Goal: Task Accomplishment & Management: Manage account settings

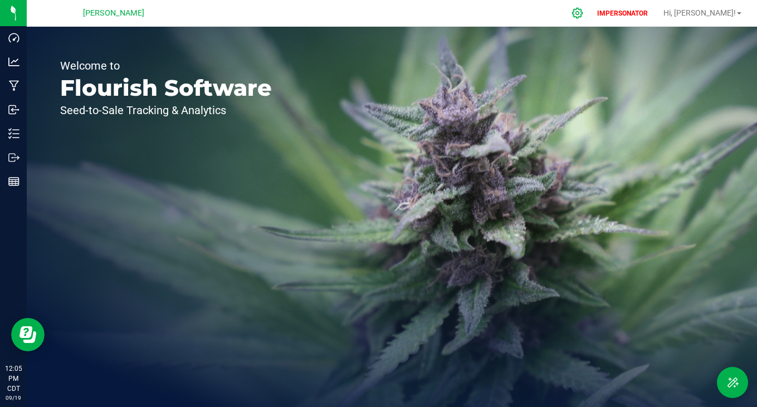
click at [583, 12] on icon at bounding box center [578, 13] width 12 height 12
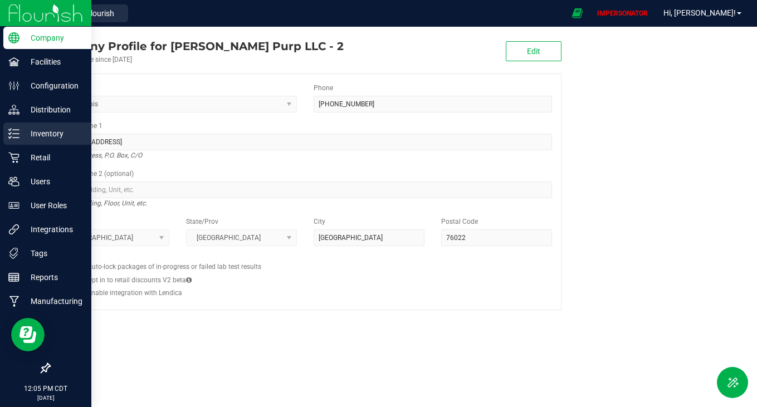
click at [26, 136] on p "Inventory" at bounding box center [53, 133] width 67 height 13
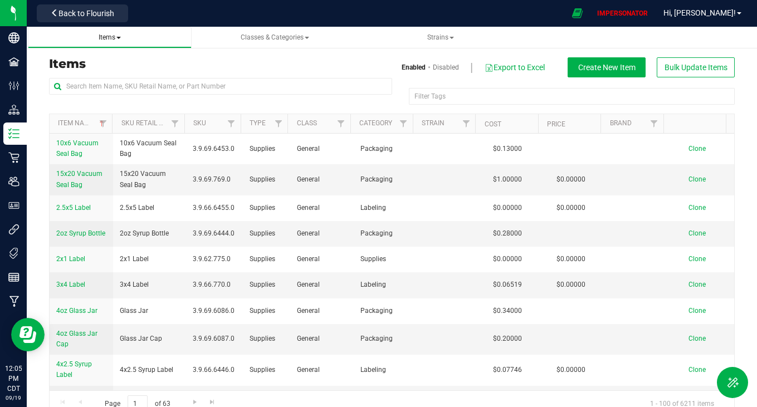
click at [109, 34] on span "Items" at bounding box center [110, 37] width 22 height 8
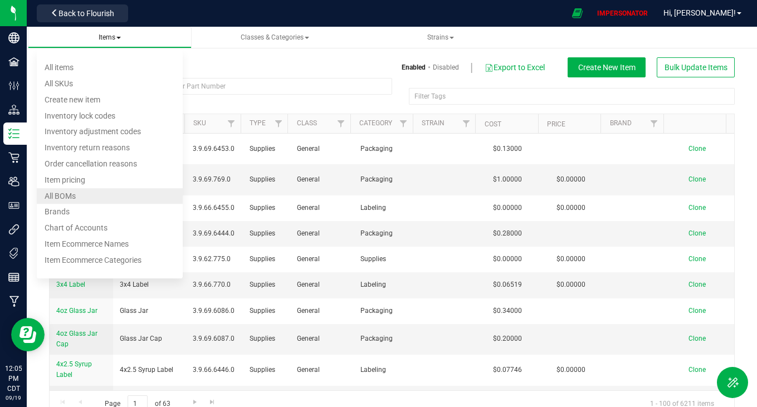
click at [94, 193] on li "All BOMs" at bounding box center [110, 196] width 147 height 16
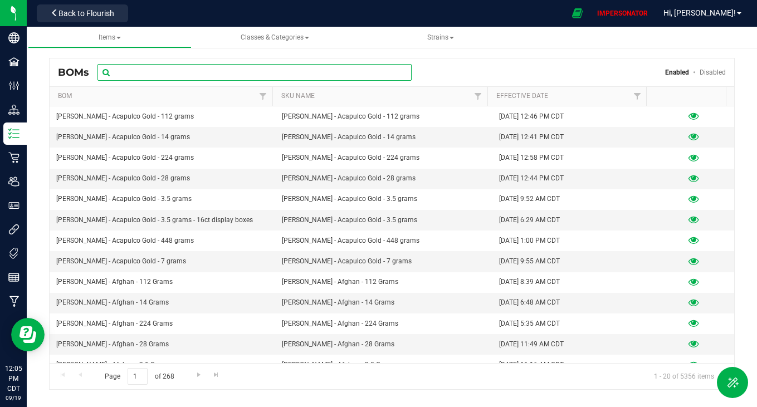
click at [208, 80] on div "BOMs Enabled Disabled" at bounding box center [392, 73] width 685 height 28
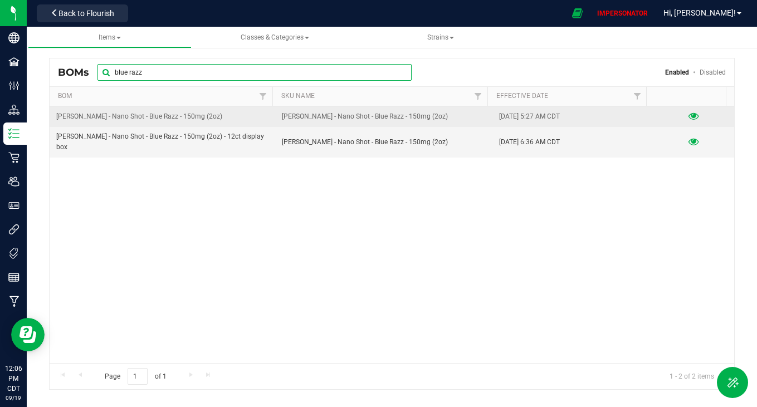
type input "blue razz"
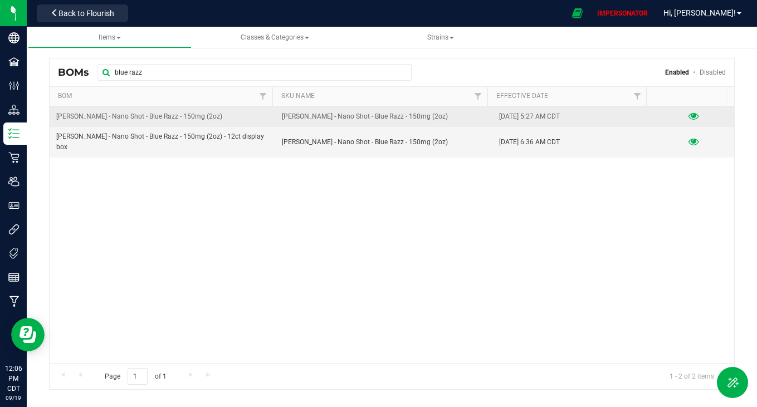
click at [689, 118] on icon at bounding box center [694, 117] width 11 height 8
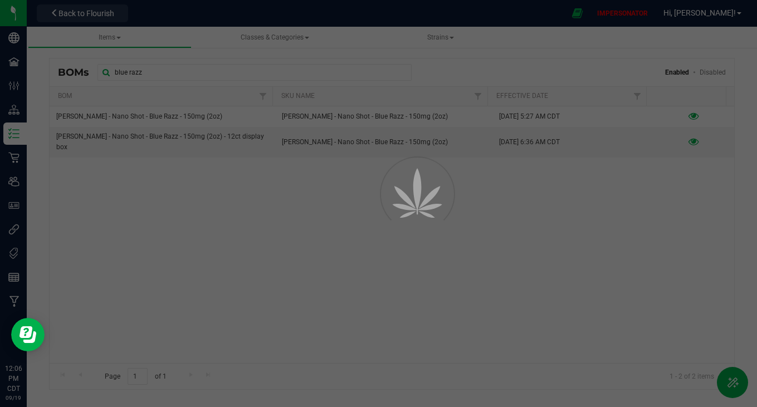
select select "5352"
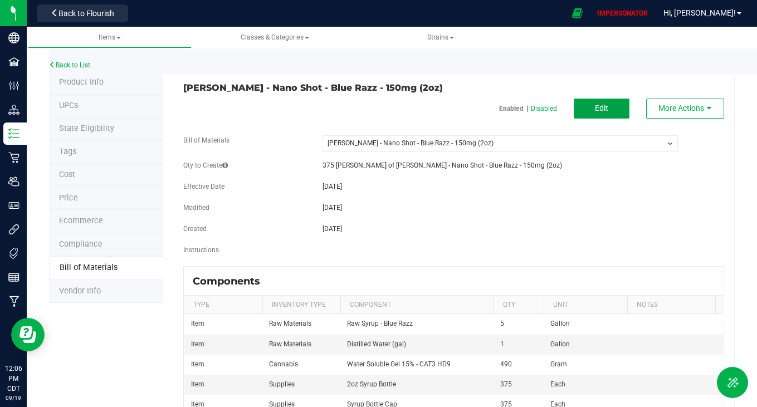
click at [595, 111] on span "Edit" at bounding box center [601, 108] width 13 height 9
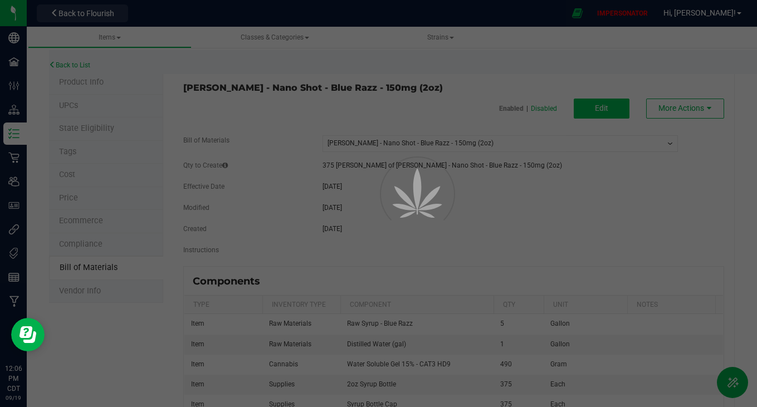
select select "5352"
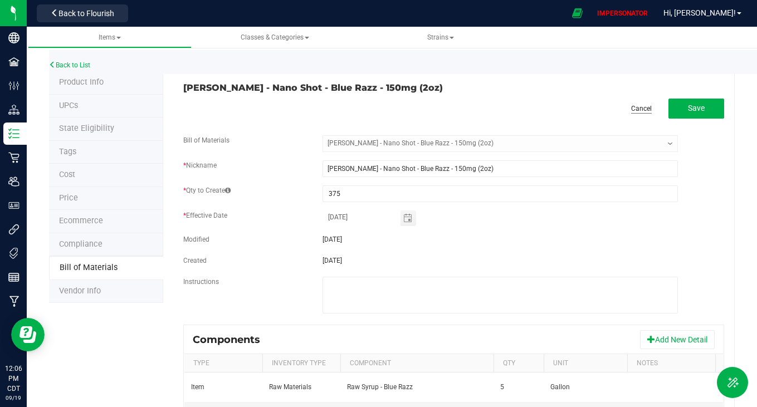
click at [640, 109] on link "Cancel" at bounding box center [641, 108] width 21 height 9
select select "5352"
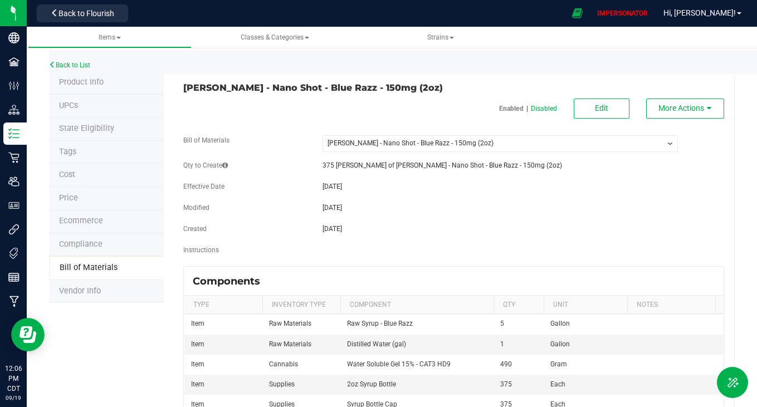
click at [631, 145] on select "-- Select -- [PERSON_NAME] - Nano Shot - Blue Razz - 150mg (2oz) [PERSON_NAME] …" at bounding box center [500, 143] width 355 height 17
click at [693, 113] on button "More Actions" at bounding box center [685, 109] width 78 height 20
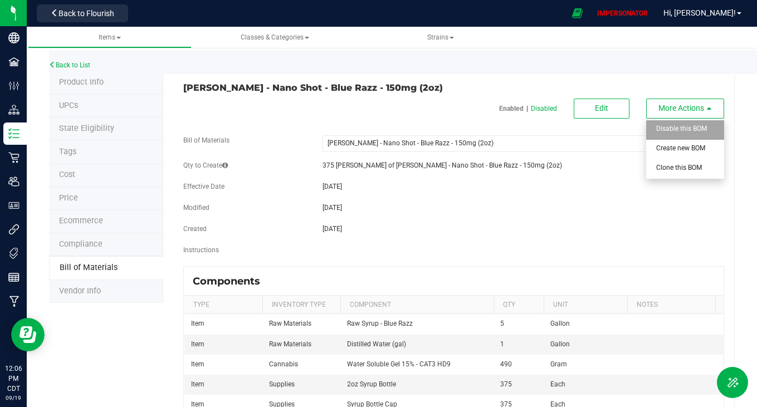
click at [684, 131] on span "Disable this BOM" at bounding box center [681, 129] width 51 height 8
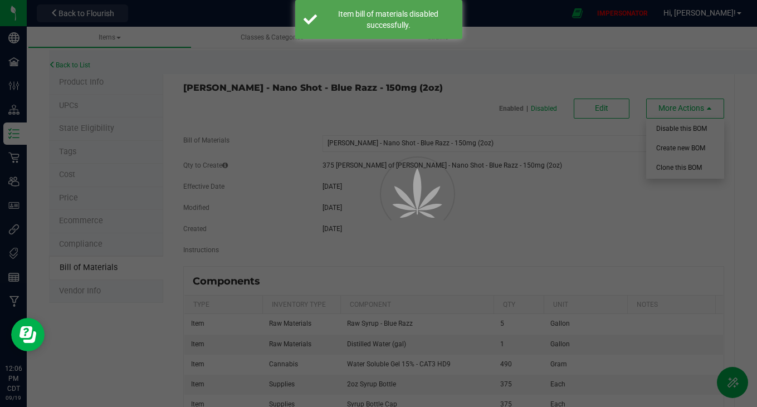
select select "5352"
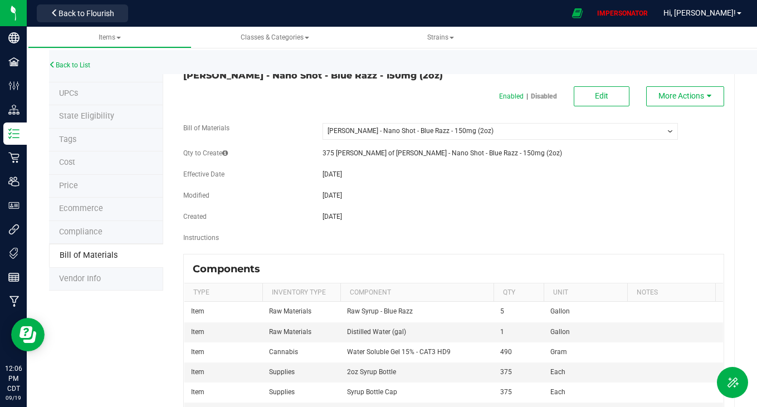
scroll to position [2, 0]
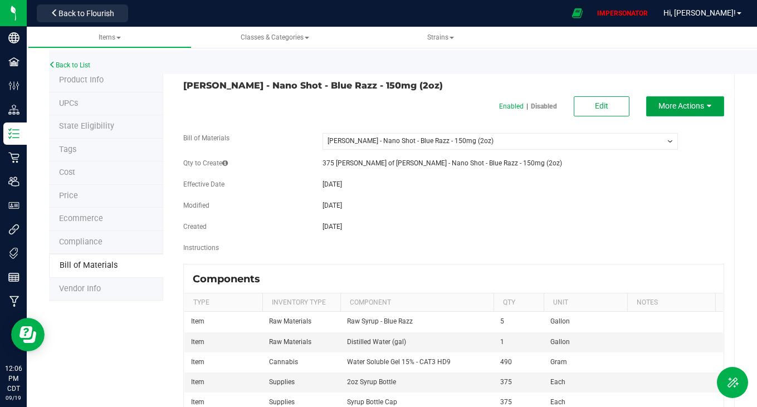
click at [707, 102] on icon "button" at bounding box center [709, 106] width 4 height 8
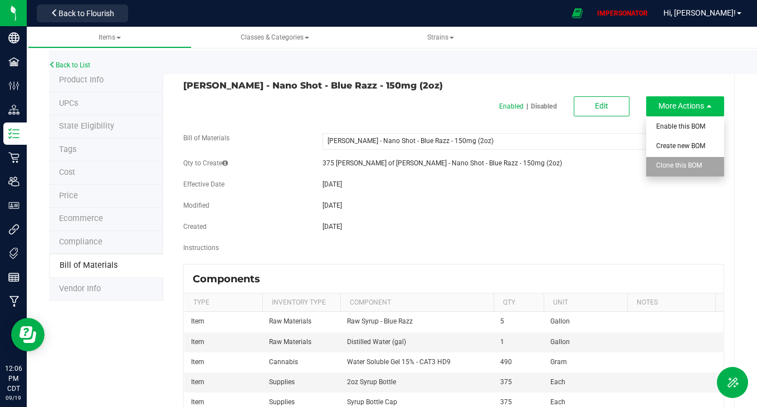
click at [688, 169] on span "Clone this BOM" at bounding box center [679, 166] width 46 height 8
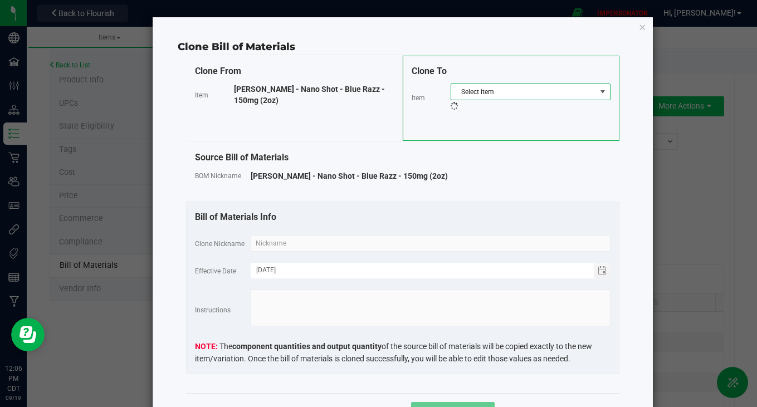
click at [508, 90] on span "Select item" at bounding box center [523, 92] width 145 height 16
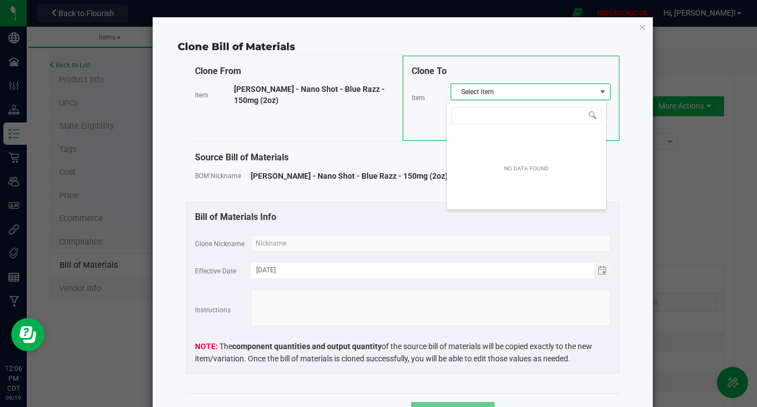
scroll to position [17, 160]
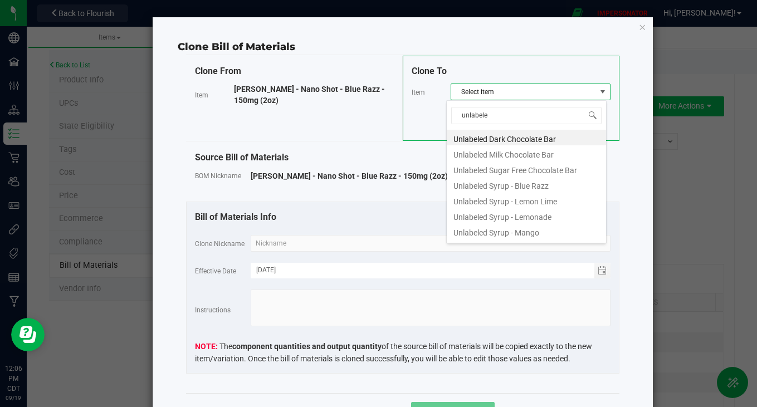
type input "unlabeled"
click at [536, 183] on li "Unlabeled Syrup - Blue Razz" at bounding box center [526, 185] width 159 height 16
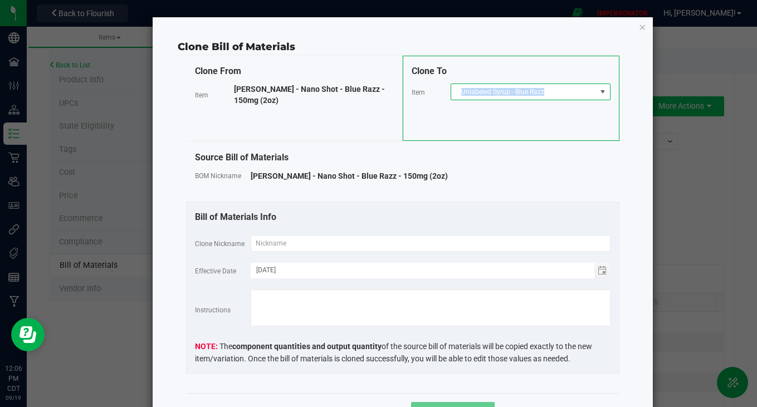
drag, startPoint x: 544, startPoint y: 93, endPoint x: 455, endPoint y: 94, distance: 88.6
click at [455, 93] on span "Unlabeled Syrup - Blue Razz" at bounding box center [523, 92] width 145 height 16
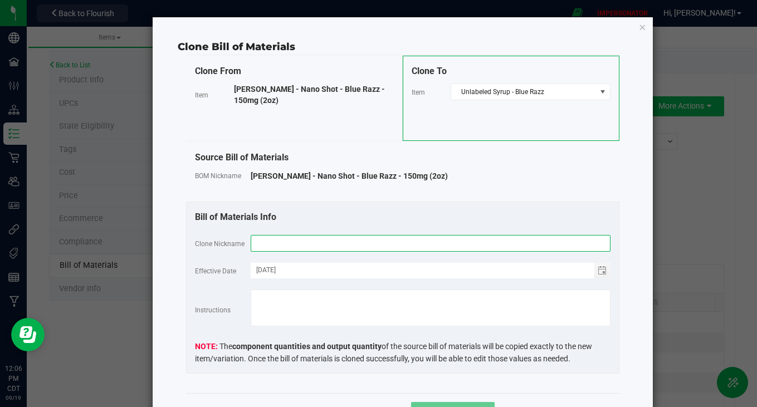
click at [321, 243] on input "text" at bounding box center [431, 243] width 360 height 17
paste input "source"
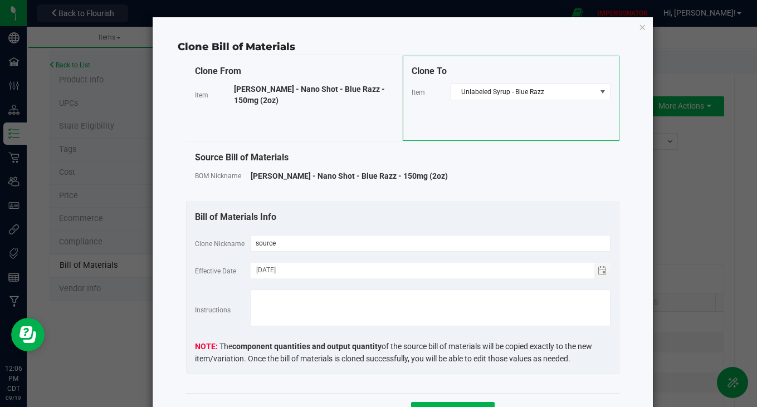
click at [443, 216] on div "Bill of Materials Info" at bounding box center [403, 217] width 416 height 13
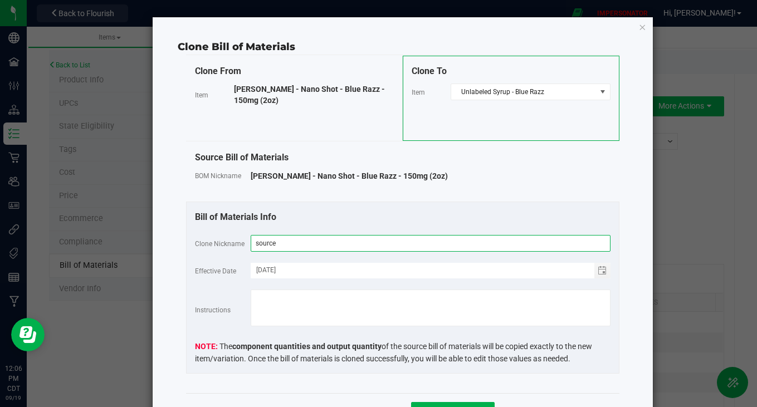
click at [308, 238] on input "source" at bounding box center [431, 243] width 360 height 17
paste input "text"
type input "s"
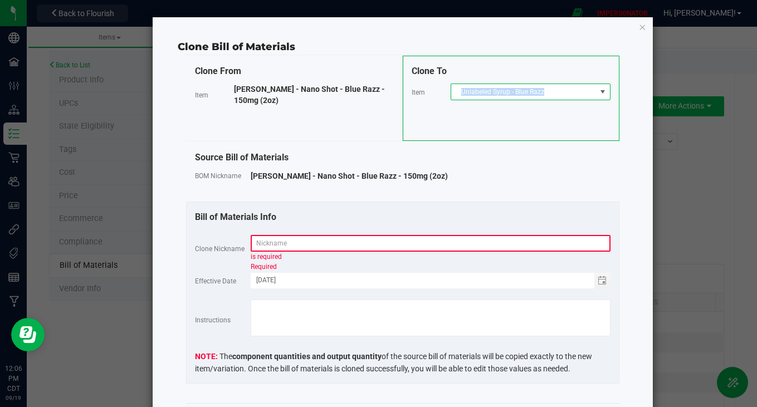
copy span "Unlabeled Syrup - Blue Razz"
drag, startPoint x: 546, startPoint y: 89, endPoint x: 449, endPoint y: 89, distance: 97.5
click at [451, 89] on span "Unlabeled Syrup - Blue Razz" at bounding box center [523, 92] width 145 height 16
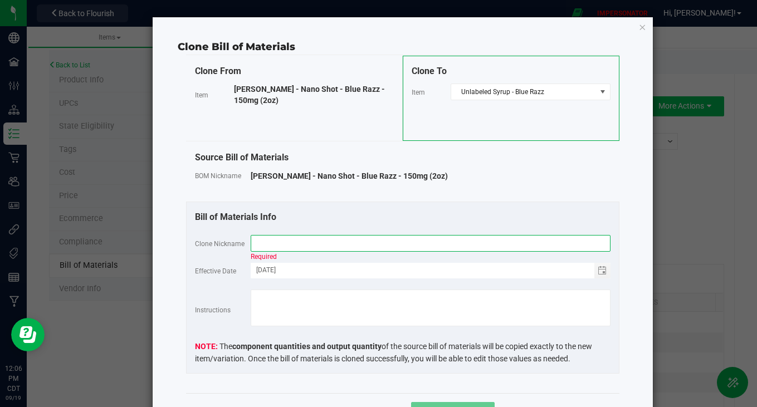
click at [304, 236] on input "text" at bounding box center [431, 243] width 360 height 17
paste input "Unlabeled Syrup - Blue Razz"
type input "Unlabeled Syrup - Blue Razz"
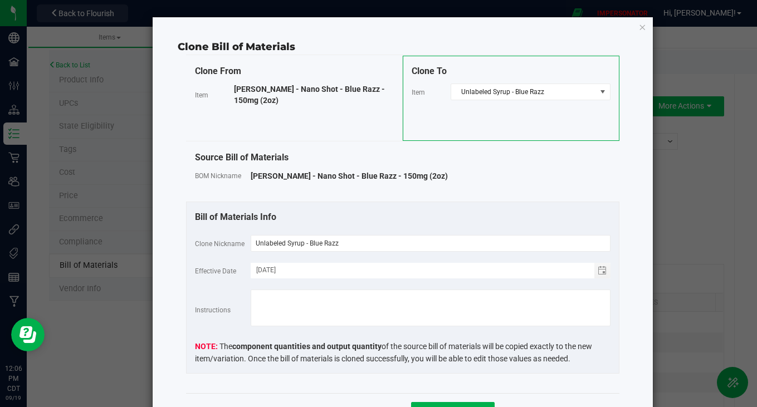
click at [379, 213] on div "Bill of Materials Info" at bounding box center [403, 217] width 416 height 13
click at [423, 403] on button "Clone Variation" at bounding box center [453, 412] width 84 height 20
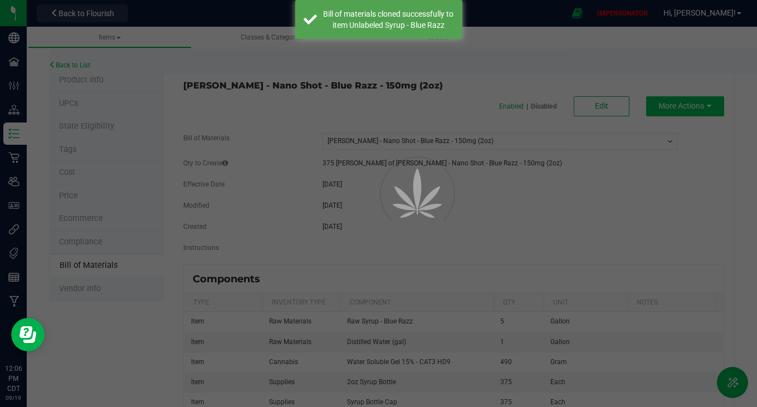
select select "5352"
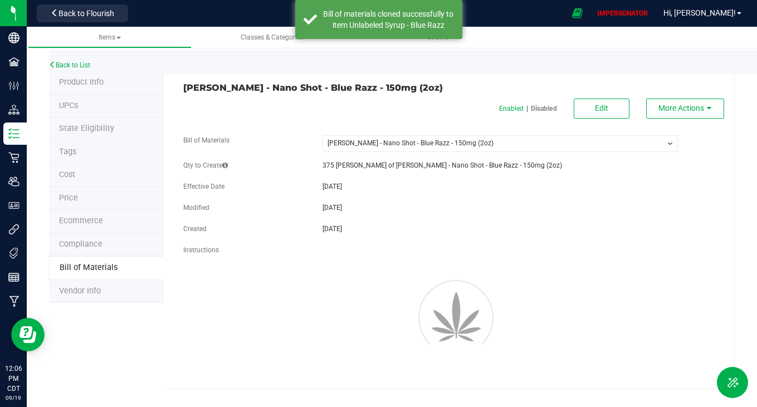
scroll to position [0, 0]
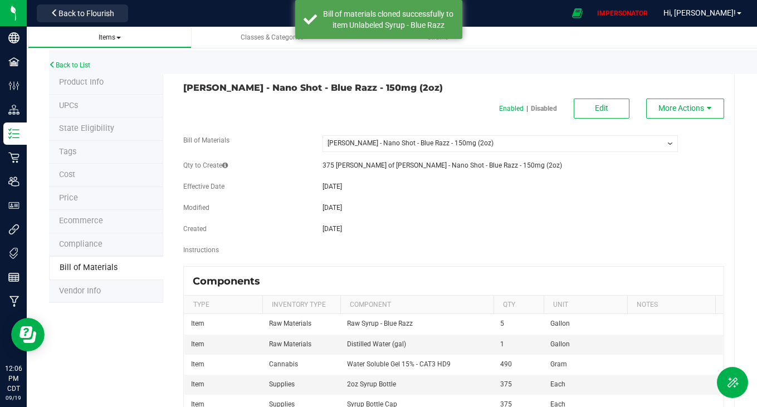
click at [107, 40] on span "Items" at bounding box center [110, 37] width 22 height 8
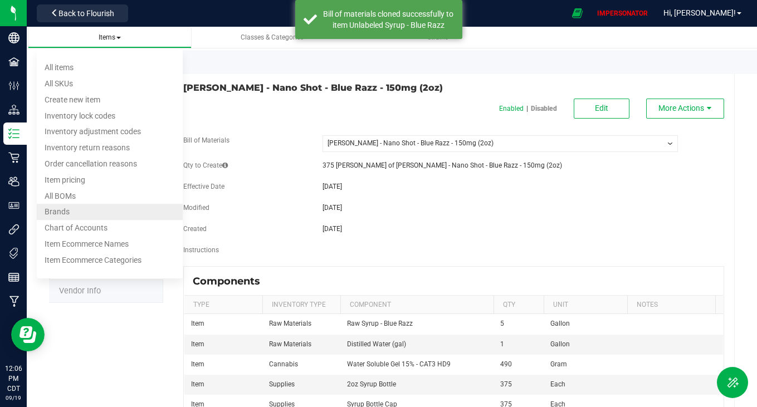
click at [81, 204] on li "Brands" at bounding box center [110, 212] width 147 height 16
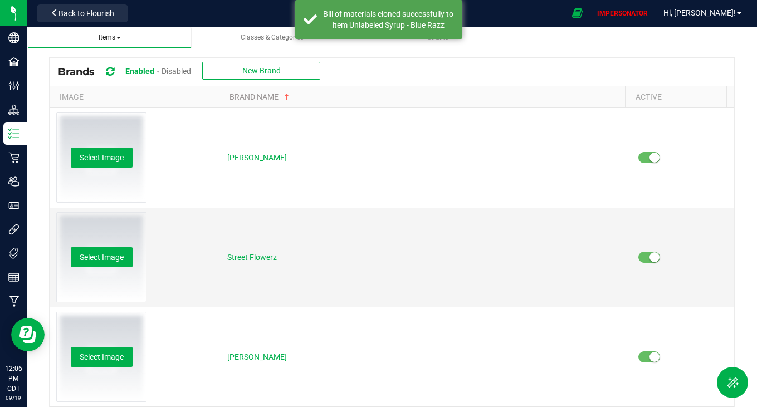
click at [109, 37] on span "Items" at bounding box center [110, 37] width 22 height 8
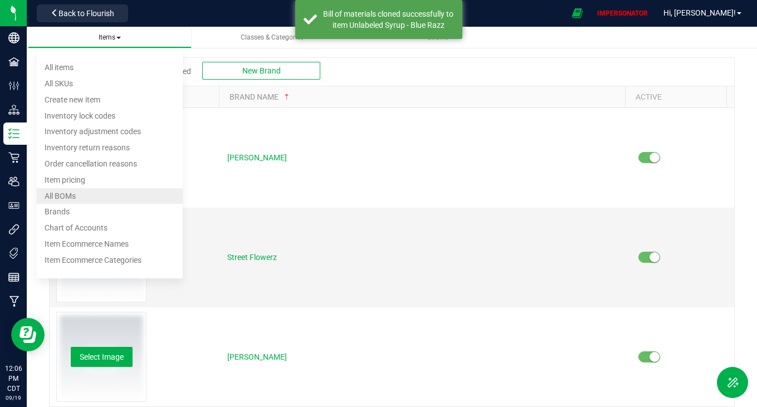
click at [81, 196] on li "All BOMs" at bounding box center [110, 196] width 147 height 16
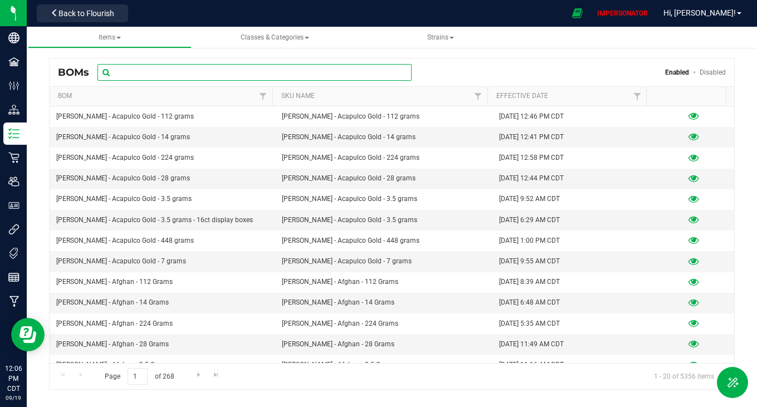
click at [202, 69] on input "text" at bounding box center [255, 72] width 314 height 17
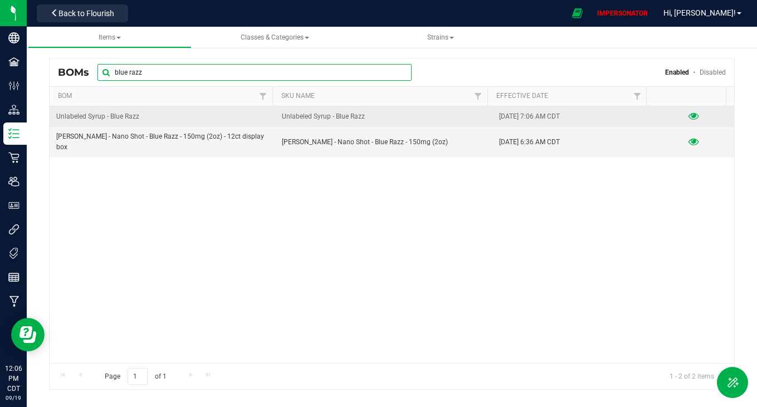
type input "blue razz"
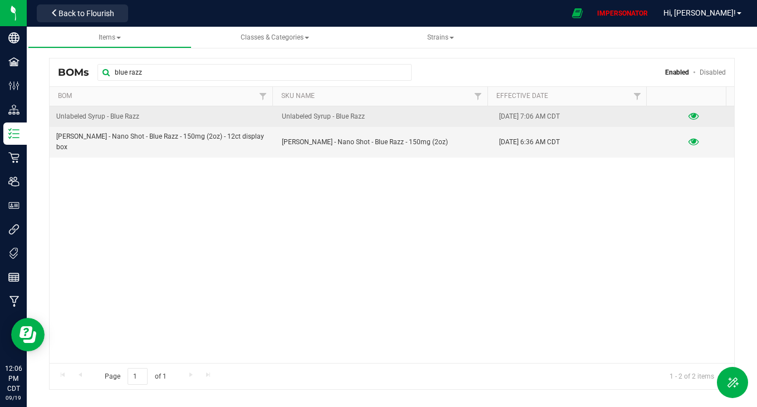
click at [689, 116] on icon at bounding box center [694, 117] width 11 height 8
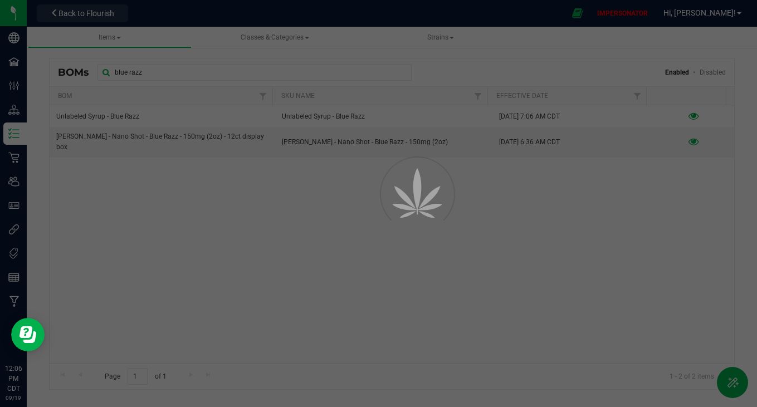
select select "5364"
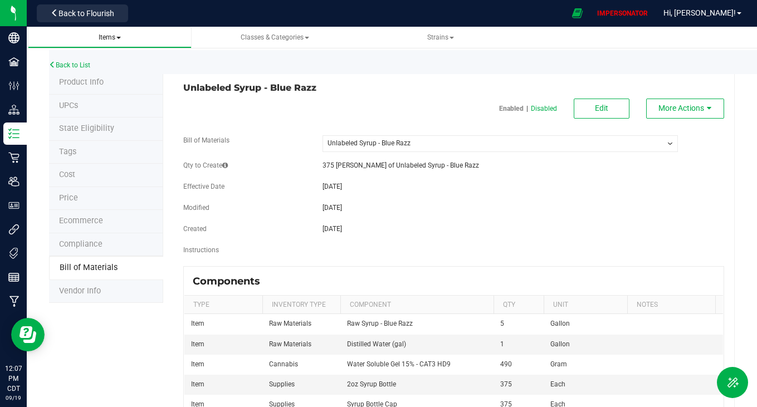
click at [120, 36] on span "Items" at bounding box center [110, 37] width 22 height 8
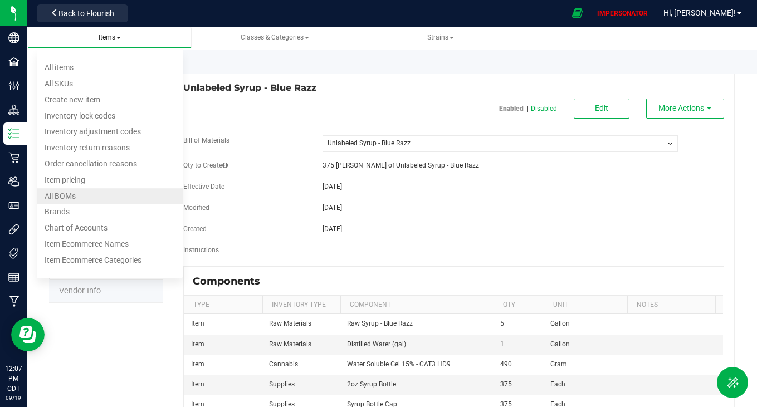
click at [89, 198] on li "All BOMs" at bounding box center [110, 196] width 147 height 16
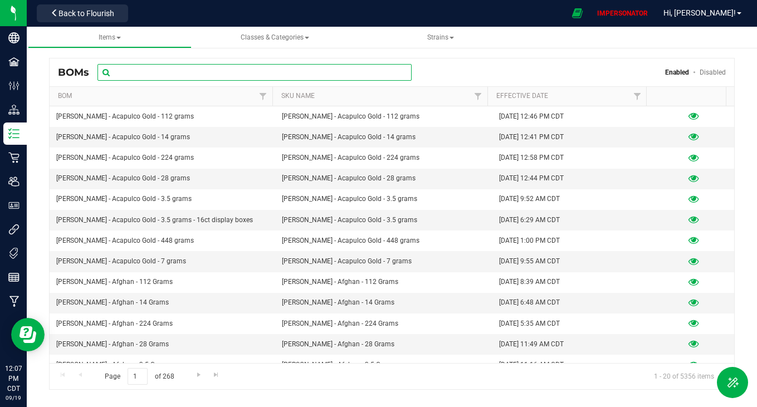
click at [306, 67] on input "text" at bounding box center [255, 72] width 314 height 17
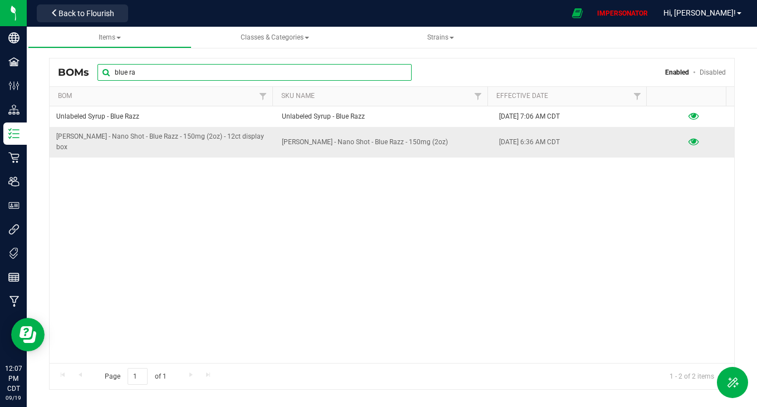
type input "blue ra"
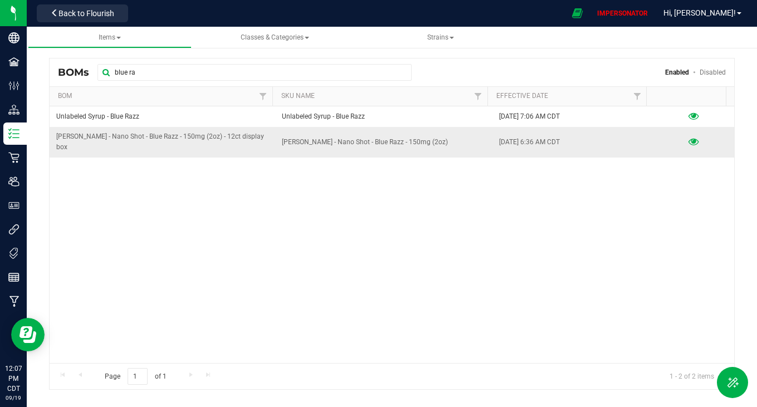
click at [689, 138] on icon at bounding box center [694, 142] width 11 height 8
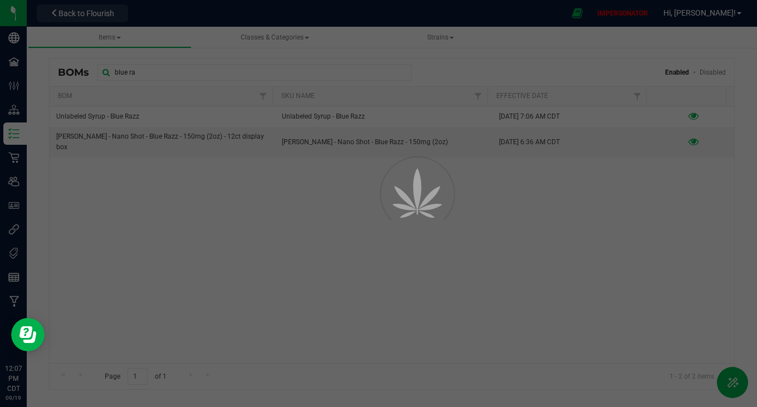
select select "5363"
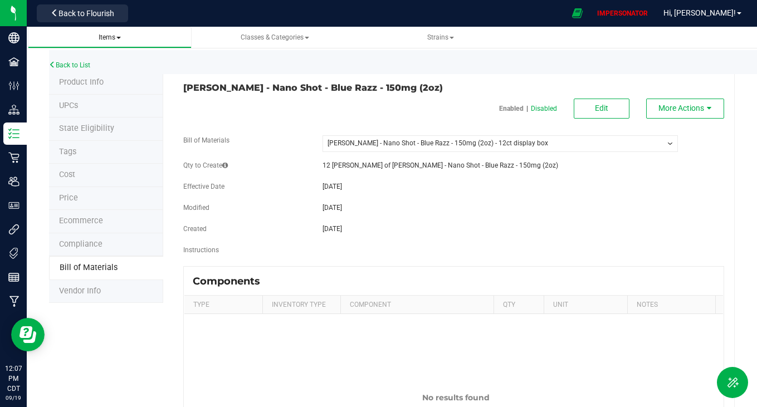
click at [116, 37] on span "Items" at bounding box center [110, 37] width 22 height 8
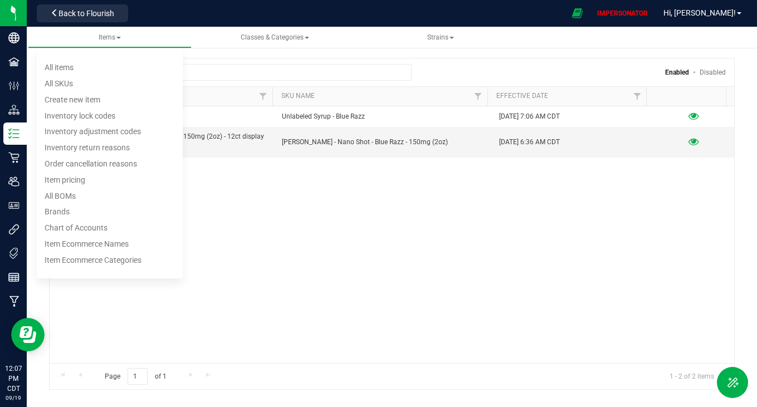
click at [454, 150] on div "Unlabeled Syrup - Blue Razz Unlabeled Syrup - Blue Razz [DATE] 7:06 AM CDT [PER…" at bounding box center [392, 234] width 685 height 257
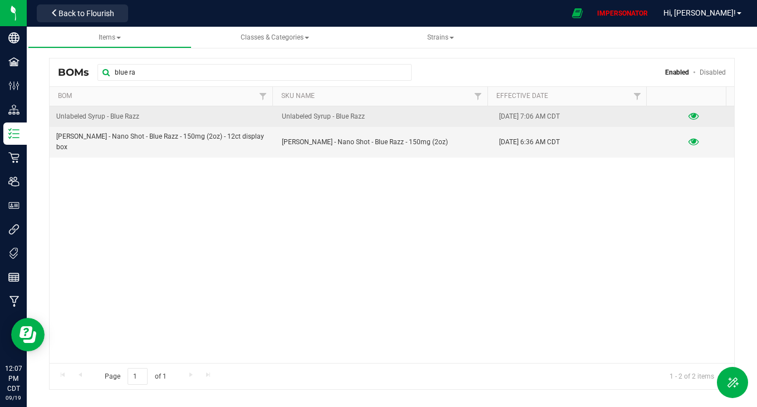
click at [689, 113] on icon at bounding box center [694, 117] width 11 height 8
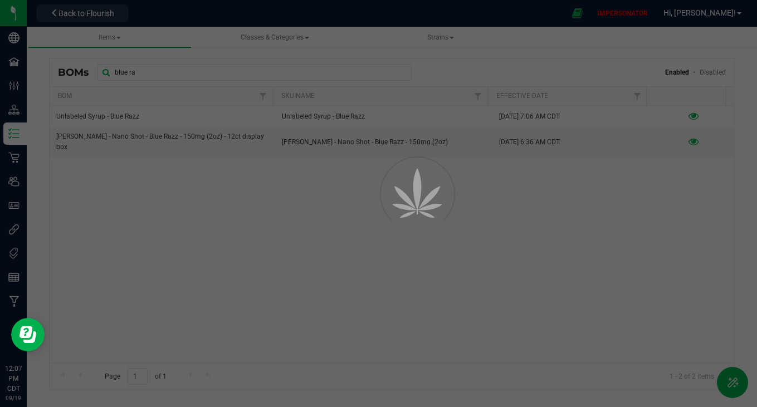
select select "5364"
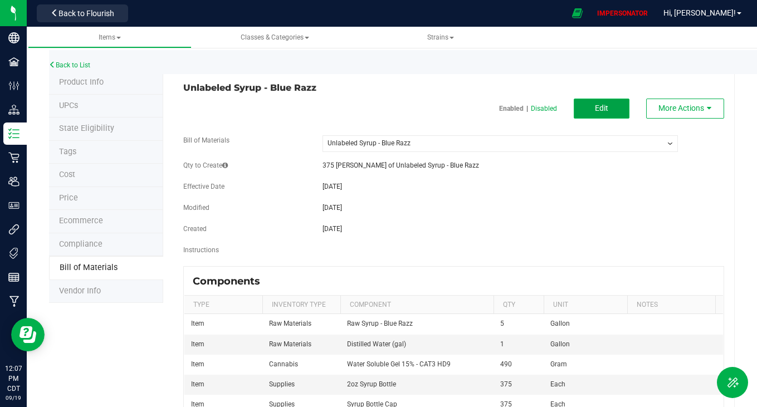
click at [609, 105] on button "Edit" at bounding box center [602, 109] width 56 height 20
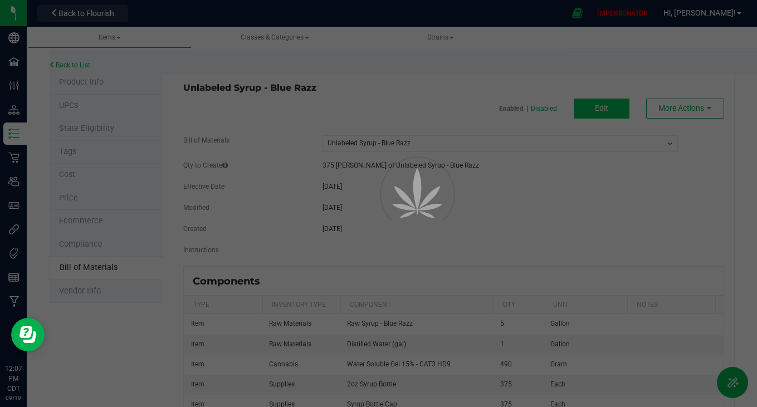
select select "5364"
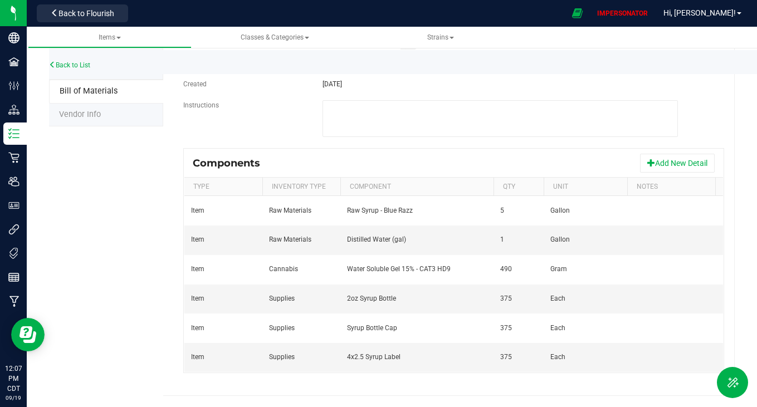
scroll to position [0, 64]
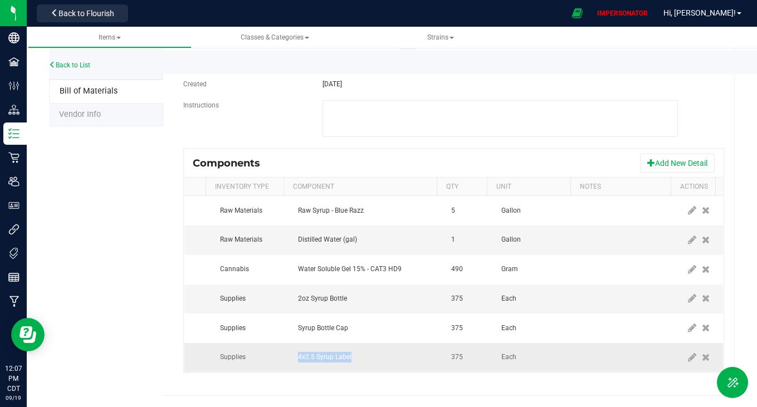
drag, startPoint x: 277, startPoint y: 350, endPoint x: 354, endPoint y: 349, distance: 77.4
click at [354, 350] on td "4x2.5 Syrup Label" at bounding box center [367, 357] width 153 height 29
copy span "4x2.5 Syrup Label"
click at [702, 353] on icon at bounding box center [706, 358] width 8 height 10
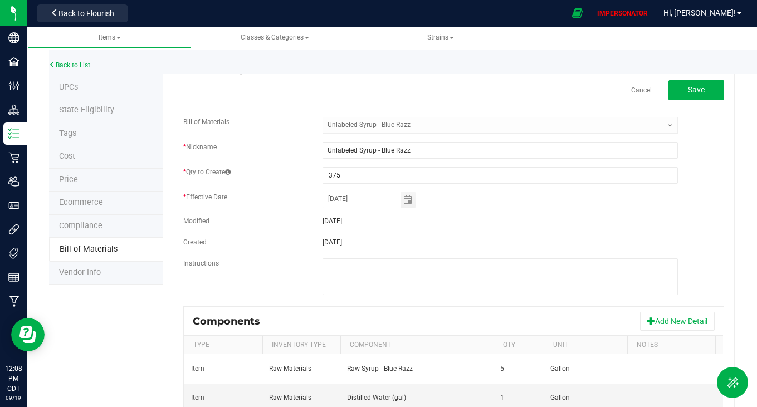
scroll to position [0, 0]
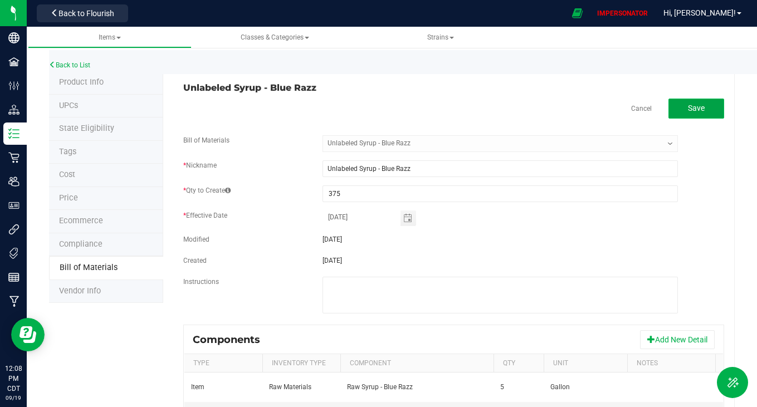
click at [691, 110] on span "Save" at bounding box center [696, 108] width 17 height 9
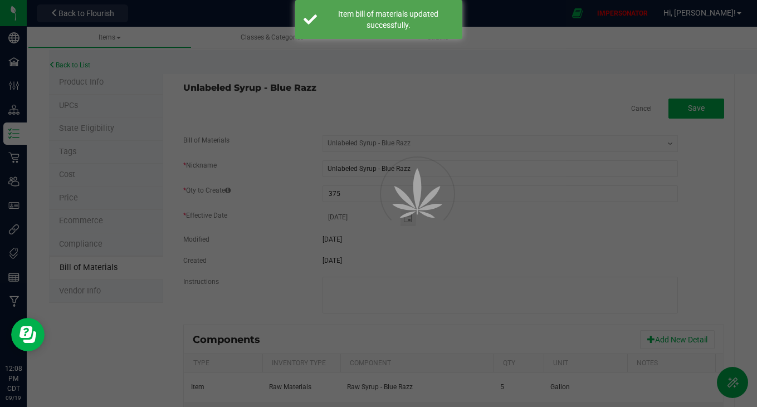
select select "5364"
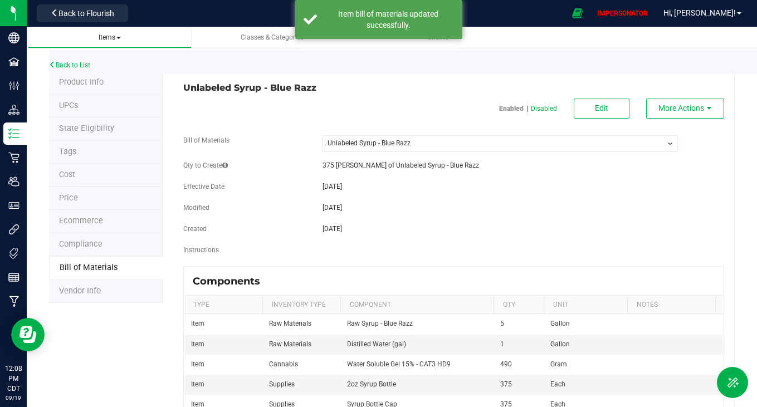
click at [108, 41] on span "Items" at bounding box center [110, 37] width 22 height 8
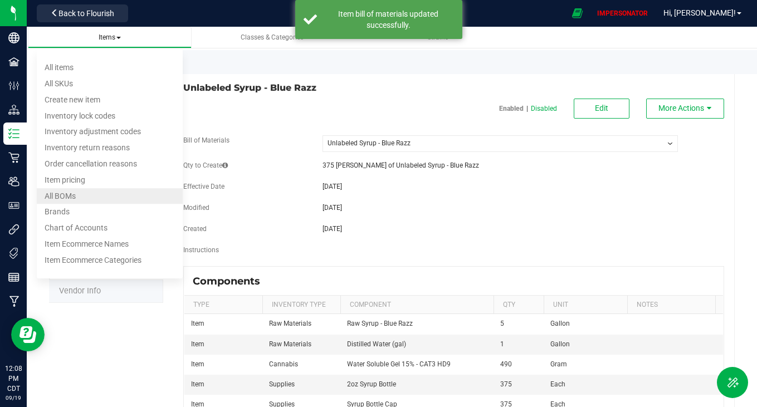
click at [86, 191] on li "All BOMs" at bounding box center [110, 196] width 147 height 16
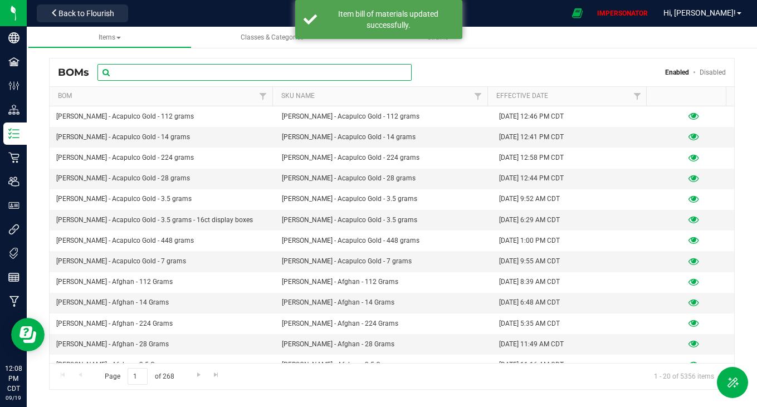
click at [200, 76] on input "text" at bounding box center [255, 72] width 314 height 17
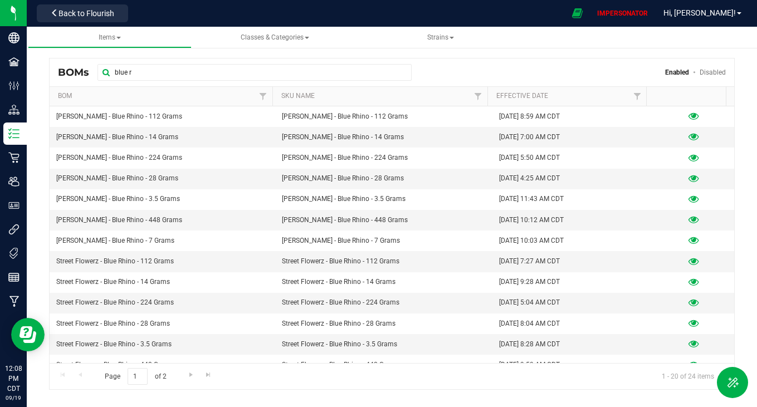
click at [188, 96] on th "Bom" at bounding box center [161, 97] width 223 height 20
click at [162, 81] on div "BOMs blue r Enabled Disabled" at bounding box center [392, 73] width 685 height 28
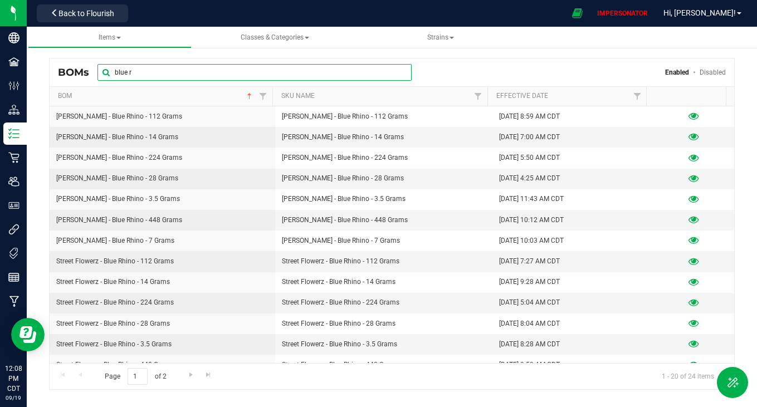
click at [159, 71] on input "blue r" at bounding box center [255, 72] width 314 height 17
type input "blue razz"
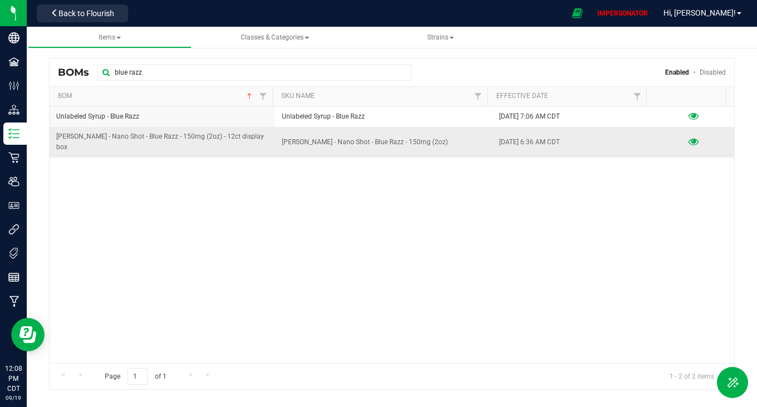
click at [689, 139] on icon at bounding box center [694, 142] width 11 height 8
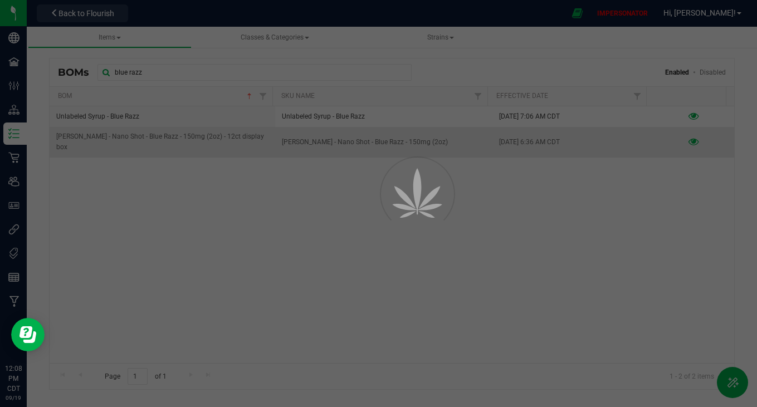
select select "5363"
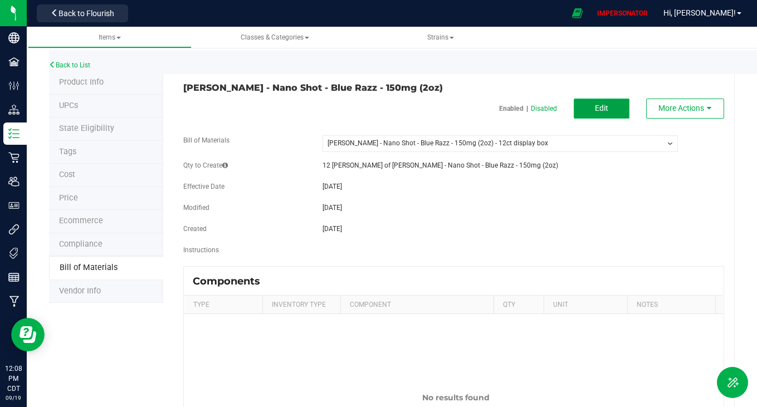
click at [595, 111] on span "Edit" at bounding box center [601, 108] width 13 height 9
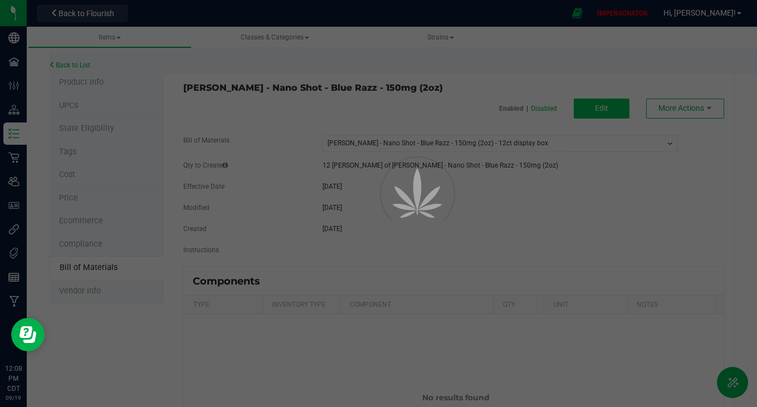
select select "5363"
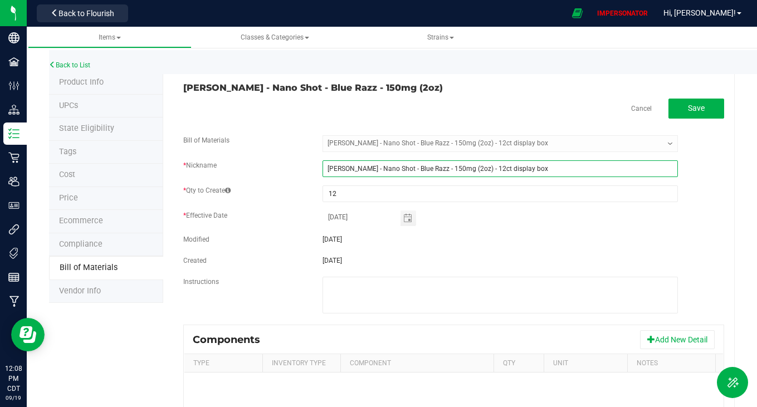
click at [523, 168] on input "[PERSON_NAME] - Nano Shot - Blue Razz - 150mg (2oz) - 12ct display box" at bounding box center [500, 168] width 355 height 17
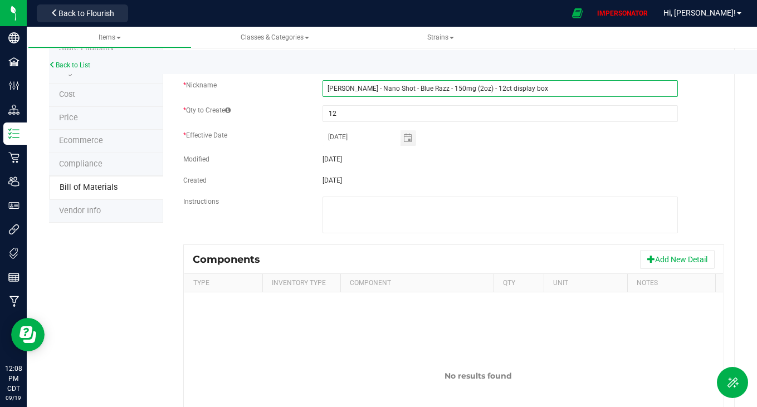
scroll to position [83, 0]
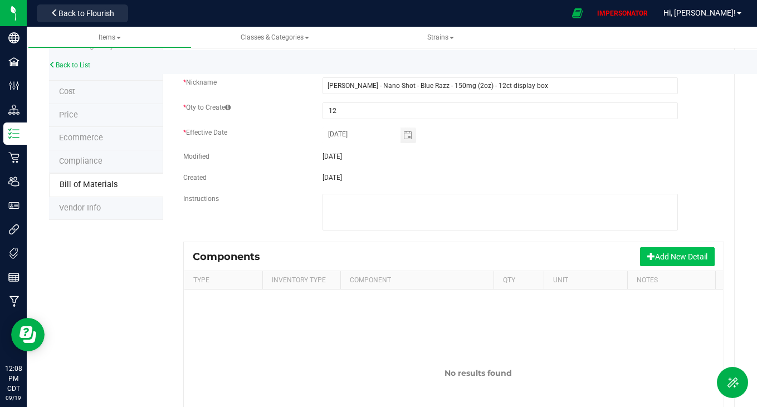
click at [685, 256] on button "Add New Detail" at bounding box center [677, 256] width 75 height 19
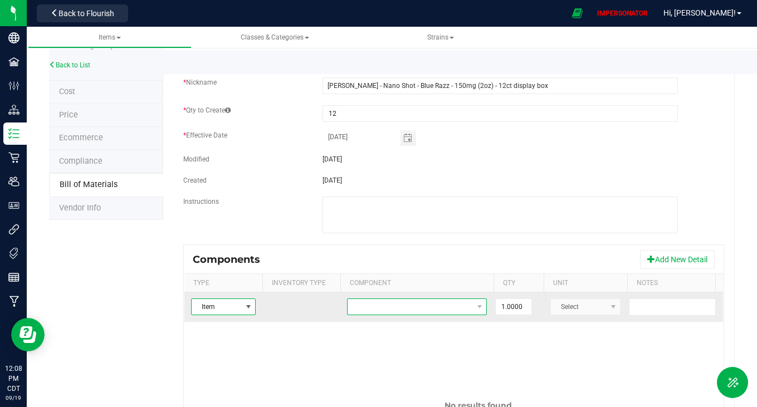
click at [373, 306] on span "NO DATA FOUND" at bounding box center [410, 307] width 125 height 16
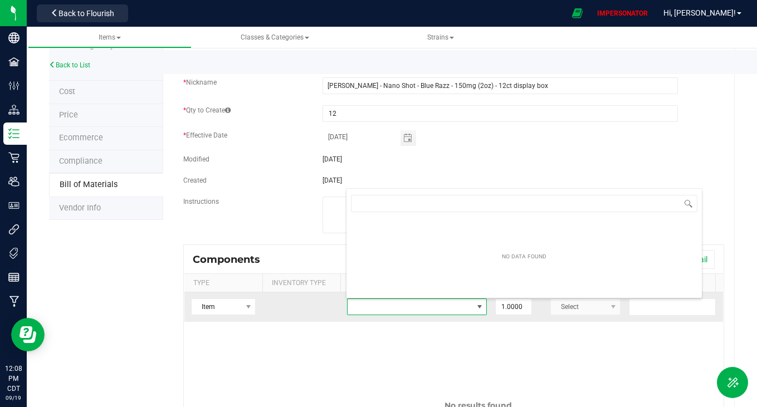
scroll to position [17, 140]
type input "4x2.5 Syrup Label"
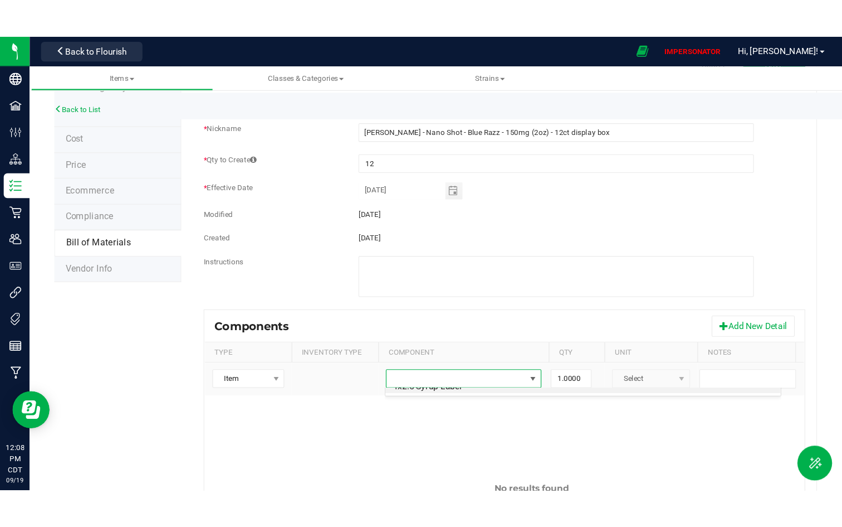
scroll to position [0, 0]
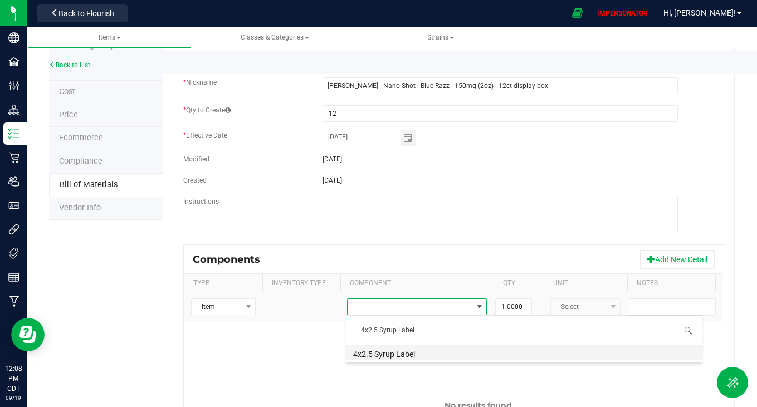
click at [396, 349] on li "4x2.5 Syrup Label" at bounding box center [524, 353] width 355 height 16
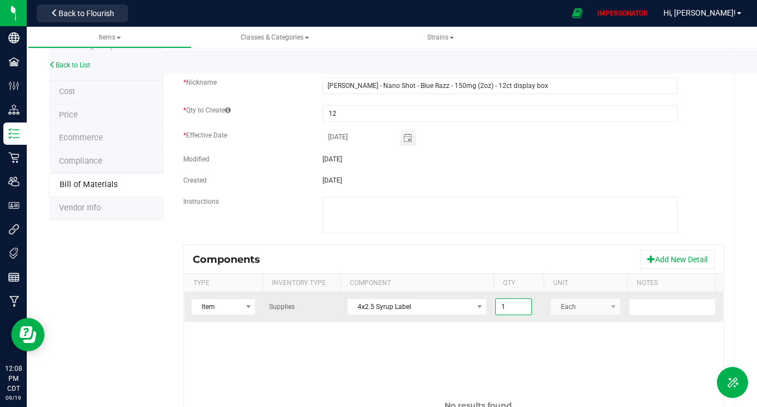
click at [503, 313] on input "1" at bounding box center [514, 307] width 36 height 16
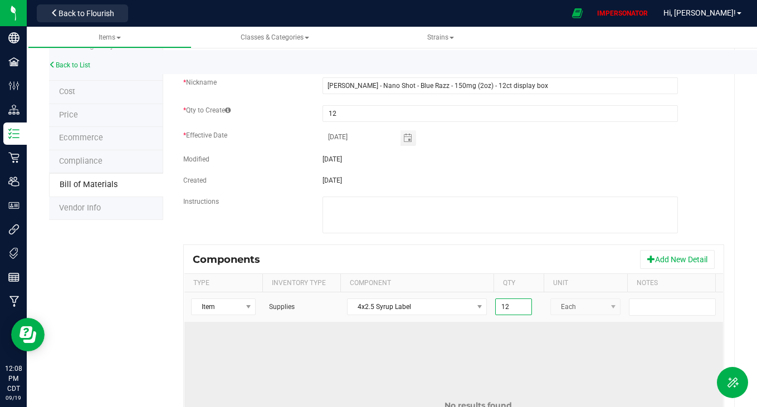
type input "12.0000"
click at [645, 337] on td "No results found" at bounding box center [478, 405] width 588 height 167
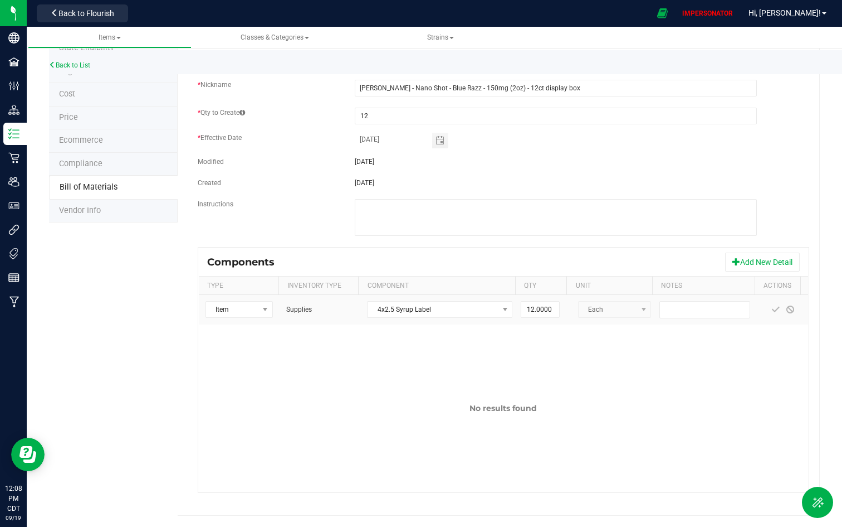
scroll to position [80, 0]
click at [757, 308] on span at bounding box center [776, 309] width 9 height 9
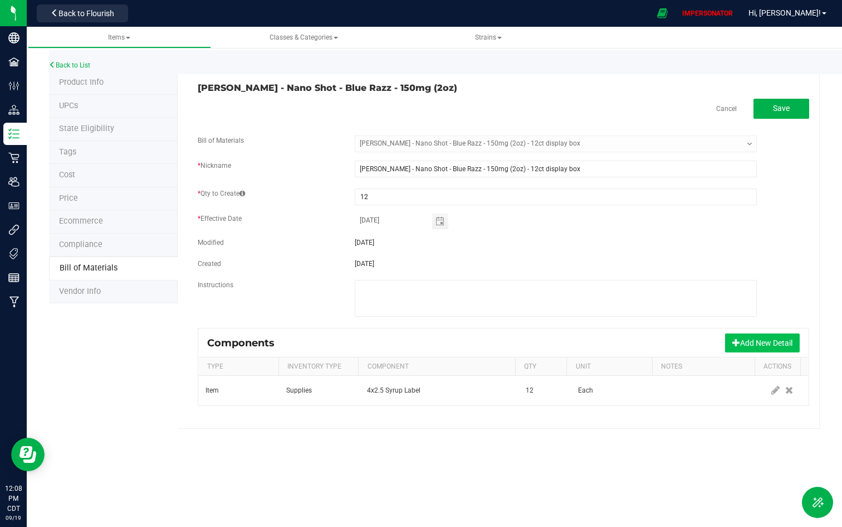
click at [757, 342] on button "Add New Detail" at bounding box center [762, 342] width 75 height 19
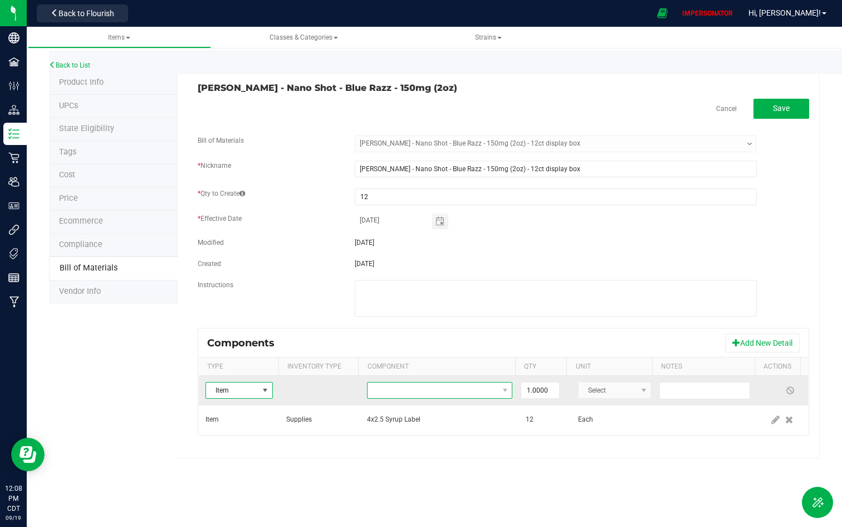
click at [482, 389] on span "NO DATA FOUND" at bounding box center [433, 390] width 130 height 16
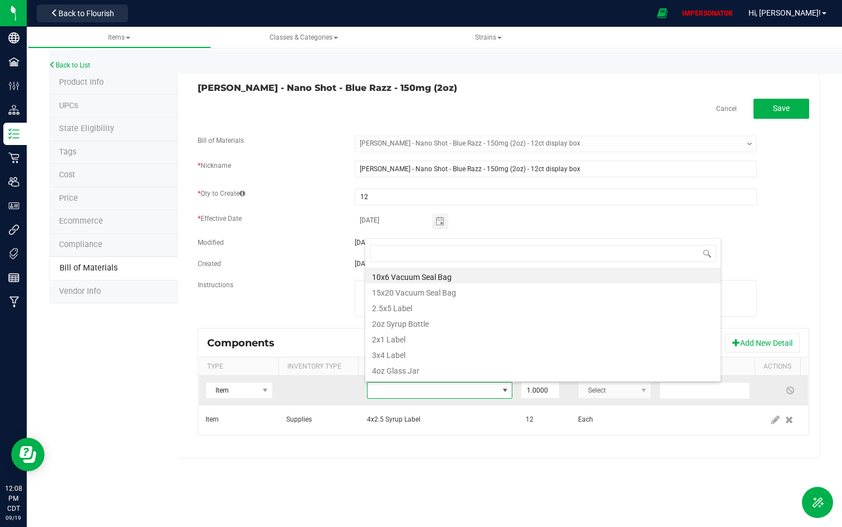
scroll to position [17, 142]
type input "unl"
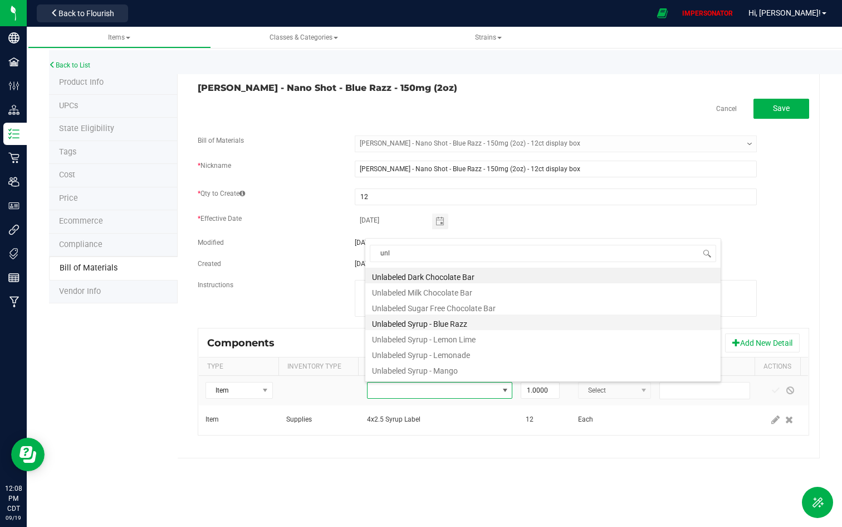
click at [449, 323] on li "Unlabeled Syrup - Blue Razz" at bounding box center [542, 322] width 355 height 16
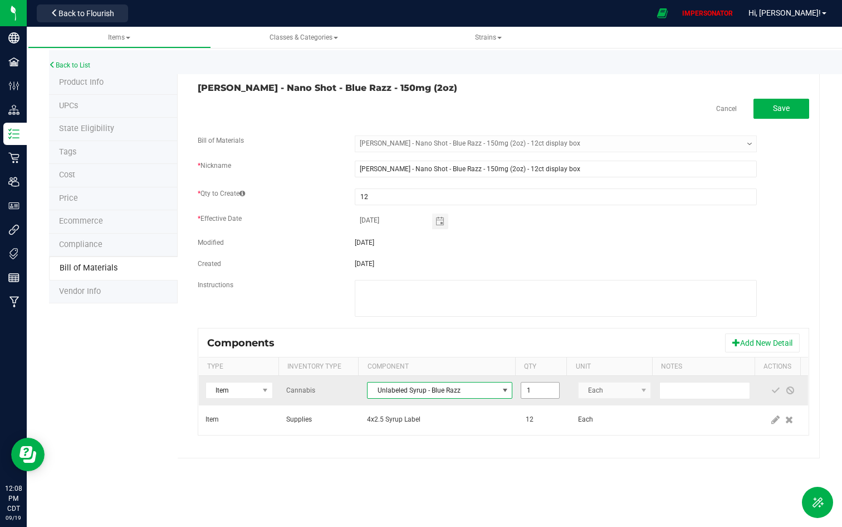
click at [536, 385] on input "1" at bounding box center [540, 390] width 37 height 16
type input "12.0000"
click at [757, 391] on span at bounding box center [776, 390] width 9 height 9
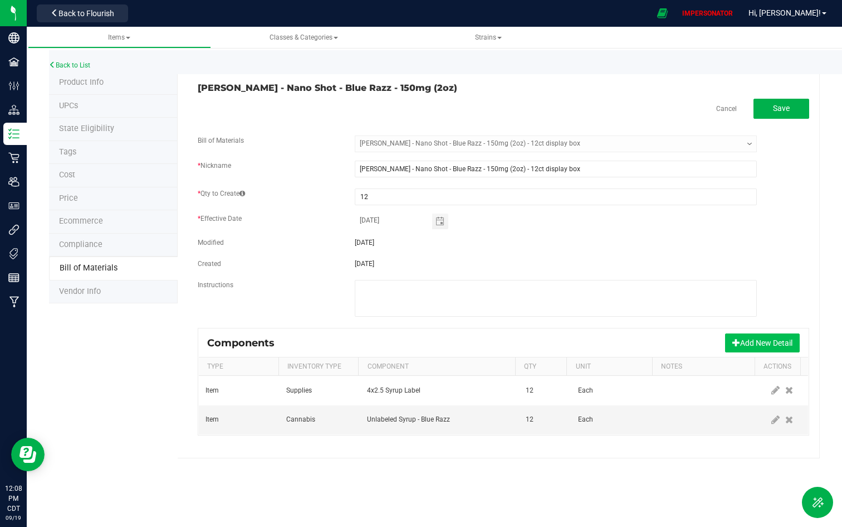
click at [757, 339] on button "Add New Detail" at bounding box center [762, 342] width 75 height 19
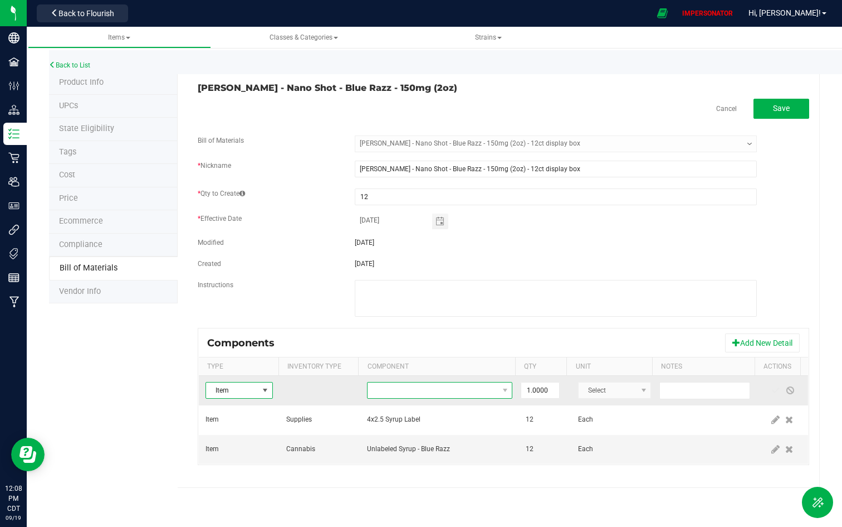
click at [455, 391] on span "NO DATA FOUND" at bounding box center [433, 390] width 130 height 16
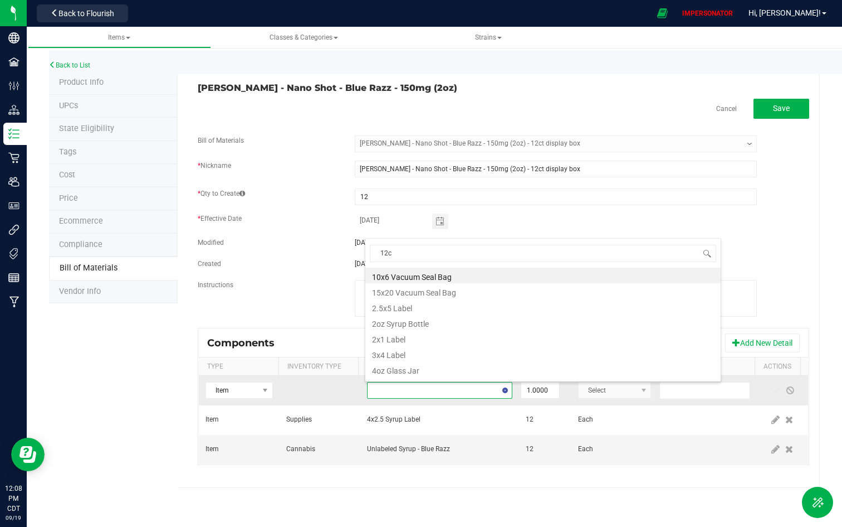
type input "12ct"
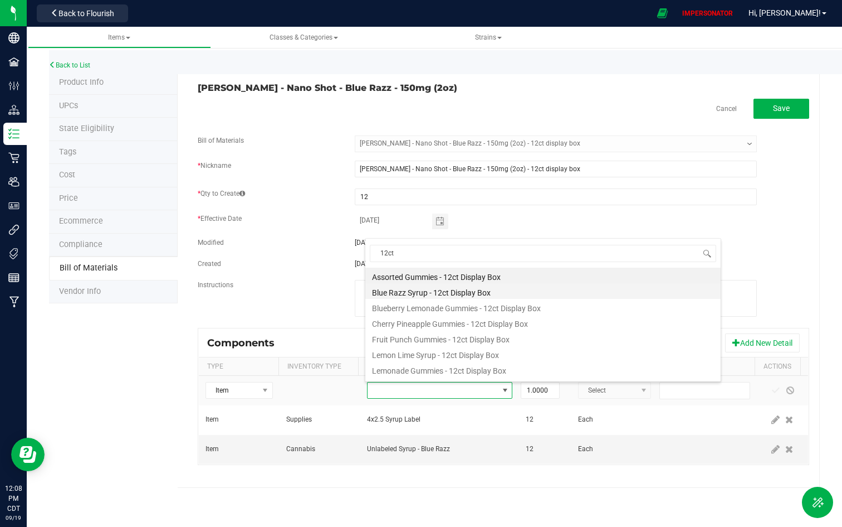
click at [466, 291] on li "Blue Razz Syrup - 12ct Display Box" at bounding box center [542, 291] width 355 height 16
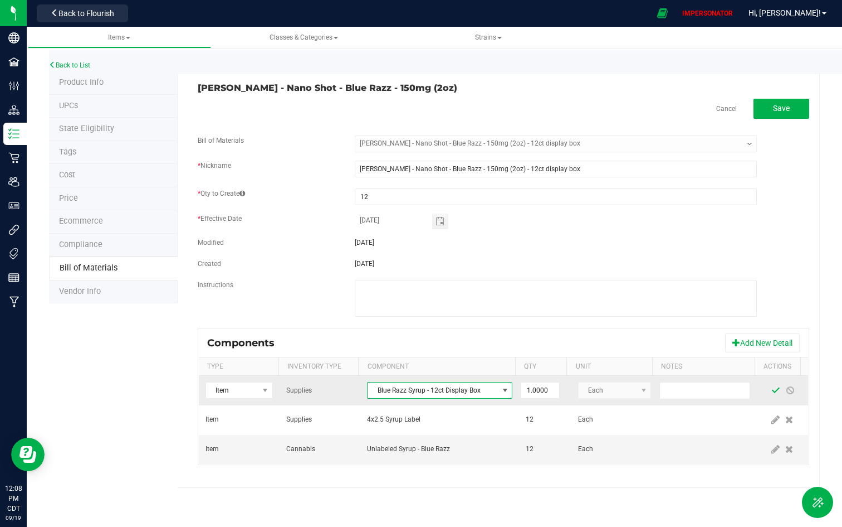
click at [757, 390] on span at bounding box center [776, 390] width 9 height 9
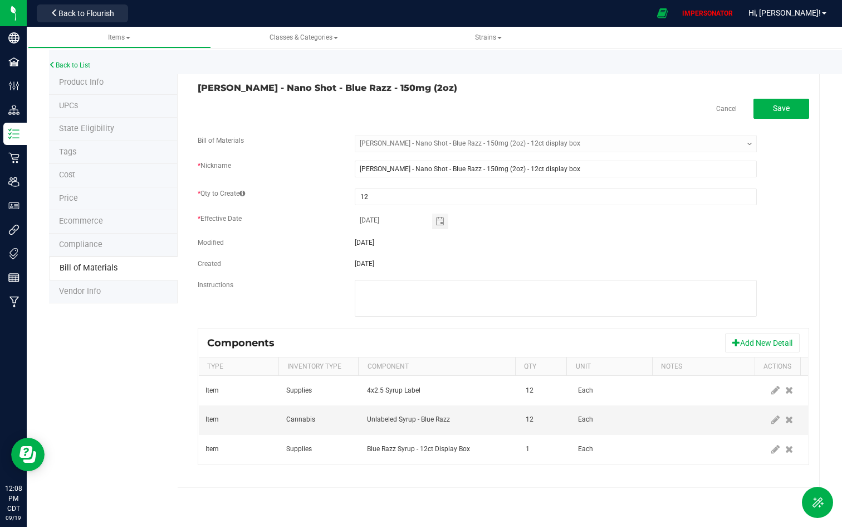
click at [744, 252] on fieldset "Bill of Materials -- Select -- [PERSON_NAME] - Nano Shot - Blue Razz - 150mg (2…" at bounding box center [504, 231] width 612 height 192
click at [757, 112] on button "Save" at bounding box center [782, 109] width 56 height 20
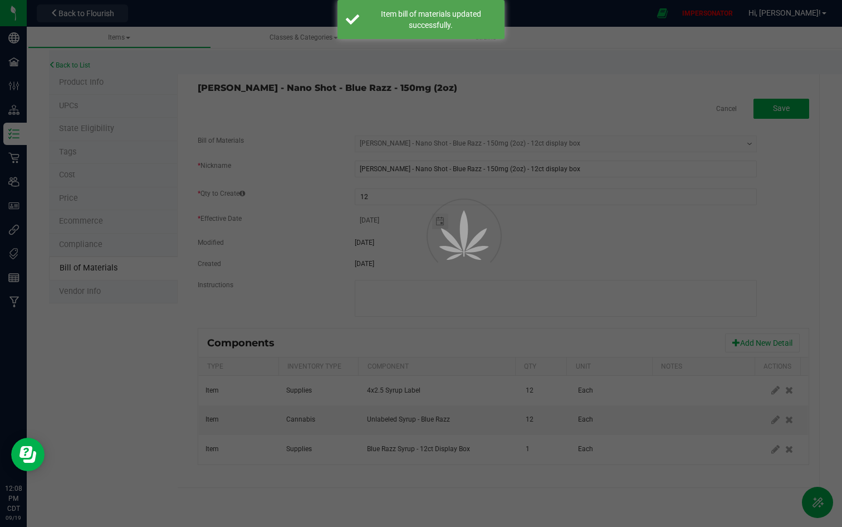
select select "5363"
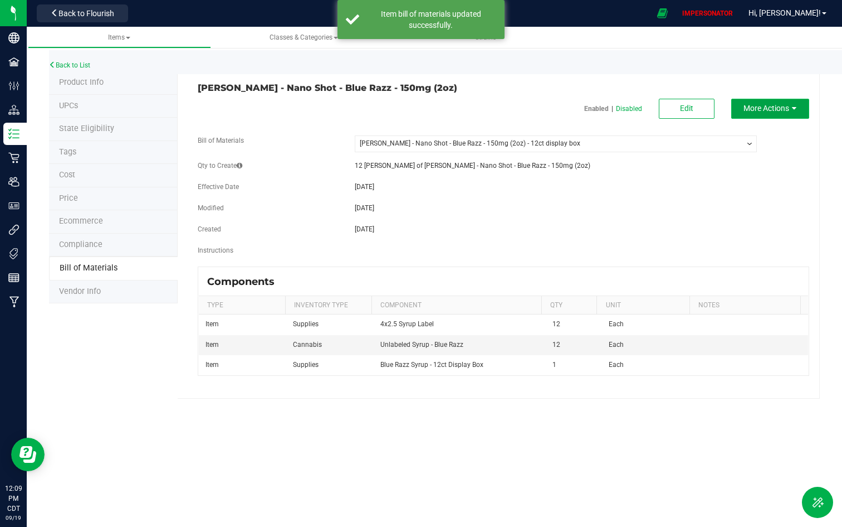
click at [757, 109] on span "More Actions" at bounding box center [767, 108] width 46 height 9
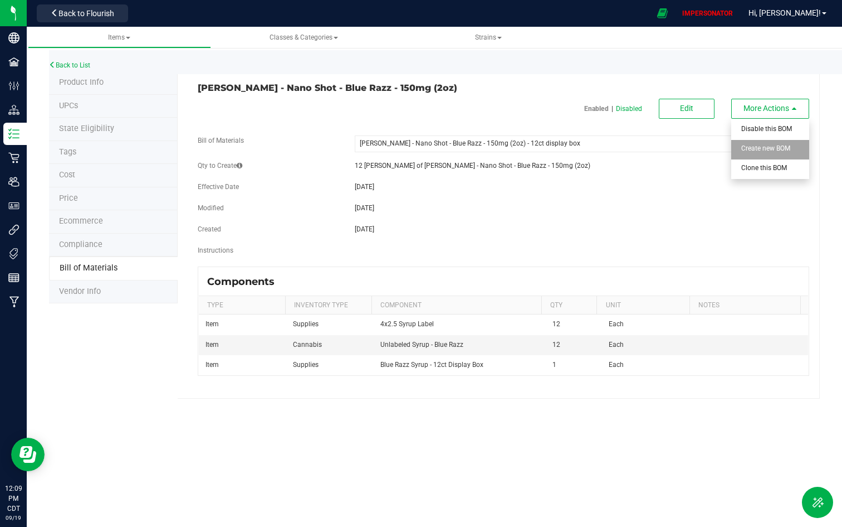
click at [757, 148] on span "Create new BOM" at bounding box center [766, 148] width 49 height 8
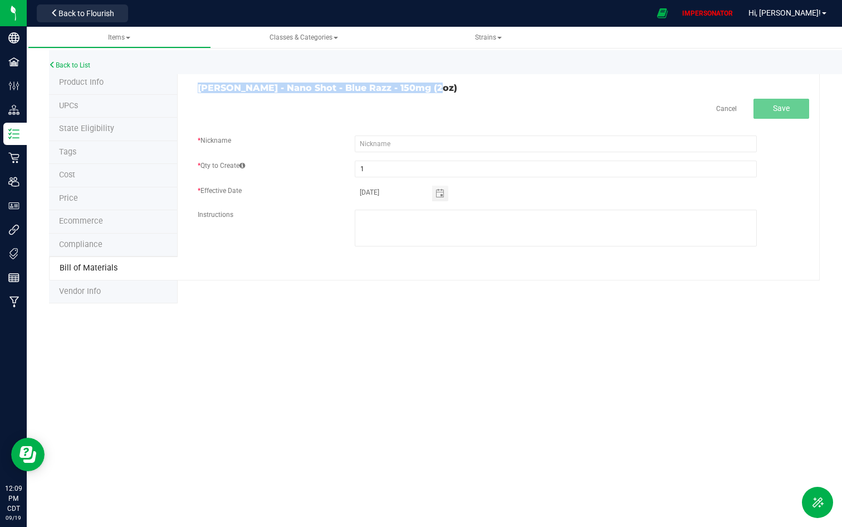
drag, startPoint x: 214, startPoint y: 82, endPoint x: 435, endPoint y: 84, distance: 221.2
click at [435, 84] on div "[PERSON_NAME] - Nano Shot - Blue Razz - 150mg (2oz) Cancel Save * Nickname * Qt…" at bounding box center [499, 175] width 642 height 209
copy h3 "[PERSON_NAME] - Nano Shot - Blue Razz - 150mg (2oz)"
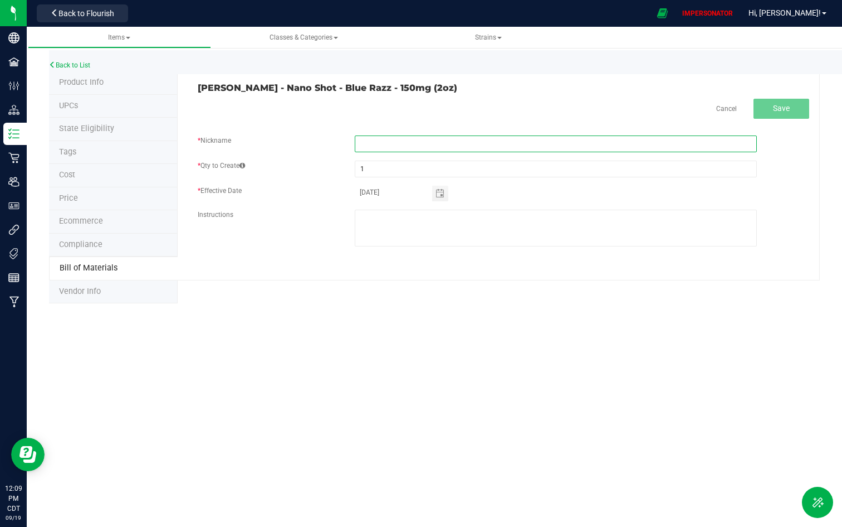
click at [402, 145] on input "text" at bounding box center [556, 143] width 402 height 17
paste input "[PERSON_NAME] - Nano Shot - Blue Razz - 150mg (2oz)"
type input "[PERSON_NAME] - Nano Shot - Blue Razz - 150mg (2oz)"
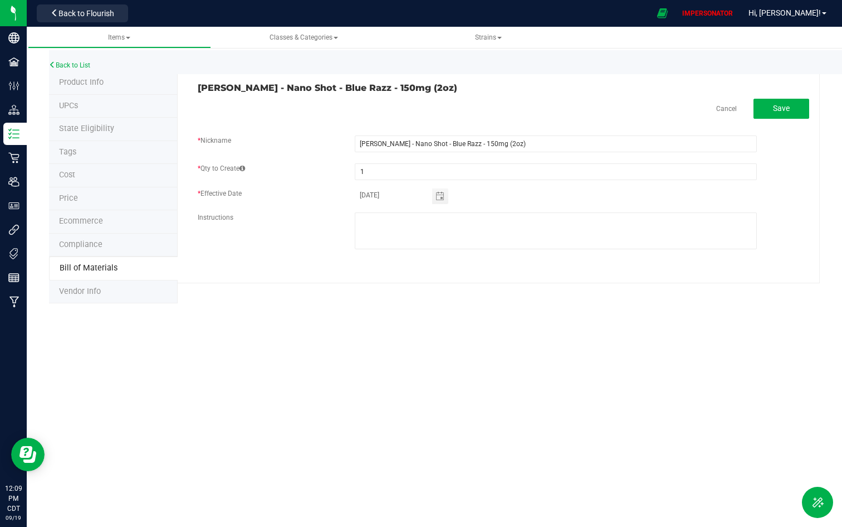
drag, startPoint x: 561, startPoint y: 99, endPoint x: 690, endPoint y: 128, distance: 132.6
click at [561, 99] on div "Cancel Save" at bounding box center [504, 109] width 612 height 20
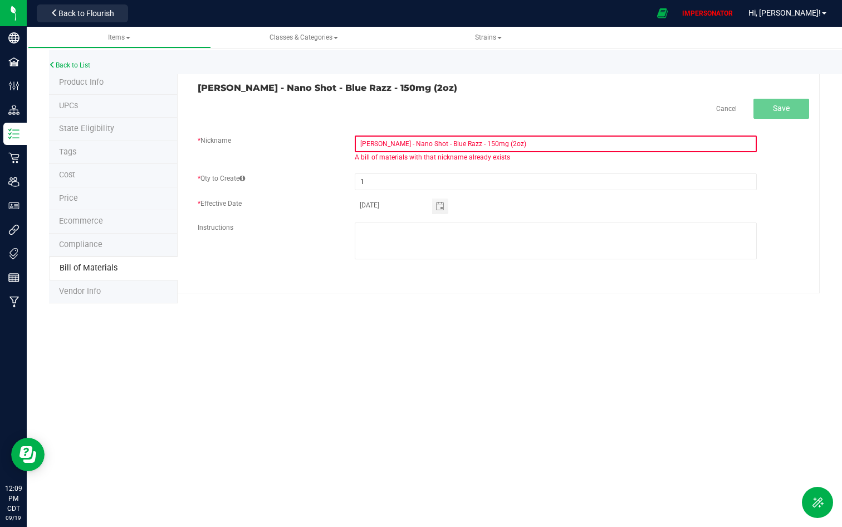
click at [523, 148] on input "[PERSON_NAME] - Nano Shot - Blue Razz - 150mg (2oz)" at bounding box center [556, 143] width 402 height 17
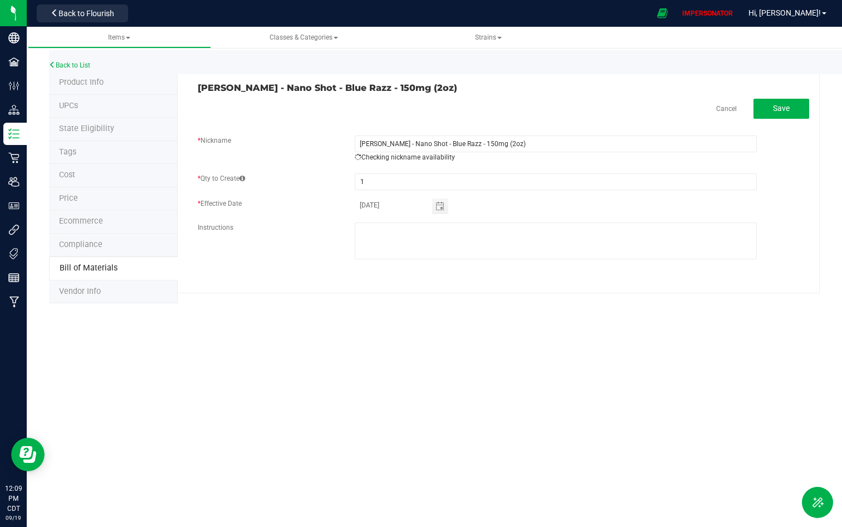
click at [532, 110] on div "Cancel Save" at bounding box center [504, 109] width 612 height 20
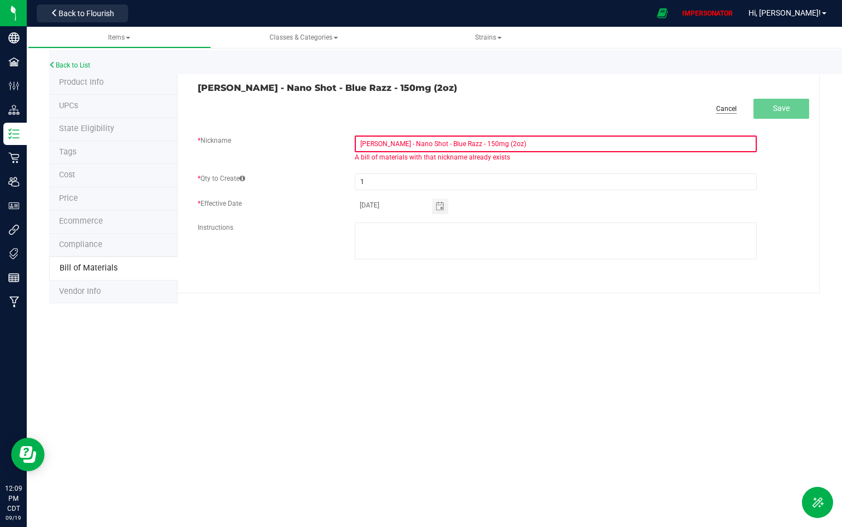
click at [723, 106] on link "Cancel" at bounding box center [727, 108] width 21 height 9
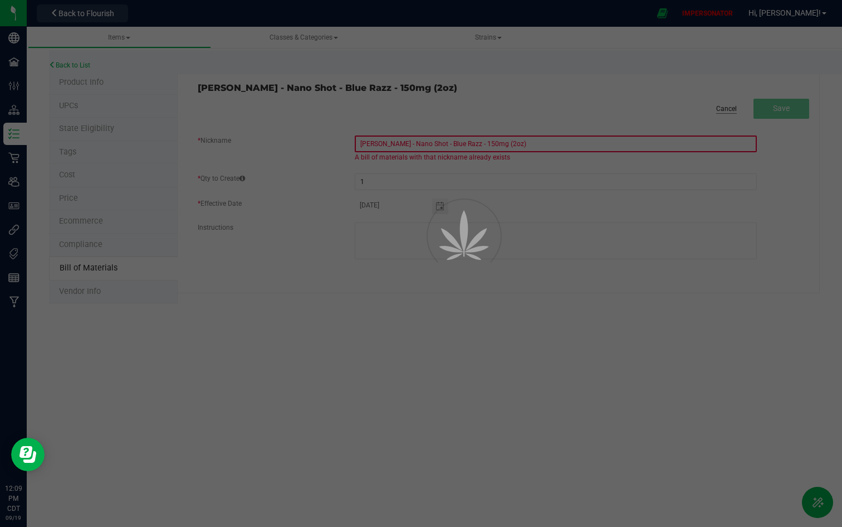
select select "5363"
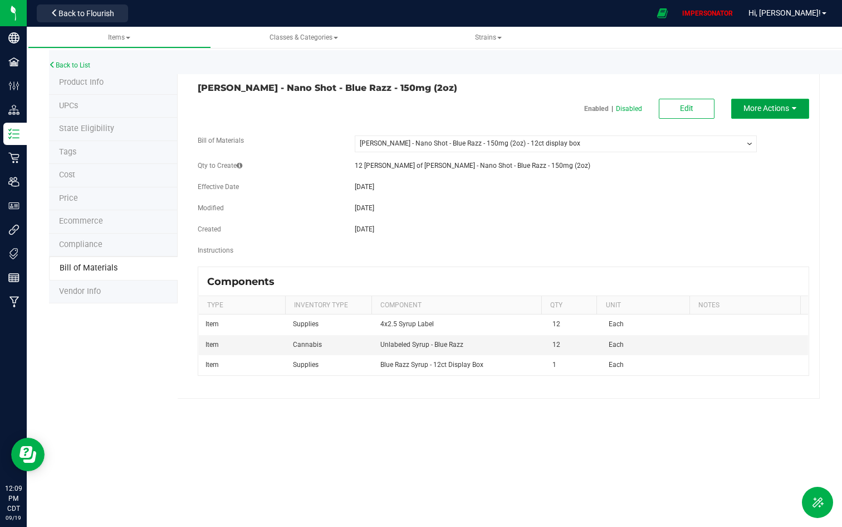
click at [757, 110] on span "More Actions" at bounding box center [767, 108] width 46 height 9
click at [647, 211] on div "[DATE]" at bounding box center [556, 208] width 419 height 10
click at [627, 109] on p "Disabled" at bounding box center [629, 109] width 26 height 10
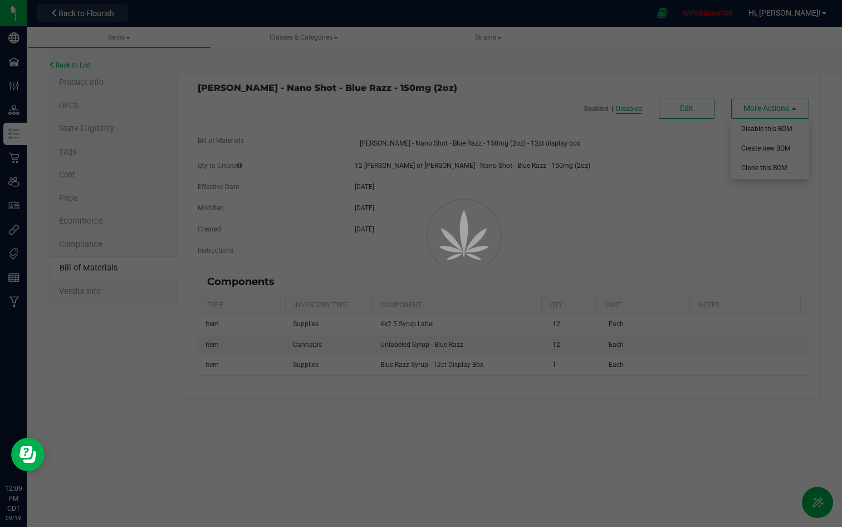
select select "5352"
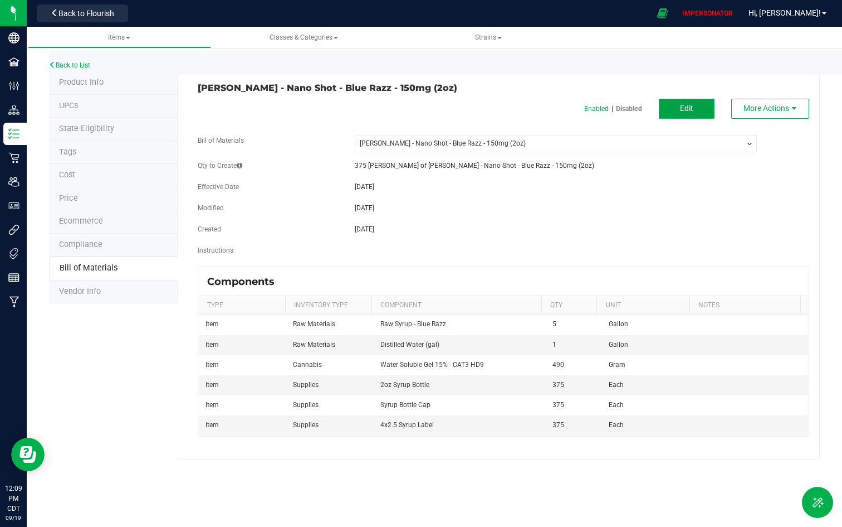
click at [696, 101] on button "Edit" at bounding box center [687, 109] width 56 height 20
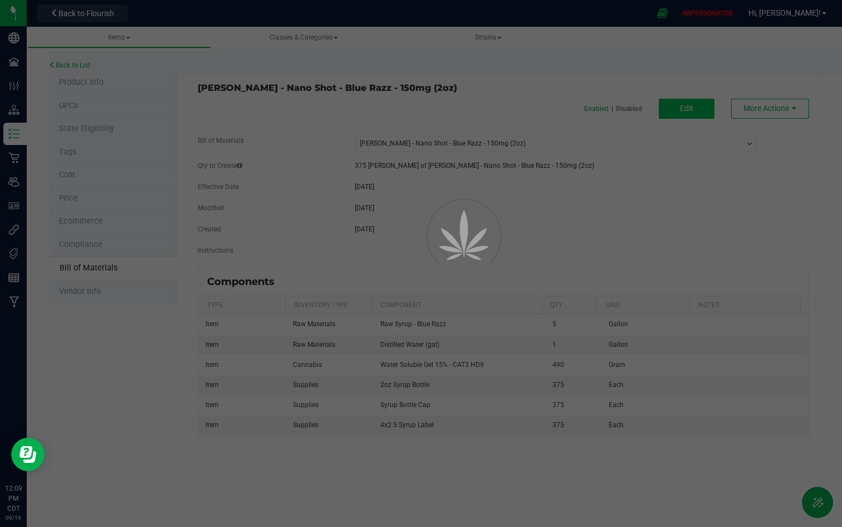
select select "5352"
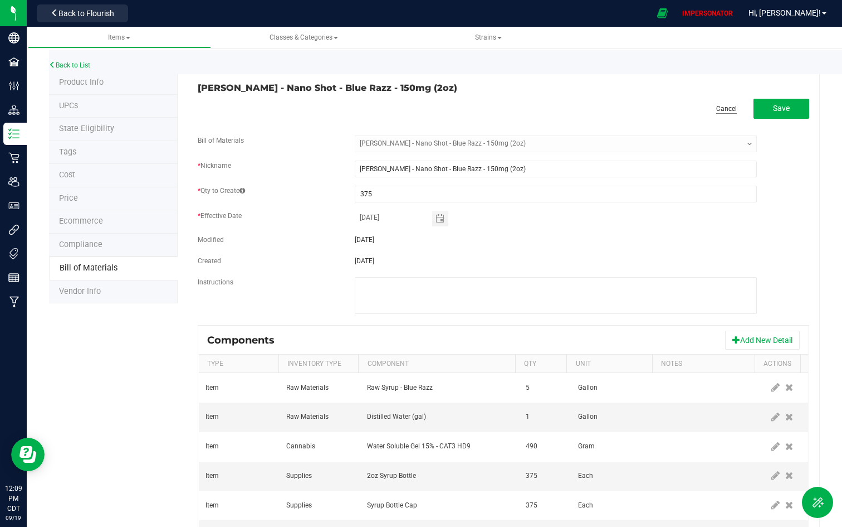
click at [725, 108] on link "Cancel" at bounding box center [727, 108] width 21 height 9
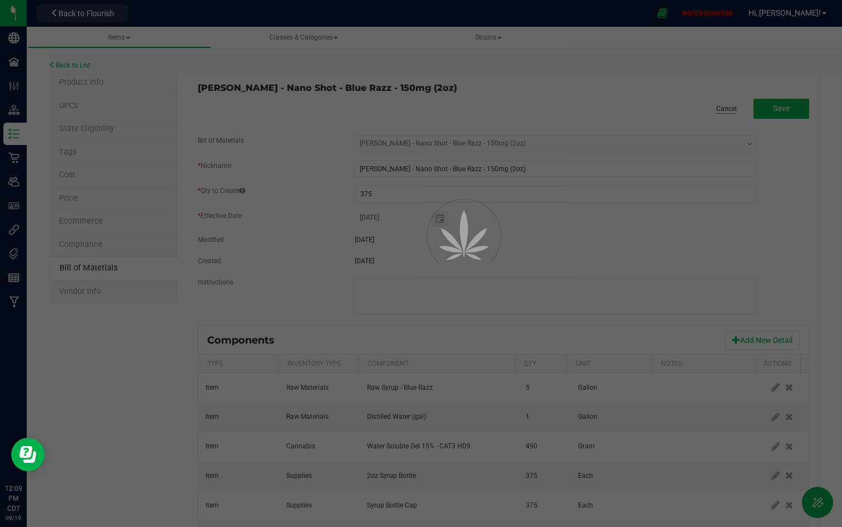
select select "5352"
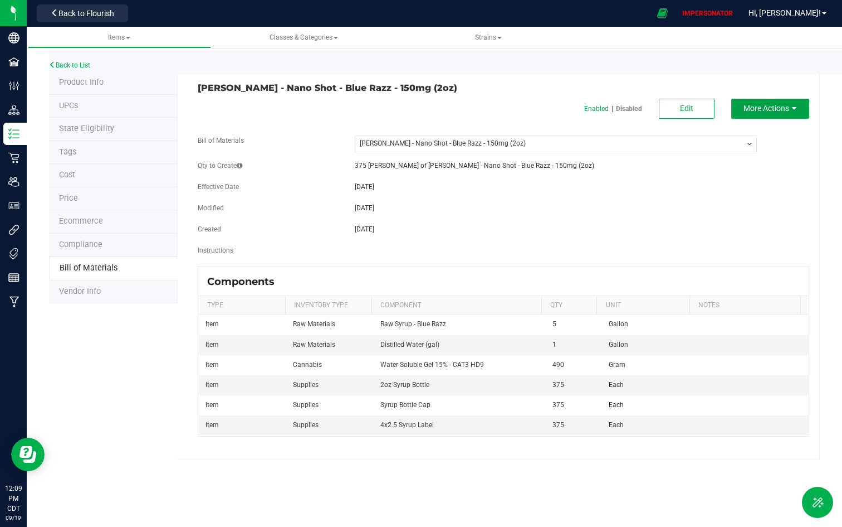
click at [757, 113] on button "More Actions" at bounding box center [771, 109] width 78 height 20
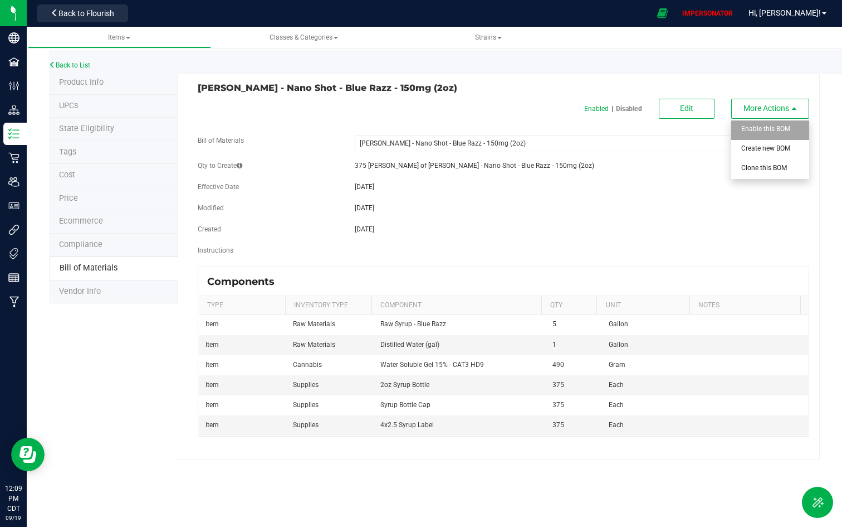
click at [757, 138] on div "Enable this BOM" at bounding box center [769, 130] width 55 height 20
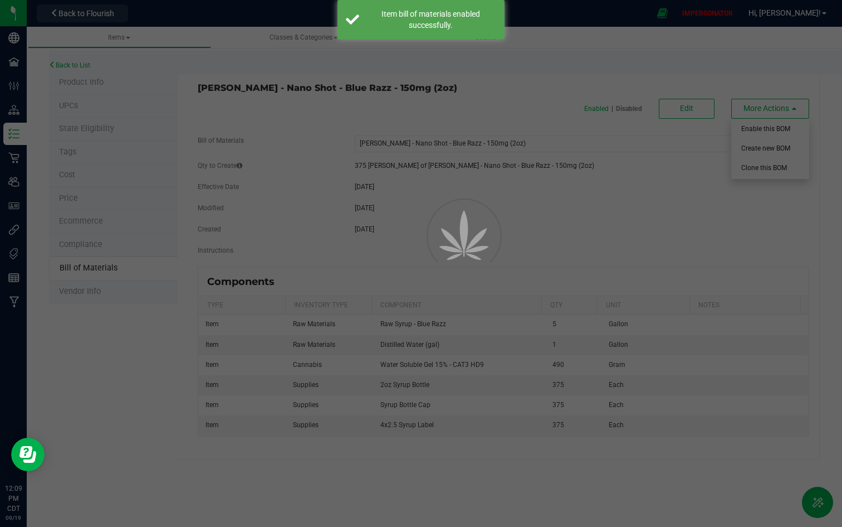
select select "5352"
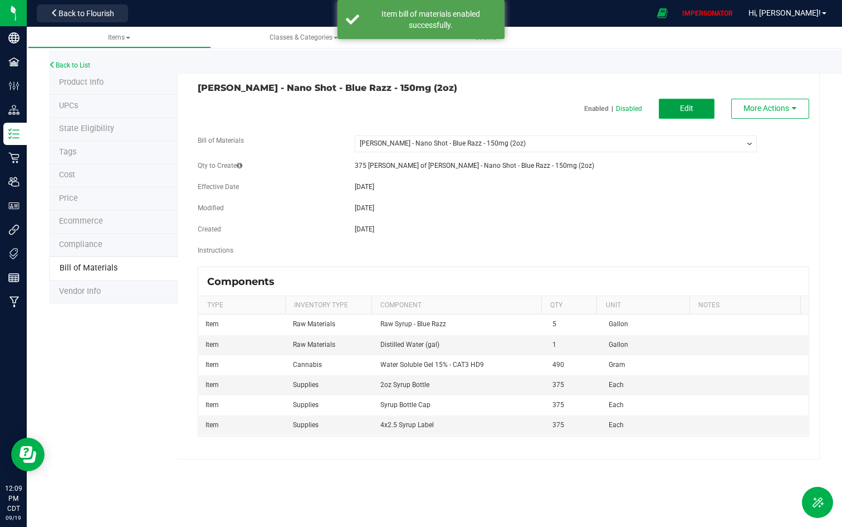
click at [681, 111] on span "Edit" at bounding box center [686, 108] width 13 height 9
select select "5352"
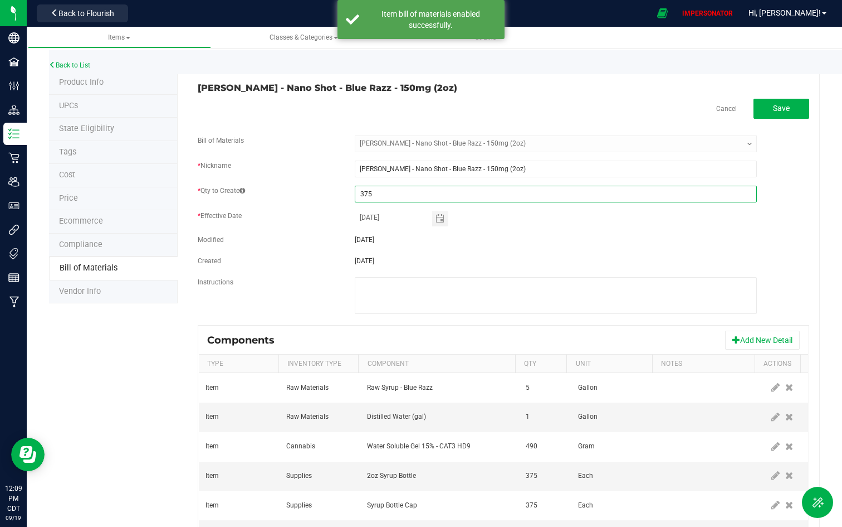
drag, startPoint x: 382, startPoint y: 194, endPoint x: 304, endPoint y: 194, distance: 78.6
click at [304, 194] on div "* Qty to Create 375" at bounding box center [503, 194] width 628 height 17
drag, startPoint x: 372, startPoint y: 191, endPoint x: 339, endPoint y: 191, distance: 32.9
click at [339, 191] on div "* Qty to Create 375" at bounding box center [503, 194] width 628 height 17
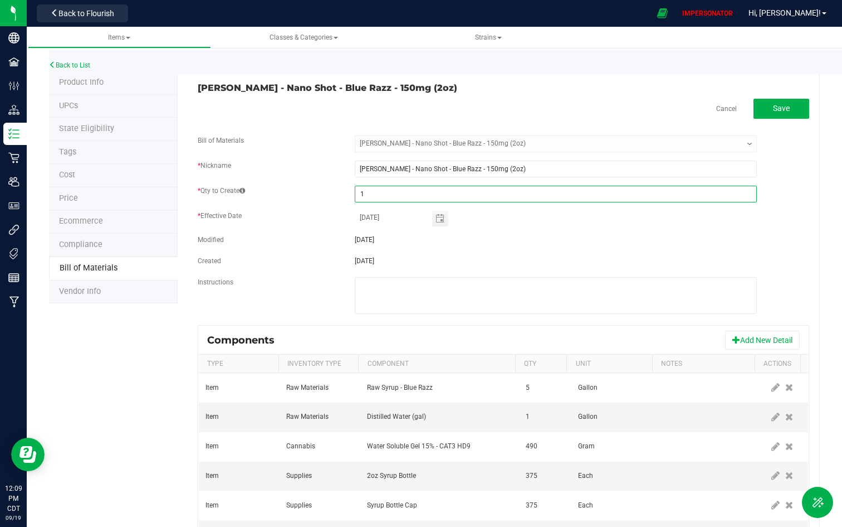
type input "1"
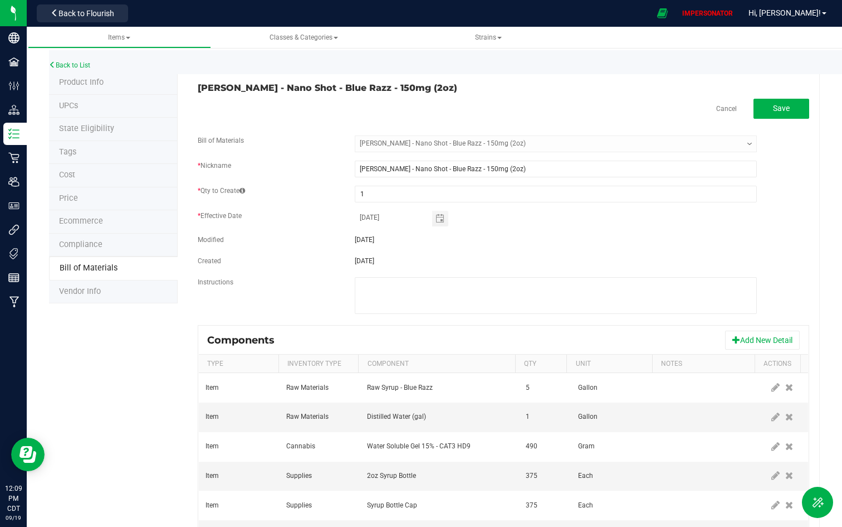
click at [628, 264] on div "[DATE]" at bounding box center [556, 261] width 419 height 10
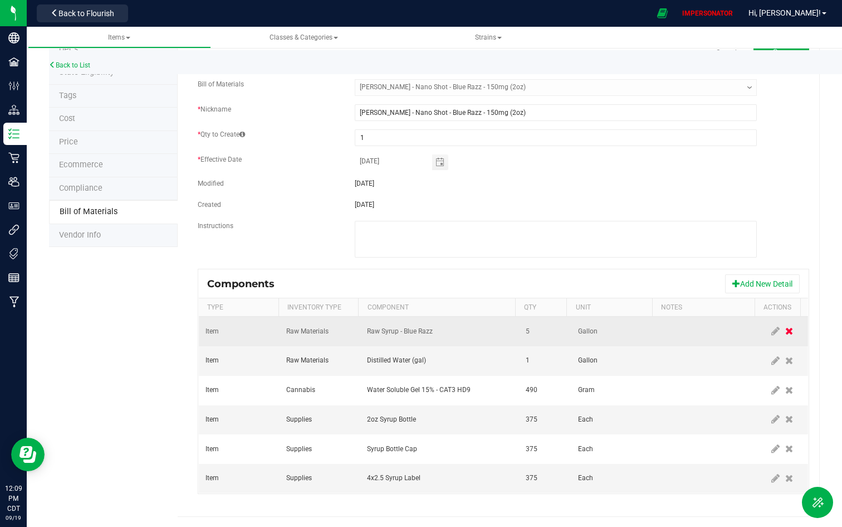
click at [757, 327] on icon at bounding box center [790, 331] width 8 height 10
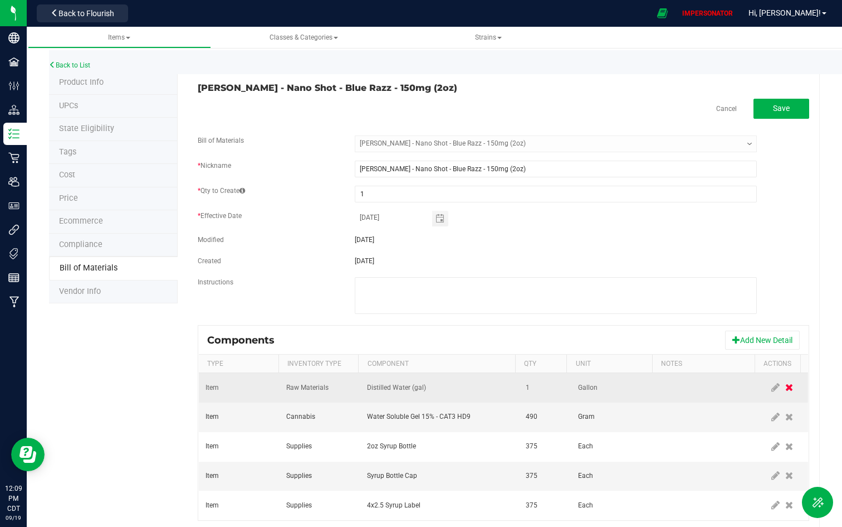
click at [757, 387] on icon at bounding box center [790, 387] width 8 height 10
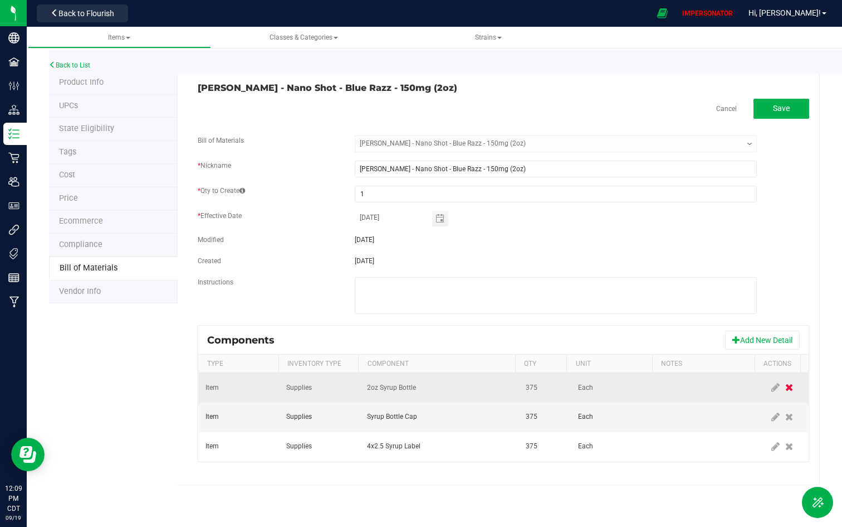
click at [757, 387] on icon at bounding box center [790, 387] width 8 height 10
click at [757, 388] on icon at bounding box center [790, 387] width 8 height 10
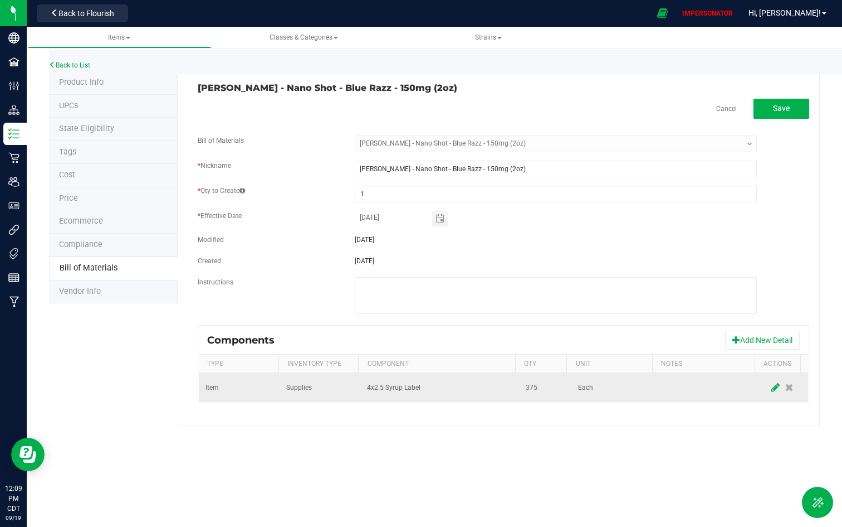
click at [757, 389] on icon at bounding box center [776, 387] width 8 height 10
click at [543, 392] on input "375" at bounding box center [540, 387] width 37 height 16
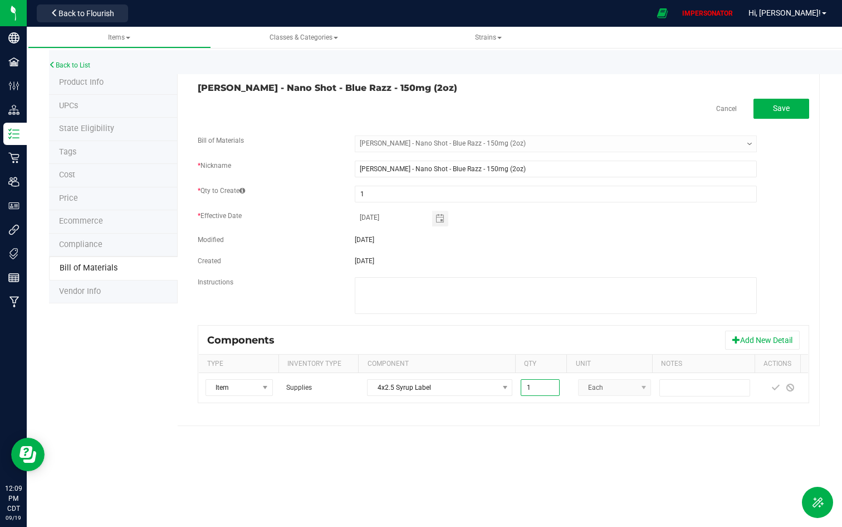
type input "1.0000"
click at [567, 407] on div "Back to List Product Info UPCs State Eligibility Tags Cost Price Ecommerce Comp…" at bounding box center [435, 234] width 816 height 404
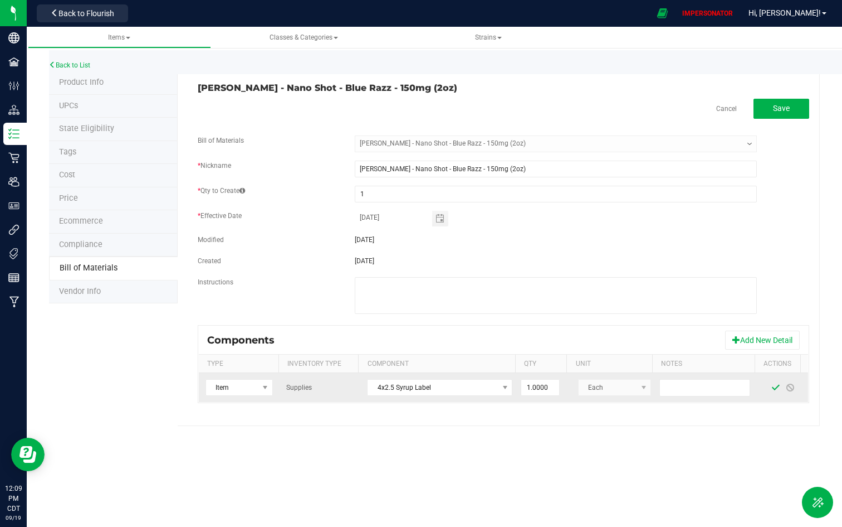
click at [757, 386] on span at bounding box center [776, 387] width 9 height 9
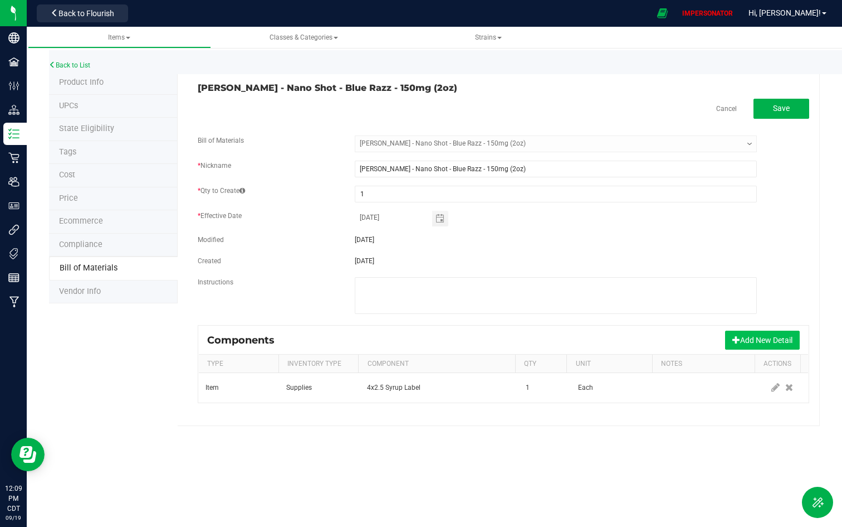
click at [757, 338] on button "Add New Detail" at bounding box center [762, 339] width 75 height 19
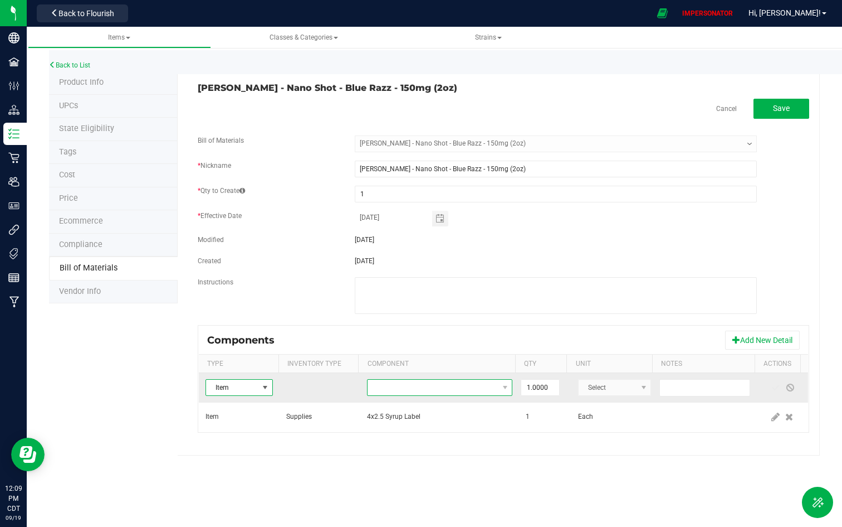
click at [445, 386] on span "NO DATA FOUND" at bounding box center [433, 387] width 130 height 16
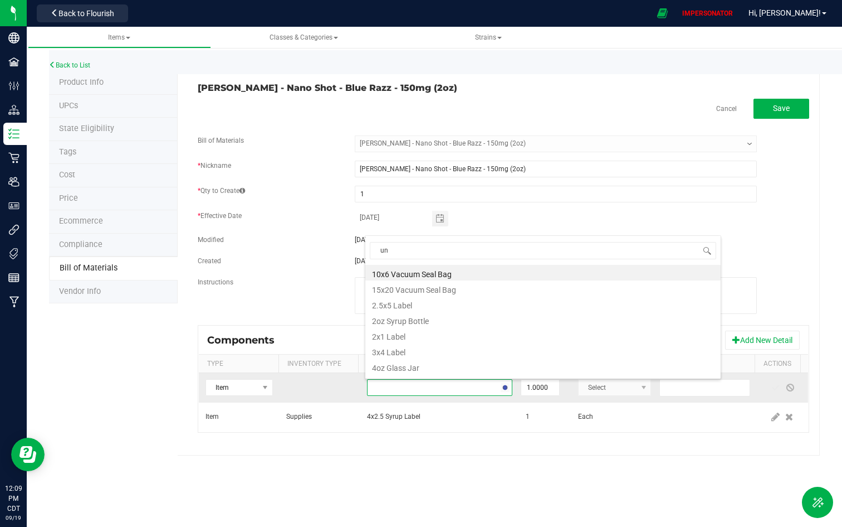
type input "unl"
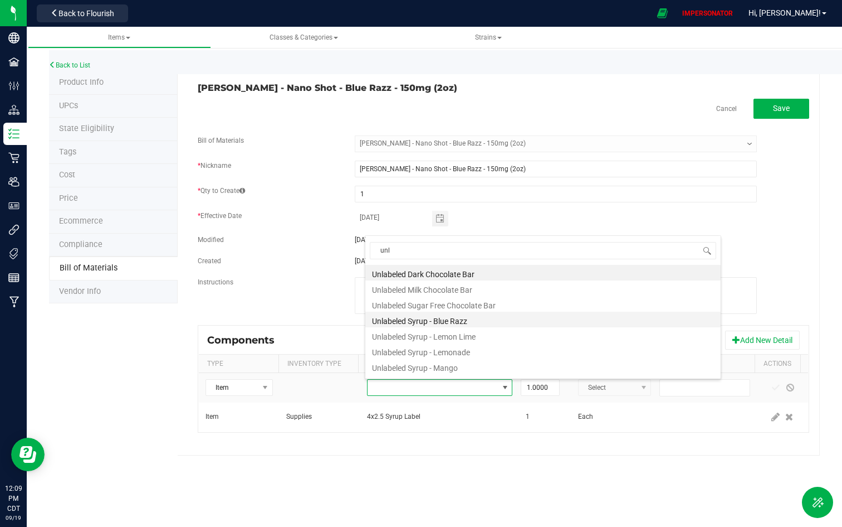
click at [456, 321] on li "Unlabeled Syrup - Blue Razz" at bounding box center [542, 319] width 355 height 16
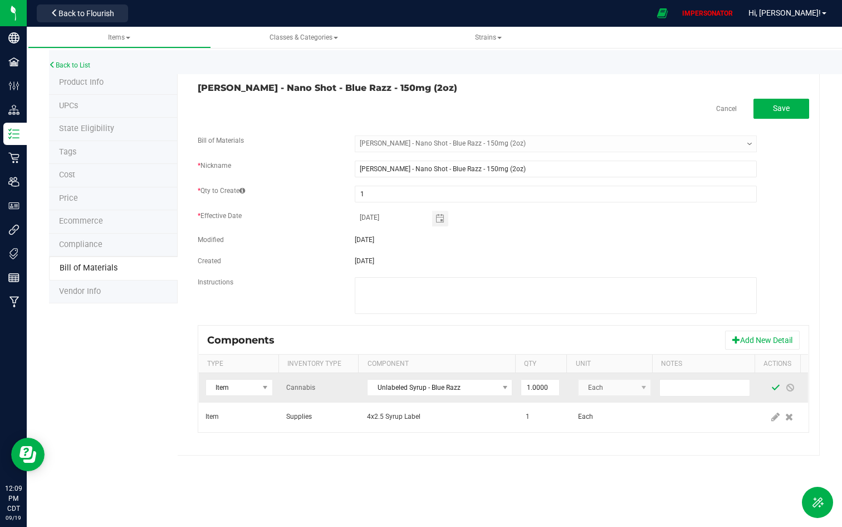
click at [757, 387] on span at bounding box center [776, 387] width 9 height 9
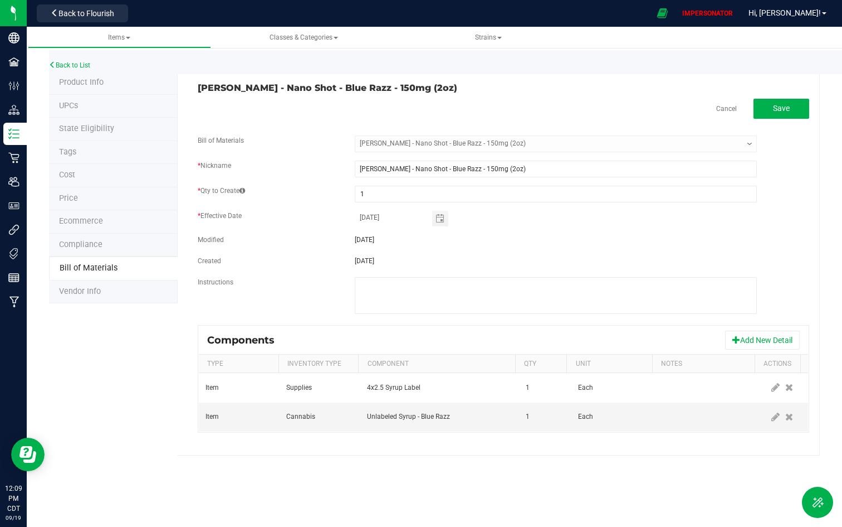
click at [754, 270] on fieldset "Bill of Materials -- Select -- [PERSON_NAME] Purp - Nano Shot - Blue Razz - 150…" at bounding box center [504, 229] width 612 height 189
click at [757, 109] on span "Save" at bounding box center [781, 108] width 17 height 9
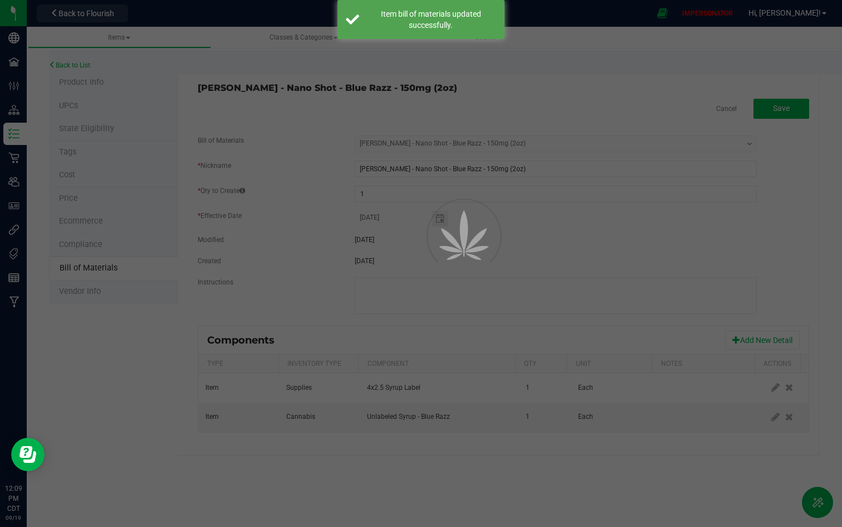
select select "5352"
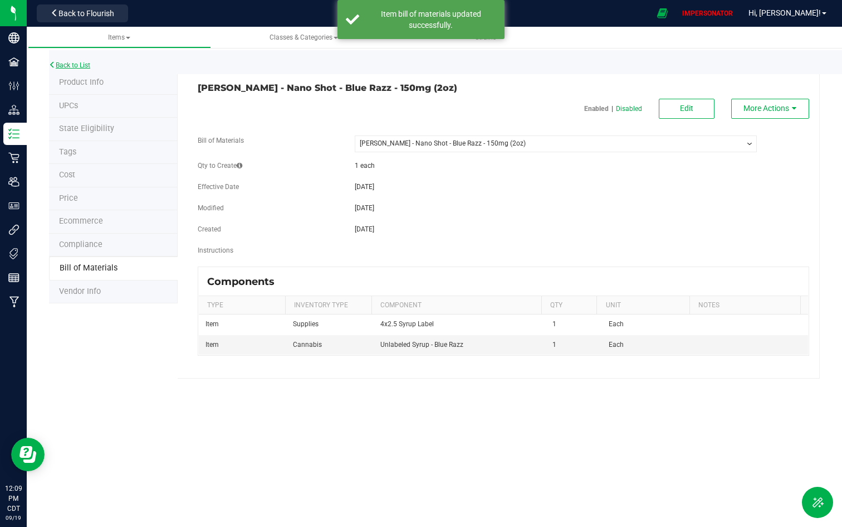
click at [82, 66] on link "Back to List" at bounding box center [69, 65] width 41 height 8
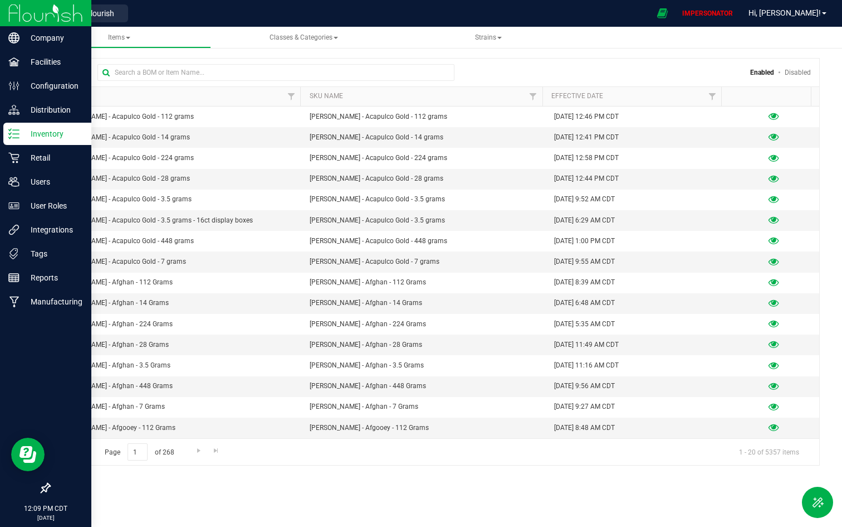
click at [22, 134] on p "Inventory" at bounding box center [53, 133] width 67 height 13
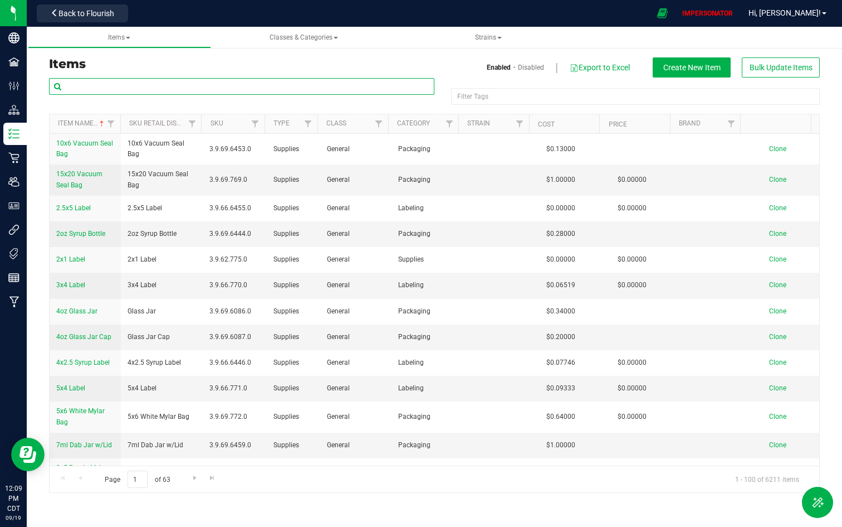
click at [182, 89] on input "text" at bounding box center [242, 86] width 386 height 17
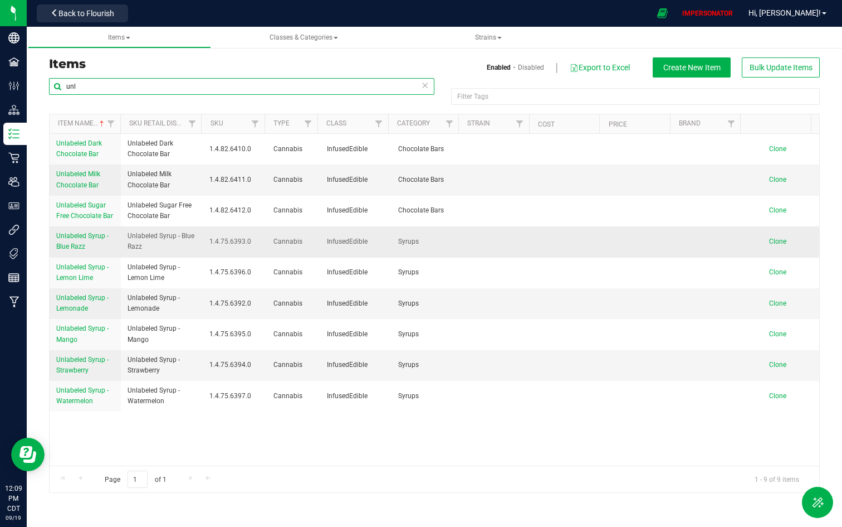
type input "unl"
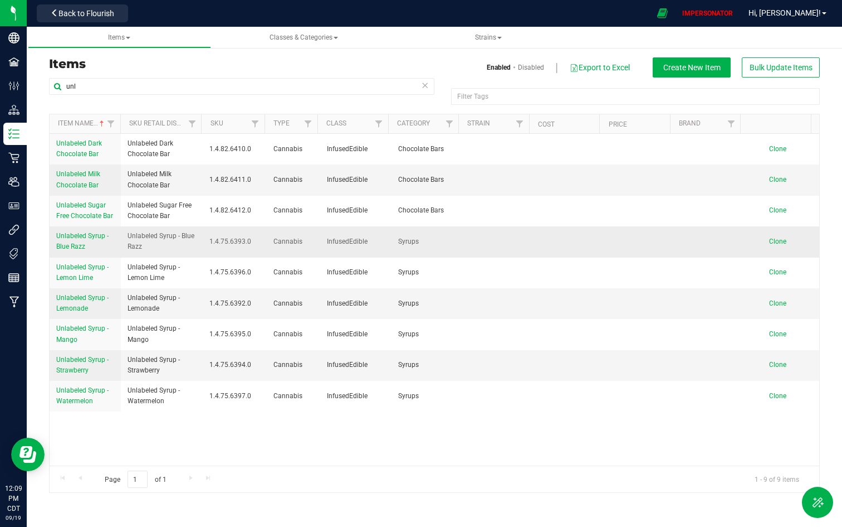
click at [80, 235] on span "Unlabeled Syrup - Blue Razz" at bounding box center [82, 241] width 52 height 18
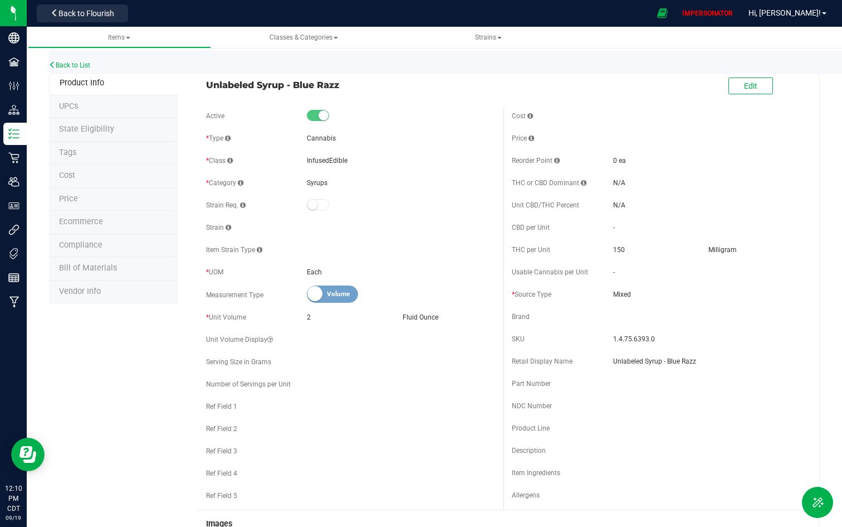
click at [101, 265] on span "Bill of Materials" at bounding box center [88, 267] width 58 height 9
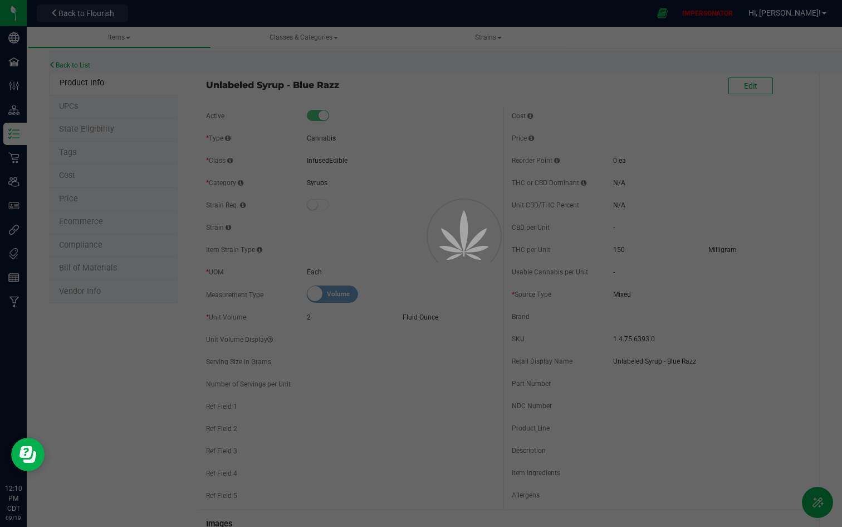
select select "5364"
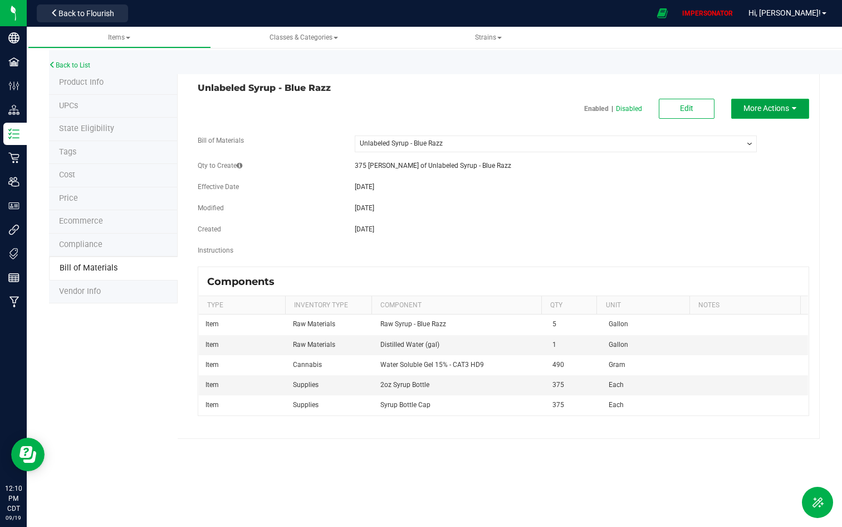
click at [757, 102] on button "More Actions" at bounding box center [771, 109] width 78 height 20
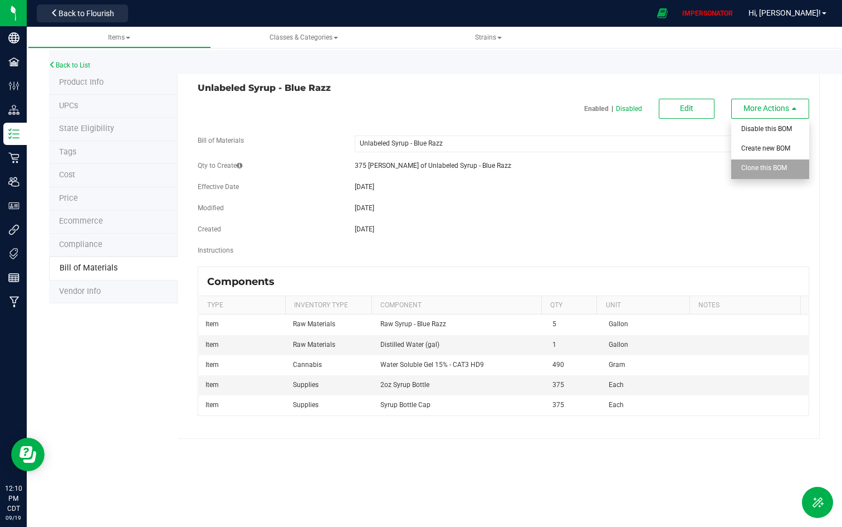
click at [757, 172] on div "Clone this BOM" at bounding box center [769, 169] width 55 height 20
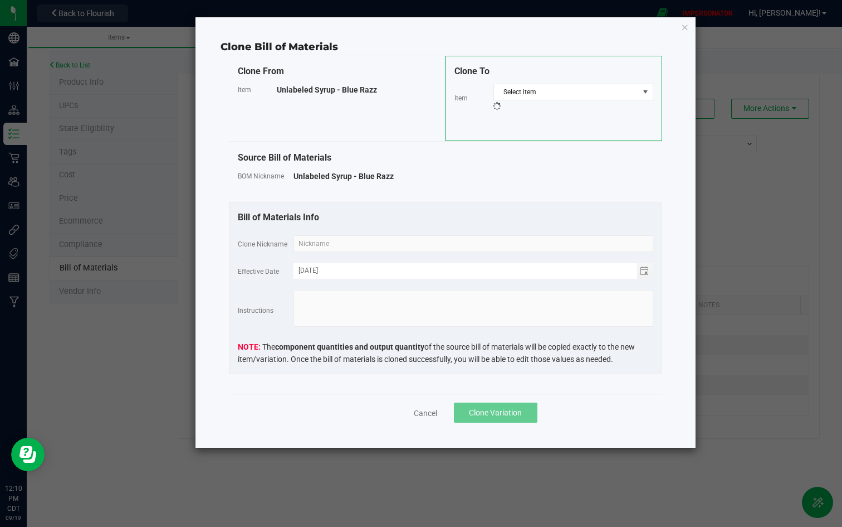
click at [602, 106] on div "Select item" at bounding box center [574, 98] width 160 height 28
click at [604, 86] on span "Select item" at bounding box center [566, 92] width 145 height 16
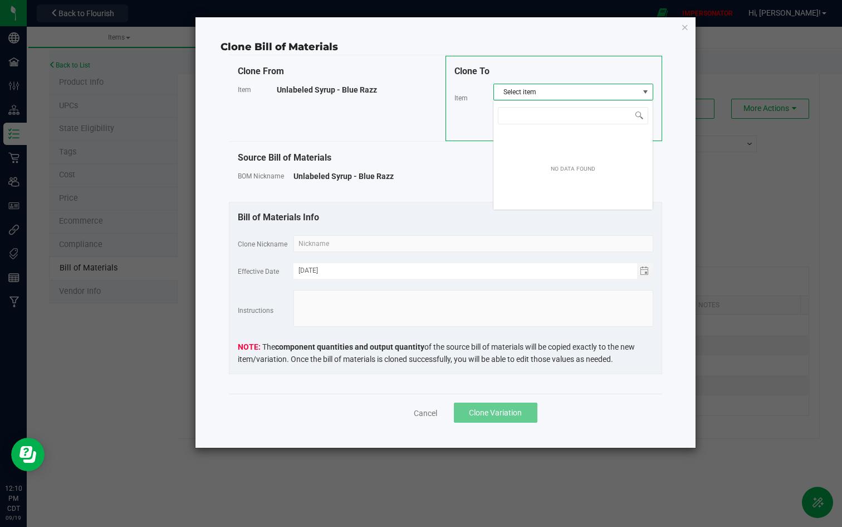
scroll to position [17, 160]
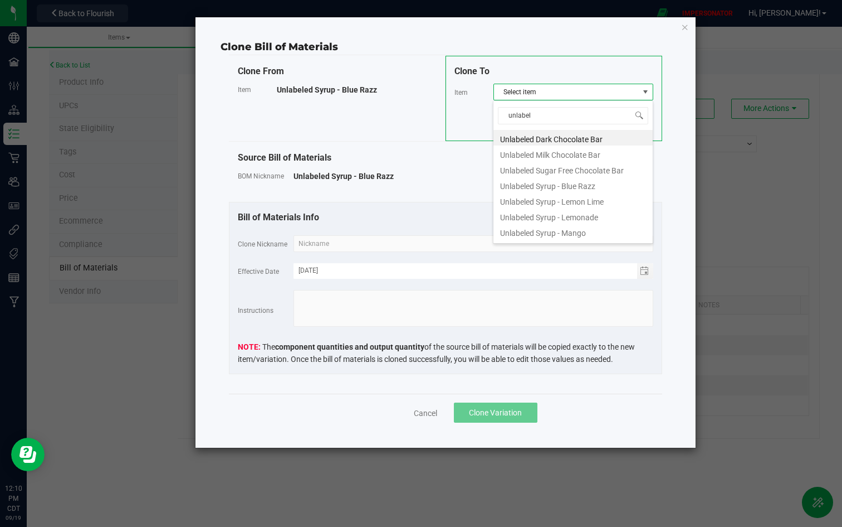
type input "unlabele"
click at [587, 201] on li "Unlabeled Syrup - Lemon Lime" at bounding box center [573, 200] width 159 height 16
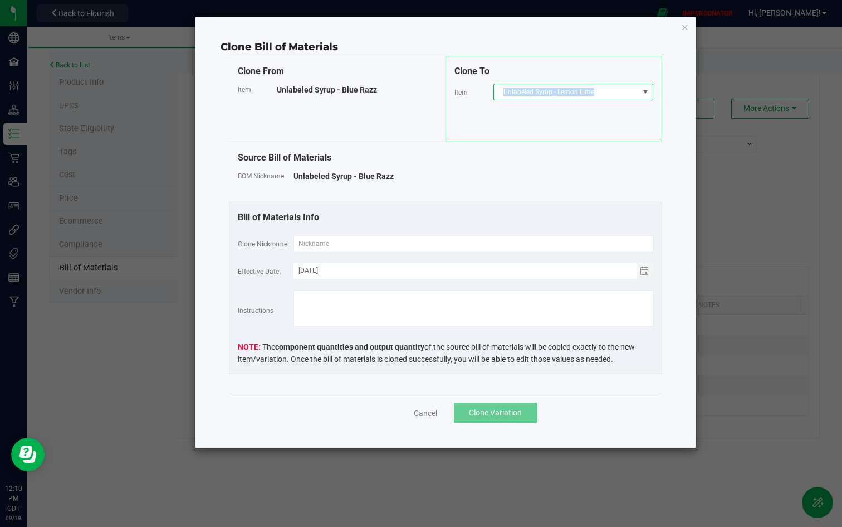
copy span "Unlabeled Syrup - Lemon Lime"
drag, startPoint x: 597, startPoint y: 94, endPoint x: 500, endPoint y: 95, distance: 97.0
click at [500, 95] on span "Unlabeled Syrup - Lemon Lime" at bounding box center [566, 92] width 145 height 16
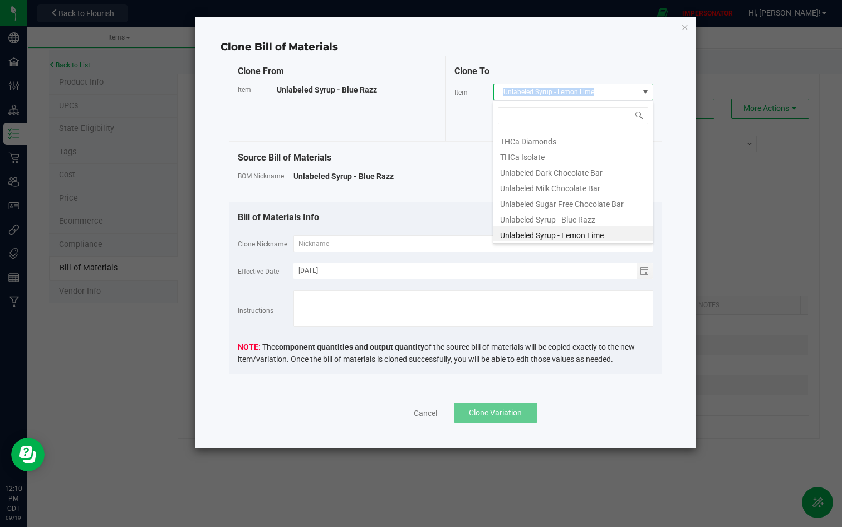
copy span "Unlabeled Syrup - Lemon Lime"
drag, startPoint x: 503, startPoint y: 88, endPoint x: 598, endPoint y: 91, distance: 95.3
click at [598, 91] on span "Unlabeled Syrup - Lemon Lime" at bounding box center [566, 92] width 145 height 16
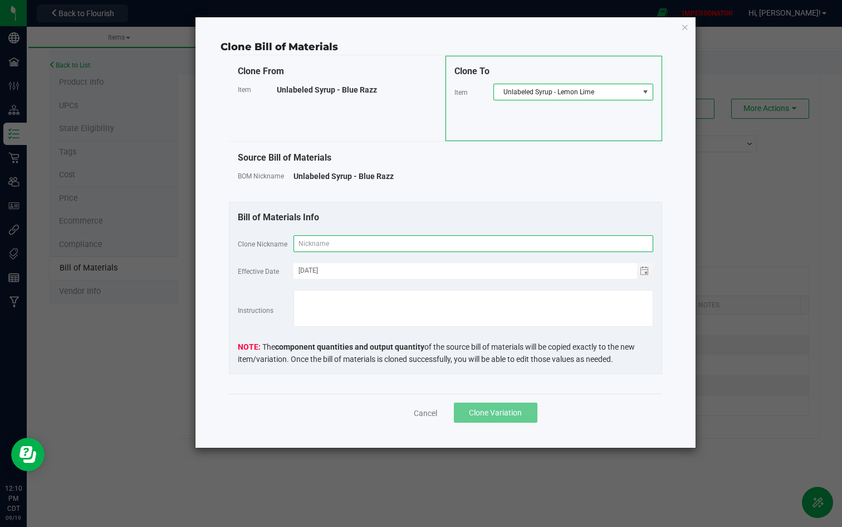
click at [315, 241] on input "text" at bounding box center [474, 243] width 360 height 17
paste input "Unlabeled Syrup - Lemon Lime"
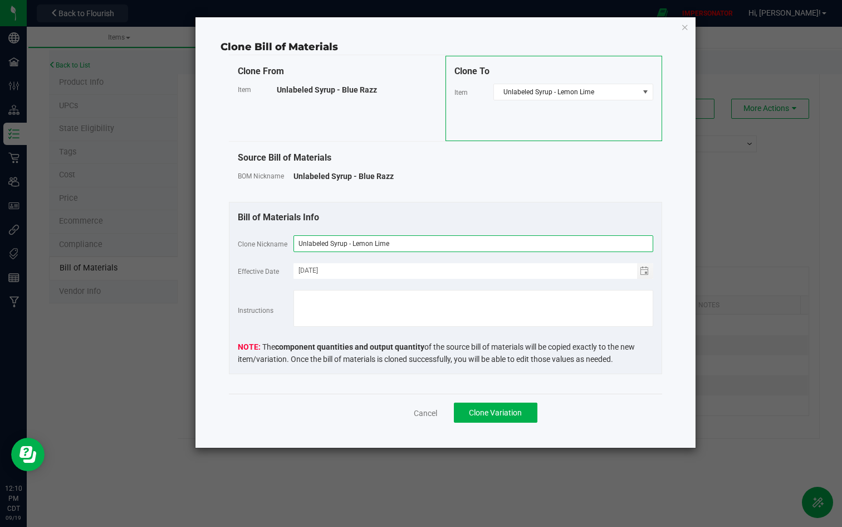
type input "Unlabeled Syrup - Lemon Lime"
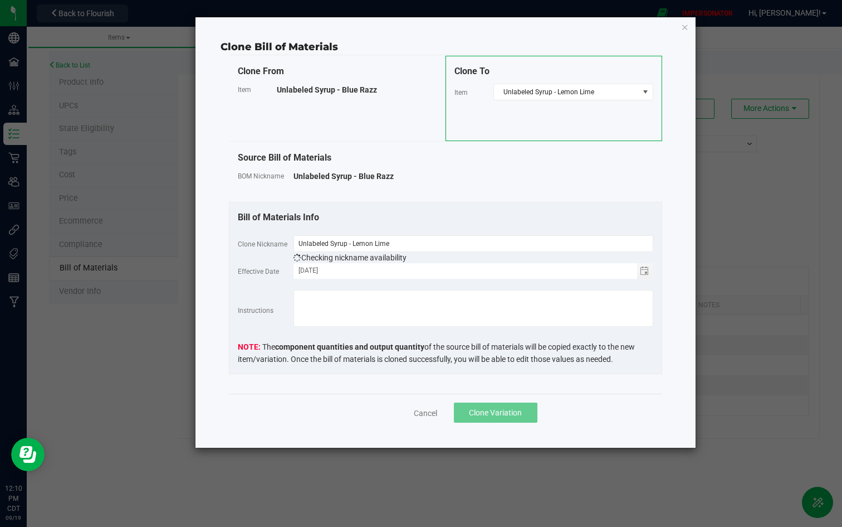
click at [371, 209] on div "Bill of Materials Info Clone Nickname Unlabeled Syrup - Lemon Lime Checking nic…" at bounding box center [445, 288] width 433 height 172
click at [511, 407] on span "Clone Variation" at bounding box center [495, 412] width 53 height 9
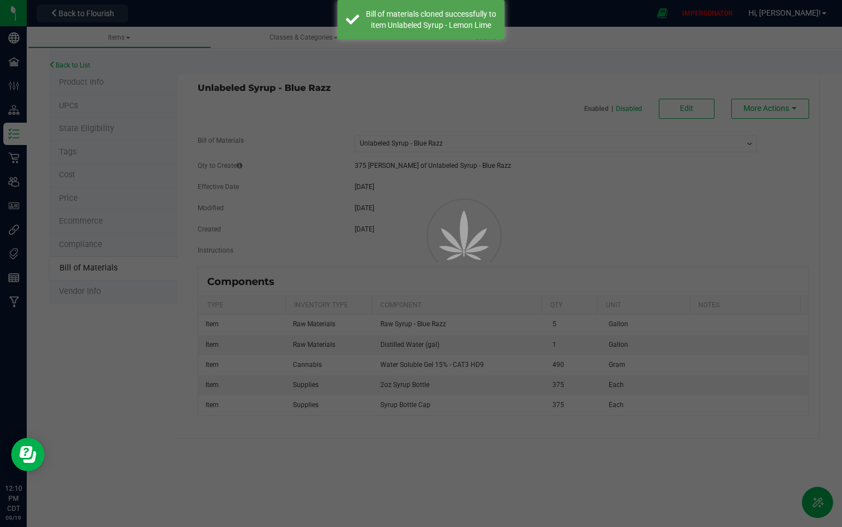
select select "5364"
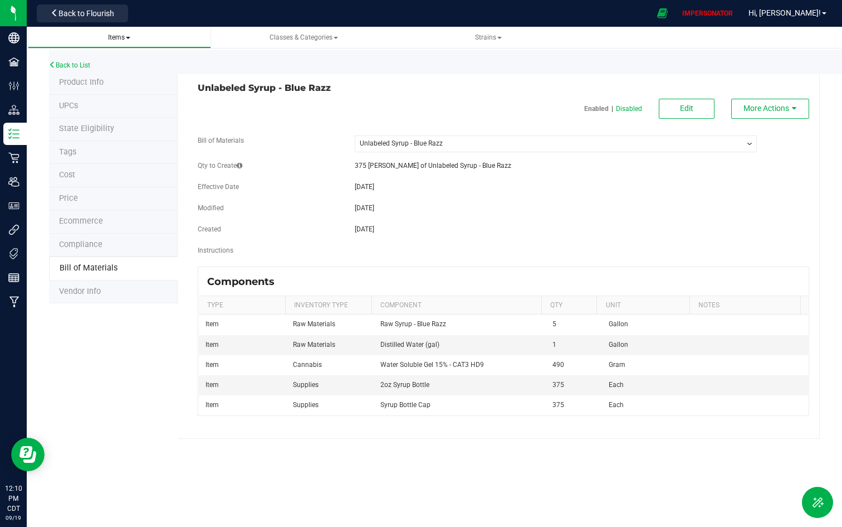
click at [119, 30] on link "Items" at bounding box center [119, 38] width 183 height 22
click at [119, 41] on span "Items" at bounding box center [119, 37] width 22 height 8
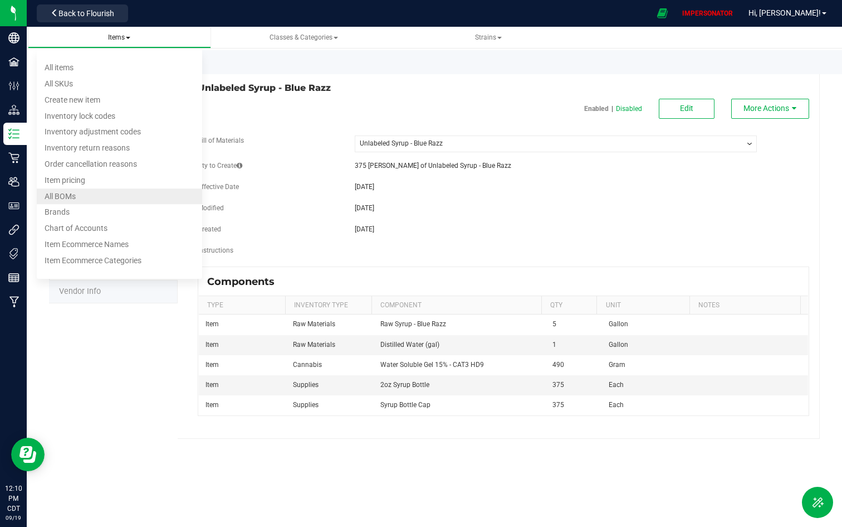
click at [79, 194] on li "All BOMs" at bounding box center [119, 196] width 165 height 16
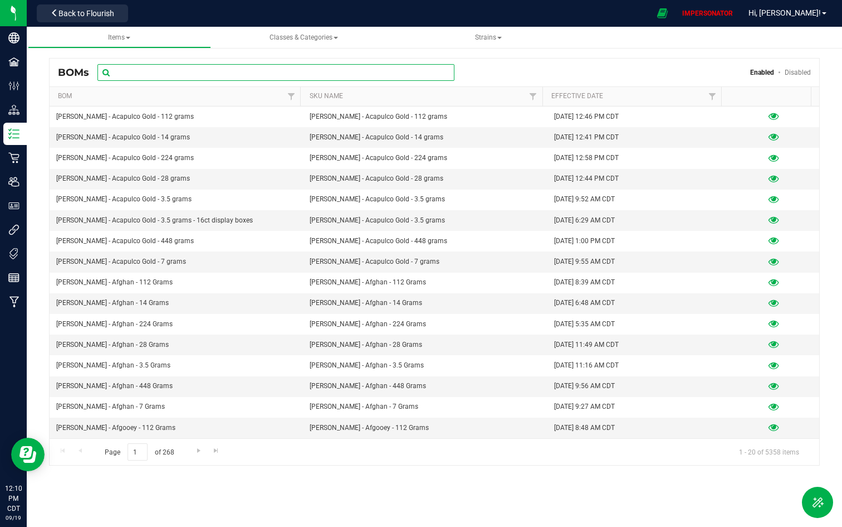
click at [282, 72] on input "text" at bounding box center [276, 72] width 357 height 17
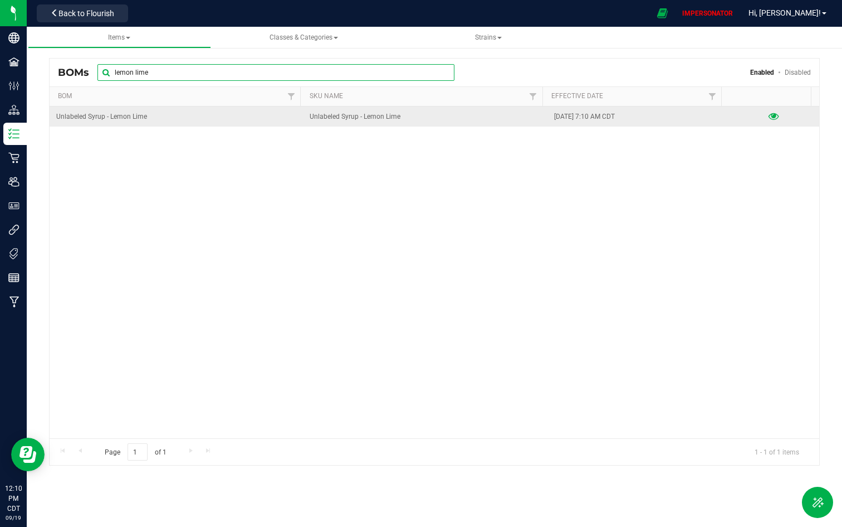
type input "lemon lime"
click at [757, 113] on icon at bounding box center [774, 117] width 11 height 8
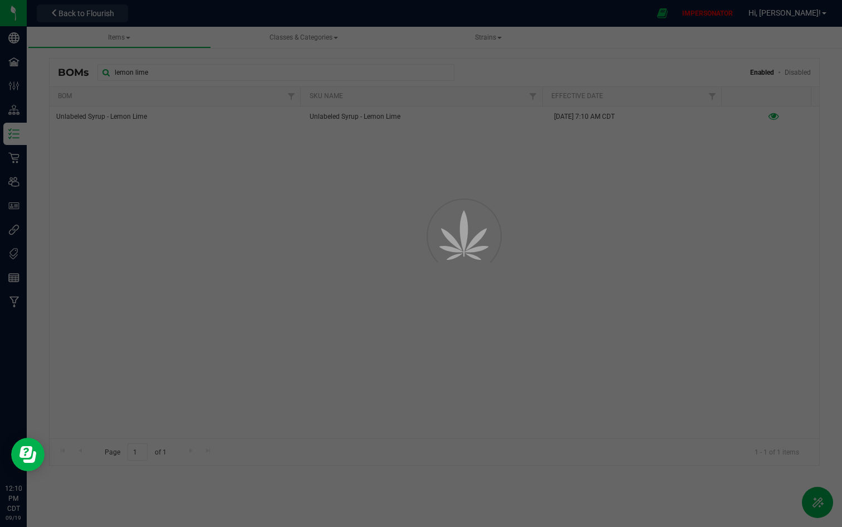
select select "5365"
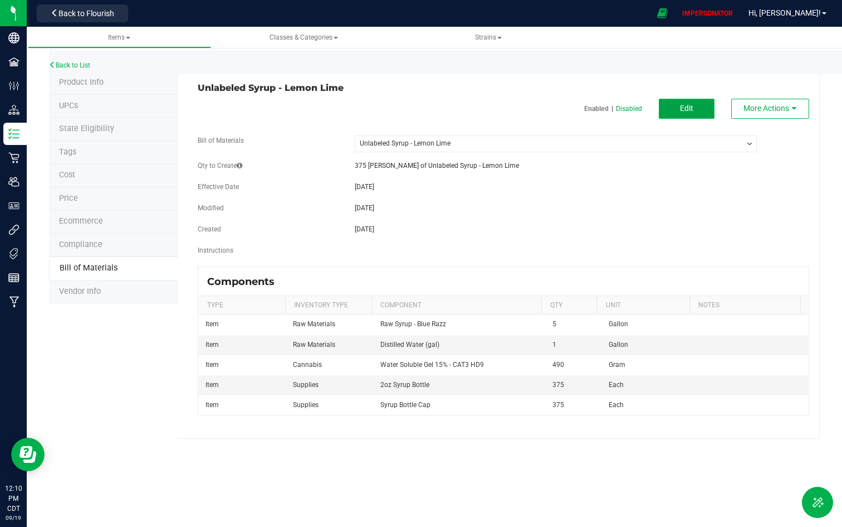
click at [684, 99] on button "Edit" at bounding box center [687, 109] width 56 height 20
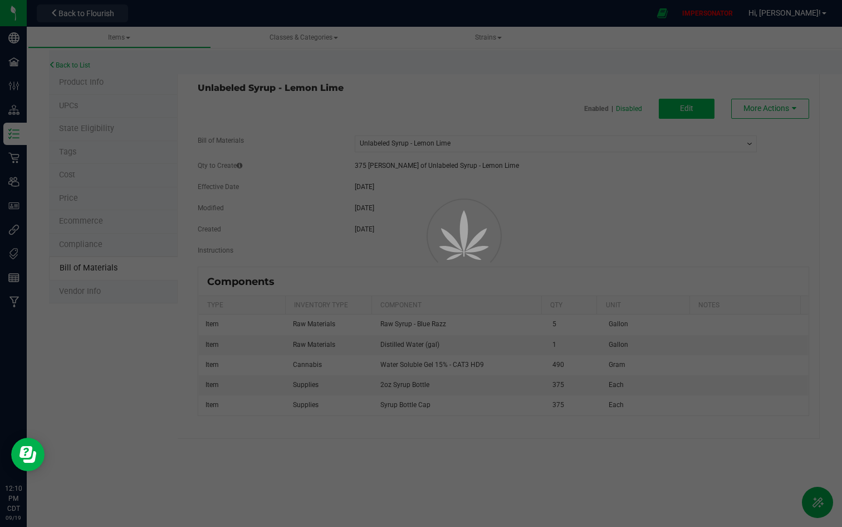
select select "5365"
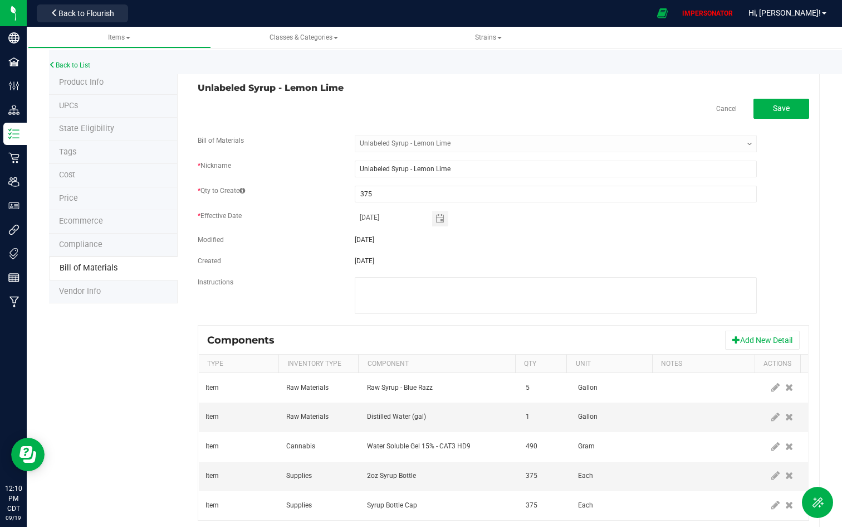
scroll to position [27, 0]
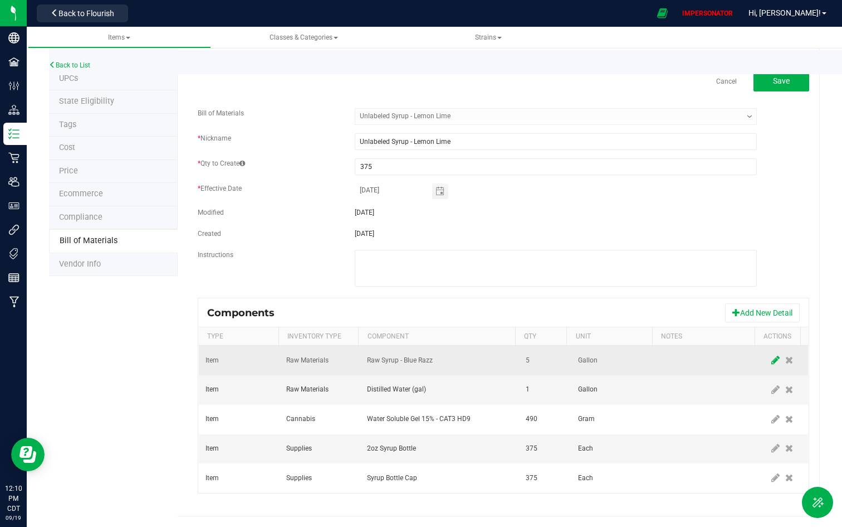
click at [757, 363] on icon at bounding box center [776, 360] width 8 height 10
click at [488, 359] on span "Raw Syrup - Blue Razz" at bounding box center [433, 360] width 130 height 16
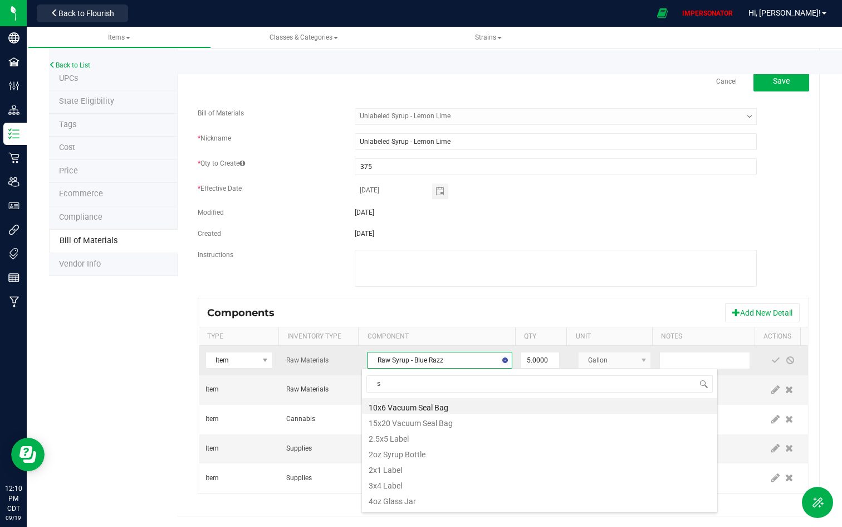
scroll to position [17, 140]
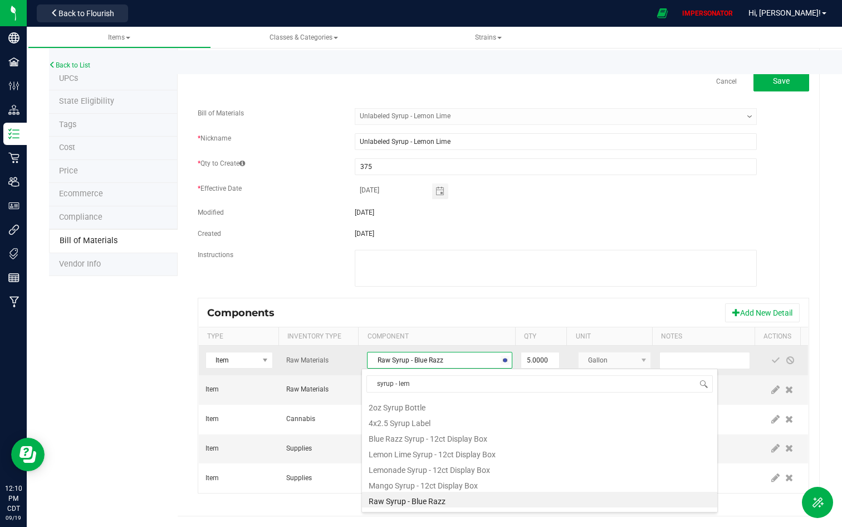
type input "syrup - lemo"
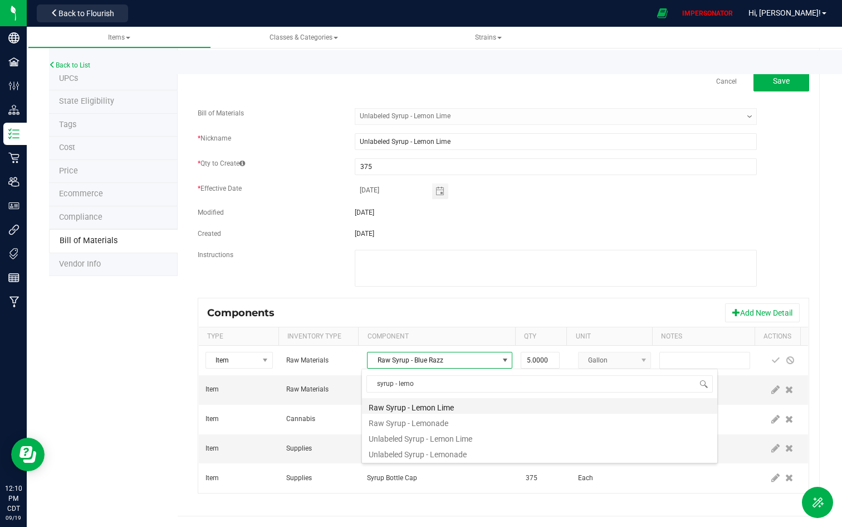
click at [450, 407] on li "Raw Syrup - Lemon Lime" at bounding box center [539, 406] width 355 height 16
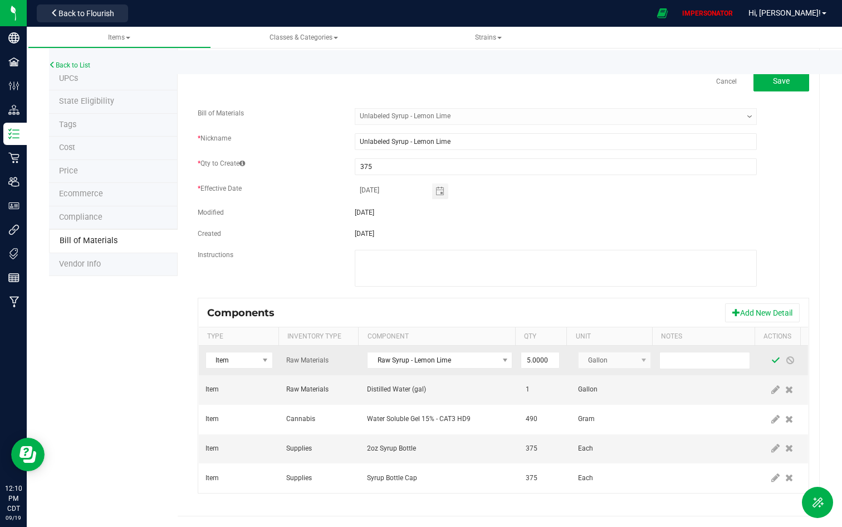
click at [757, 361] on span at bounding box center [776, 359] width 9 height 9
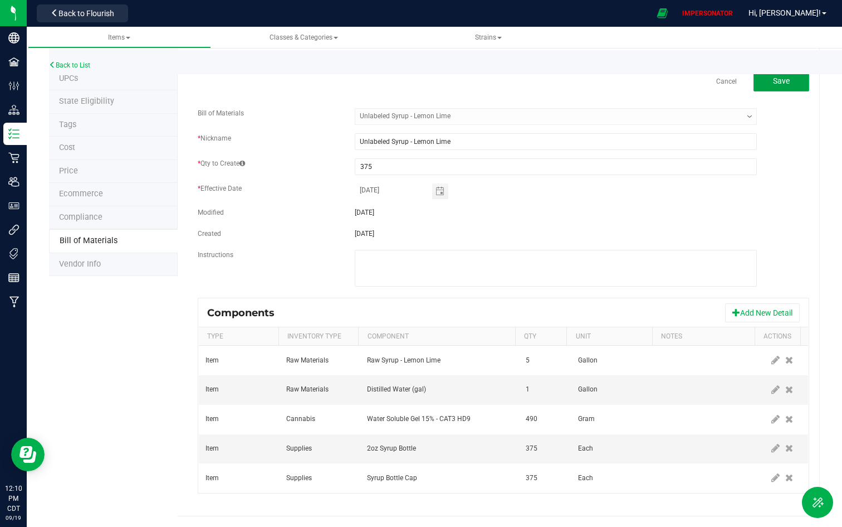
click at [757, 82] on span "Save" at bounding box center [781, 80] width 17 height 9
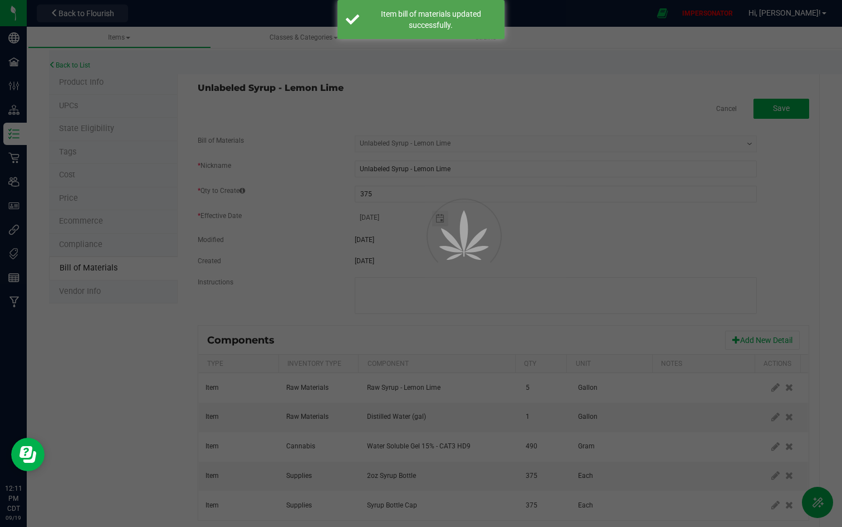
select select "5365"
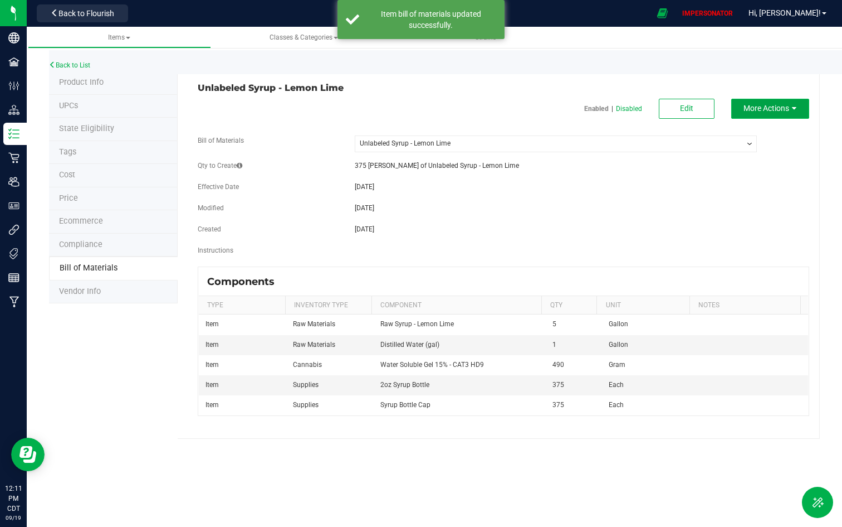
click at [757, 113] on button "More Actions" at bounding box center [771, 109] width 78 height 20
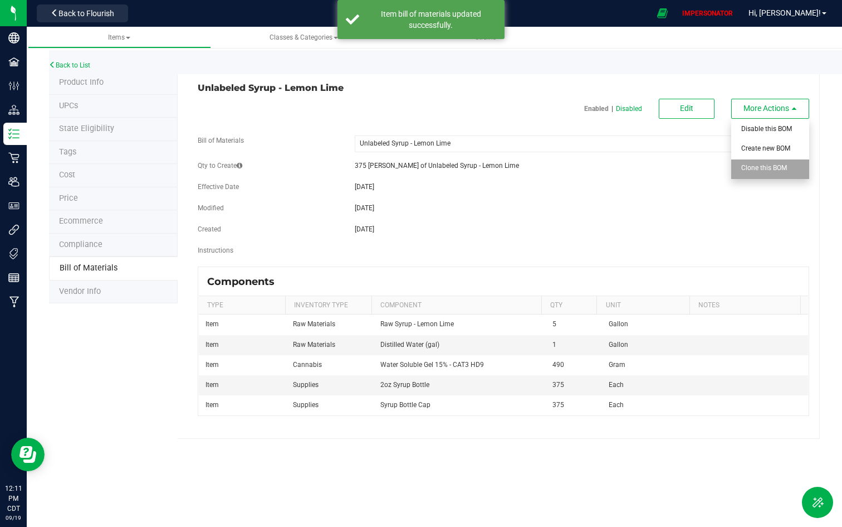
click at [757, 170] on span "Clone this BOM" at bounding box center [765, 168] width 46 height 8
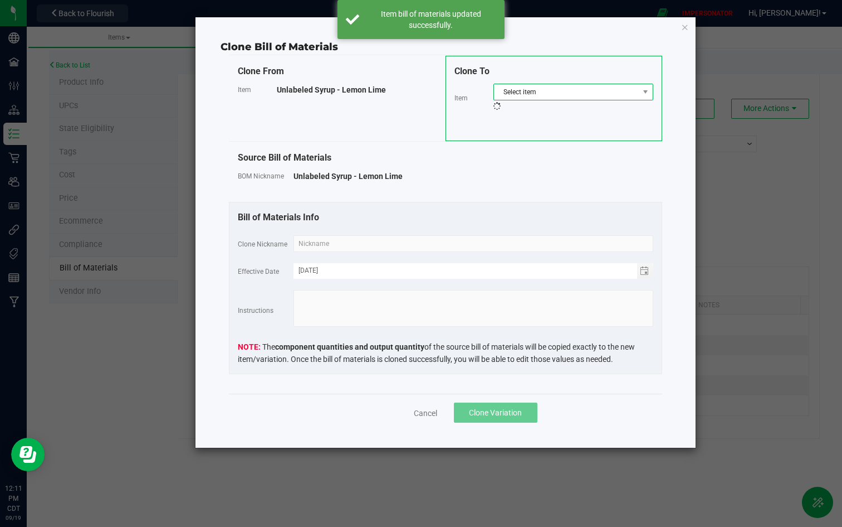
click at [555, 98] on span "Select item" at bounding box center [566, 92] width 145 height 16
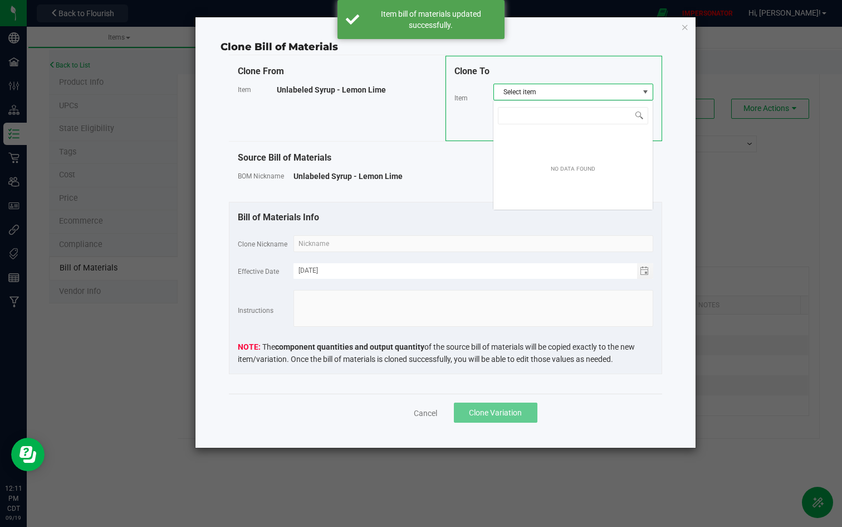
scroll to position [17, 160]
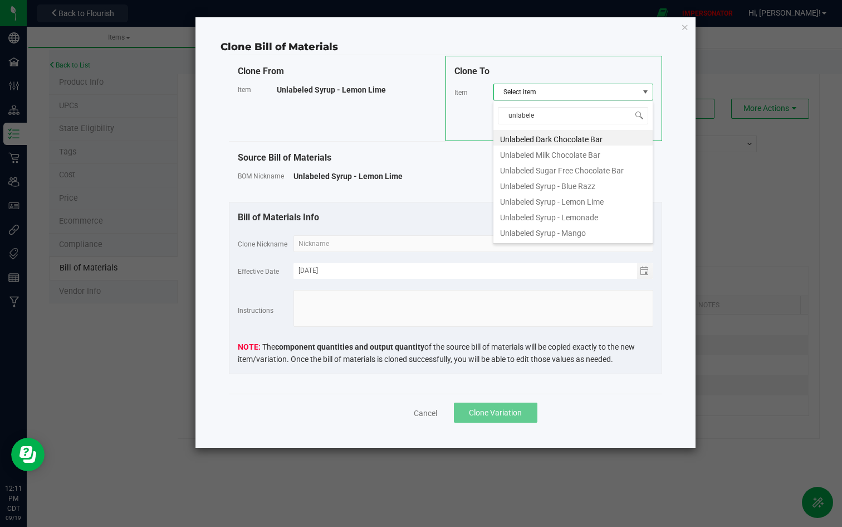
type input "unlabeled"
click at [586, 215] on li "Unlabeled Syrup - Lemonade" at bounding box center [573, 216] width 159 height 16
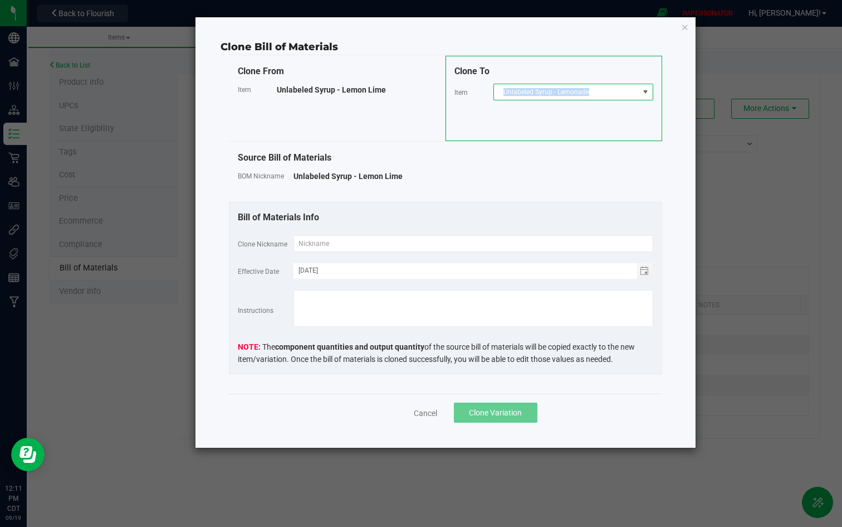
copy span "Unlabeled Syrup - Lemonade"
drag, startPoint x: 591, startPoint y: 91, endPoint x: 496, endPoint y: 92, distance: 94.7
click at [496, 92] on span "Unlabeled Syrup - Lemonade" at bounding box center [566, 92] width 145 height 16
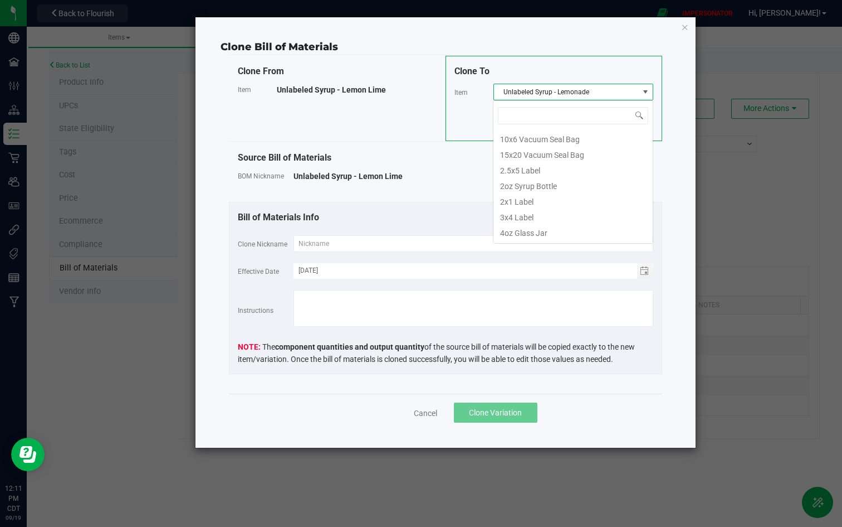
scroll to position [65707, 0]
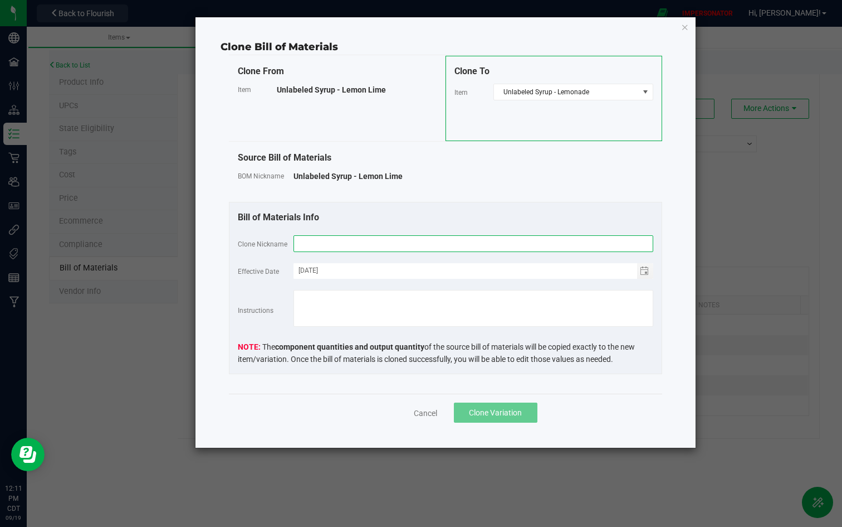
click at [355, 251] on input "text" at bounding box center [474, 243] width 360 height 17
paste input "Unlabeled Syrup - Lemonade"
type input "Unlabeled Syrup - Lemonade"
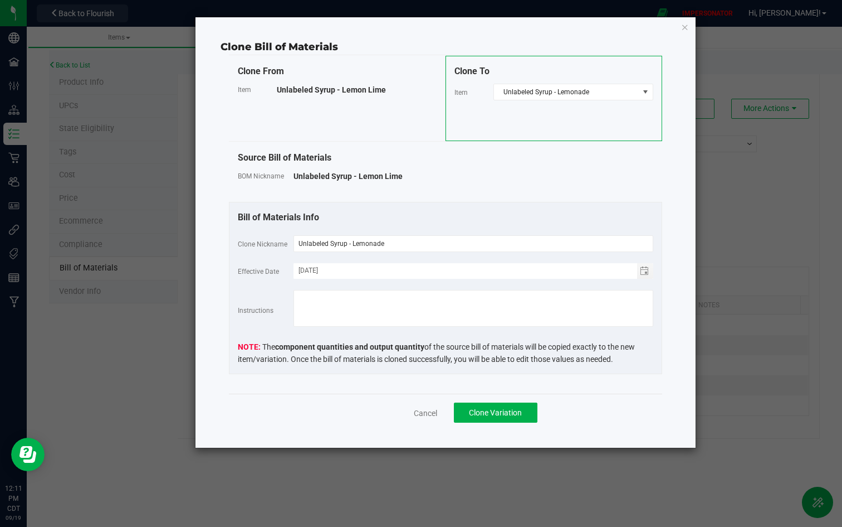
click at [411, 207] on div "Bill of Materials Info Clone Nickname Unlabeled Syrup - Lemonade Effective Date…" at bounding box center [445, 288] width 433 height 172
click at [484, 407] on span "Clone Variation" at bounding box center [495, 412] width 53 height 9
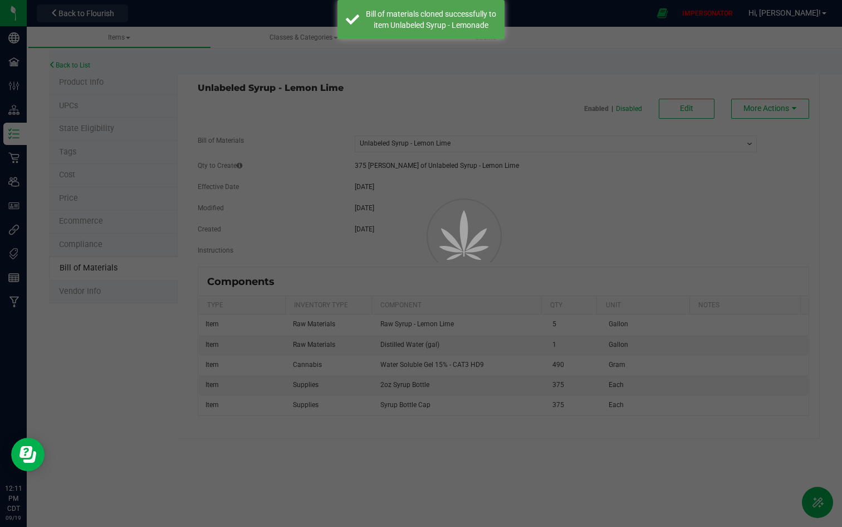
select select "5365"
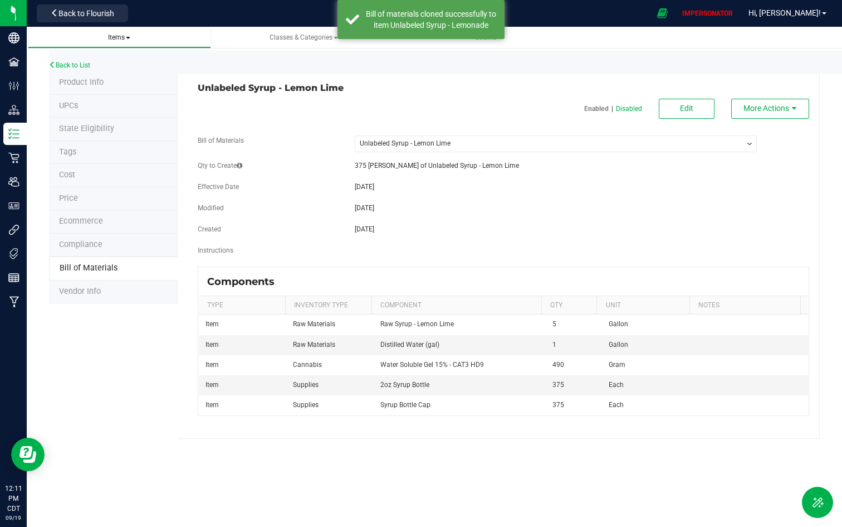
click at [135, 37] on span "Items" at bounding box center [119, 37] width 165 height 9
click at [123, 37] on span "Items" at bounding box center [119, 37] width 22 height 8
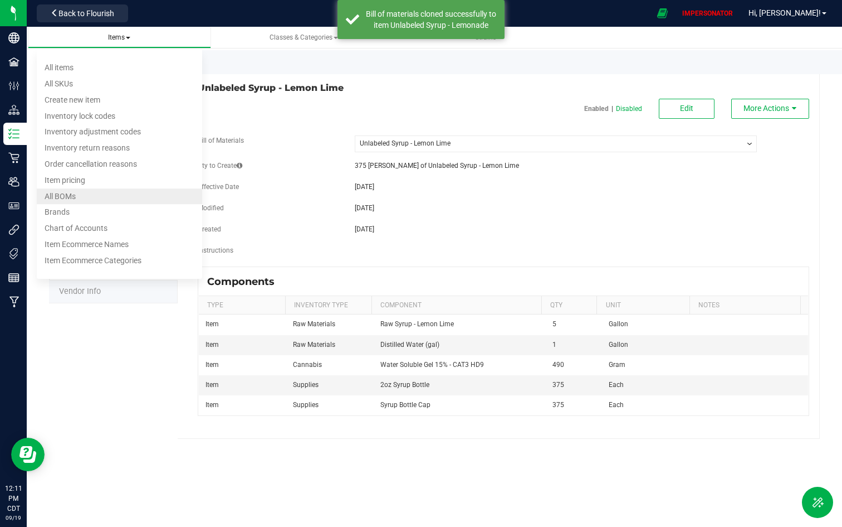
click at [77, 197] on li "All BOMs" at bounding box center [119, 196] width 165 height 16
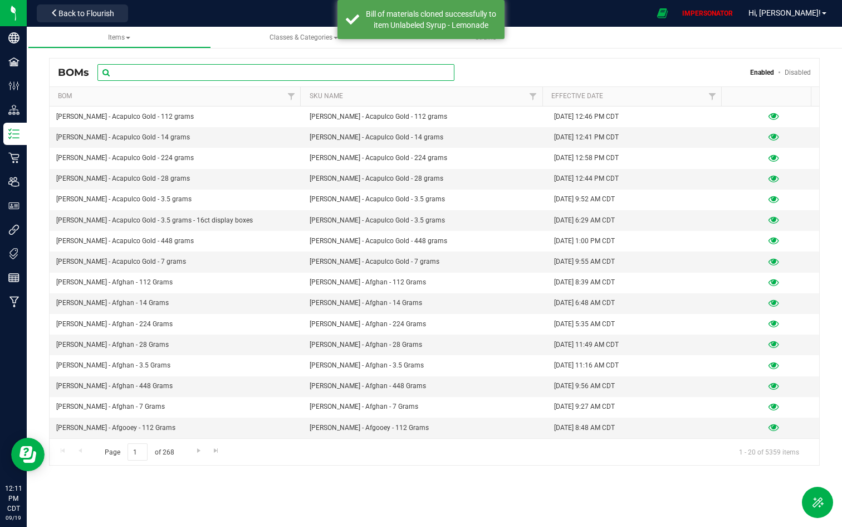
click at [207, 79] on input "text" at bounding box center [276, 72] width 357 height 17
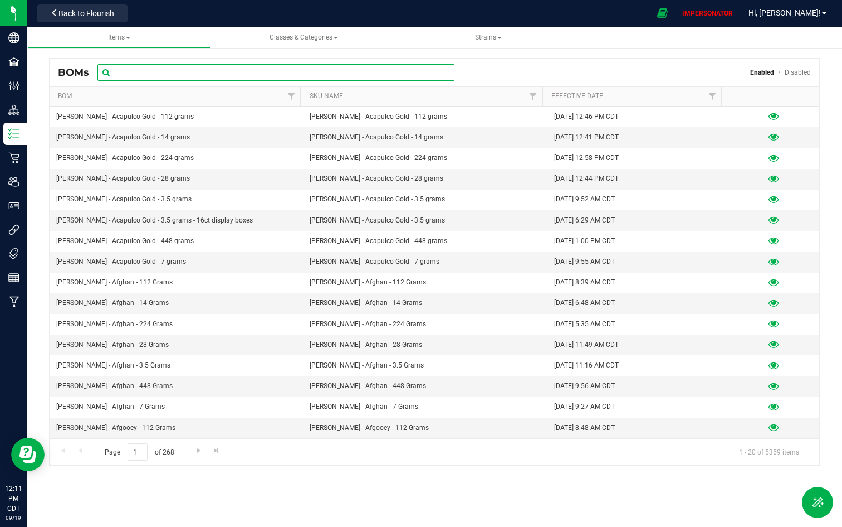
paste input "Unlabeled Syrup - Lemonade"
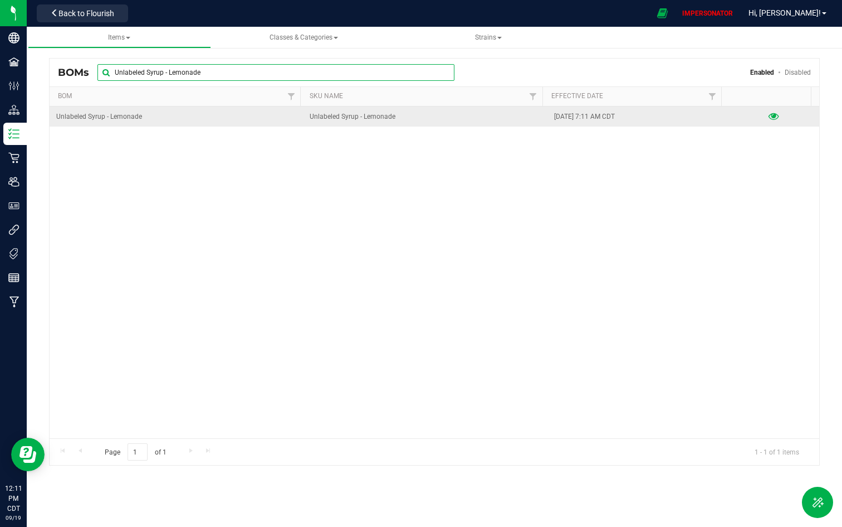
type input "Unlabeled Syrup - Lemonade"
click at [757, 120] on icon at bounding box center [774, 117] width 11 height 8
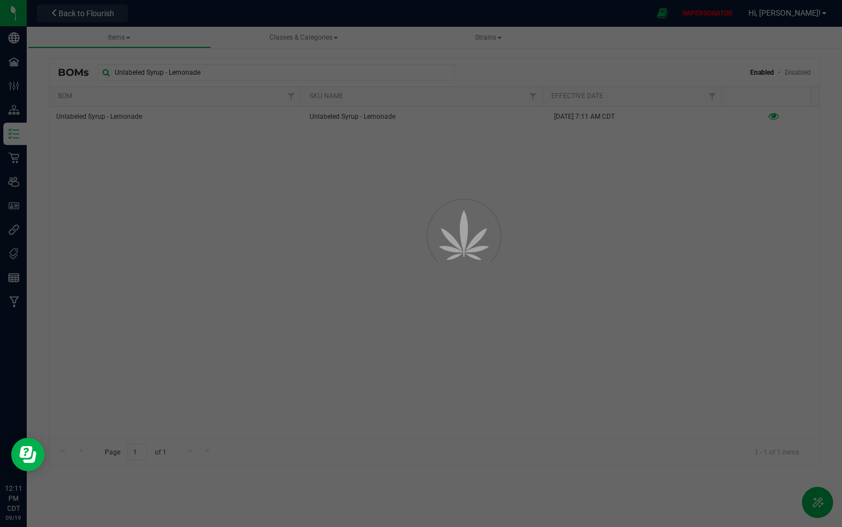
select select "5366"
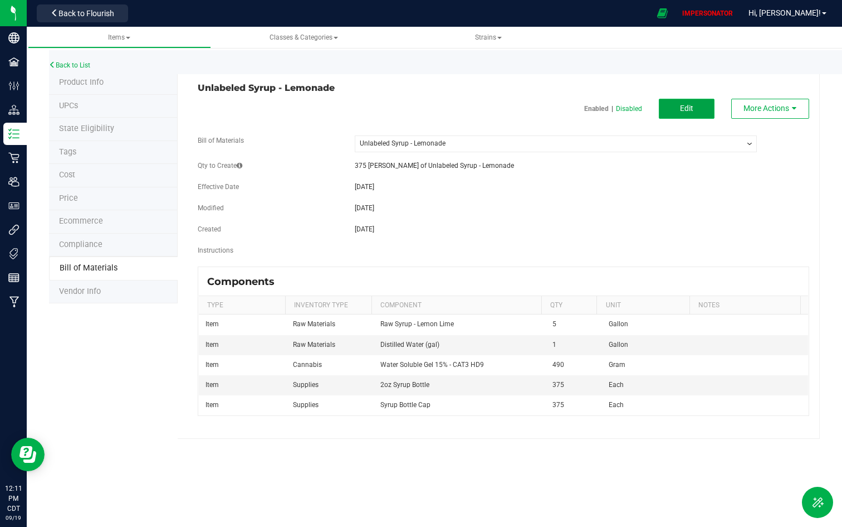
click at [685, 114] on button "Edit" at bounding box center [687, 109] width 56 height 20
select select "5366"
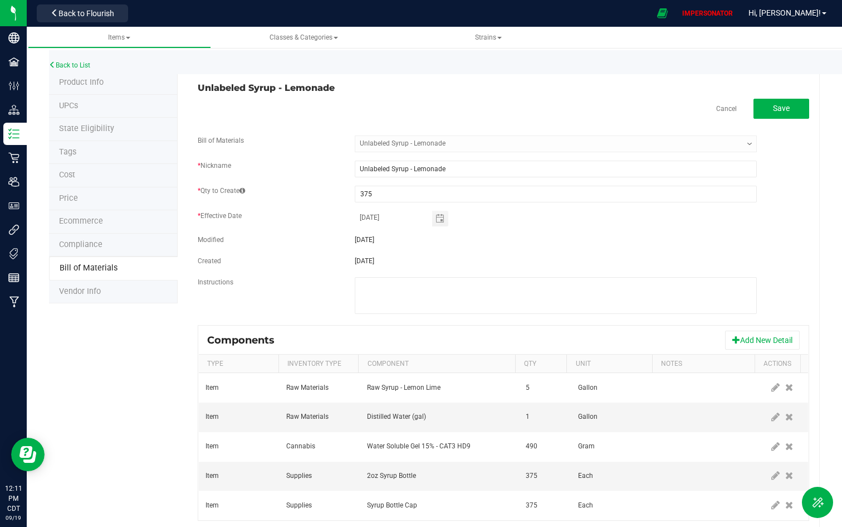
scroll to position [27, 0]
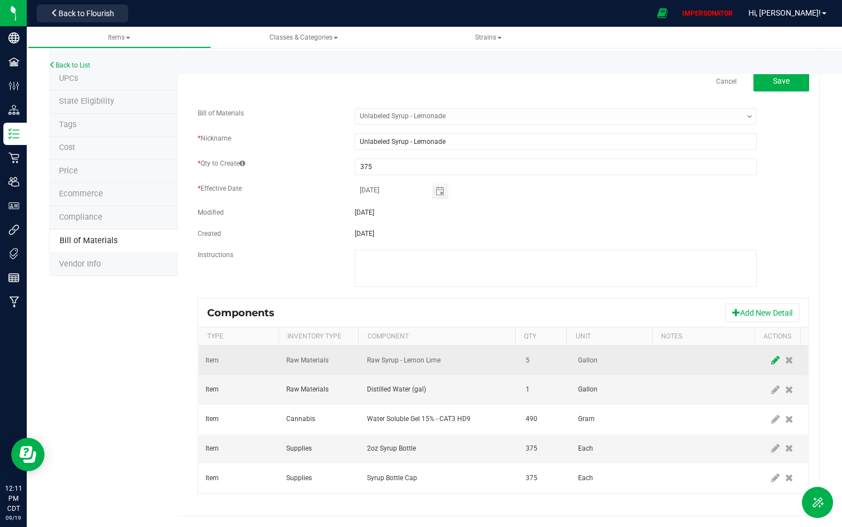
click at [757, 354] on span at bounding box center [776, 360] width 14 height 20
click at [476, 360] on span "Raw Syrup - Lemon Lime" at bounding box center [433, 360] width 130 height 16
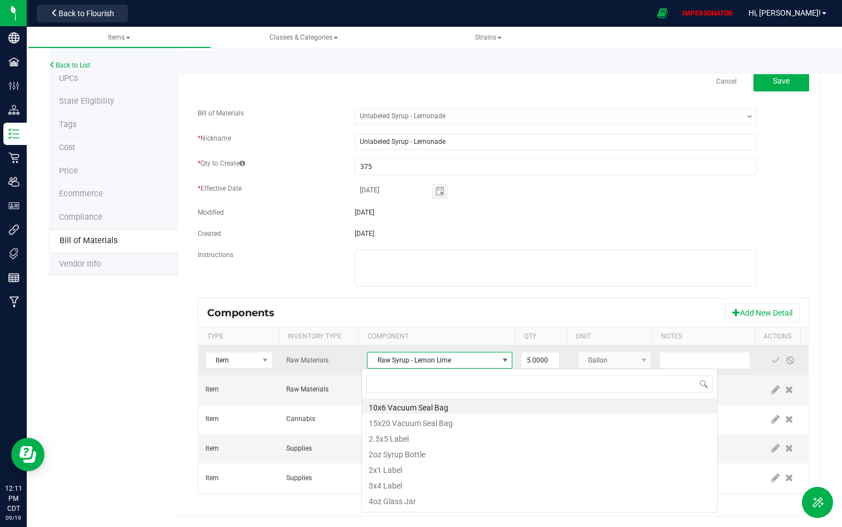
scroll to position [17, 140]
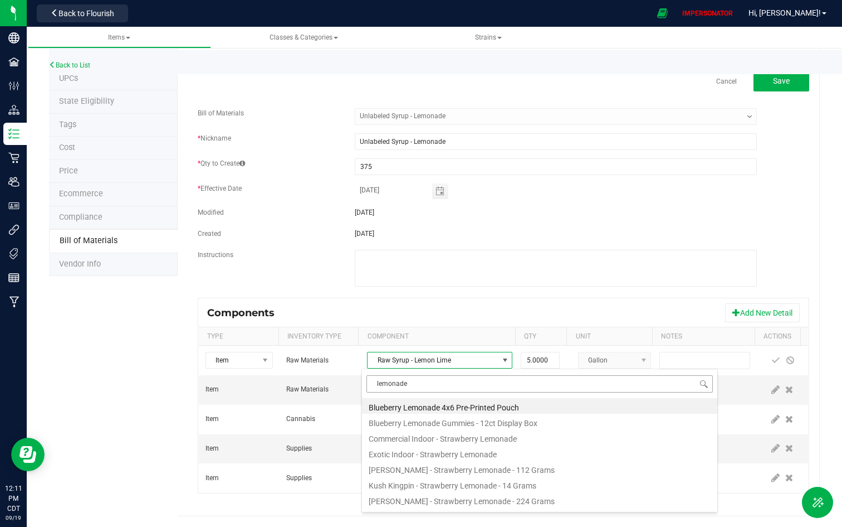
click at [377, 383] on input "lemonade" at bounding box center [540, 383] width 347 height 17
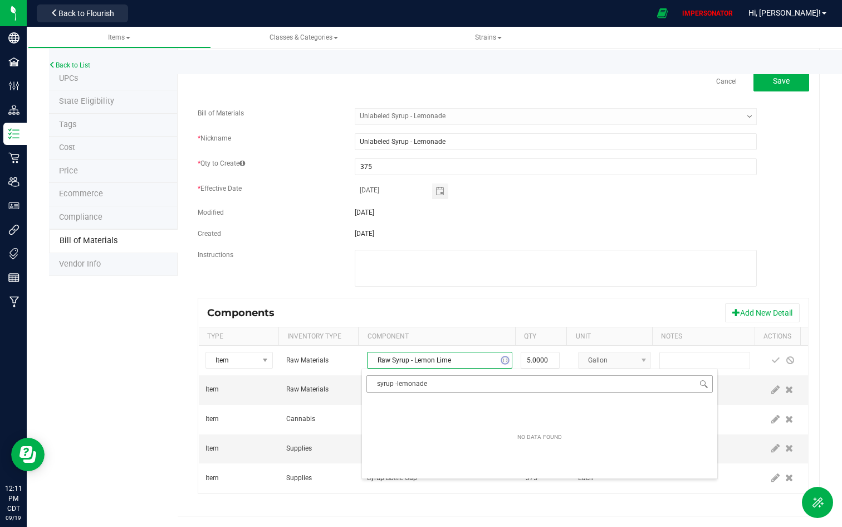
type input "syrup - lemonade"
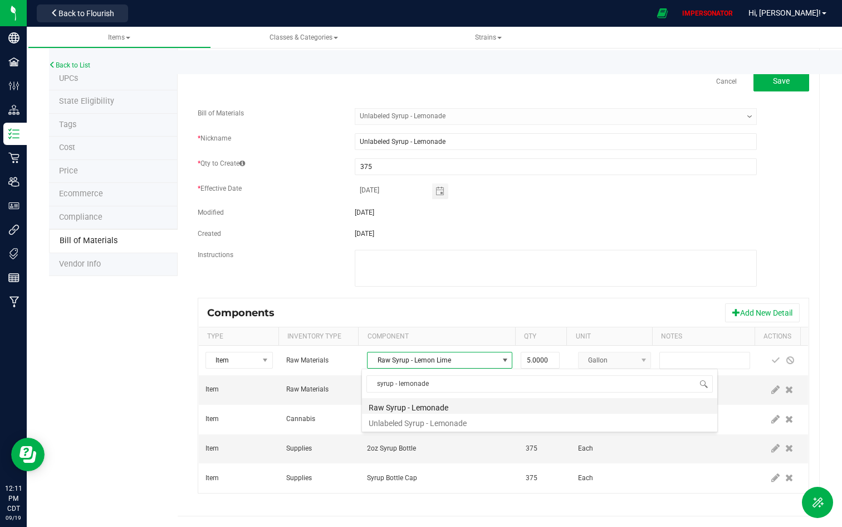
click at [413, 403] on li "Raw Syrup - Lemonade" at bounding box center [539, 406] width 355 height 16
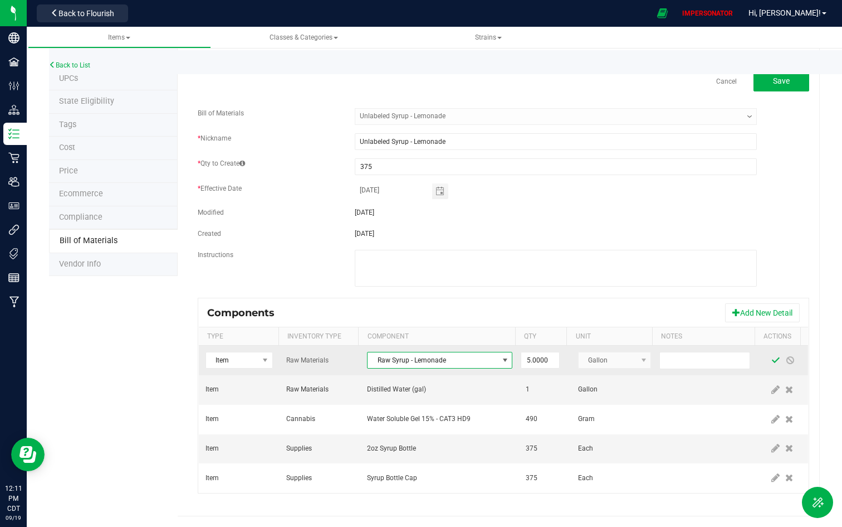
click at [757, 357] on span at bounding box center [776, 359] width 9 height 9
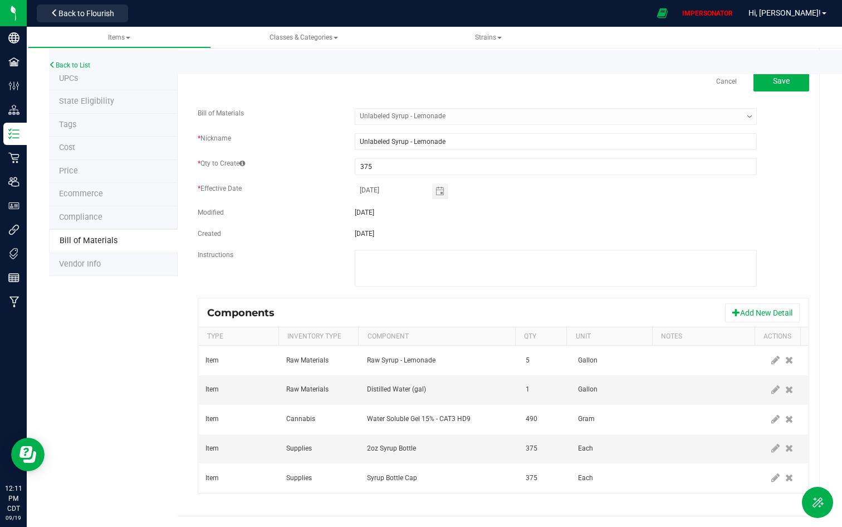
scroll to position [0, 0]
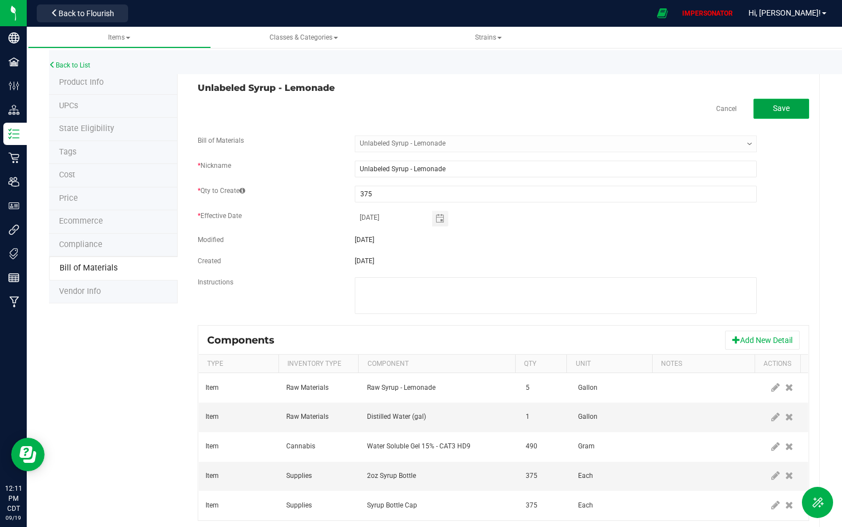
click at [757, 105] on span "Save" at bounding box center [781, 108] width 17 height 9
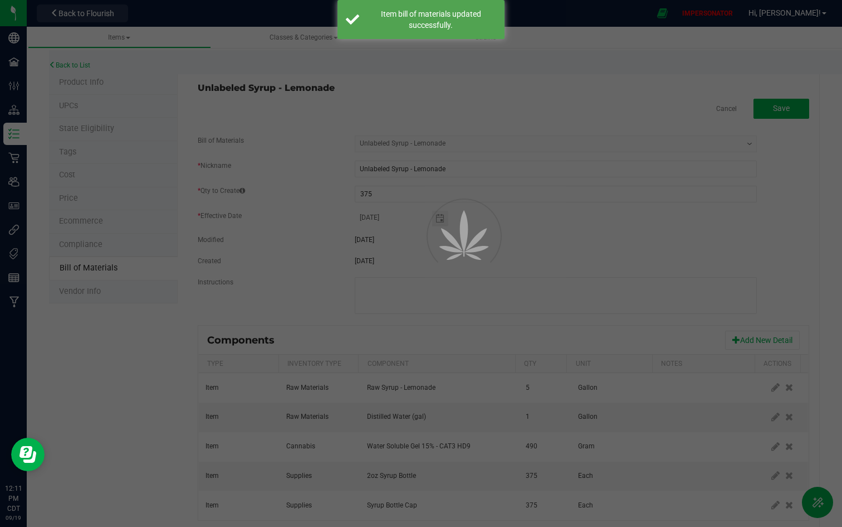
select select "5366"
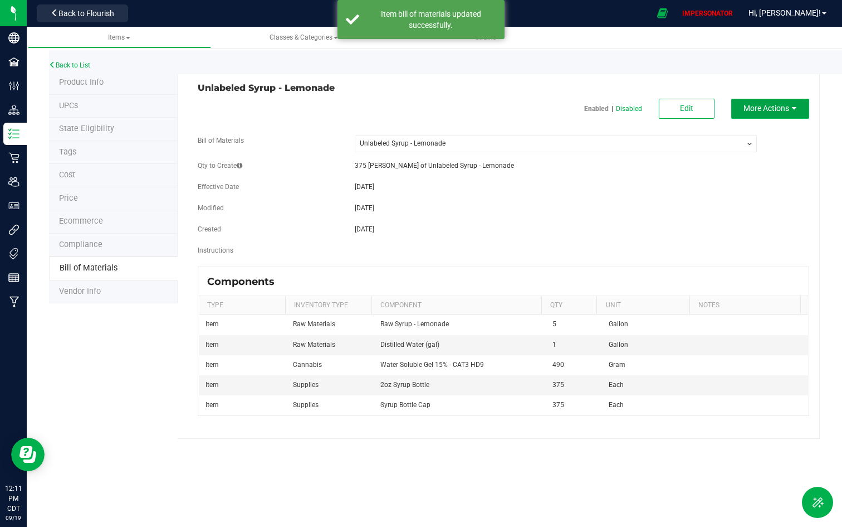
click at [757, 112] on span "More Actions" at bounding box center [767, 108] width 46 height 9
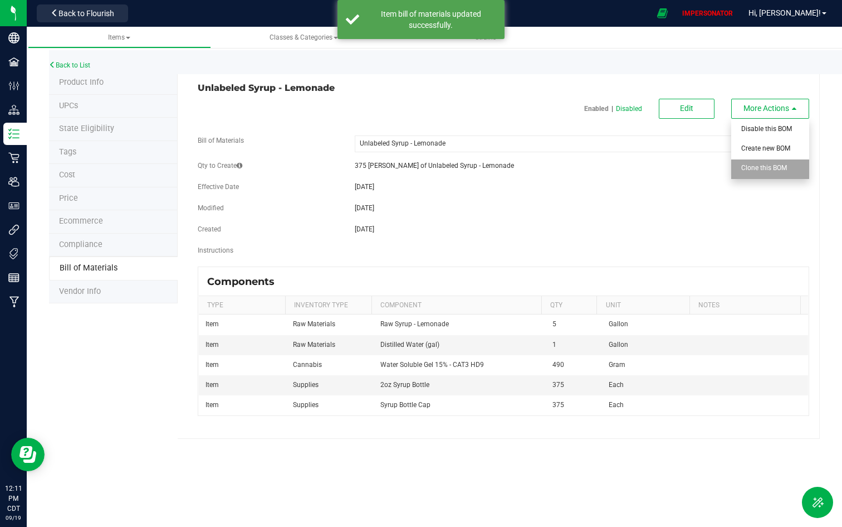
click at [757, 172] on div "Clone this BOM" at bounding box center [769, 169] width 55 height 20
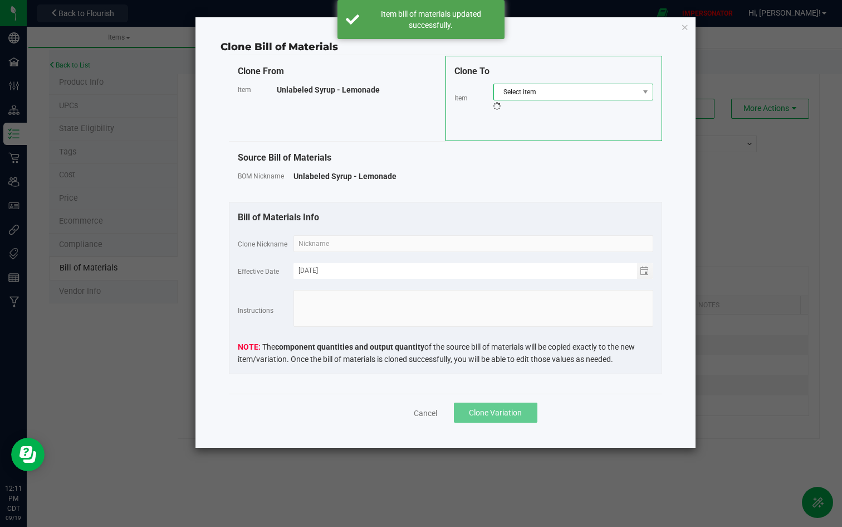
click at [554, 92] on span "Select item" at bounding box center [566, 92] width 145 height 16
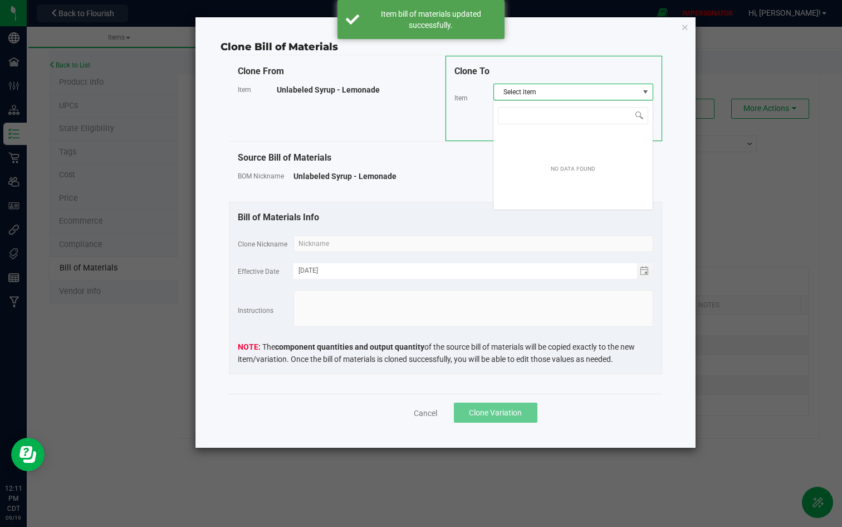
scroll to position [17, 160]
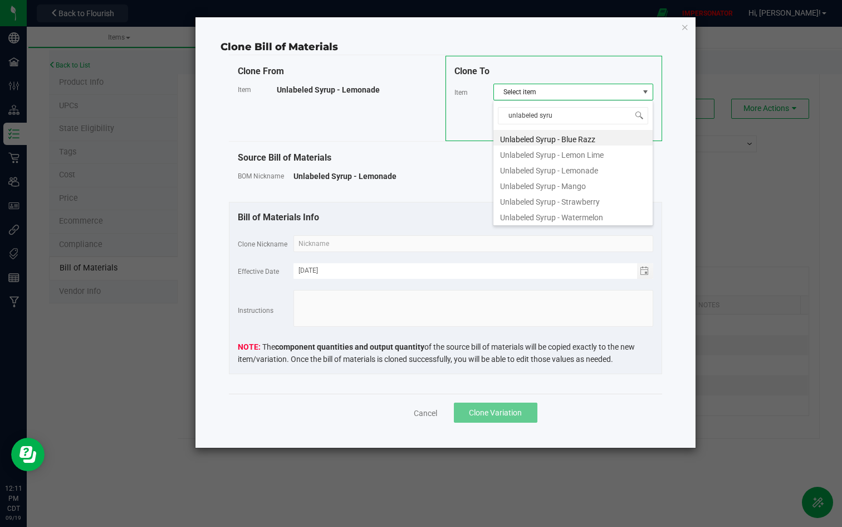
type input "unlabeled syrup"
click at [567, 188] on li "Unlabeled Syrup - Mango" at bounding box center [573, 185] width 159 height 16
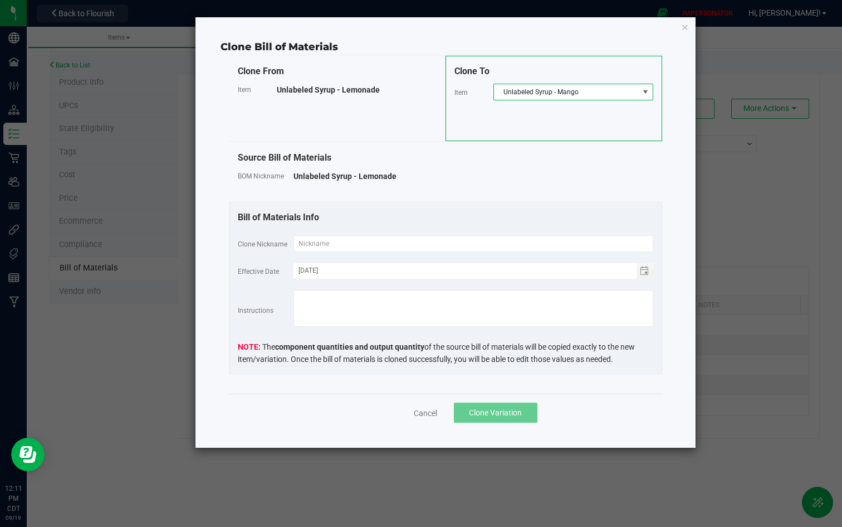
copy div "Unlabeled Syrup - Mango"
drag, startPoint x: 581, startPoint y: 89, endPoint x: 491, endPoint y: 91, distance: 89.2
click at [491, 91] on div "Item Unlabeled Syrup - Mango" at bounding box center [554, 92] width 199 height 17
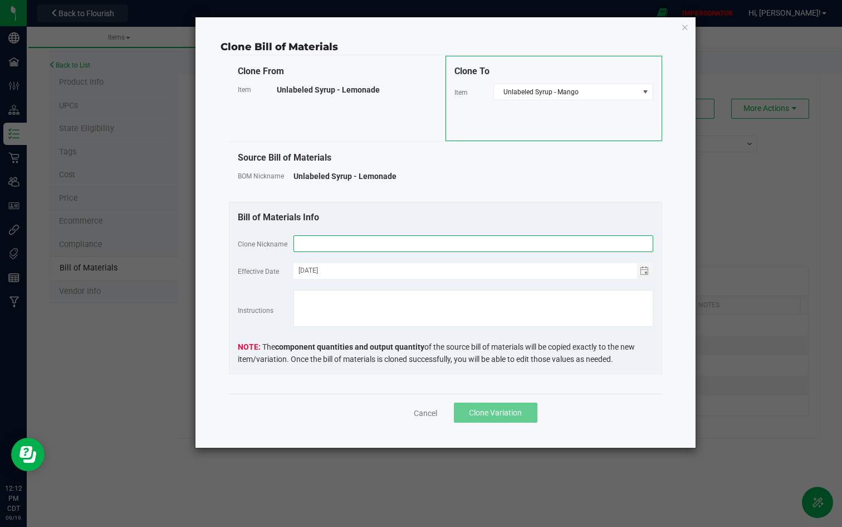
click at [368, 238] on input "text" at bounding box center [474, 243] width 360 height 17
paste input "Unlabeled Syrup - Mango"
type input "Unlabeled Syrup - Mango"
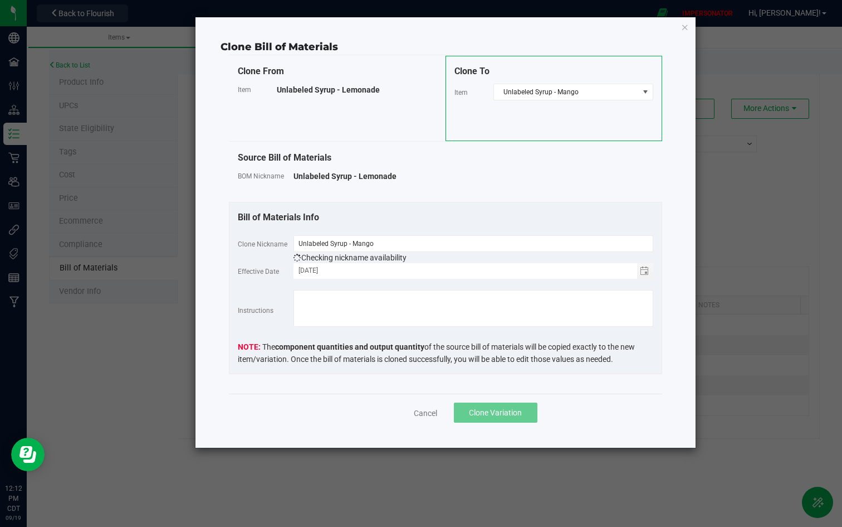
click at [423, 202] on div "Bill of Materials Info Clone Nickname Unlabeled Syrup - Mango Checking nickname…" at bounding box center [445, 288] width 433 height 172
click at [501, 404] on button "Clone Variation" at bounding box center [496, 412] width 84 height 20
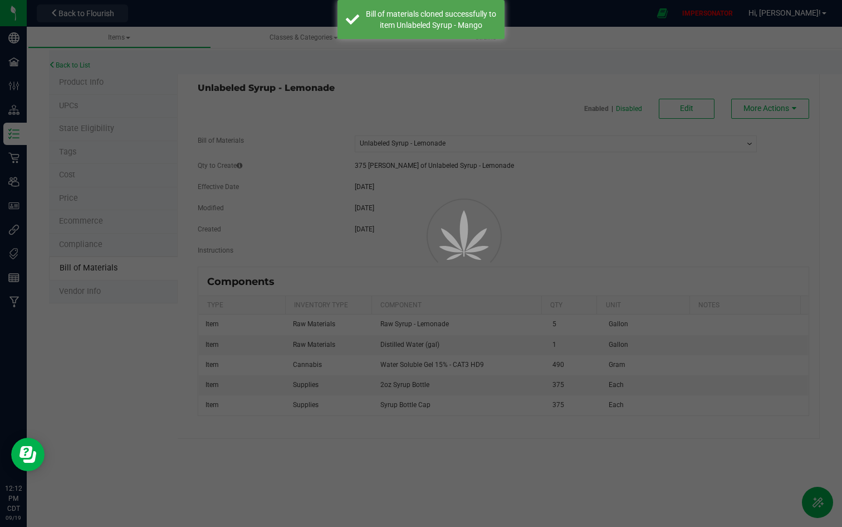
select select "5366"
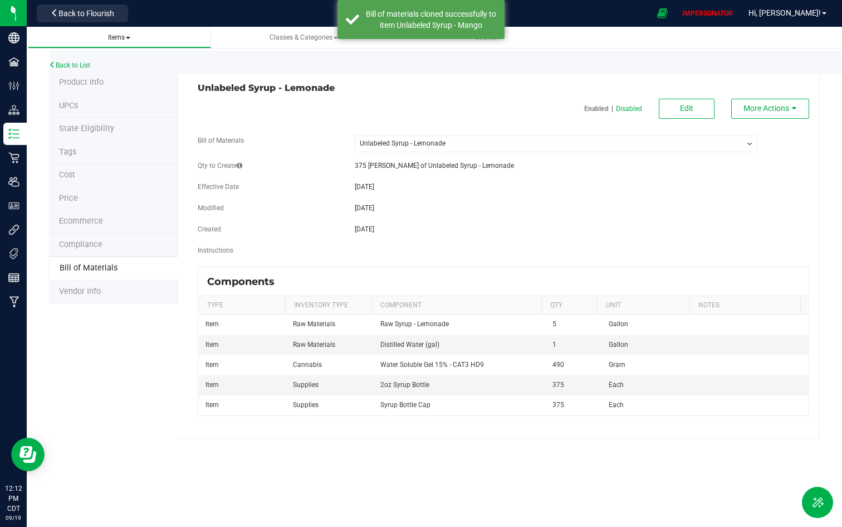
click at [128, 36] on span "Items" at bounding box center [119, 37] width 22 height 8
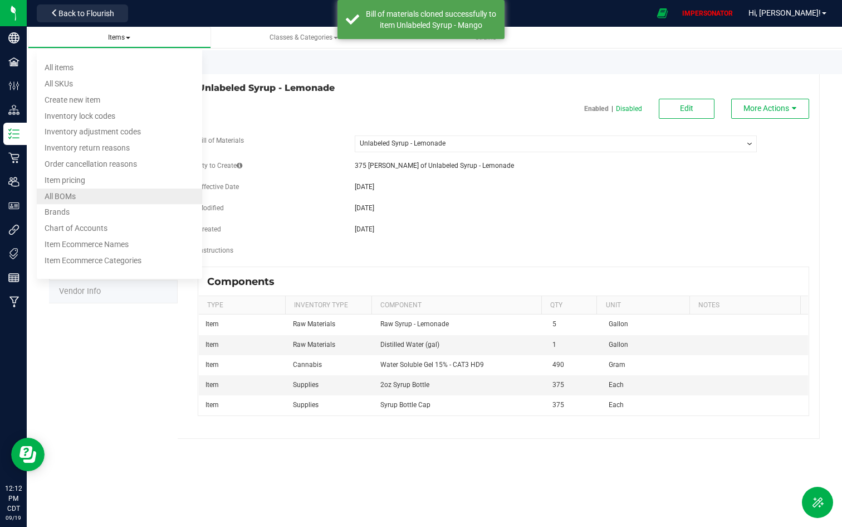
click at [97, 198] on li "All BOMs" at bounding box center [119, 196] width 165 height 16
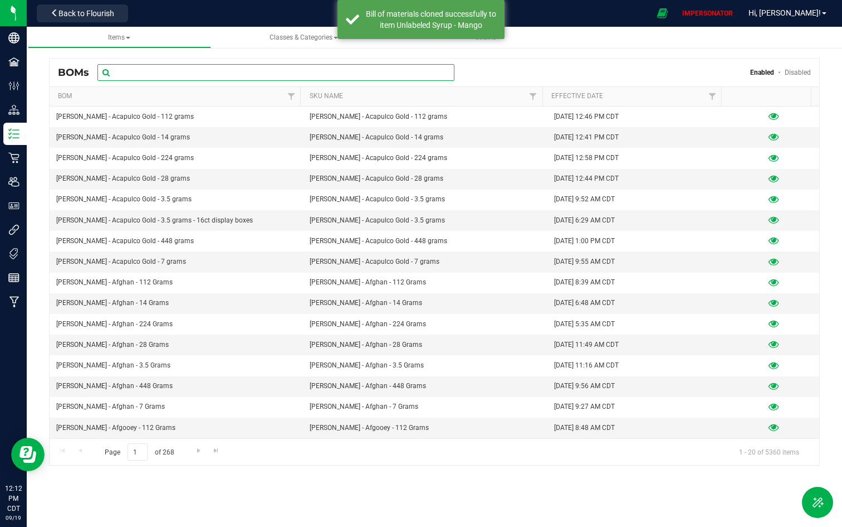
click at [250, 67] on input "text" at bounding box center [276, 72] width 357 height 17
paste input "Unlabeled Syrup - Mango"
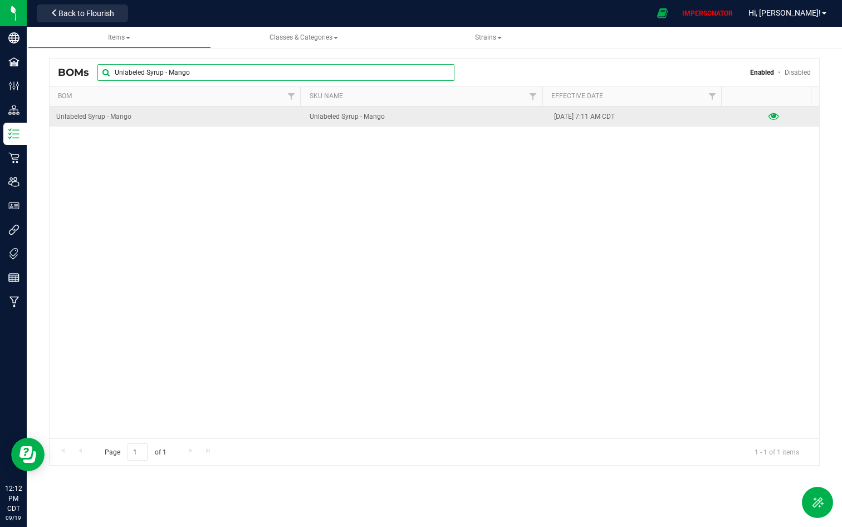
type input "Unlabeled Syrup - Mango"
click at [757, 114] on icon at bounding box center [774, 117] width 11 height 8
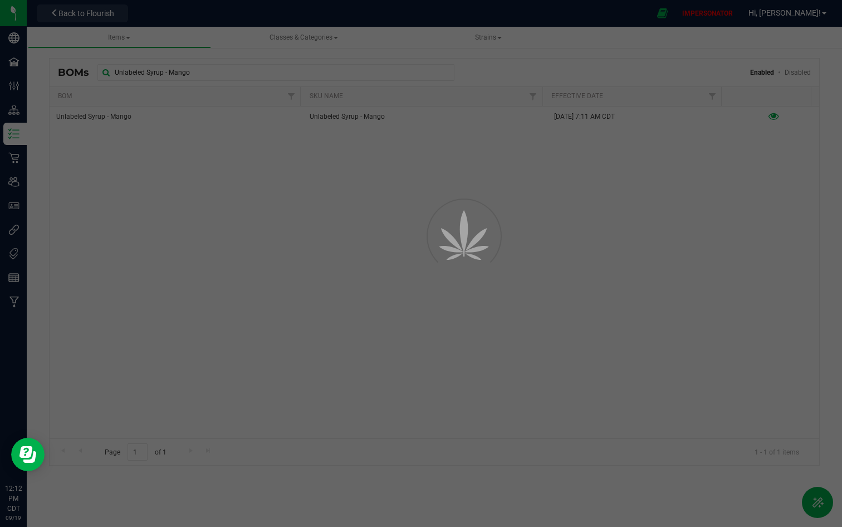
select select "5367"
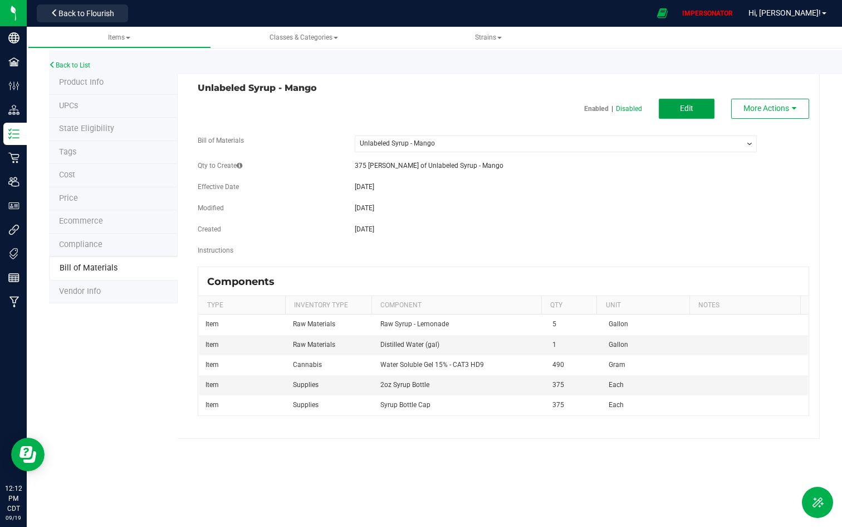
click at [698, 106] on button "Edit" at bounding box center [687, 109] width 56 height 20
select select "5367"
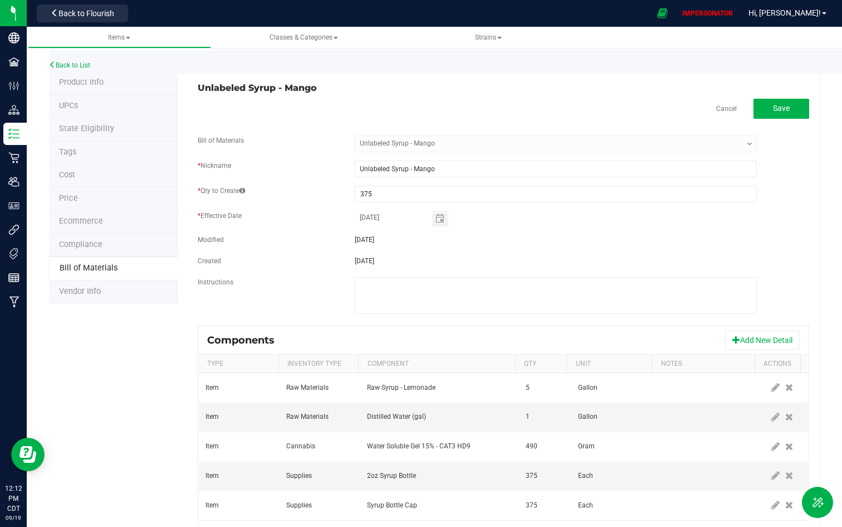
scroll to position [27, 0]
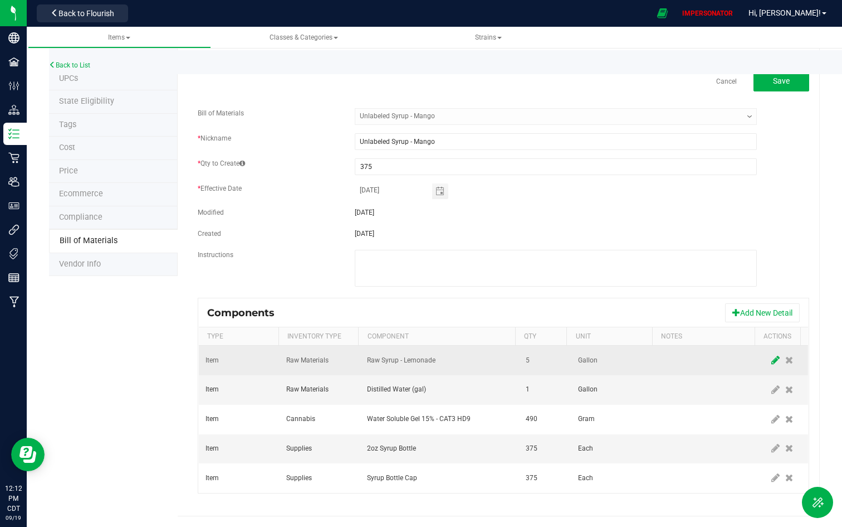
click at [757, 353] on span at bounding box center [776, 360] width 14 height 20
click at [440, 358] on span "NO DATA FOUND" at bounding box center [433, 360] width 130 height 16
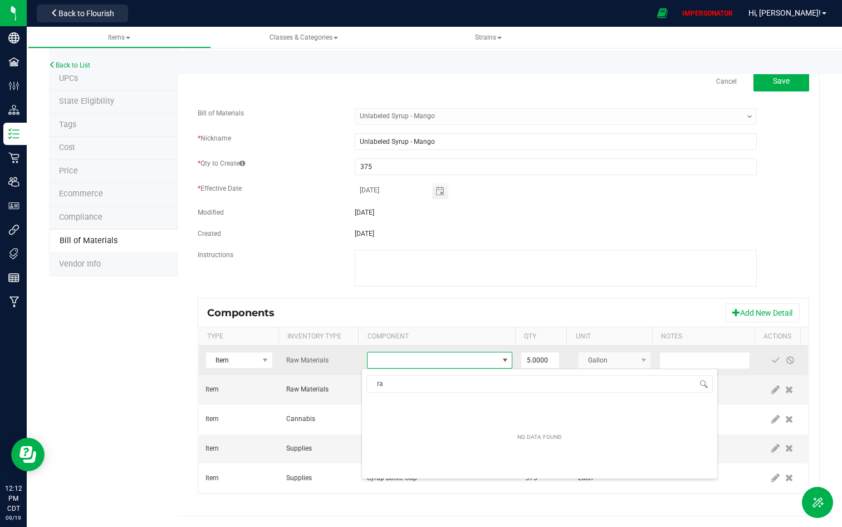
scroll to position [17, 140]
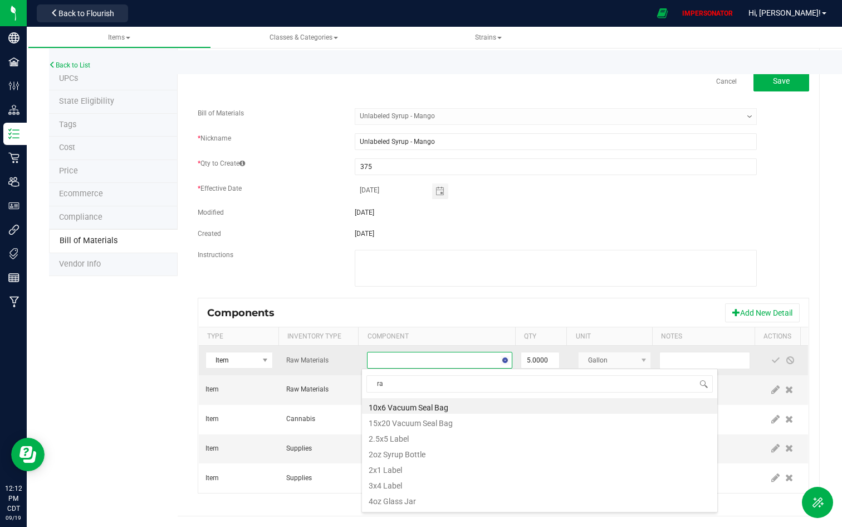
type input "raw"
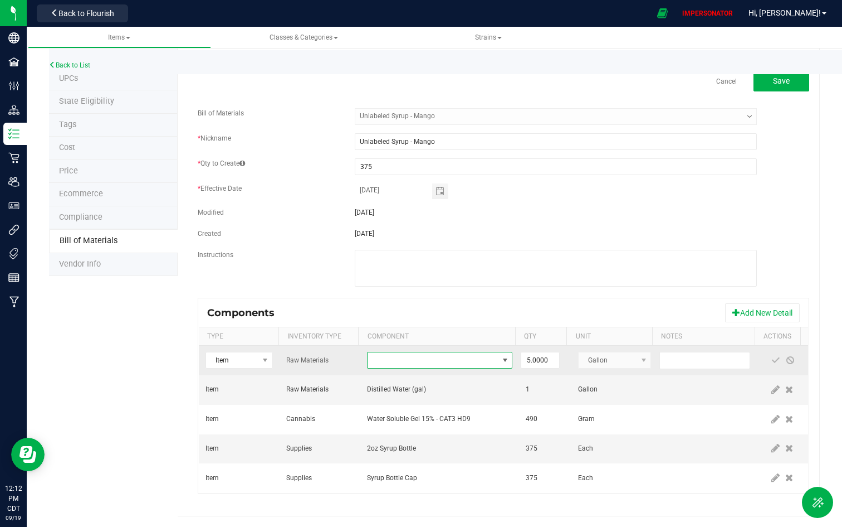
click at [399, 364] on span "NO DATA FOUND" at bounding box center [433, 360] width 130 height 16
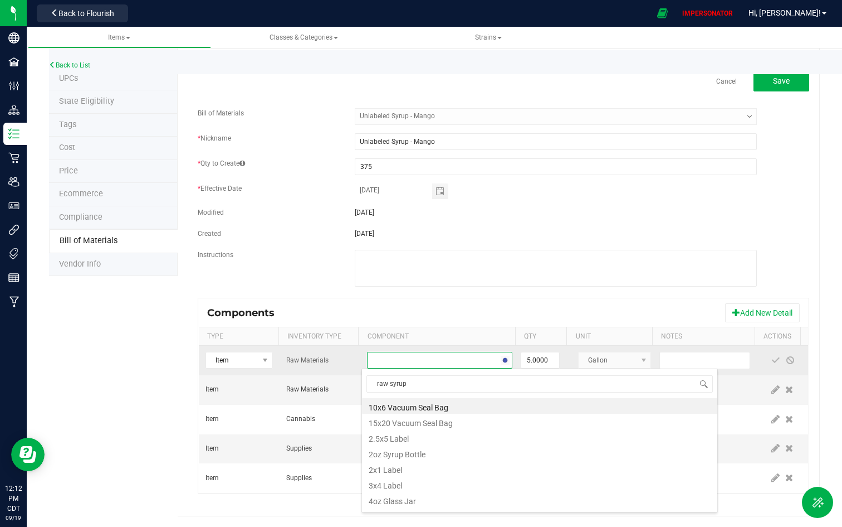
type input "raw syrup"
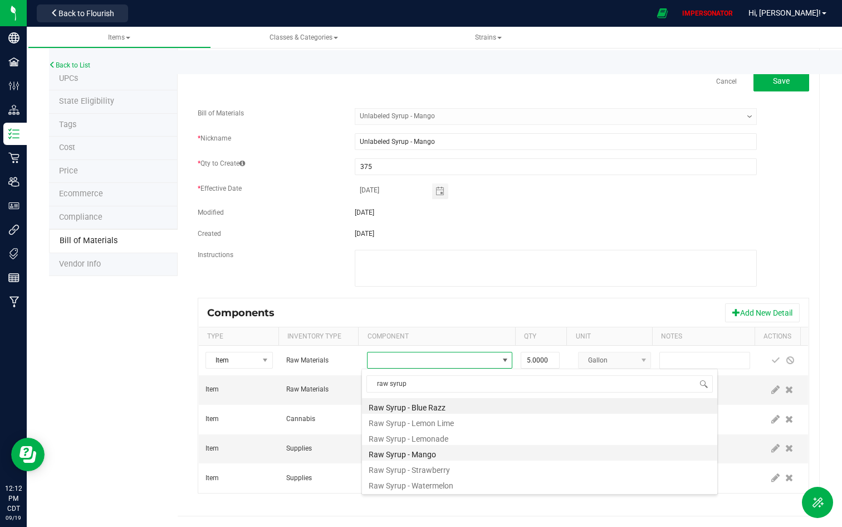
click at [417, 407] on li "Raw Syrup - Mango" at bounding box center [539, 453] width 355 height 16
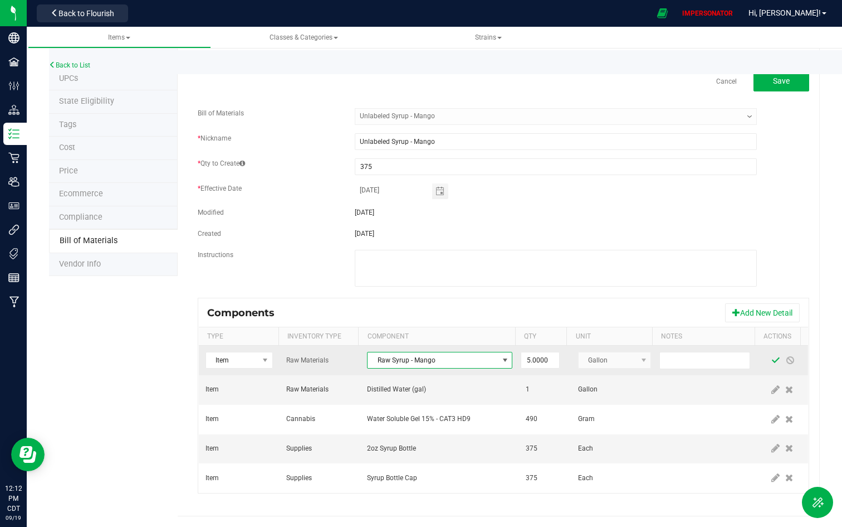
click at [757, 354] on span at bounding box center [776, 360] width 14 height 20
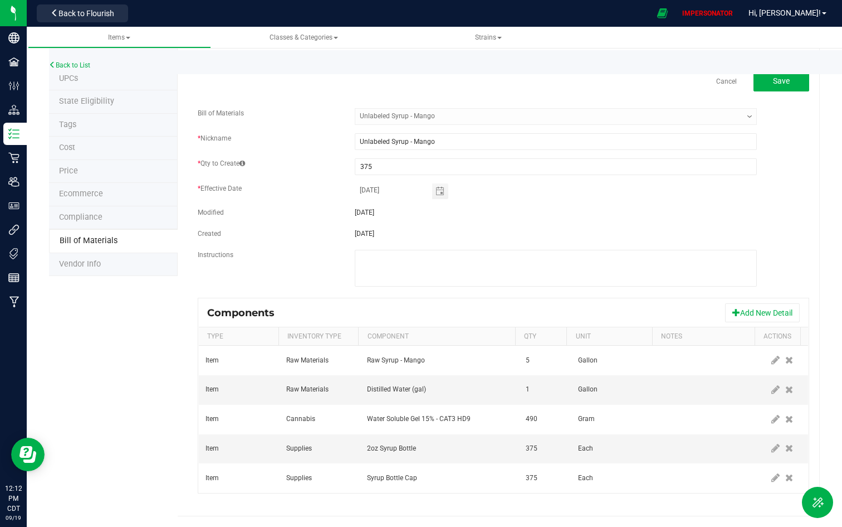
scroll to position [0, 0]
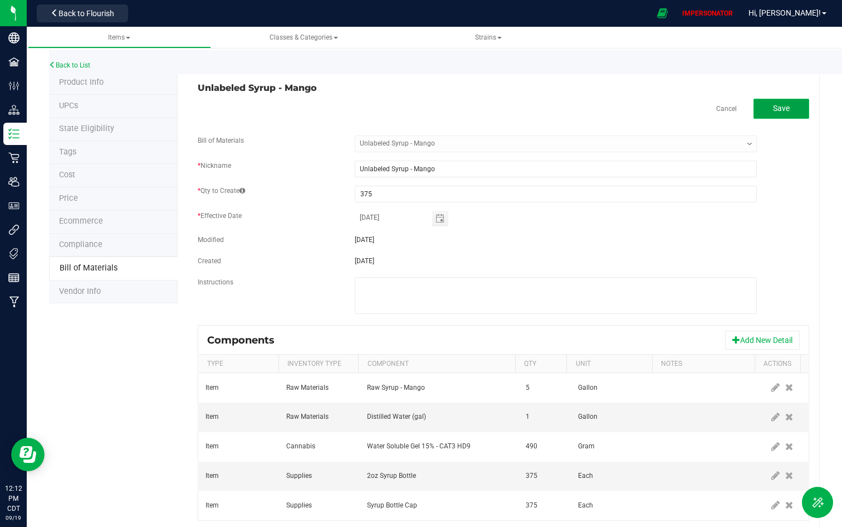
click at [757, 106] on span "Save" at bounding box center [781, 108] width 17 height 9
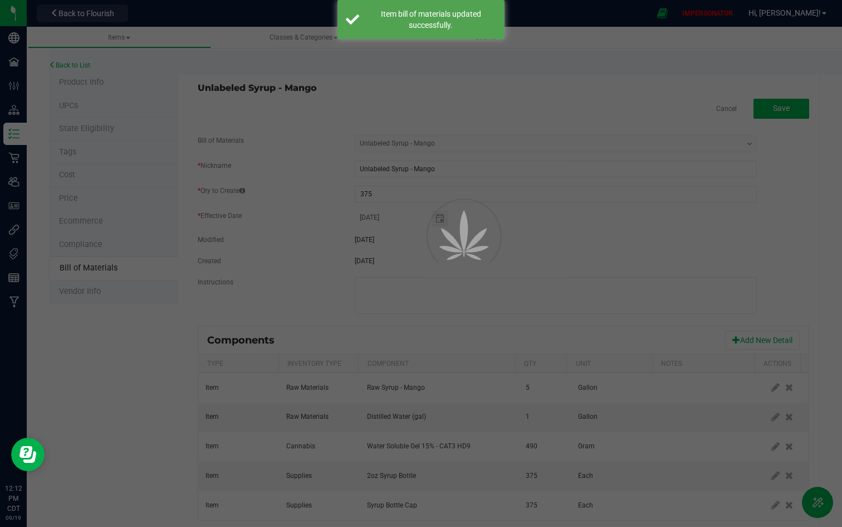
select select "5367"
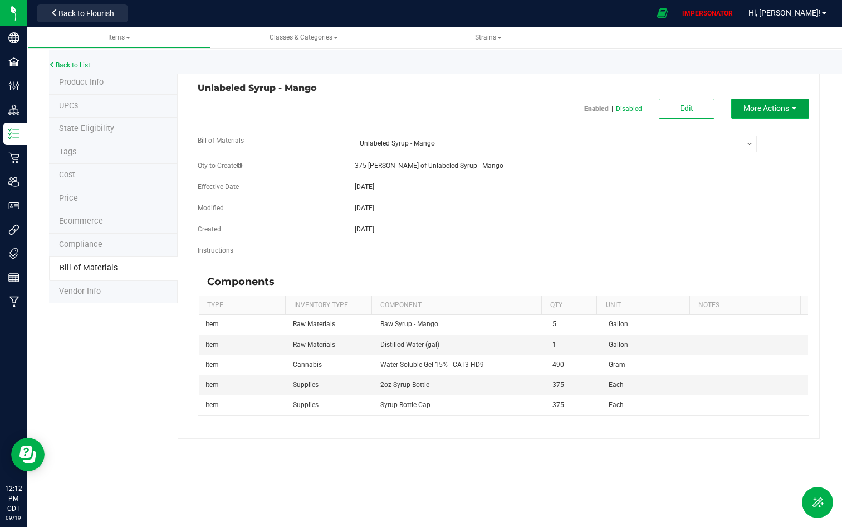
click at [757, 109] on span "More Actions" at bounding box center [767, 108] width 46 height 9
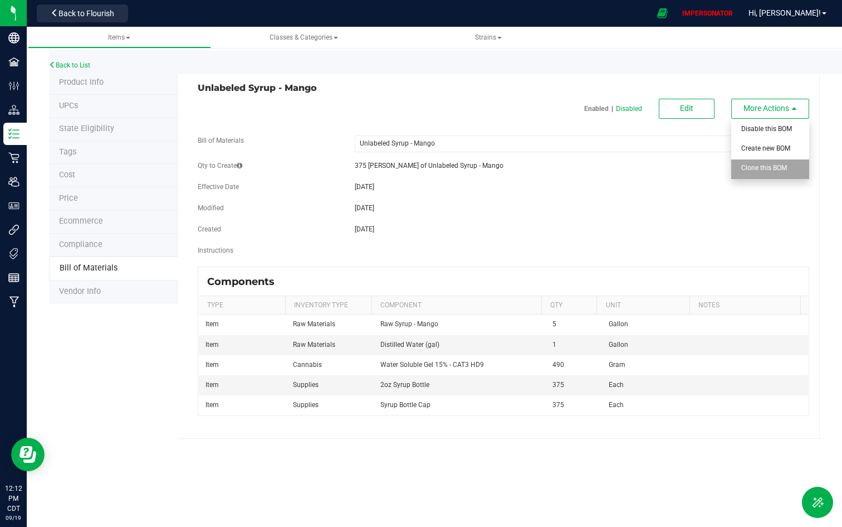
click at [757, 161] on div "Clone this BOM" at bounding box center [769, 169] width 55 height 20
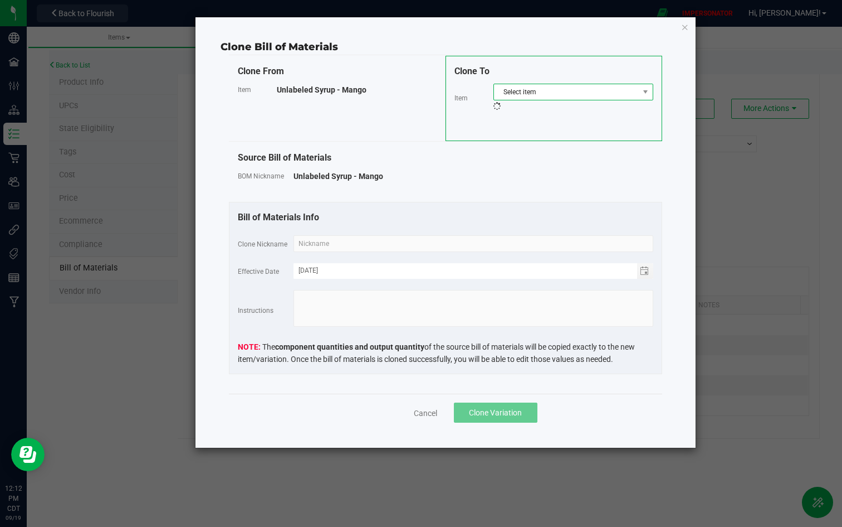
click at [540, 89] on span "Select item" at bounding box center [566, 92] width 145 height 16
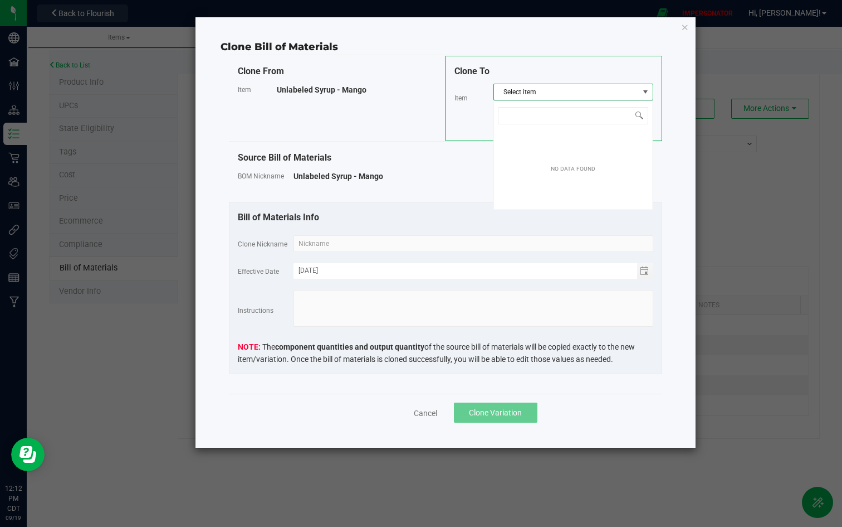
scroll to position [17, 160]
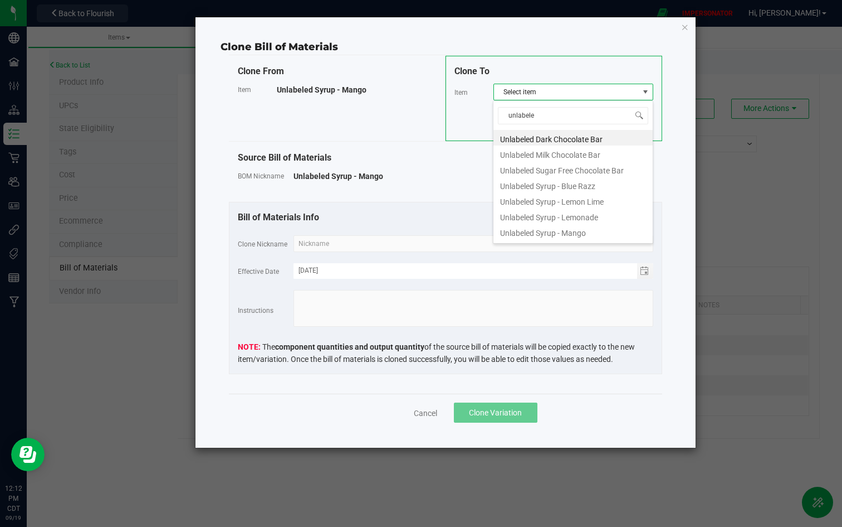
type input "unlabeled"
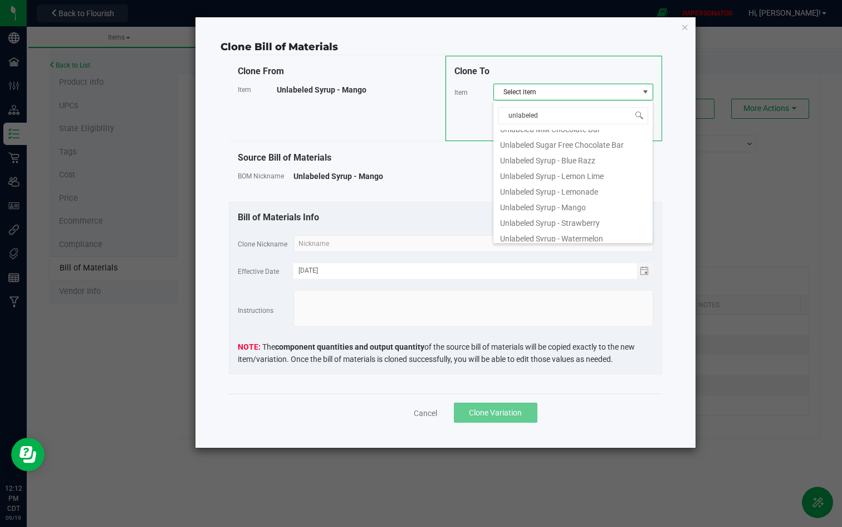
scroll to position [29, 0]
click at [592, 218] on li "Unlabeled Syrup - Strawberry" at bounding box center [573, 218] width 159 height 16
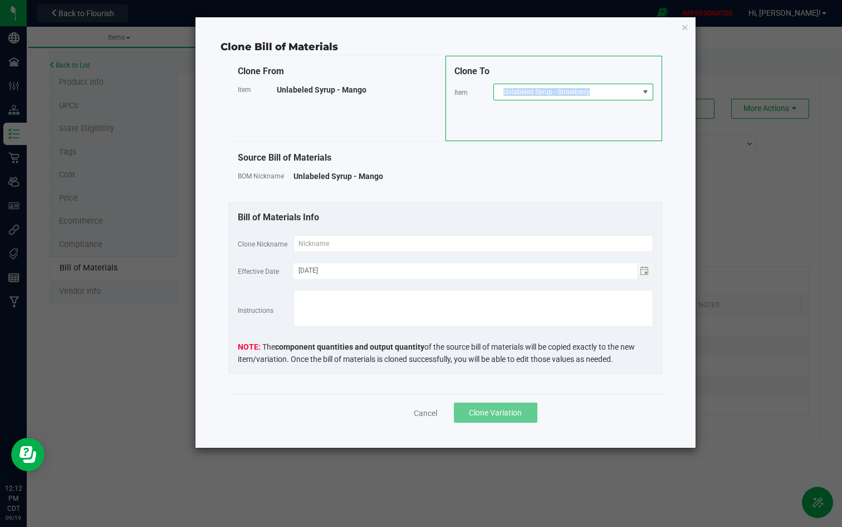
copy span "Unlabeled Syrup - Strawberry"
drag, startPoint x: 597, startPoint y: 95, endPoint x: 500, endPoint y: 94, distance: 97.5
click at [500, 94] on span "Unlabeled Syrup - Strawberry" at bounding box center [566, 92] width 145 height 16
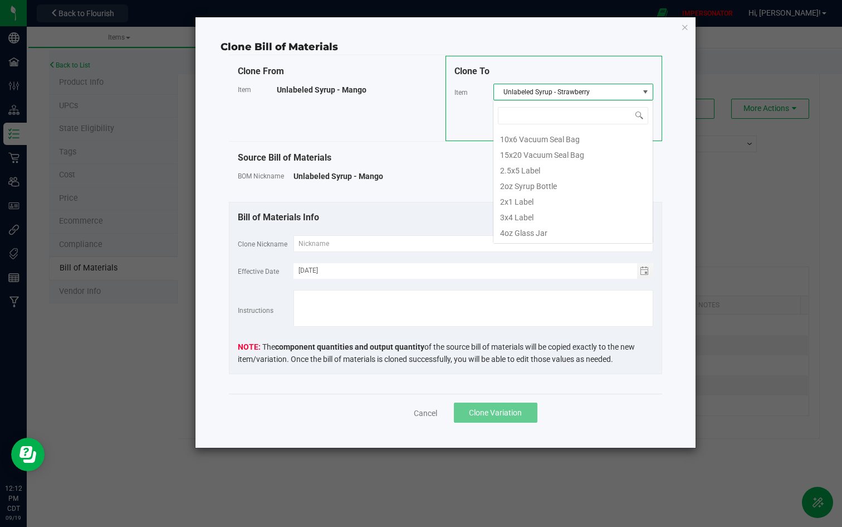
scroll to position [65738, 0]
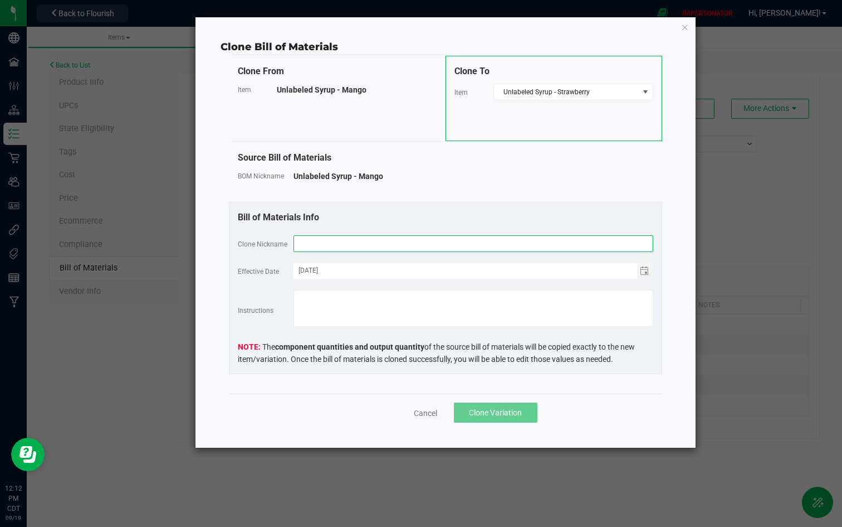
click at [365, 238] on input "text" at bounding box center [474, 243] width 360 height 17
paste input "Unlabeled Syrup - Strawberry"
type input "Unlabeled Syrup - Strawberry"
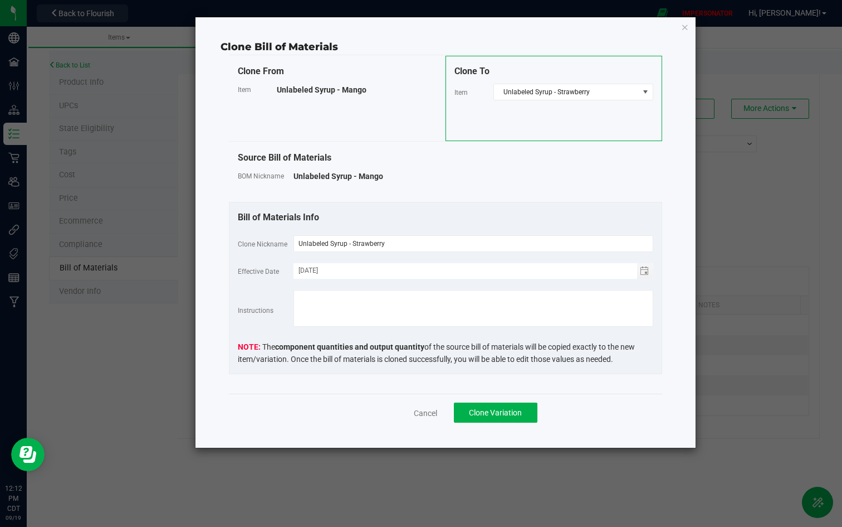
click at [419, 216] on div "Bill of Materials Info" at bounding box center [446, 217] width 416 height 13
click at [493, 406] on button "Clone Variation" at bounding box center [496, 412] width 84 height 20
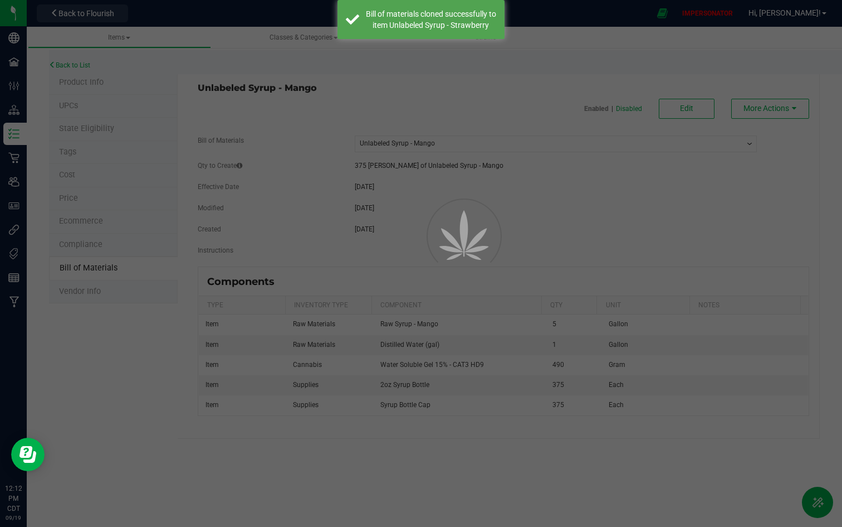
select select "5367"
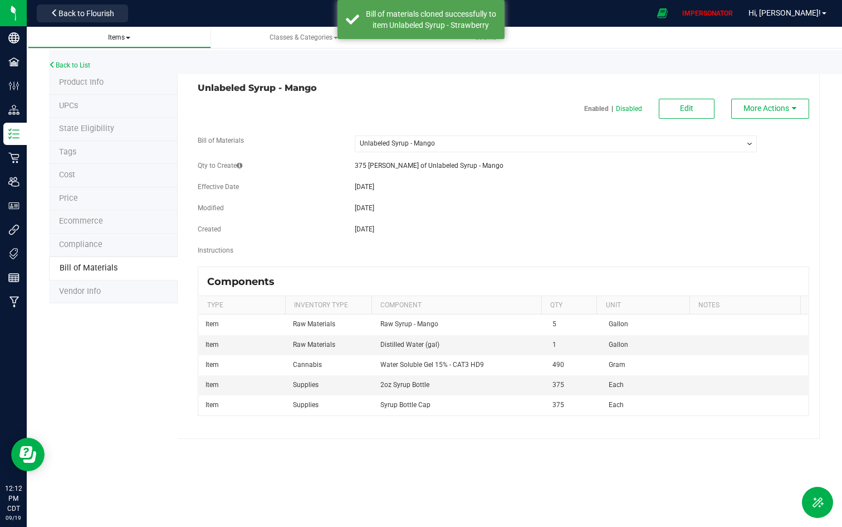
click at [129, 36] on span "Items" at bounding box center [119, 37] width 22 height 8
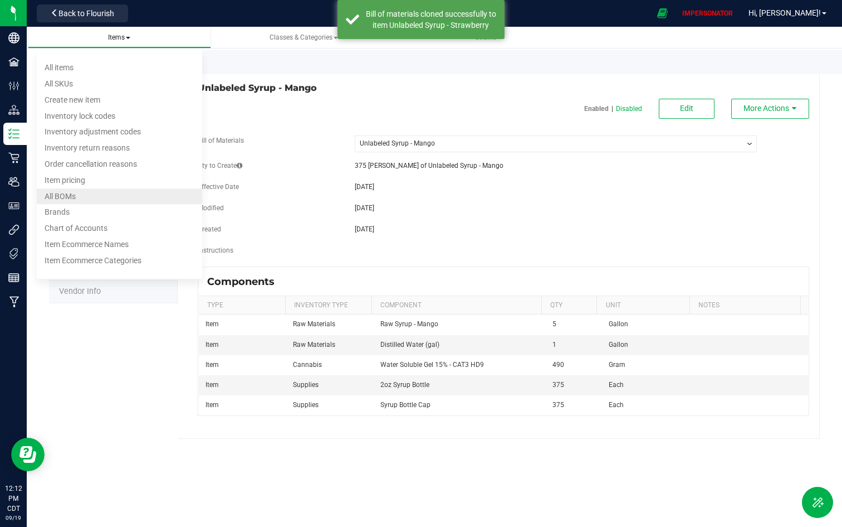
click at [91, 198] on li "All BOMs" at bounding box center [119, 196] width 165 height 16
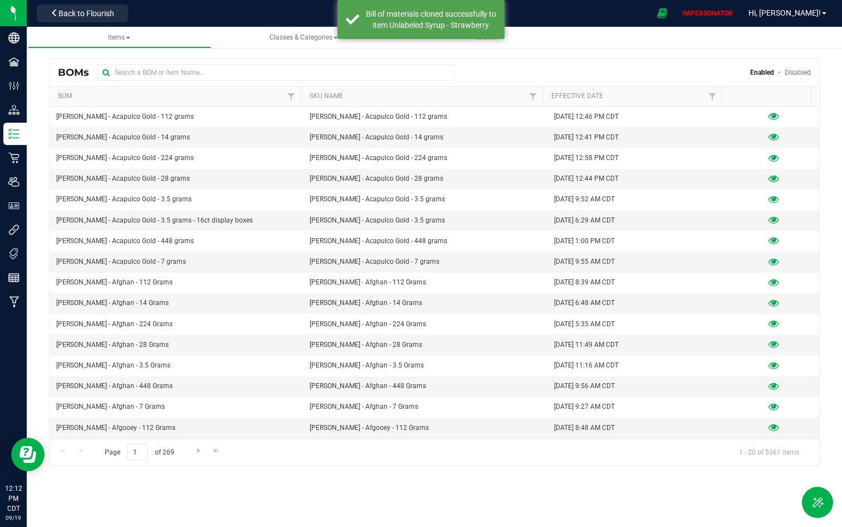
click at [372, 63] on div "BOMs Enabled Disabled" at bounding box center [435, 73] width 770 height 28
click at [370, 71] on input "text" at bounding box center [276, 72] width 357 height 17
paste input "Unlabeled Syrup - Strawberry"
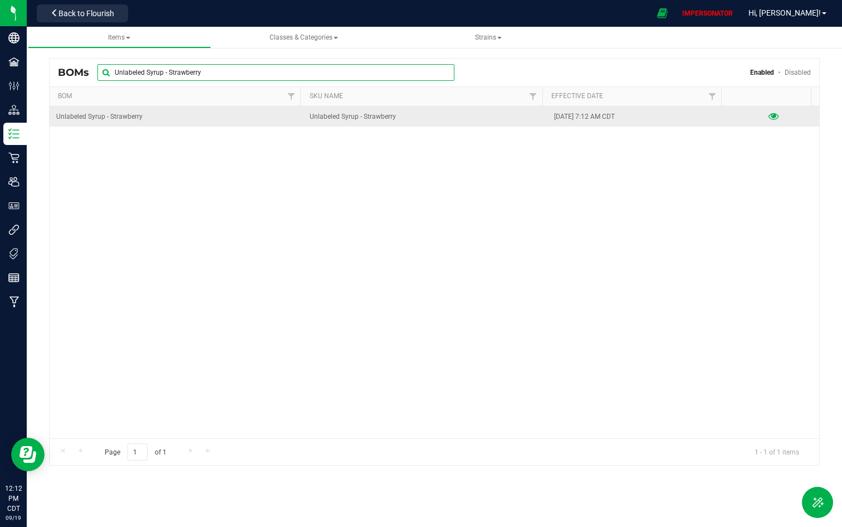
type input "Unlabeled Syrup - Strawberry"
click at [757, 118] on div at bounding box center [773, 116] width 77 height 11
click at [757, 118] on icon at bounding box center [774, 117] width 11 height 8
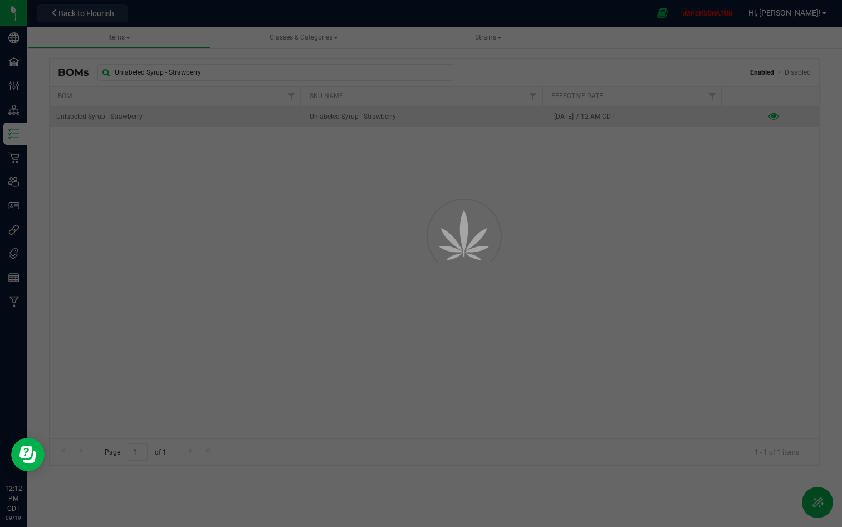
select select "5368"
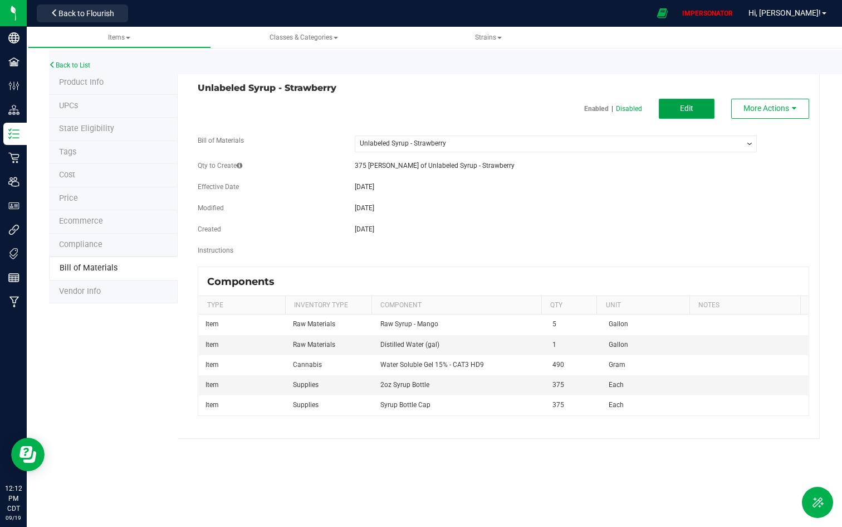
click at [676, 111] on button "Edit" at bounding box center [687, 109] width 56 height 20
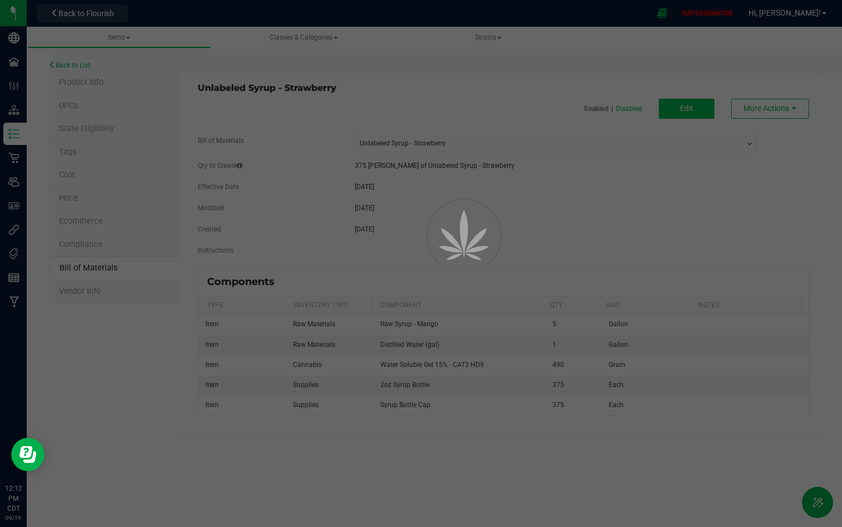
select select "5368"
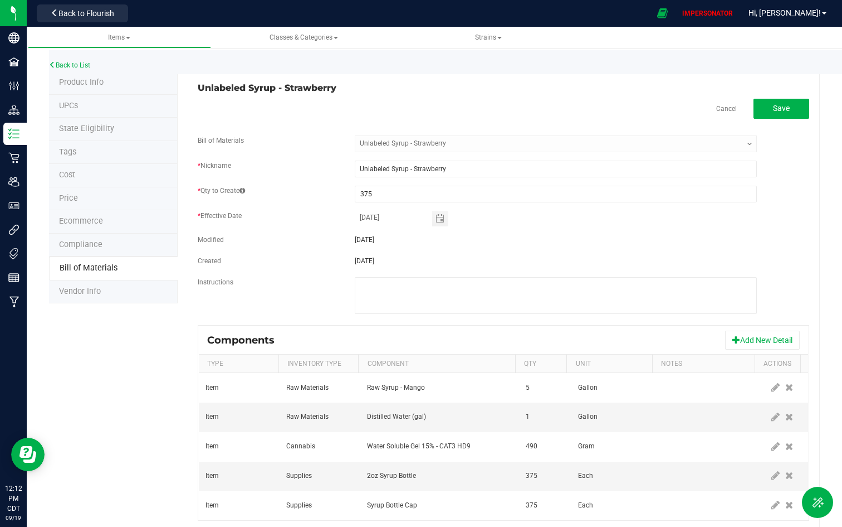
scroll to position [27, 0]
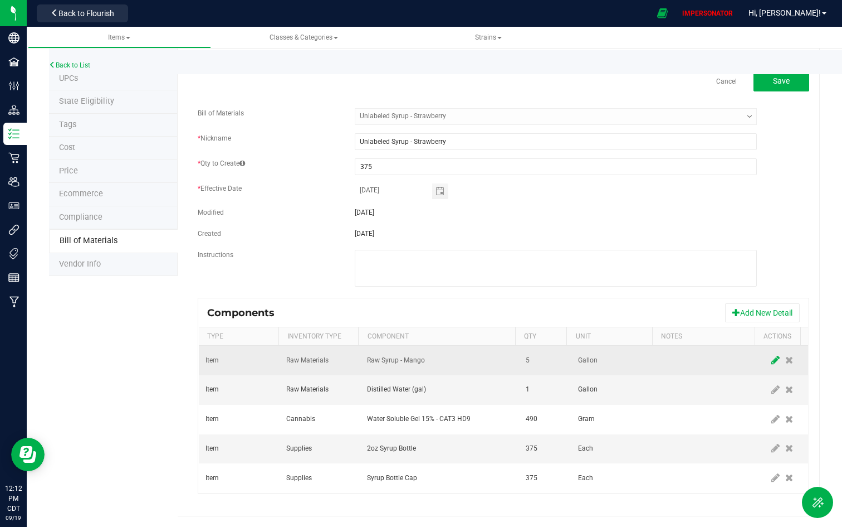
click at [757, 357] on icon at bounding box center [776, 360] width 8 height 10
click at [485, 360] on span "NO DATA FOUND" at bounding box center [433, 360] width 130 height 16
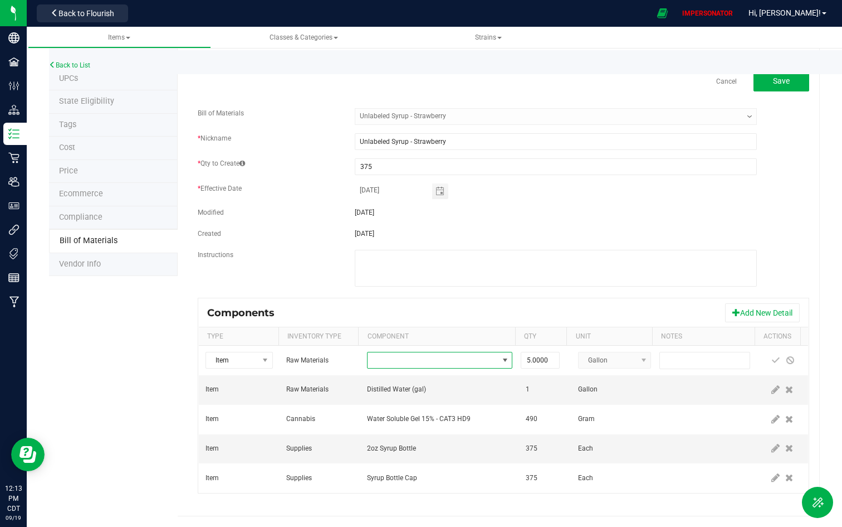
click at [485, 360] on span "NO DATA FOUND" at bounding box center [433, 360] width 130 height 16
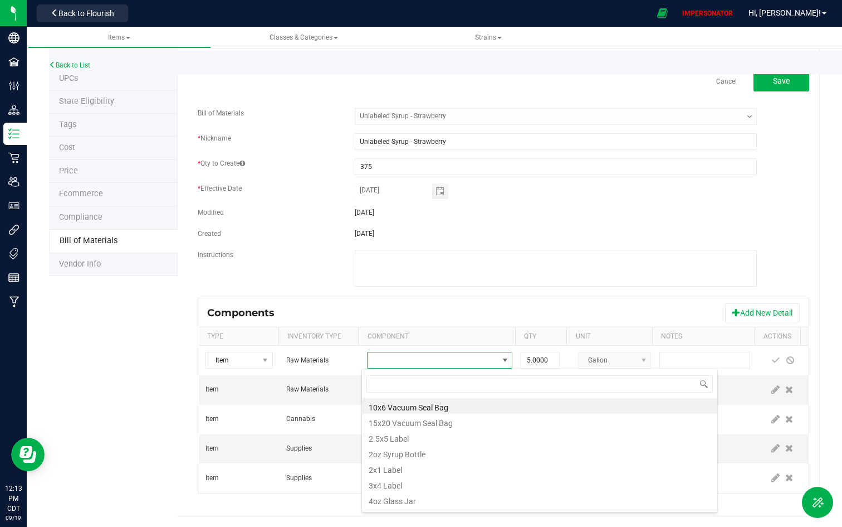
scroll to position [17, 140]
type input "raw syrup - st"
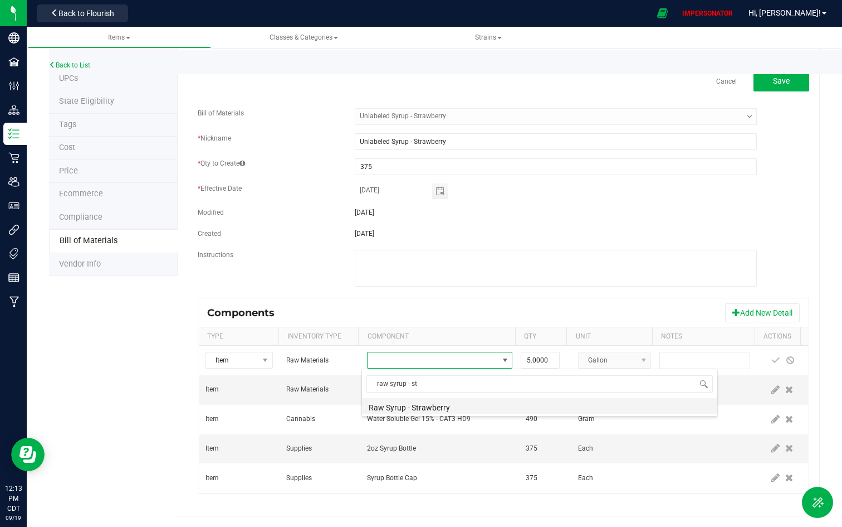
click at [451, 407] on li "Raw Syrup - Strawberry" at bounding box center [539, 406] width 355 height 16
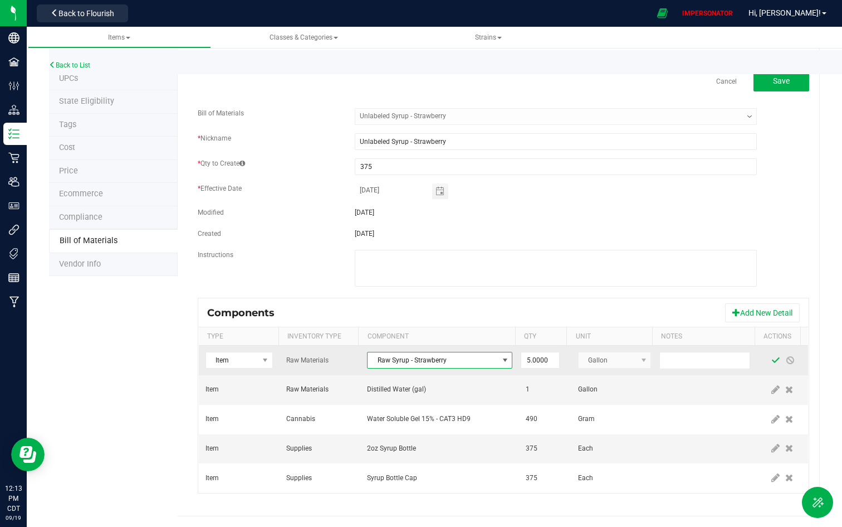
click at [757, 360] on span at bounding box center [776, 359] width 9 height 9
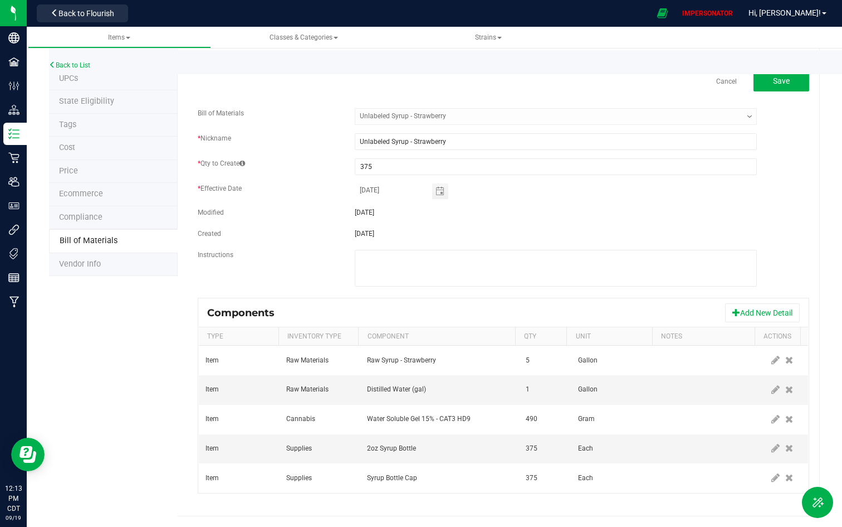
scroll to position [0, 0]
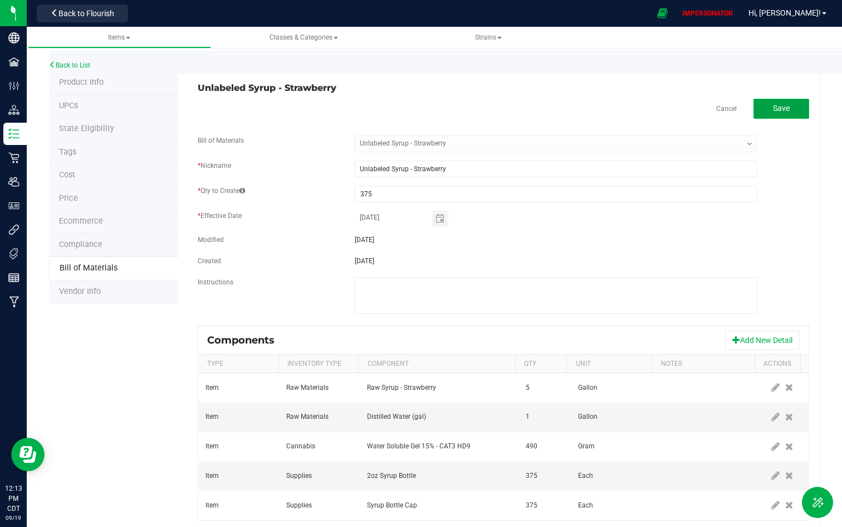
click at [757, 110] on span "Save" at bounding box center [781, 108] width 17 height 9
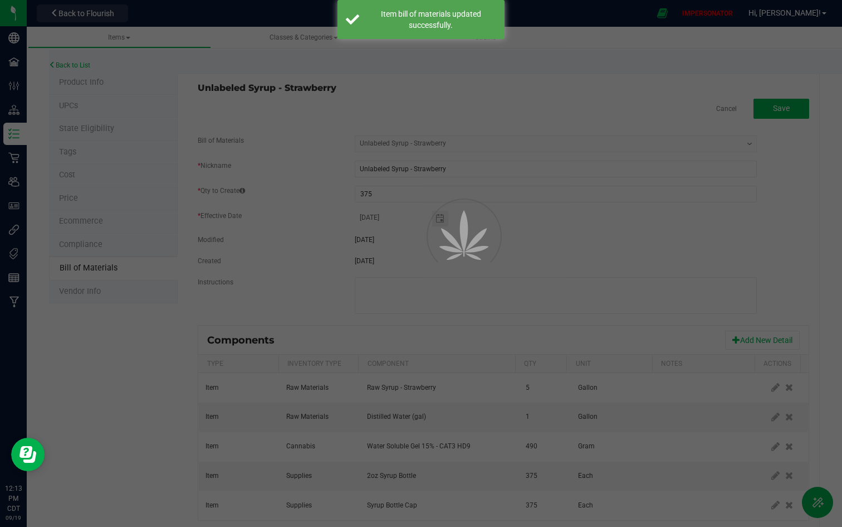
select select "5368"
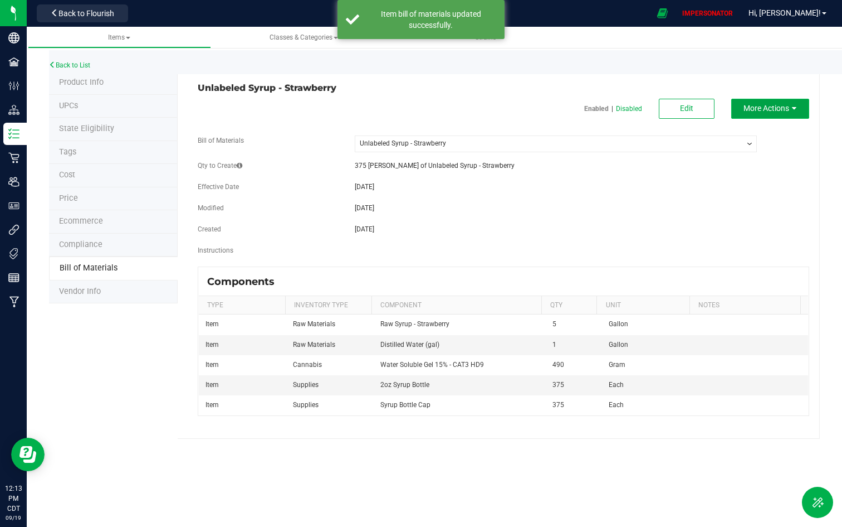
click at [757, 104] on span "More Actions" at bounding box center [767, 108] width 46 height 9
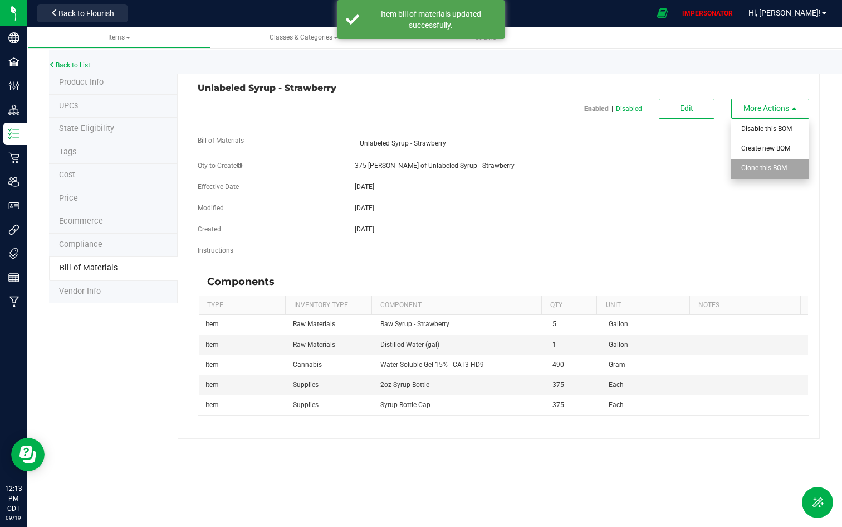
click at [750, 165] on span "Clone this BOM" at bounding box center [765, 168] width 46 height 8
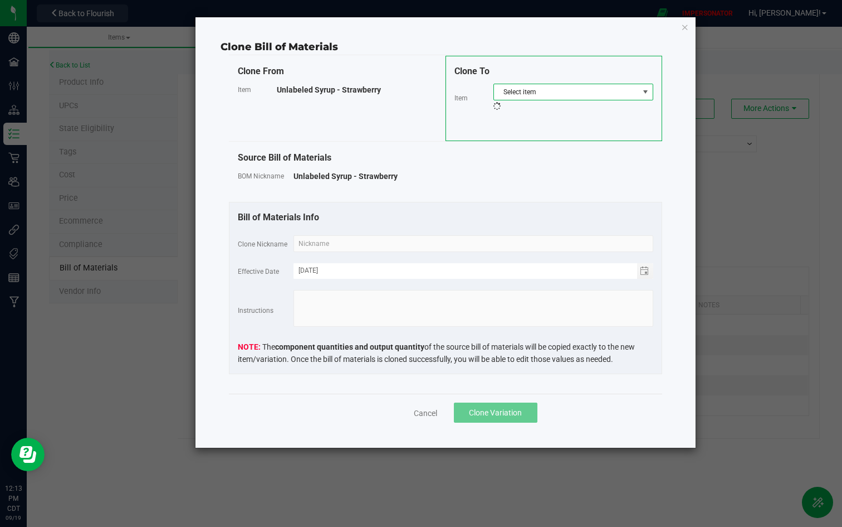
click at [550, 93] on span "Select item" at bounding box center [566, 92] width 145 height 16
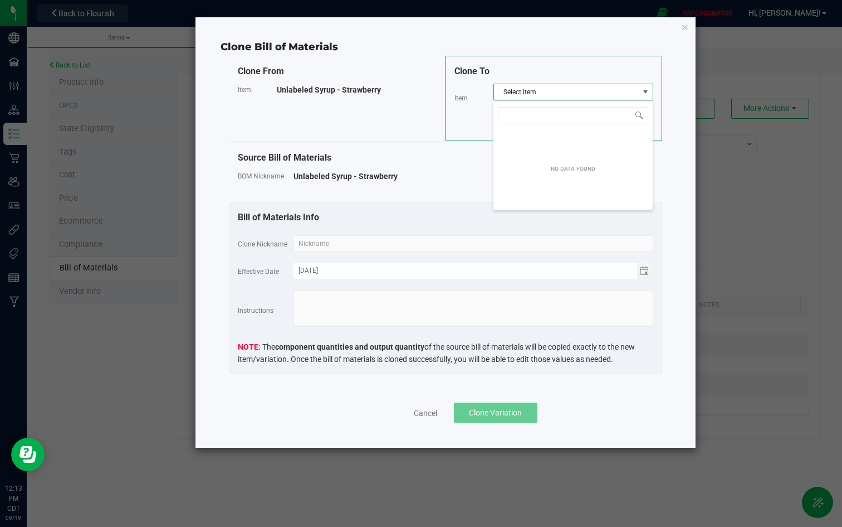
scroll to position [17, 160]
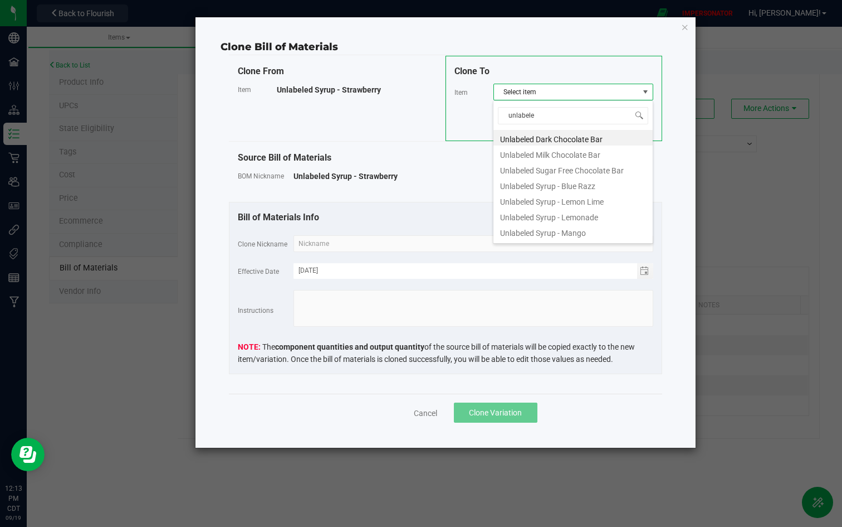
type input "unlabeled"
click at [539, 241] on div "unlabeled Unlabeled Dark Chocolate Bar Unlabeled Milk Chocolate Bar Unlabeled S…" at bounding box center [573, 172] width 160 height 144
click at [544, 236] on li "Unlabeled Syrup - Watermelon" at bounding box center [573, 234] width 159 height 16
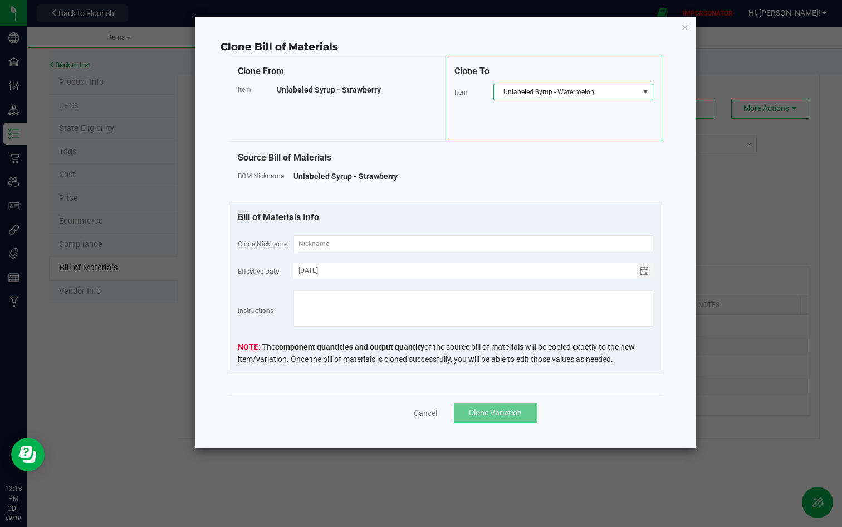
copy div "Unlabeled Syrup - Watermelon"
drag, startPoint x: 598, startPoint y: 92, endPoint x: 493, endPoint y: 89, distance: 105.9
click at [494, 89] on span "Unlabeled Syrup - Watermelon" at bounding box center [574, 92] width 160 height 17
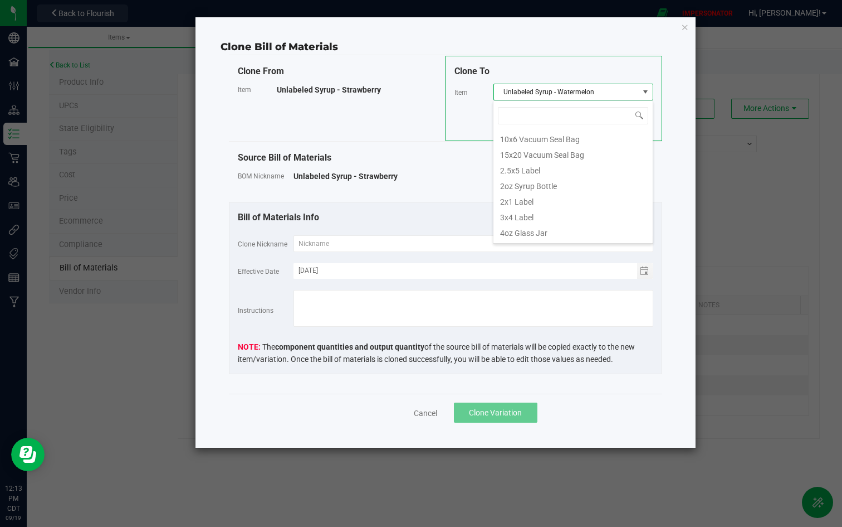
scroll to position [17, 160]
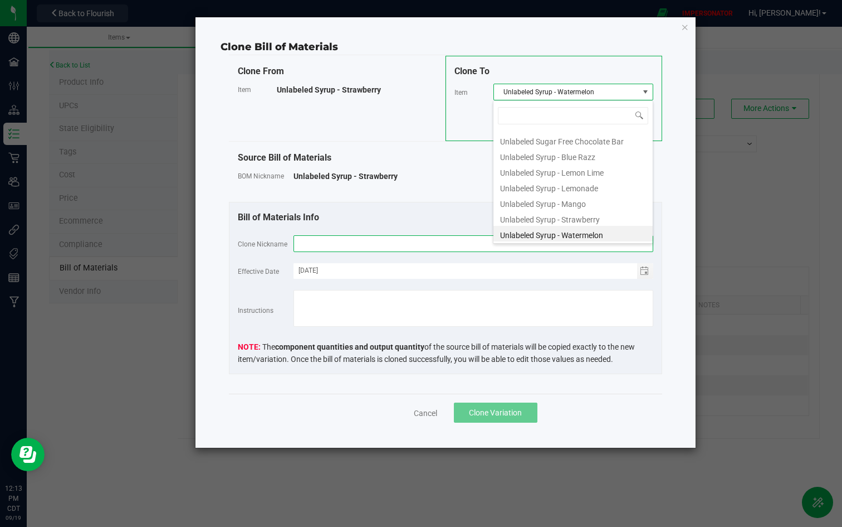
click at [350, 242] on input "text" at bounding box center [474, 243] width 360 height 17
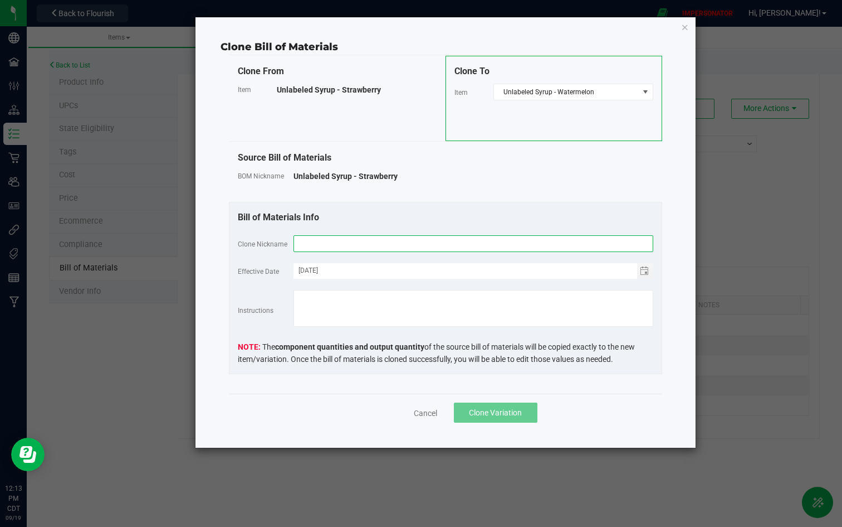
paste input "Unlabeled Syrup - Watermelon"
type input "Unlabeled Syrup - Watermelon"
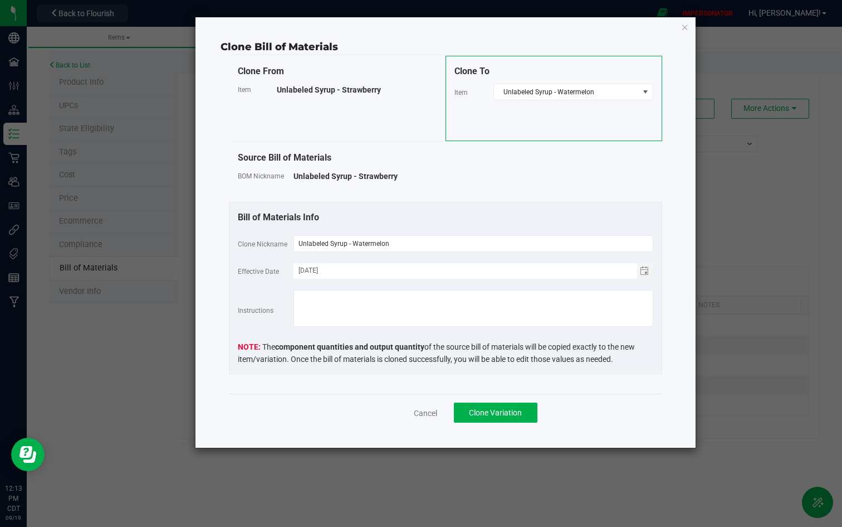
click at [415, 211] on div "Bill of Materials Info" at bounding box center [446, 217] width 416 height 13
click at [491, 407] on span "Clone Variation" at bounding box center [495, 412] width 53 height 9
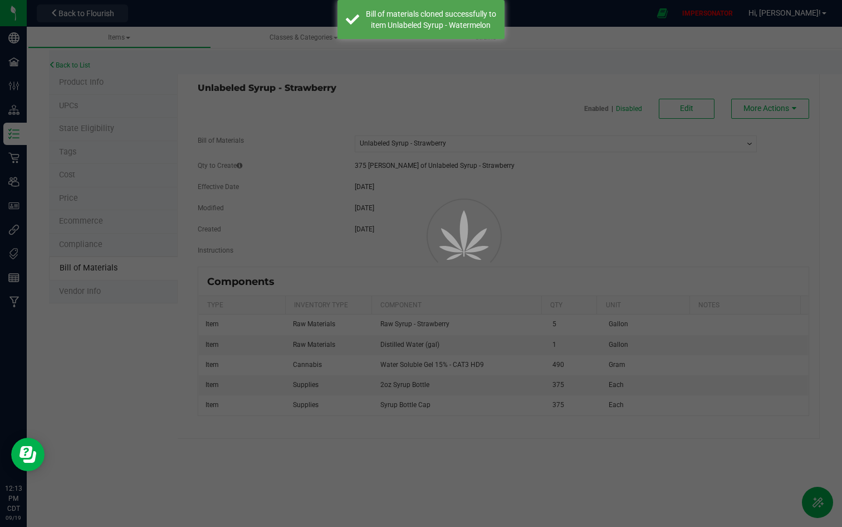
select select "5368"
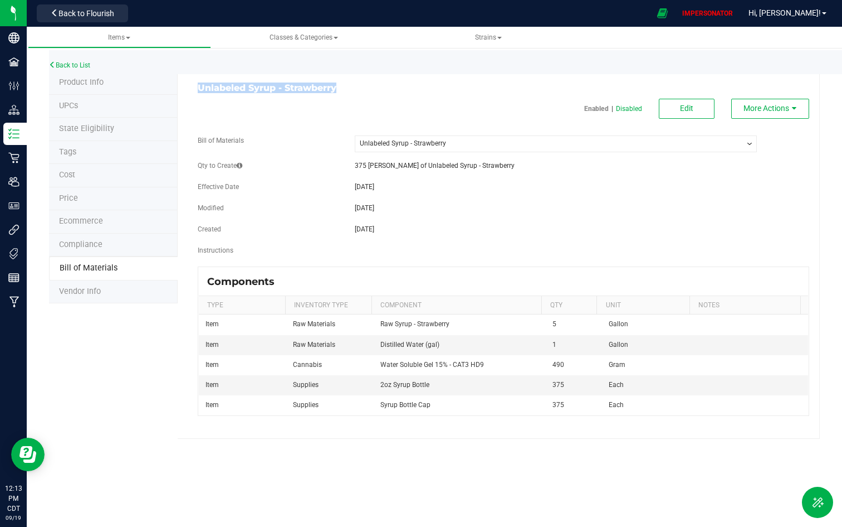
drag, startPoint x: 193, startPoint y: 90, endPoint x: 406, endPoint y: 91, distance: 212.8
click at [406, 91] on div "Unlabeled Syrup - Strawberry" at bounding box center [346, 88] width 314 height 10
click at [406, 91] on h3 "Unlabeled Syrup - Strawberry" at bounding box center [347, 88] width 298 height 10
click at [124, 40] on span "Items" at bounding box center [119, 37] width 22 height 8
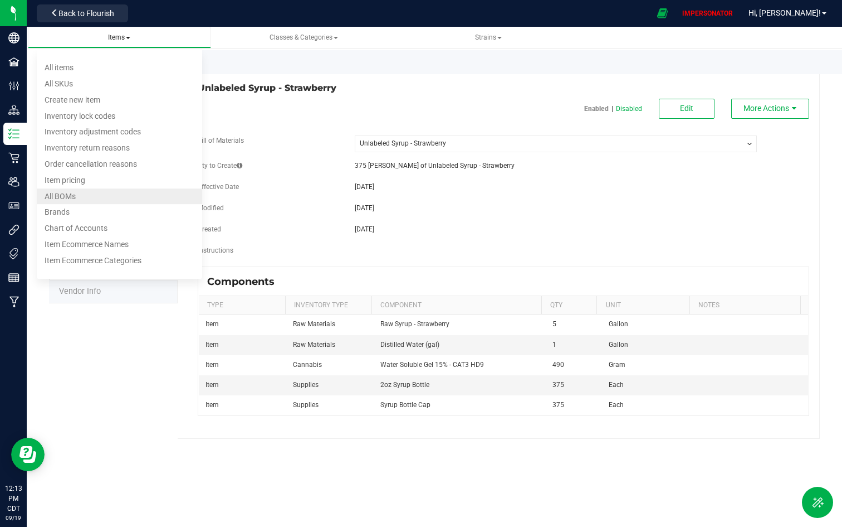
click at [94, 190] on li "All BOMs" at bounding box center [119, 196] width 165 height 16
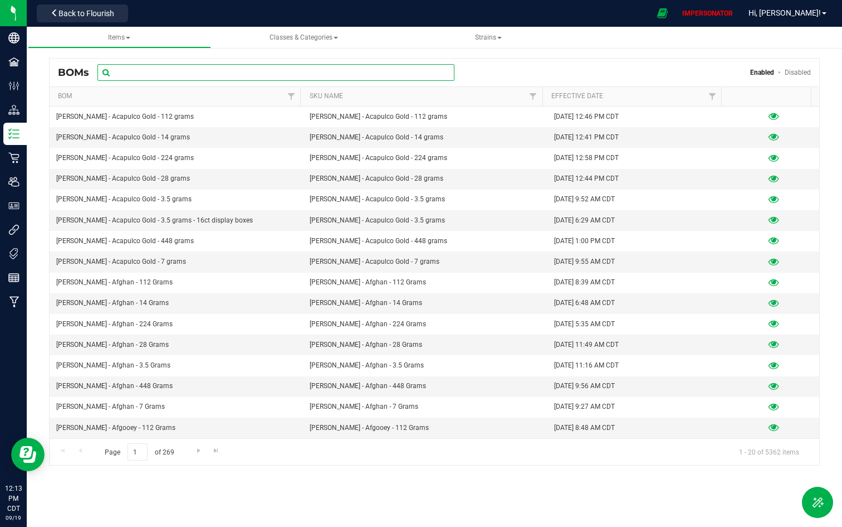
click at [298, 77] on input "text" at bounding box center [276, 72] width 357 height 17
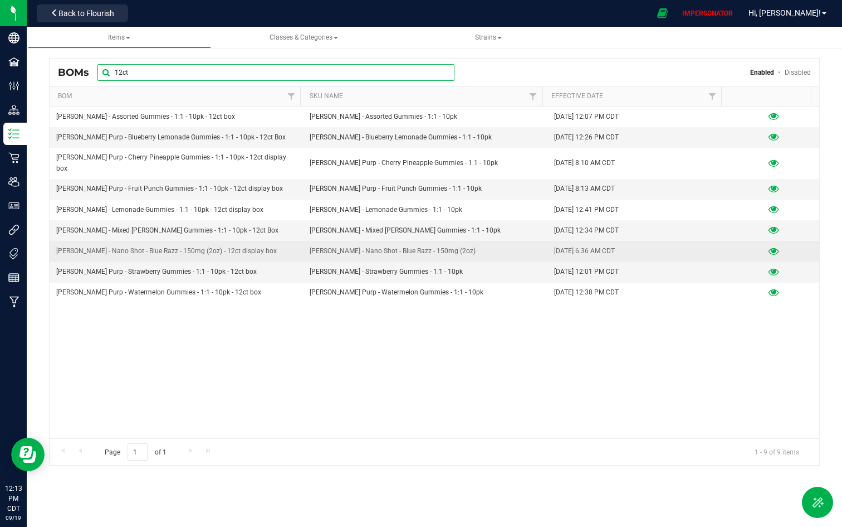
type input "12ct"
click at [757, 247] on icon at bounding box center [774, 251] width 11 height 8
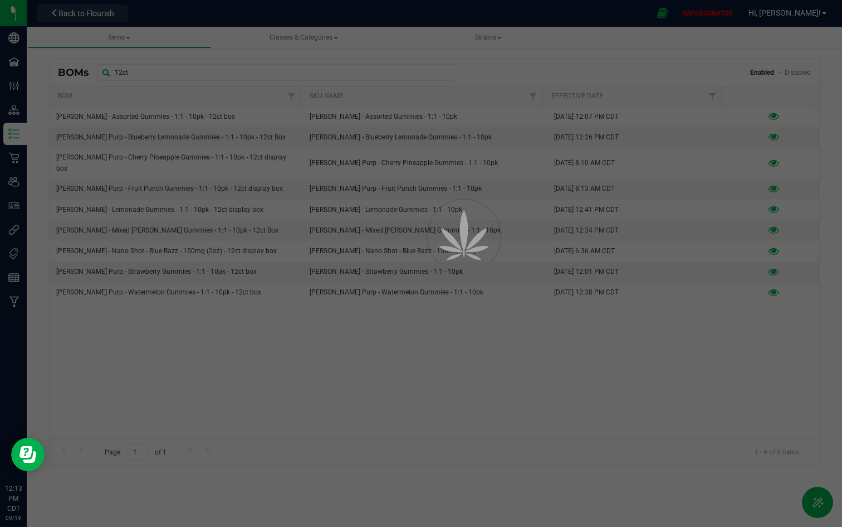
select select "5363"
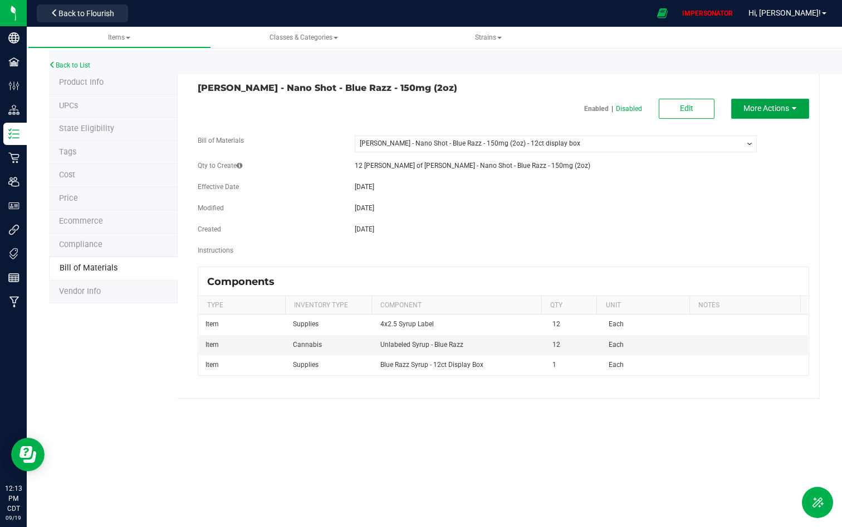
click at [757, 106] on span "More Actions" at bounding box center [767, 108] width 46 height 9
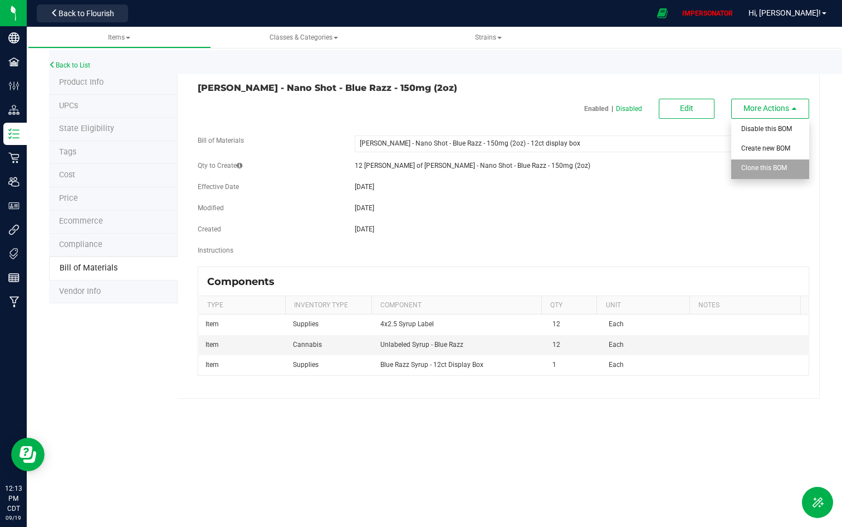
click at [757, 172] on div "Clone this BOM" at bounding box center [769, 169] width 55 height 20
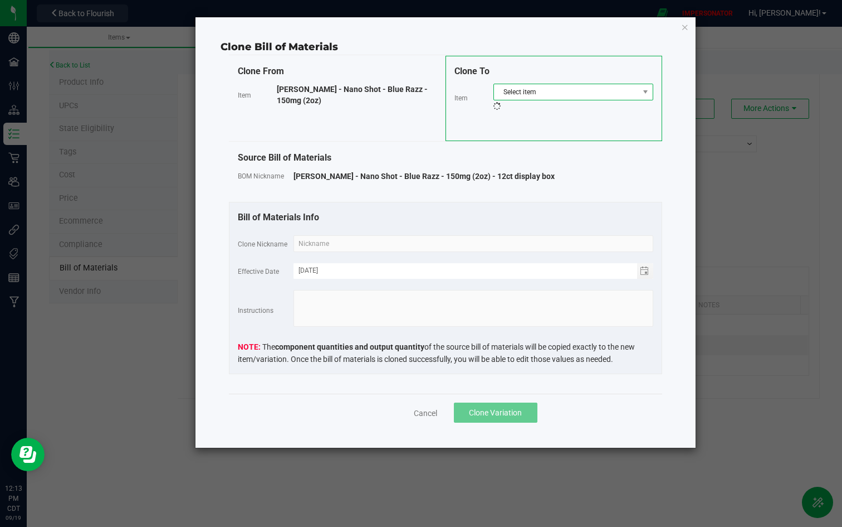
click at [609, 92] on span "Select item" at bounding box center [566, 92] width 145 height 16
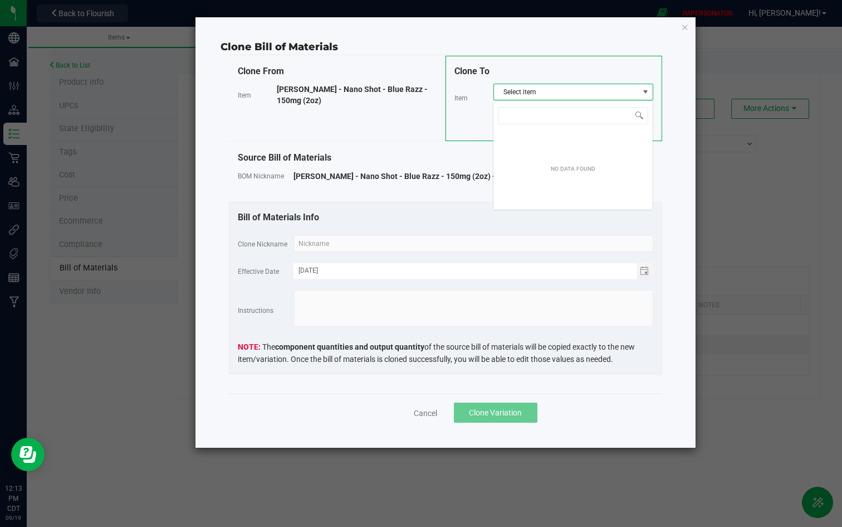
scroll to position [17, 160]
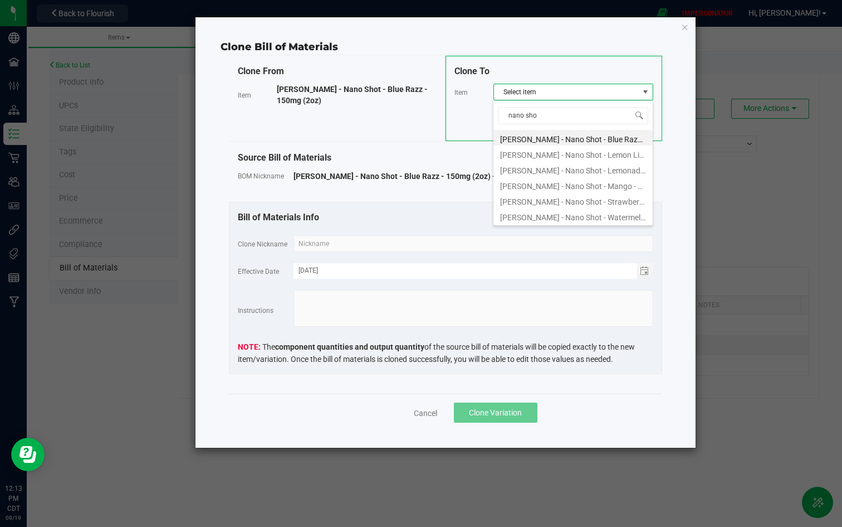
type input "nano shot"
click at [605, 154] on li "[PERSON_NAME] - Nano Shot - Lemon Lime - 150mg (2oz)" at bounding box center [573, 153] width 159 height 16
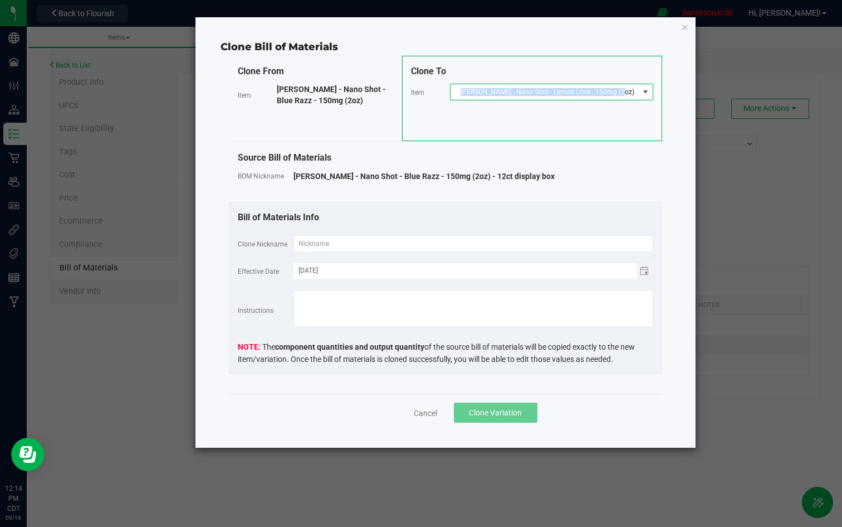
copy span "[PERSON_NAME] - Nano Shot - Lemon Lime - 150mg (2oz)"
drag, startPoint x: 481, startPoint y: 94, endPoint x: 633, endPoint y: 96, distance: 152.7
click at [633, 96] on span "[PERSON_NAME] - Nano Shot - Lemon Lime - 150mg (2oz)" at bounding box center [545, 92] width 188 height 16
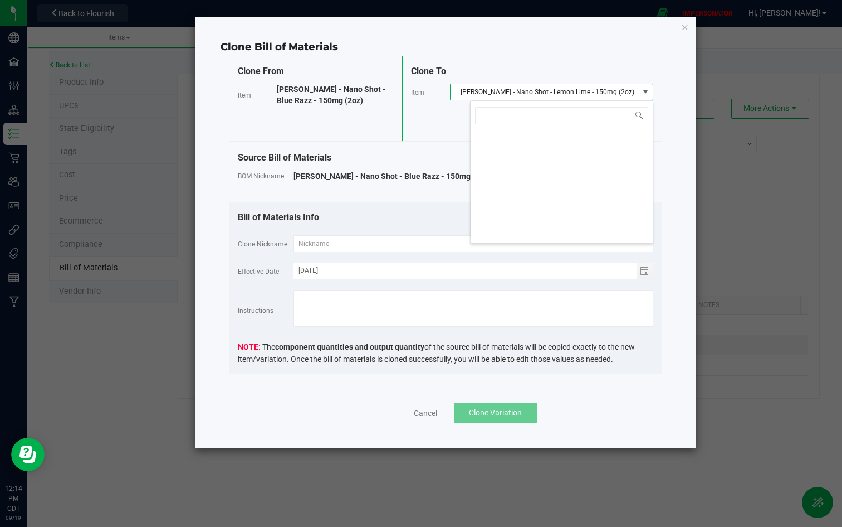
scroll to position [17, 183]
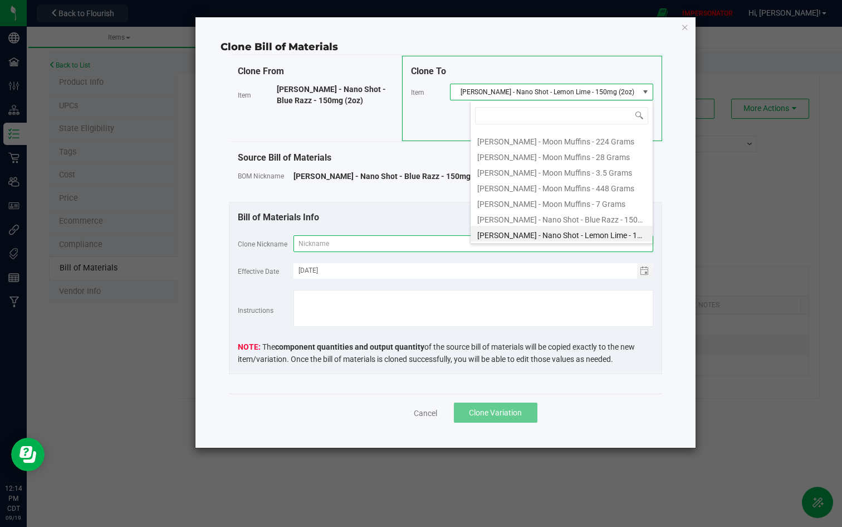
click at [336, 241] on input "text" at bounding box center [474, 243] width 360 height 17
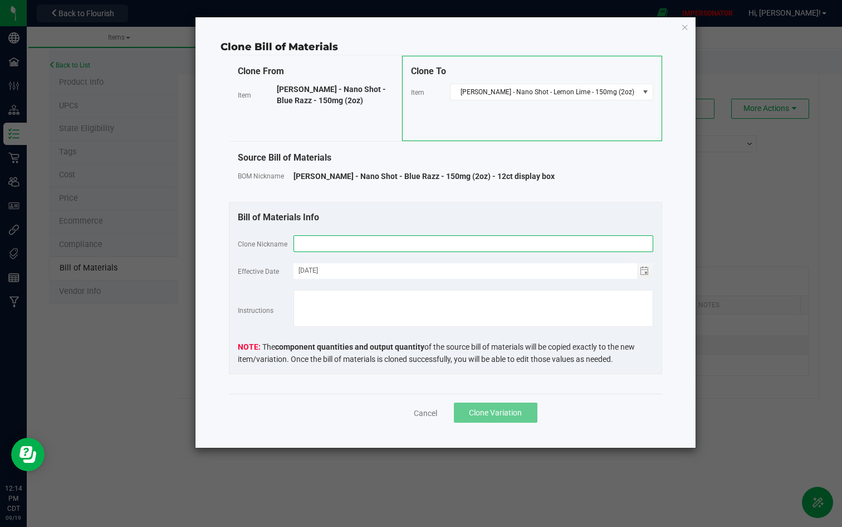
paste input "[PERSON_NAME] - Nano Shot - Lemon Lime - 150mg (2oz)"
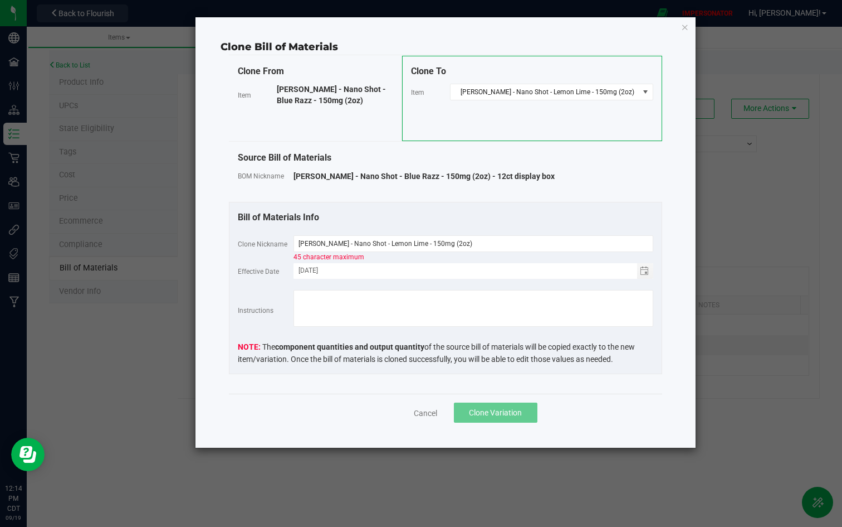
click at [426, 215] on div "Bill of Materials Info" at bounding box center [446, 217] width 416 height 13
drag, startPoint x: 458, startPoint y: 243, endPoint x: 419, endPoint y: 242, distance: 39.0
click at [419, 242] on input "[PERSON_NAME] - Nano Shot - Lemon Lime - 150mg (2oz)" at bounding box center [474, 243] width 360 height 17
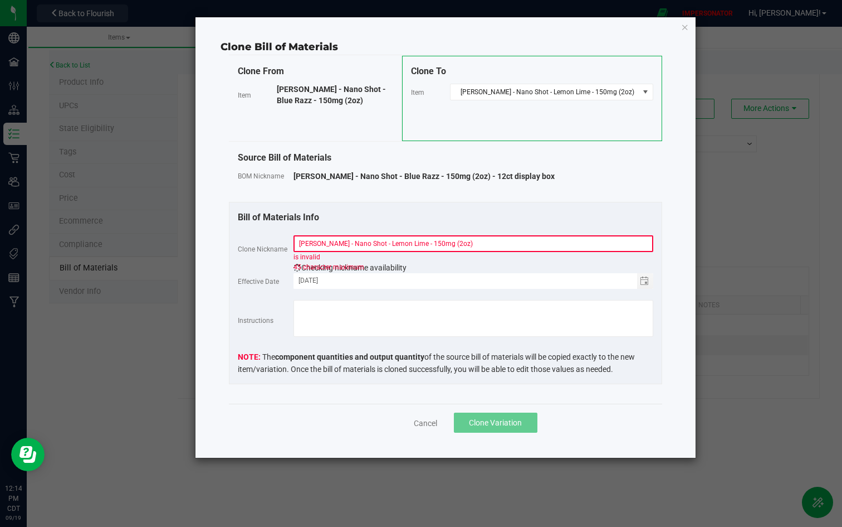
click at [457, 233] on div "Bill of Materials Info Clone Nickname [PERSON_NAME] - Nano Shot - Lemon Lime - …" at bounding box center [445, 293] width 433 height 182
click at [457, 242] on input "[PERSON_NAME] - Nano Shot - Lemon Lime - 150mg (2oz)" at bounding box center [474, 243] width 360 height 17
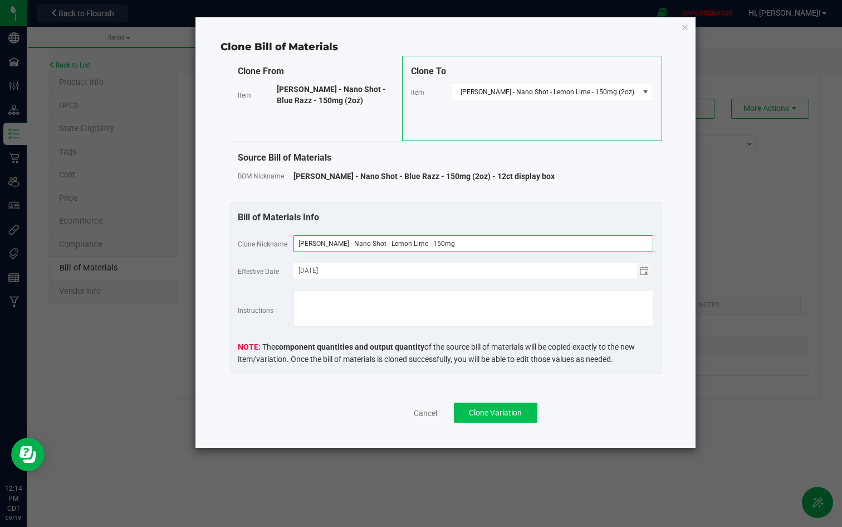
type input "[PERSON_NAME] - Nano Shot - Lemon Lime - 150mg"
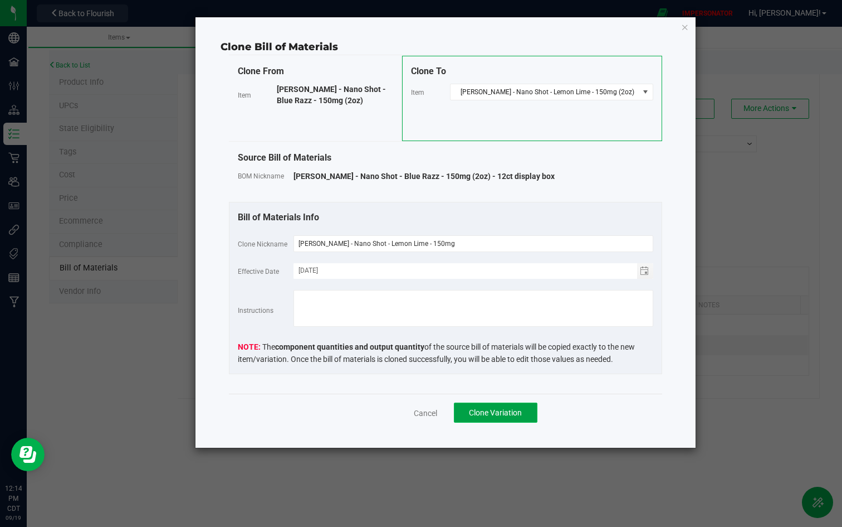
click at [501, 407] on span "Clone Variation" at bounding box center [495, 412] width 53 height 9
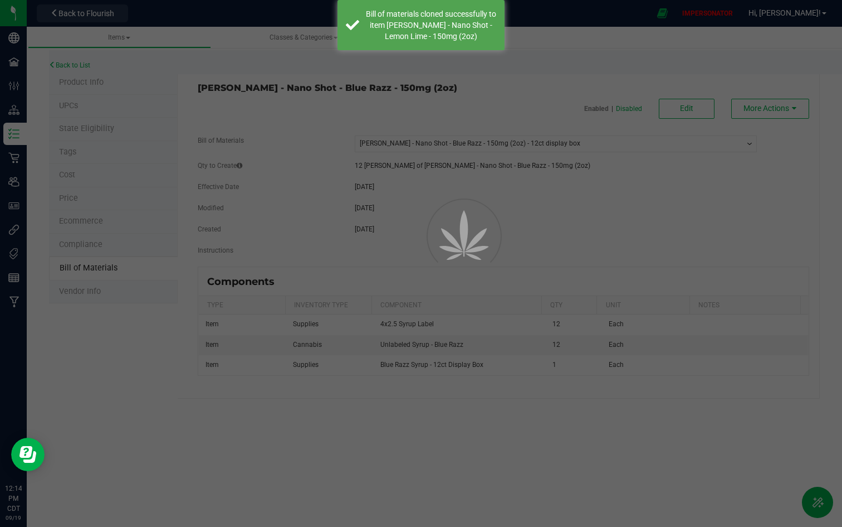
select select "5363"
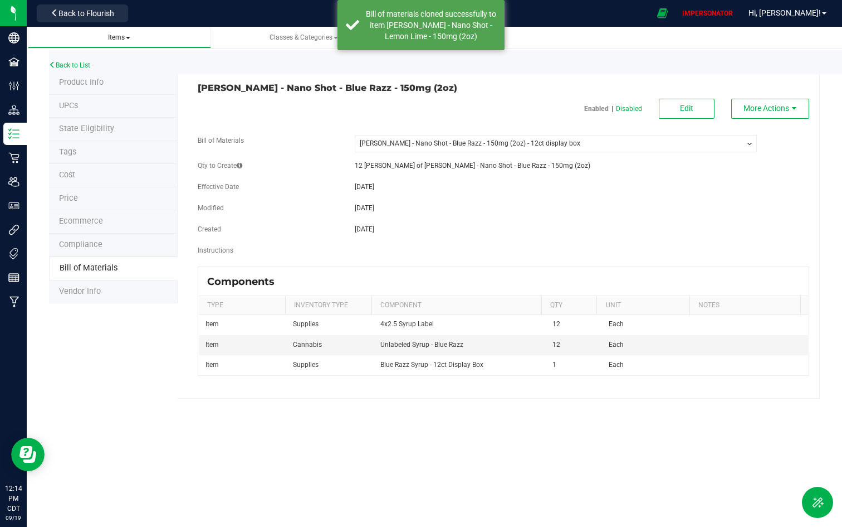
click at [118, 34] on span "Items" at bounding box center [119, 37] width 22 height 8
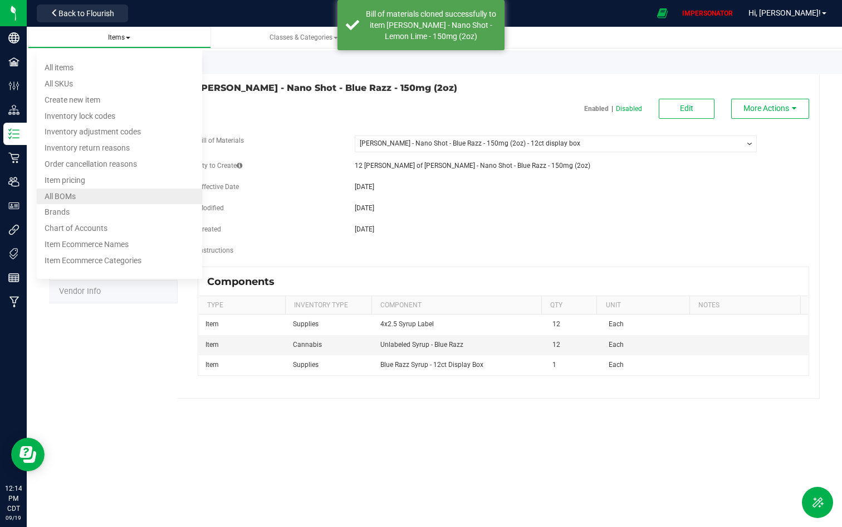
click at [107, 202] on li "All BOMs" at bounding box center [119, 196] width 165 height 16
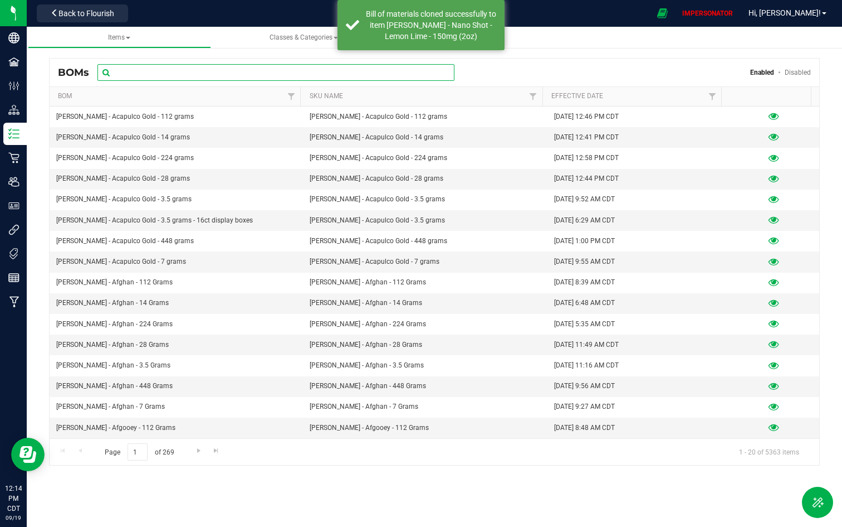
click at [272, 73] on input "text" at bounding box center [276, 72] width 357 height 17
paste input "[PERSON_NAME] - Nano Shot - Lemon Lime - 150mg (2oz)"
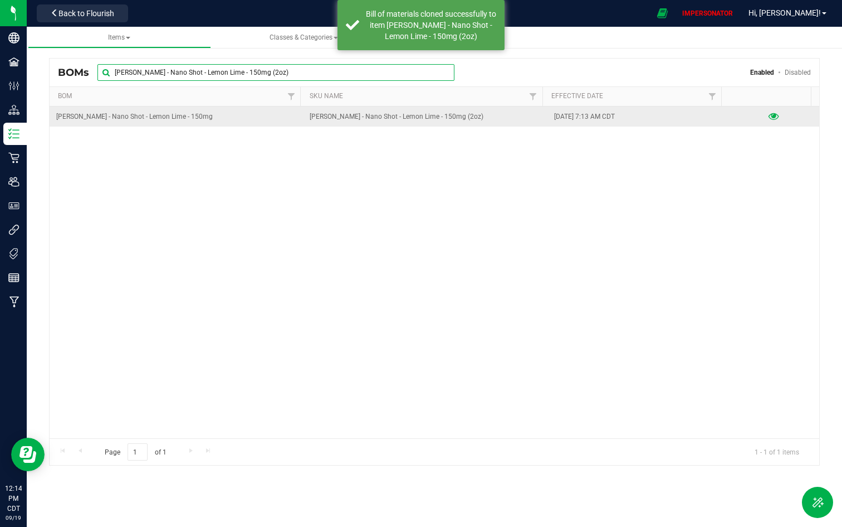
type input "[PERSON_NAME] - Nano Shot - Lemon Lime - 150mg (2oz)"
click at [757, 115] on div at bounding box center [773, 116] width 77 height 11
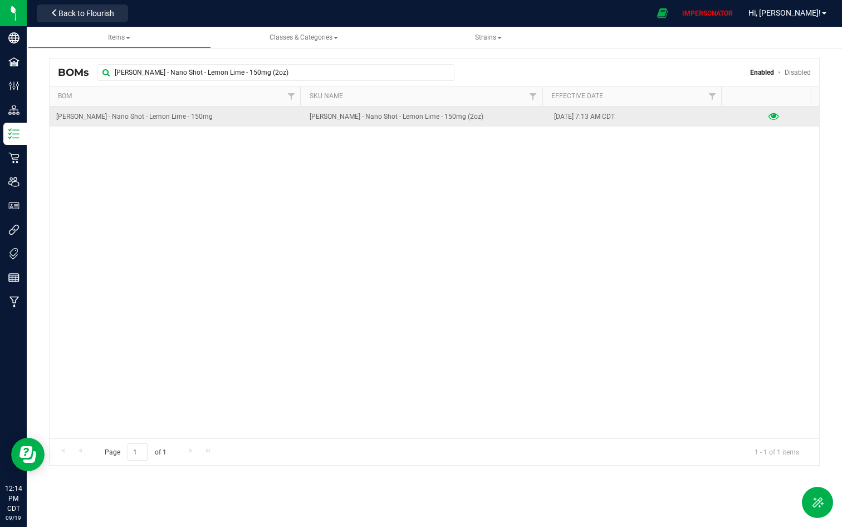
click at [757, 115] on icon at bounding box center [774, 117] width 11 height 8
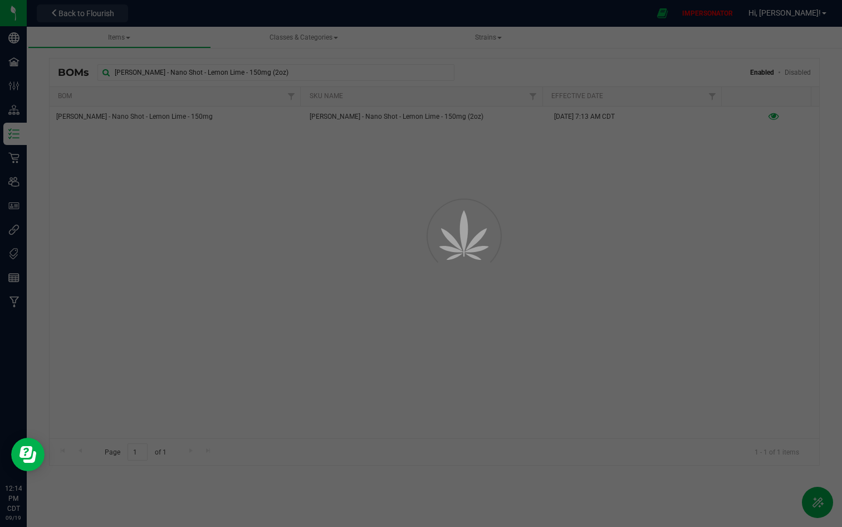
select select "5370"
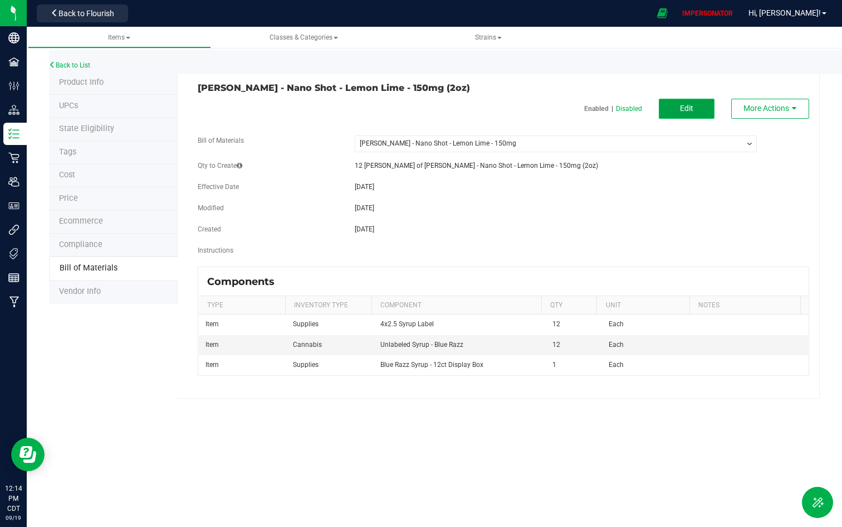
click at [684, 102] on button "Edit" at bounding box center [687, 109] width 56 height 20
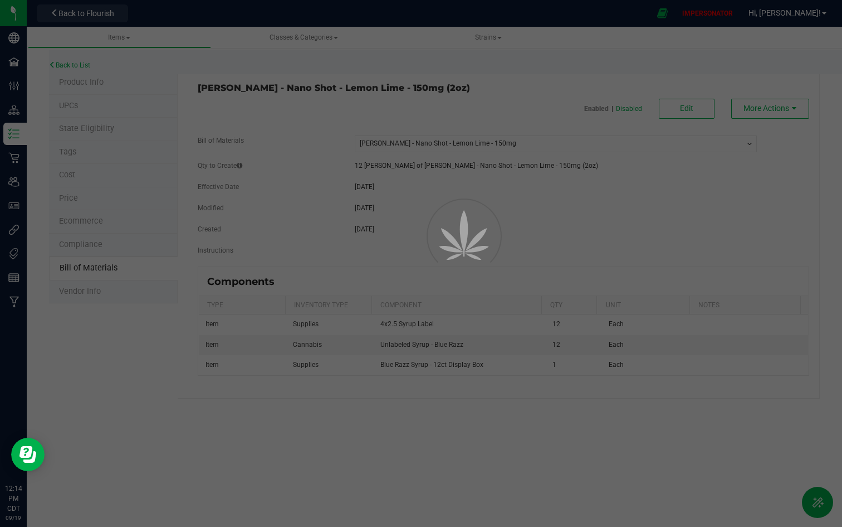
select select "5370"
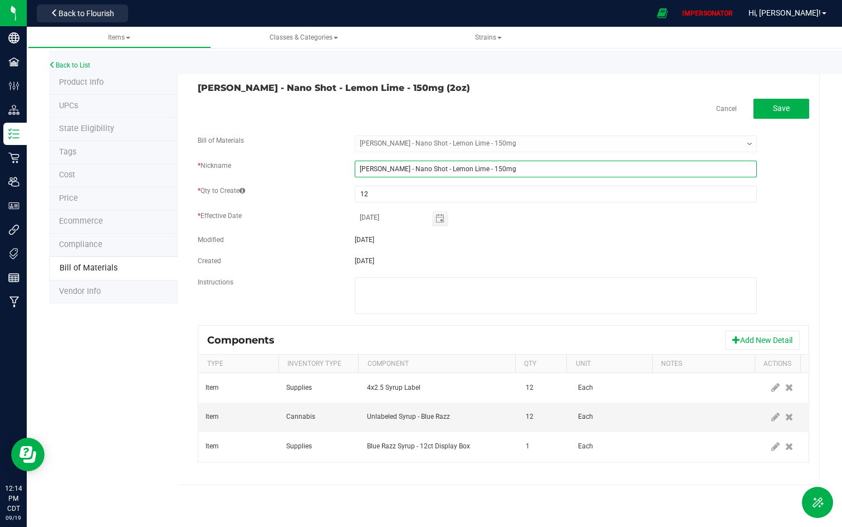
drag, startPoint x: 510, startPoint y: 172, endPoint x: 334, endPoint y: 172, distance: 176.6
click at [334, 172] on div "* Nickname [PERSON_NAME] - Nano Shot - Lemon Lime - 150mg" at bounding box center [503, 168] width 628 height 17
paste input "(2oz)"
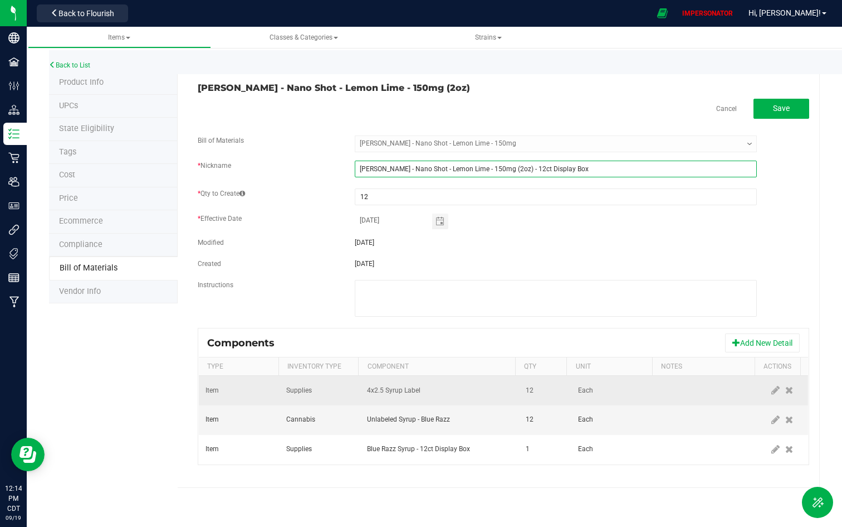
type input "[PERSON_NAME] - Nano Shot - Lemon Lime - 150mg (2oz) - 12ct Display Box"
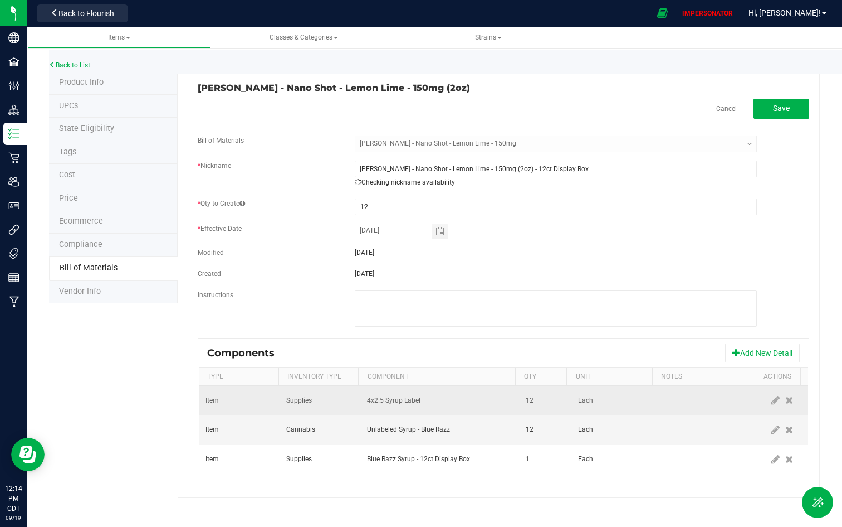
click at [480, 397] on td "4x2.5 Syrup Label" at bounding box center [439, 401] width 159 height 30
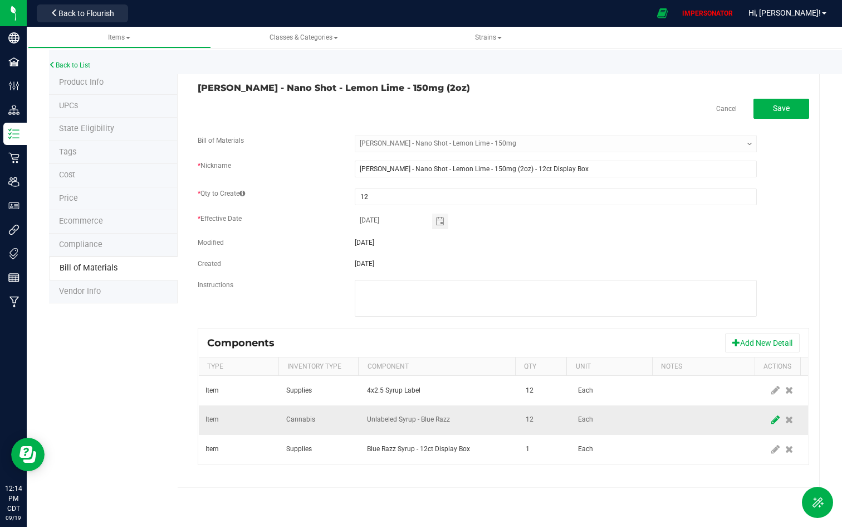
click at [757, 407] on icon at bounding box center [776, 420] width 8 height 10
click at [439, 407] on span "Unlabeled Syrup - Blue Razz" at bounding box center [433, 420] width 130 height 16
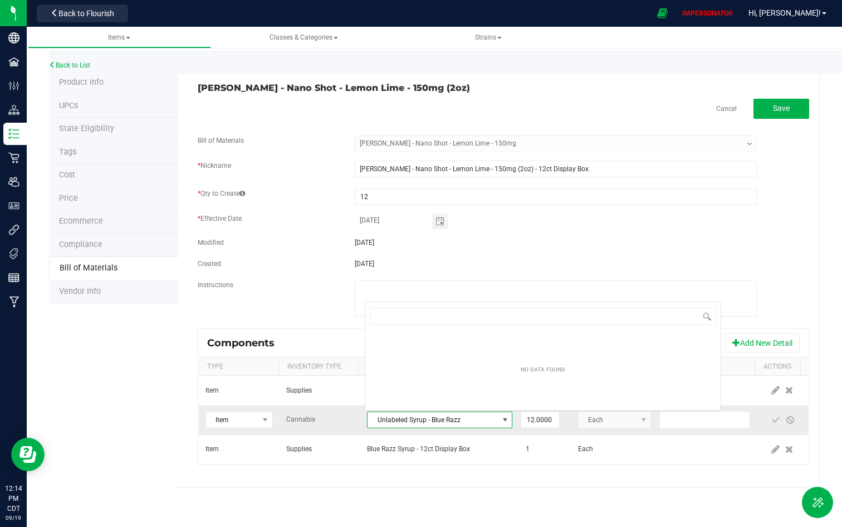
scroll to position [17, 142]
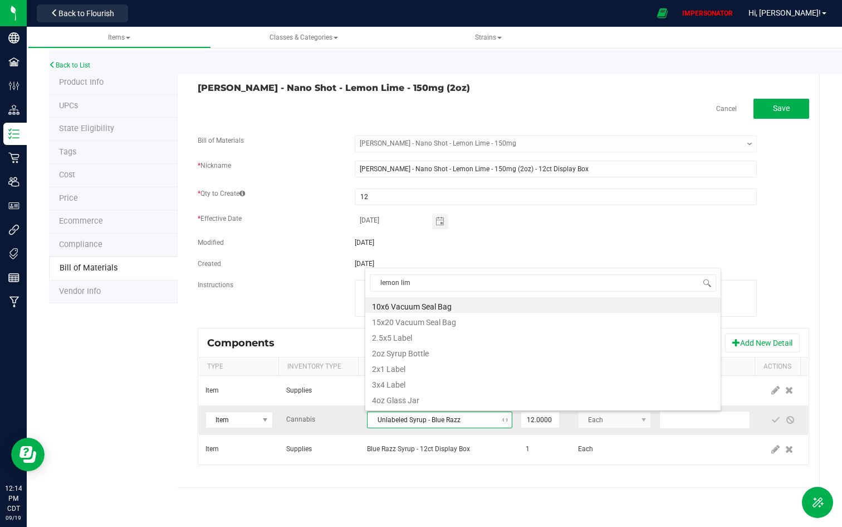
type input "lemon lime"
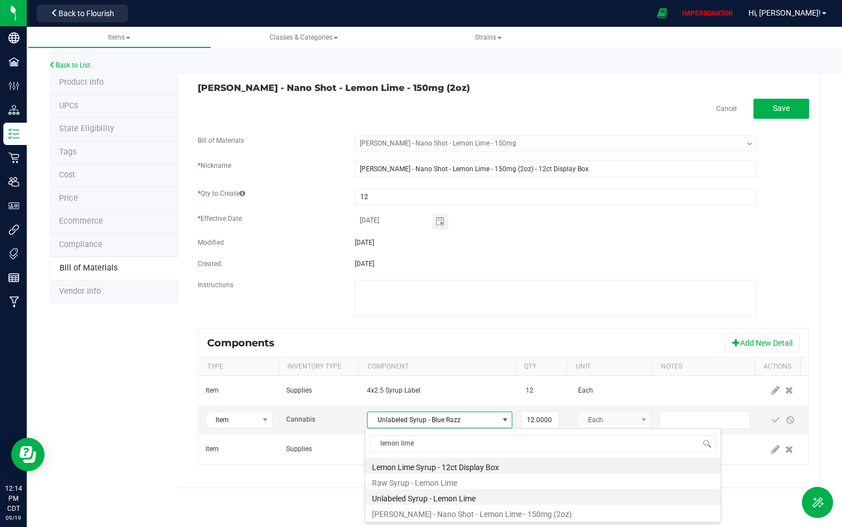
click at [463, 407] on li "Unlabeled Syrup - Lemon Lime" at bounding box center [542, 497] width 355 height 16
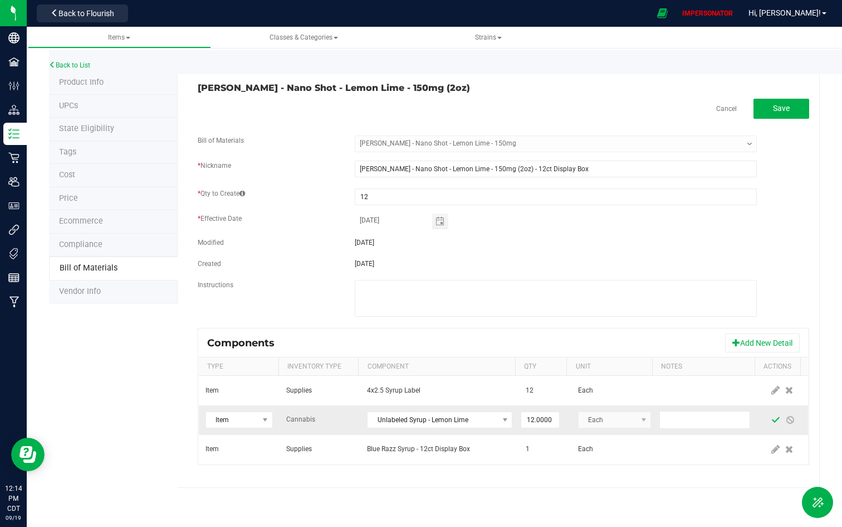
click at [757, 407] on span at bounding box center [776, 419] width 9 height 9
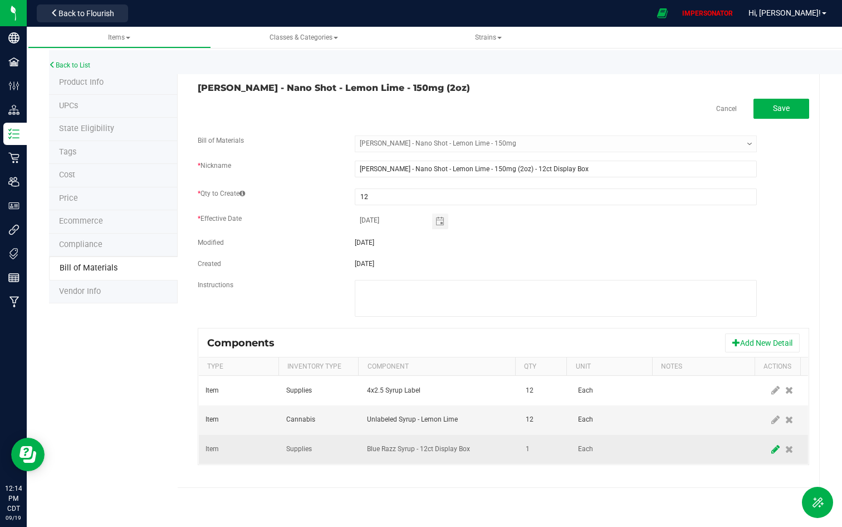
click at [757, 407] on icon at bounding box center [776, 449] width 8 height 10
click at [450, 407] on span "Blue Razz Syrup - 12ct Display Box" at bounding box center [433, 449] width 130 height 16
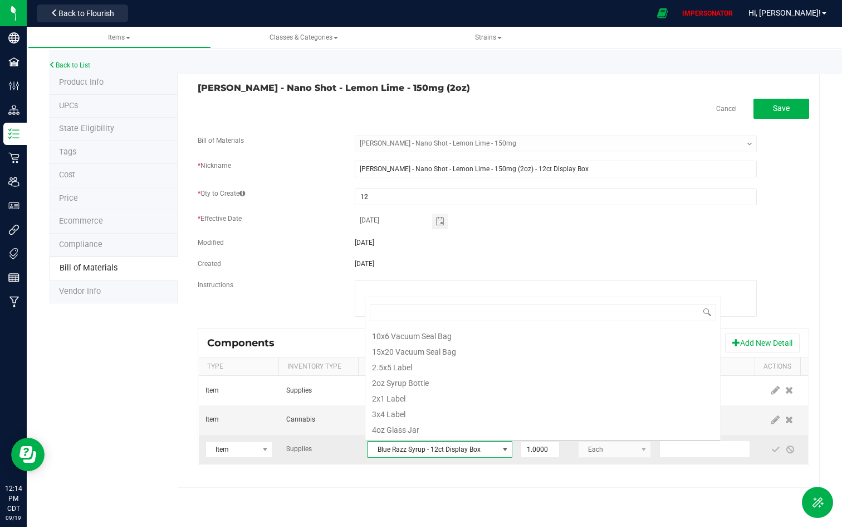
scroll to position [17, 142]
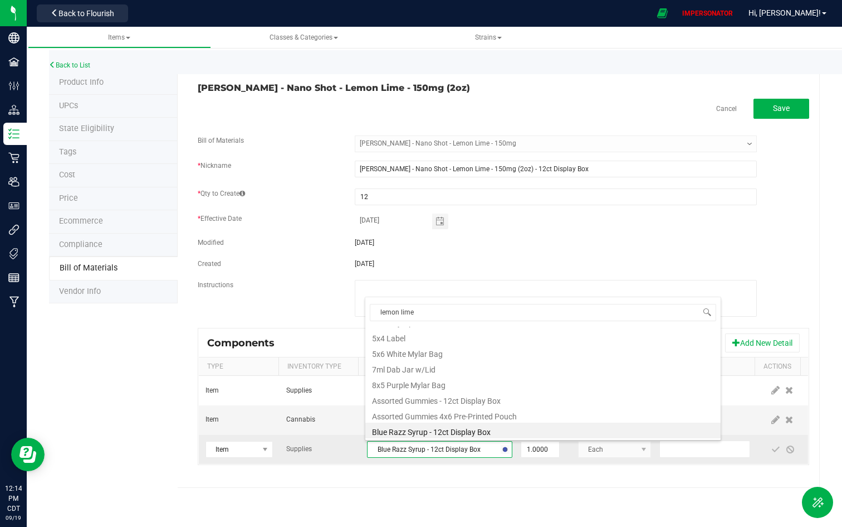
type input "lemon lime"
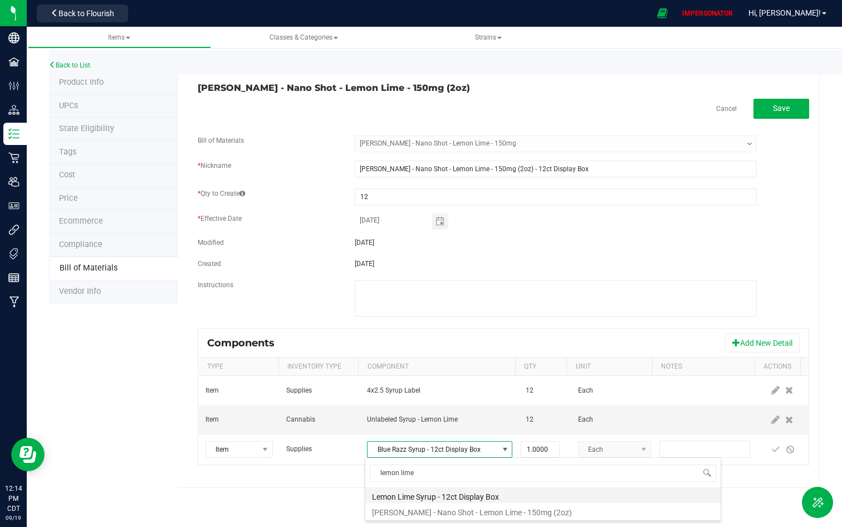
click at [477, 407] on li "Lemon Lime Syrup - 12ct Display Box" at bounding box center [542, 495] width 355 height 16
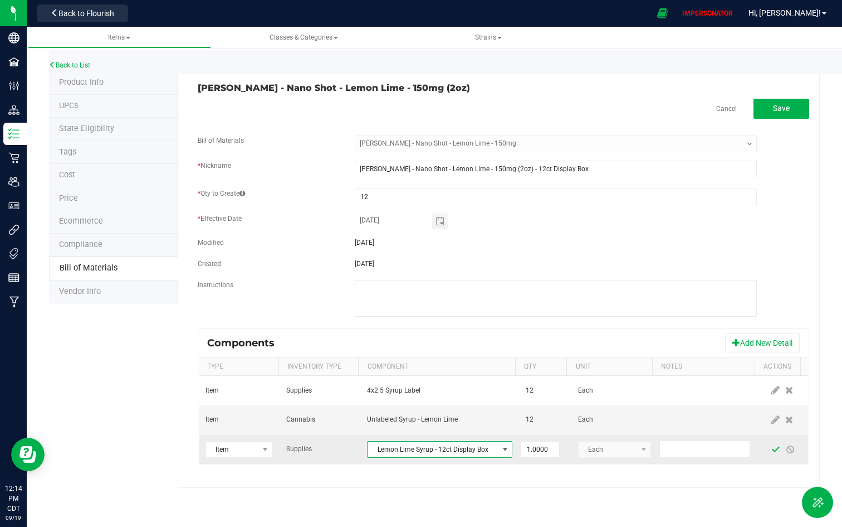
click at [757, 407] on span at bounding box center [776, 449] width 9 height 9
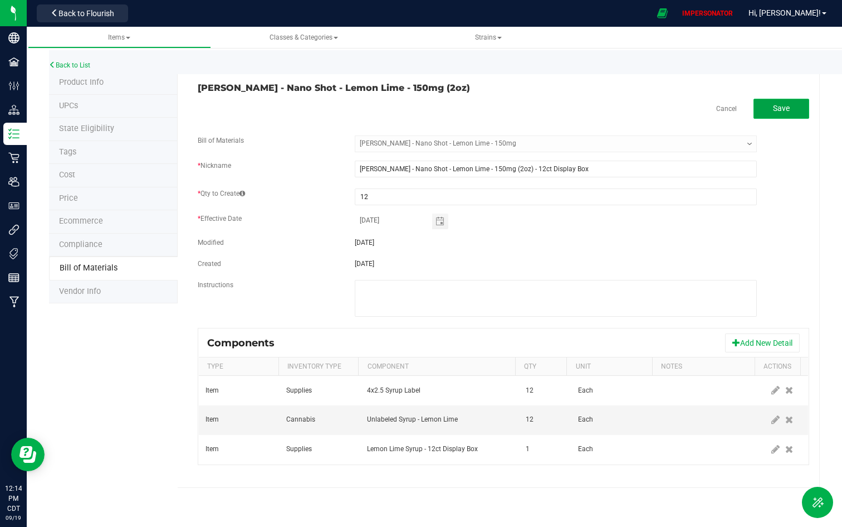
click at [757, 109] on span "Save" at bounding box center [781, 108] width 17 height 9
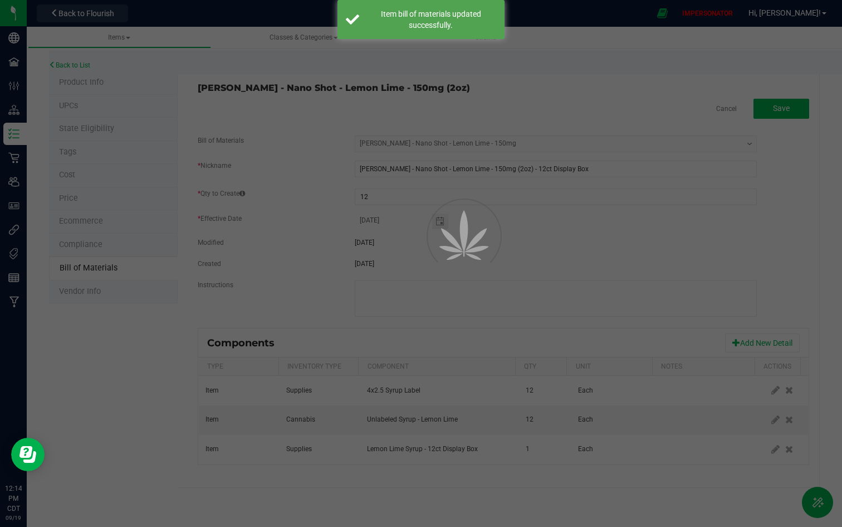
select select "5370"
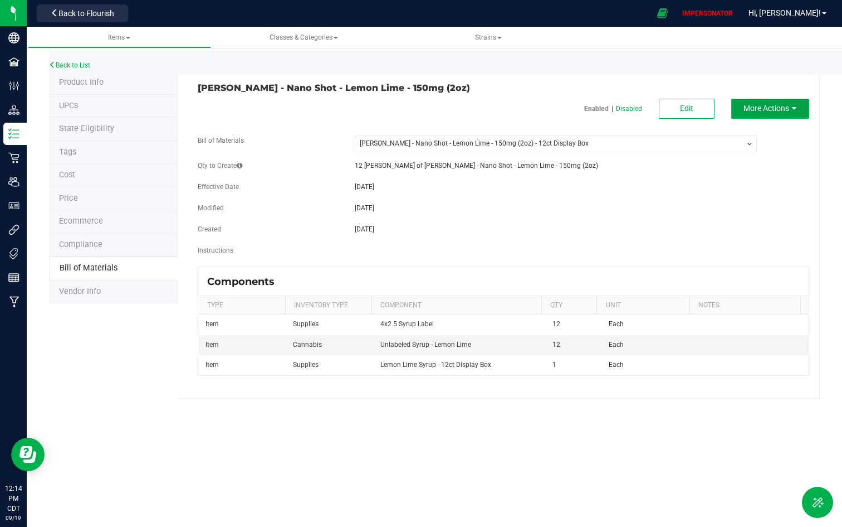
click at [757, 99] on button "More Actions" at bounding box center [771, 109] width 78 height 20
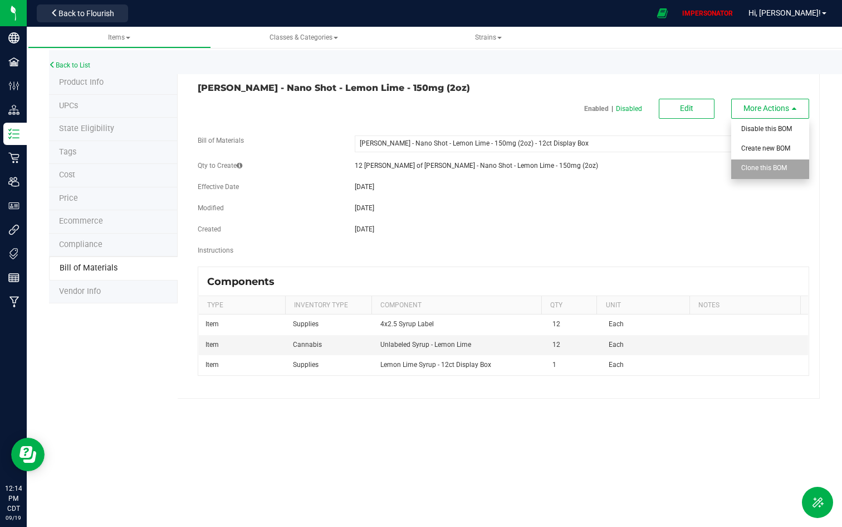
click at [757, 164] on span "Clone this BOM" at bounding box center [765, 168] width 46 height 8
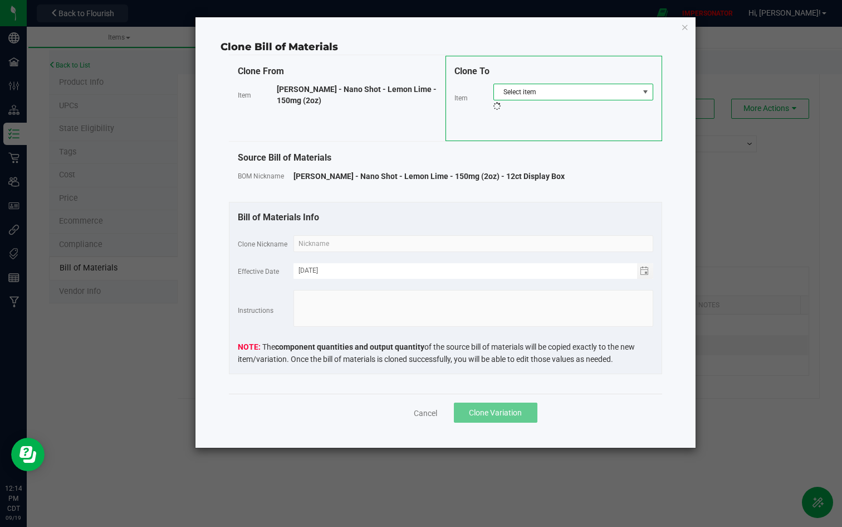
click at [576, 95] on span "Select item" at bounding box center [566, 92] width 145 height 16
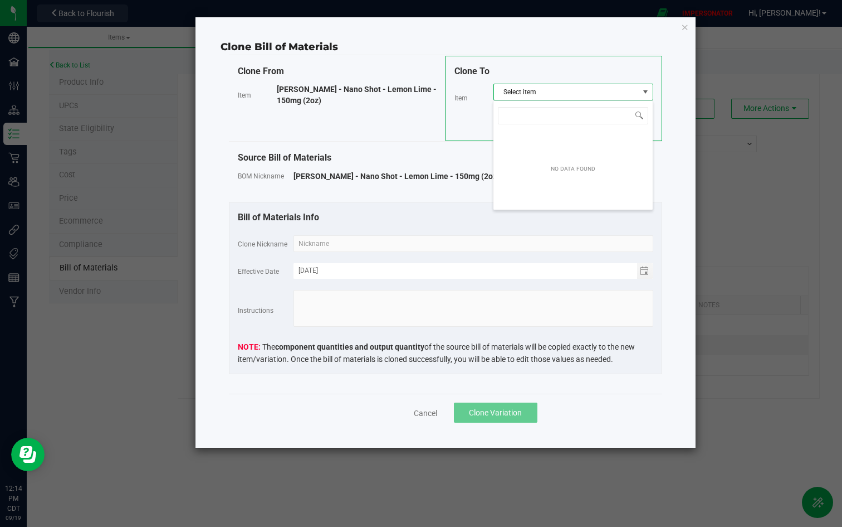
scroll to position [17, 160]
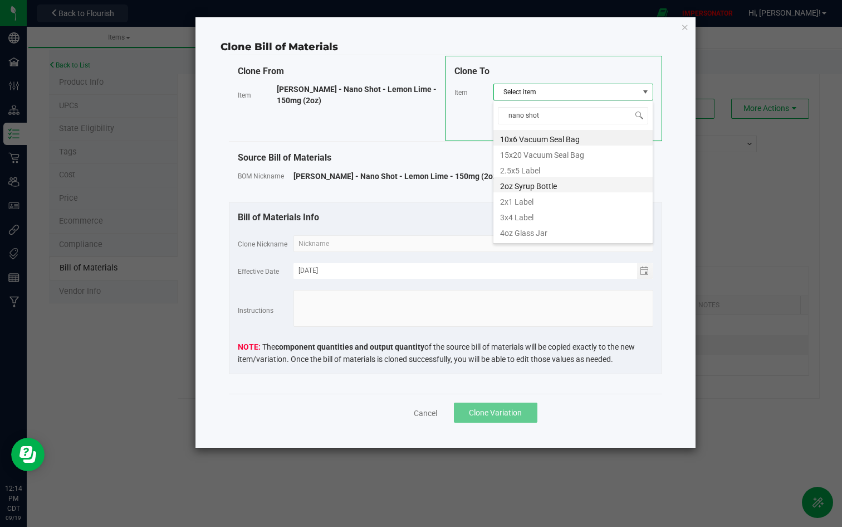
type input "nano shot"
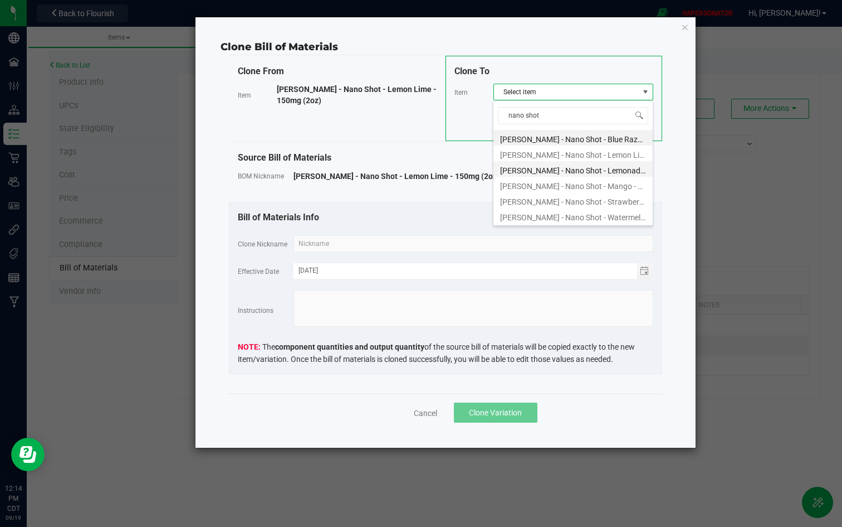
click at [609, 170] on li "[PERSON_NAME] - Nano Shot - Lemonade - 150mg (2oz)" at bounding box center [573, 169] width 159 height 16
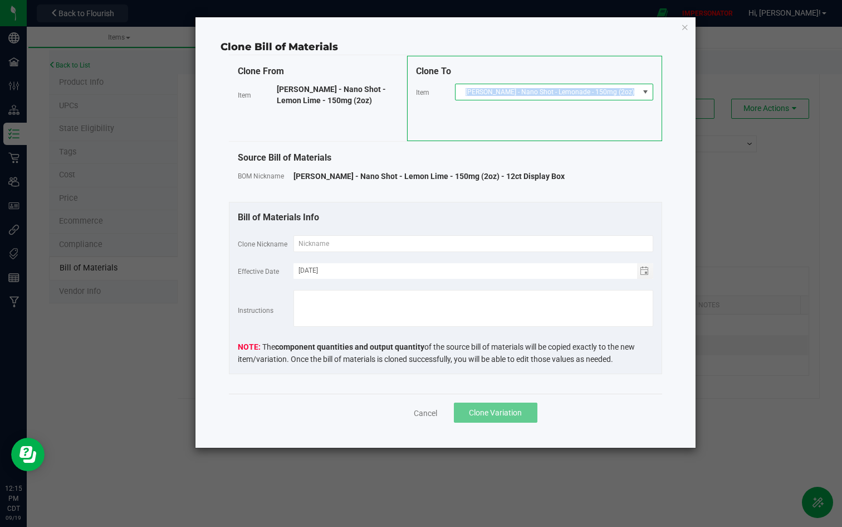
drag, startPoint x: 483, startPoint y: 92, endPoint x: 647, endPoint y: 94, distance: 164.4
click at [647, 94] on span "[PERSON_NAME] - Nano Shot - Lemonade - 150mg (2oz)" at bounding box center [554, 92] width 198 height 17
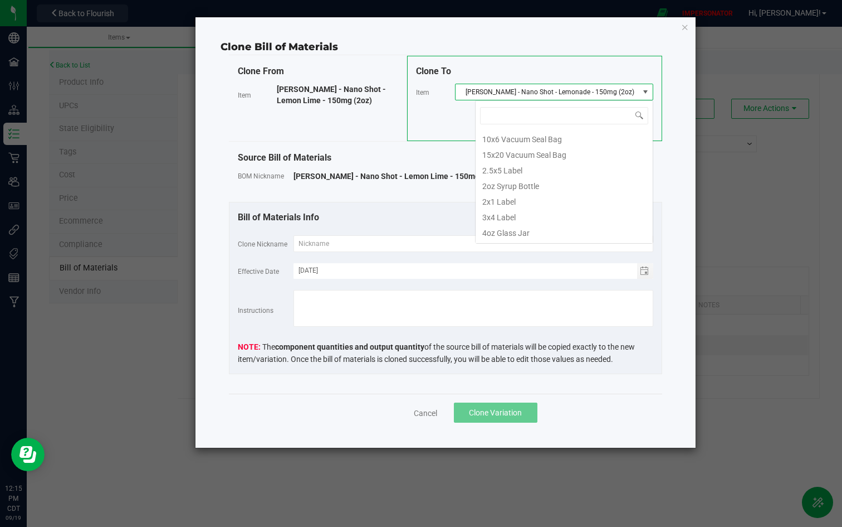
scroll to position [85909, 0]
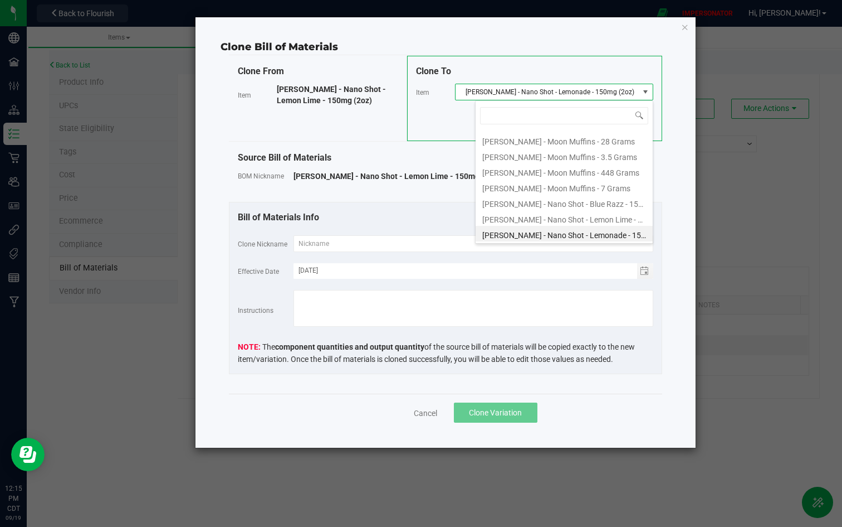
click at [360, 233] on div "Bill of Materials Info Clone Nickname Effective Date [DATE] Instructions The co…" at bounding box center [445, 288] width 433 height 172
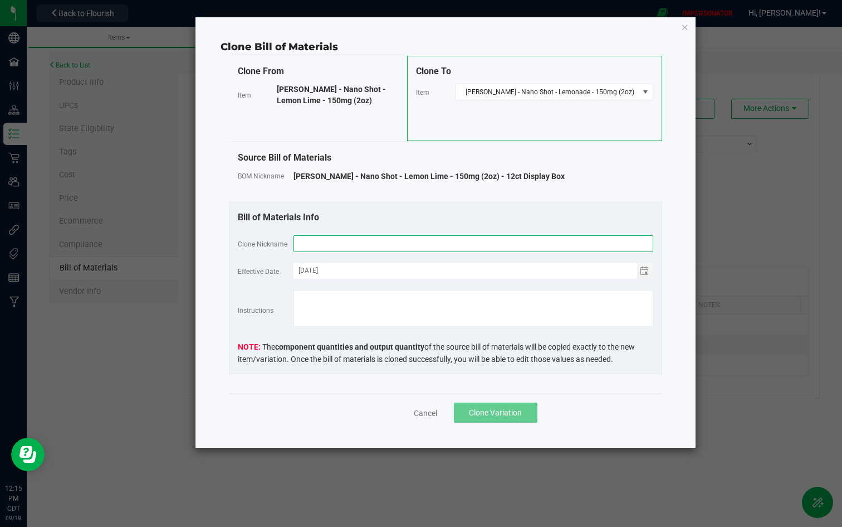
click at [360, 238] on input "text" at bounding box center [474, 243] width 360 height 17
paste input "[PERSON_NAME] - Nano Shot - Lemonade - 150mg (2oz)"
drag, startPoint x: 433, startPoint y: 242, endPoint x: 478, endPoint y: 242, distance: 44.6
click at [471, 242] on input "[PERSON_NAME] - Nano Shot - Lemonade - 150mg (2oz)" at bounding box center [474, 243] width 360 height 17
type input "[PERSON_NAME] - Nano Shot - Lemonade - 150mg"
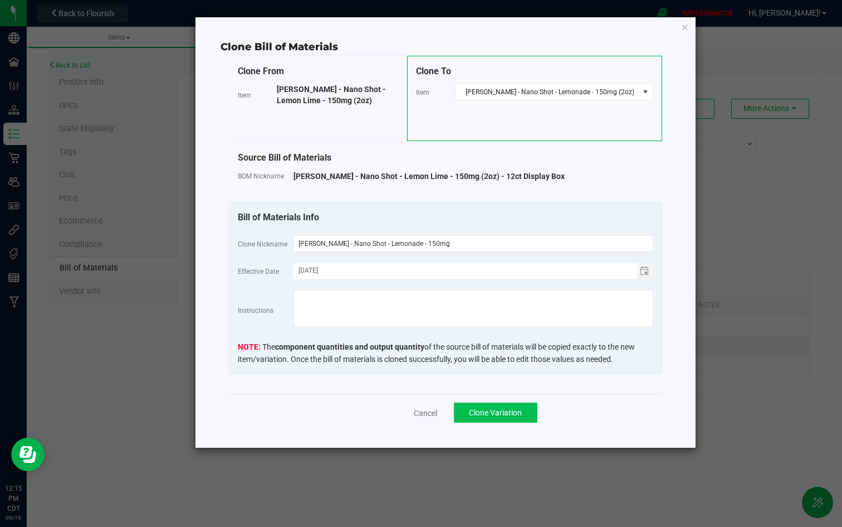
click at [480, 407] on span "Clone Variation" at bounding box center [495, 412] width 53 height 9
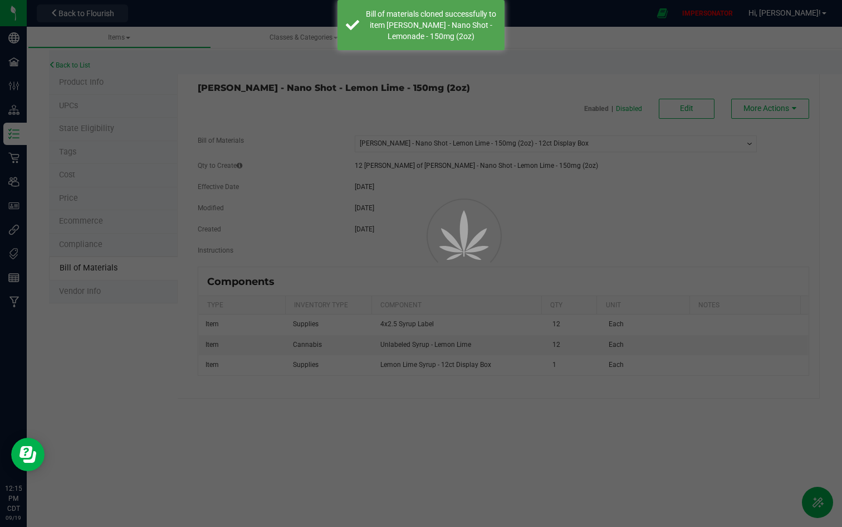
select select "5370"
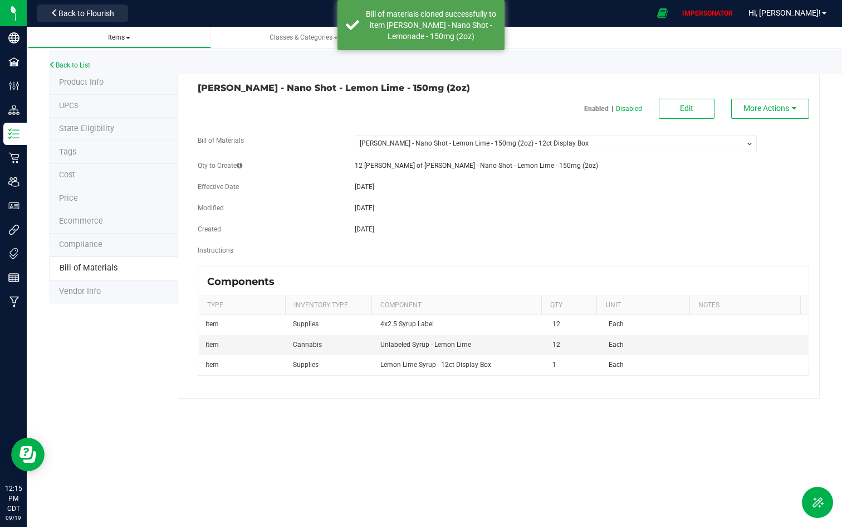
click at [111, 42] on span "Items" at bounding box center [119, 37] width 165 height 9
click at [126, 35] on span "Items" at bounding box center [119, 37] width 22 height 8
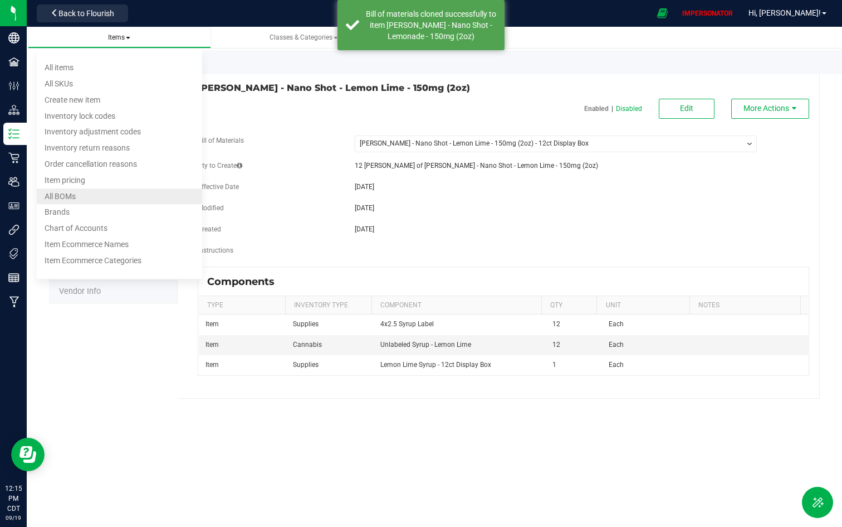
click at [86, 198] on li "All BOMs" at bounding box center [119, 196] width 165 height 16
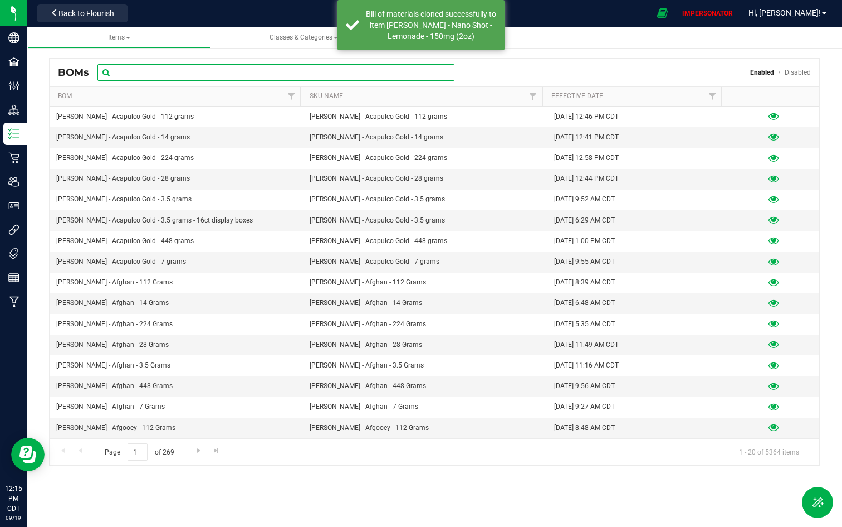
click at [308, 68] on input "text" at bounding box center [276, 72] width 357 height 17
paste input "[PERSON_NAME] - Nano Shot - Lemonade - 150mg (2oz)"
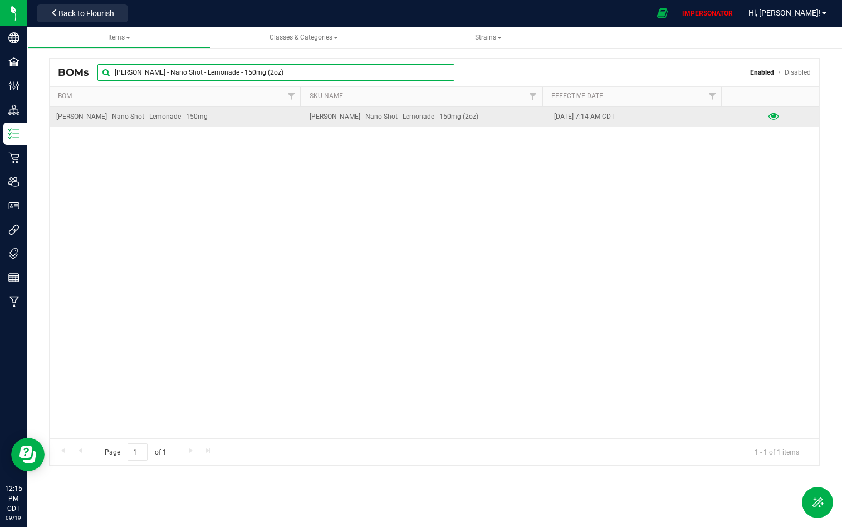
type input "[PERSON_NAME] - Nano Shot - Lemonade - 150mg (2oz)"
click at [757, 117] on icon at bounding box center [774, 117] width 11 height 8
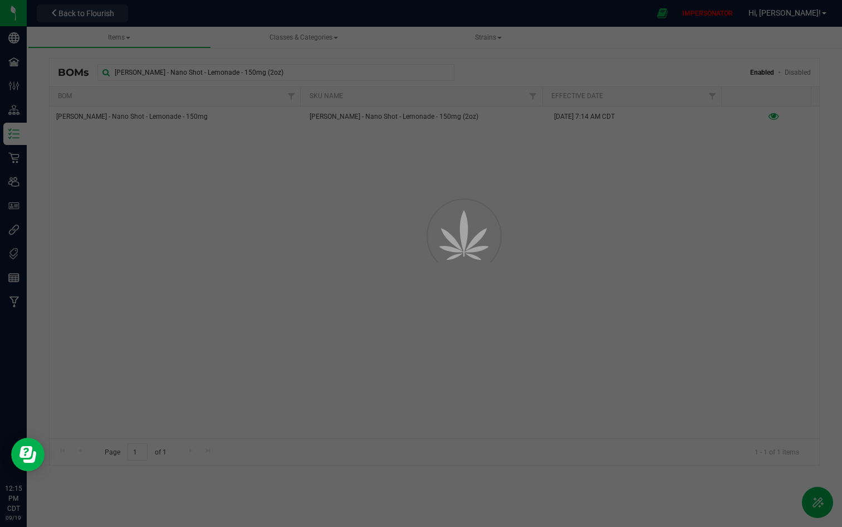
select select "5371"
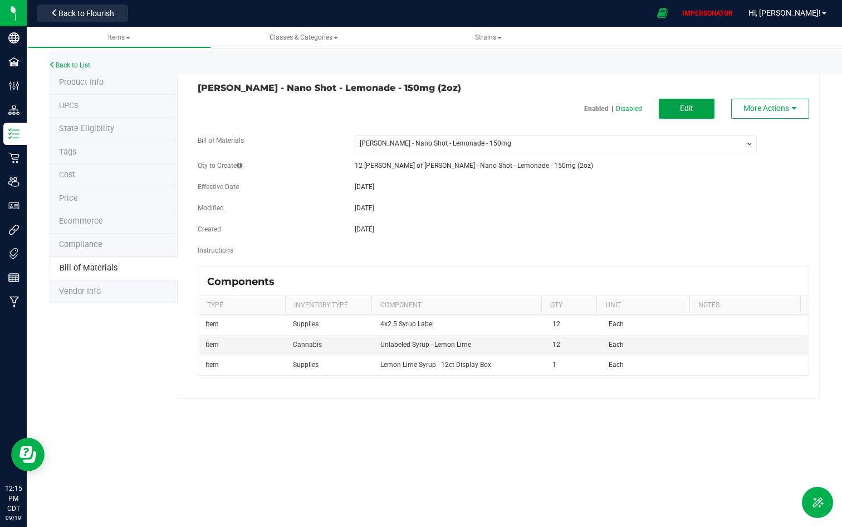
click at [694, 108] on button "Edit" at bounding box center [687, 109] width 56 height 20
select select "5371"
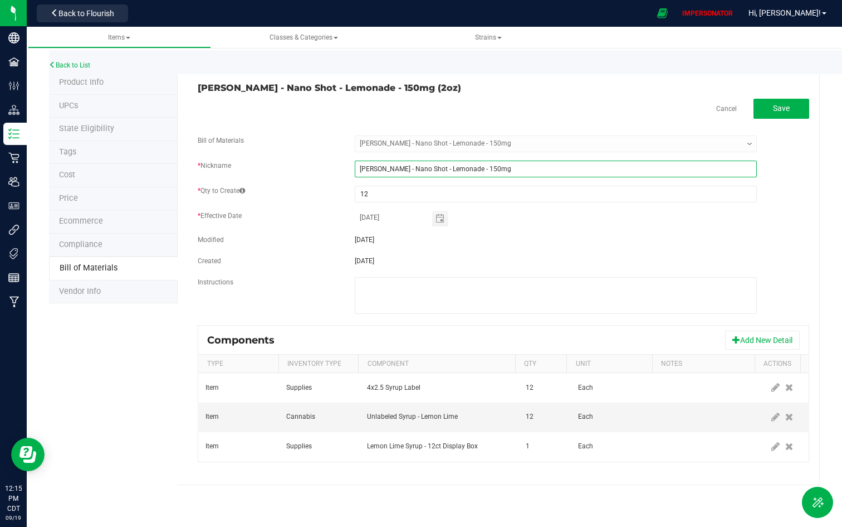
click at [511, 168] on input "[PERSON_NAME] - Nano Shot - Lemonade - 150mg" at bounding box center [556, 168] width 402 height 17
drag, startPoint x: 511, startPoint y: 168, endPoint x: 317, endPoint y: 168, distance: 194.4
click at [317, 168] on div "* Nickname [PERSON_NAME] - Nano Shot - Lemonade - 150mg" at bounding box center [503, 168] width 628 height 17
paste input "(2oz)"
type input "[PERSON_NAME] - Nano Shot - Lemonade - 150mg (2oz) - 12ct Display Box"
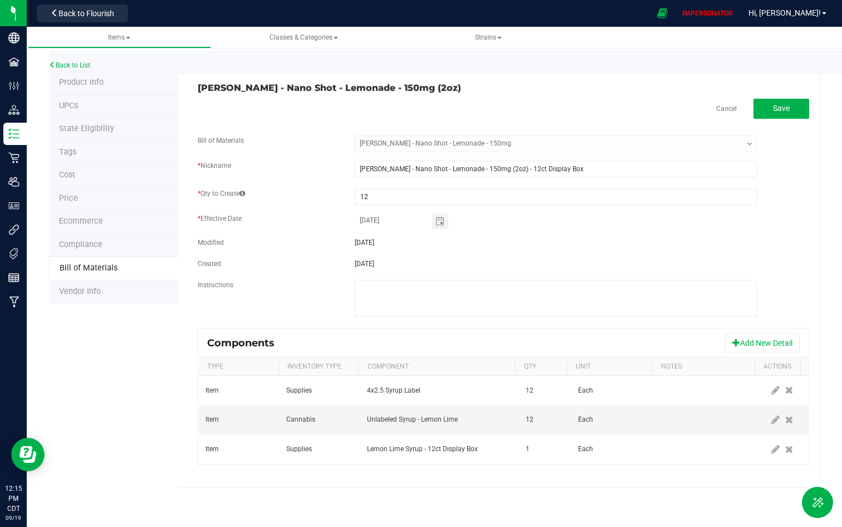
click at [489, 250] on fieldset "Bill of Materials -- Select -- [PERSON_NAME] - Nano Shot - Lemonade - 150mg * N…" at bounding box center [504, 231] width 612 height 192
click at [757, 407] on icon at bounding box center [776, 420] width 8 height 10
click at [466, 407] on span "Unlabeled Syrup - Lemon Lime" at bounding box center [433, 420] width 130 height 16
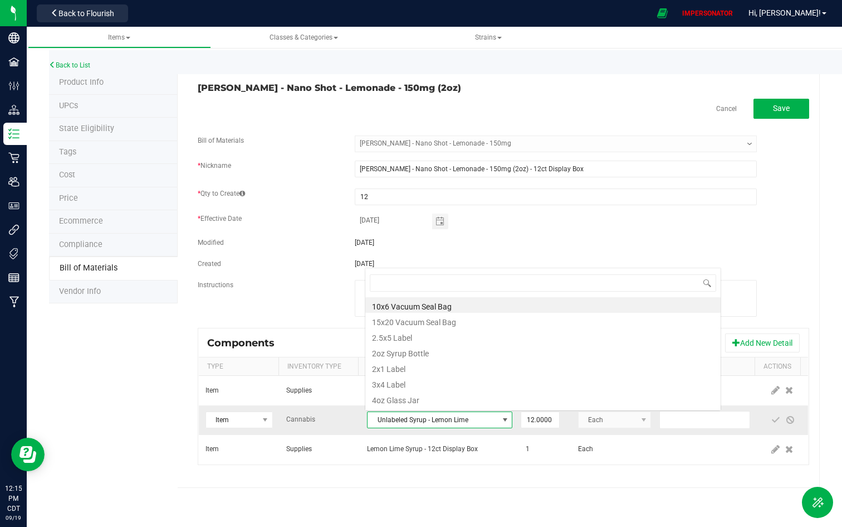
scroll to position [17, 142]
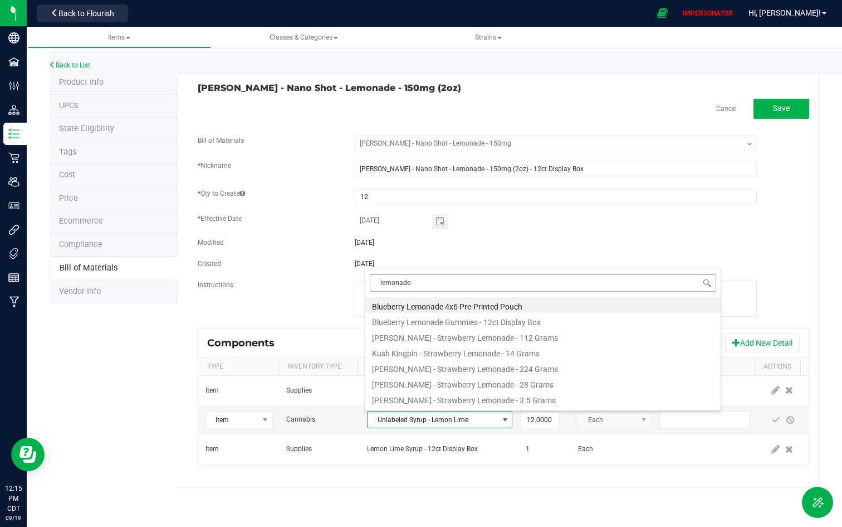
click at [379, 282] on input "lemonade" at bounding box center [543, 282] width 347 height 17
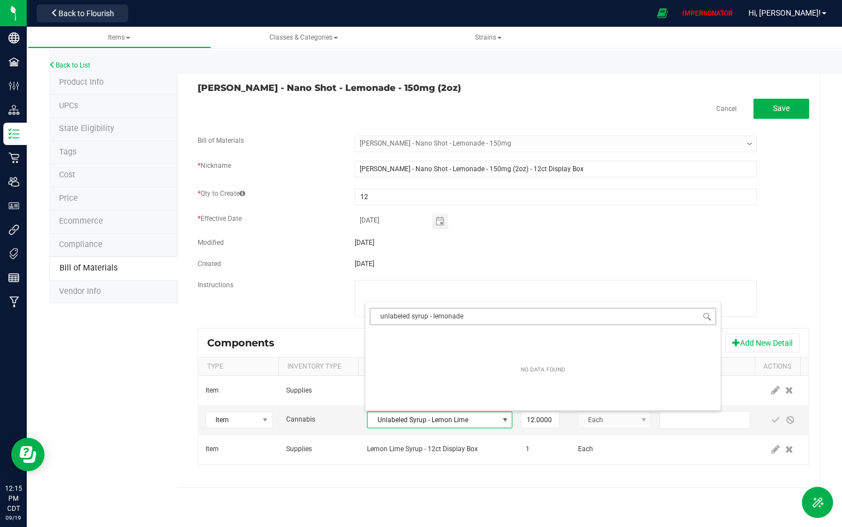
click at [384, 317] on input "unlabeled syrup - lemonade" at bounding box center [543, 316] width 347 height 17
drag, startPoint x: 472, startPoint y: 313, endPoint x: 434, endPoint y: 313, distance: 38.4
click at [434, 313] on input "unlabeled syrup - lemonade" at bounding box center [543, 316] width 347 height 17
type input "unlabeled syrup"
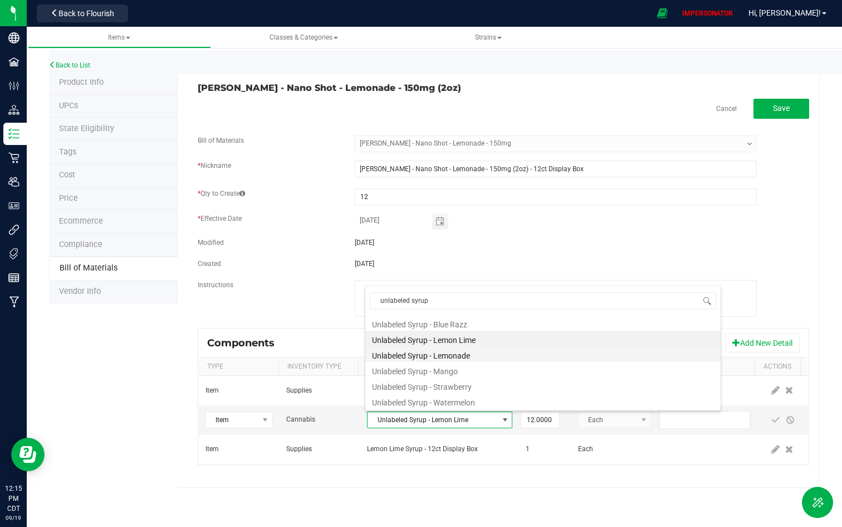
click at [472, 354] on li "Unlabeled Syrup - Lemonade" at bounding box center [542, 354] width 355 height 16
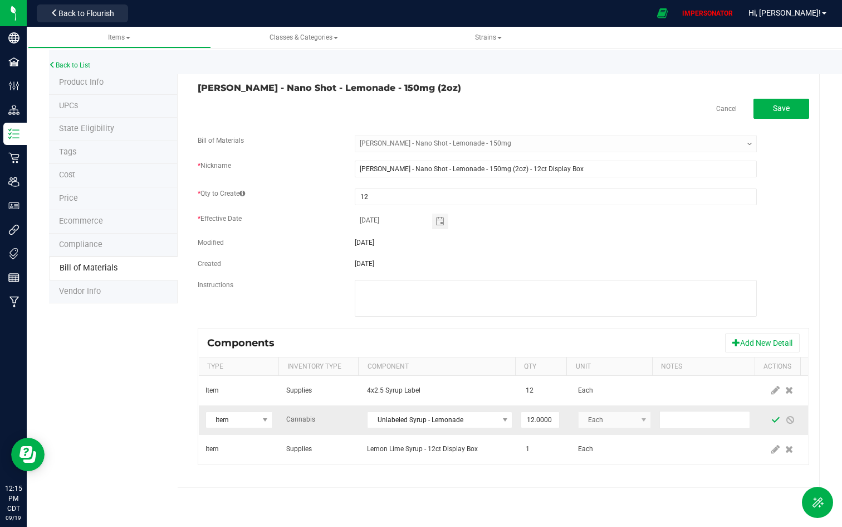
click at [757, 407] on span at bounding box center [776, 419] width 9 height 9
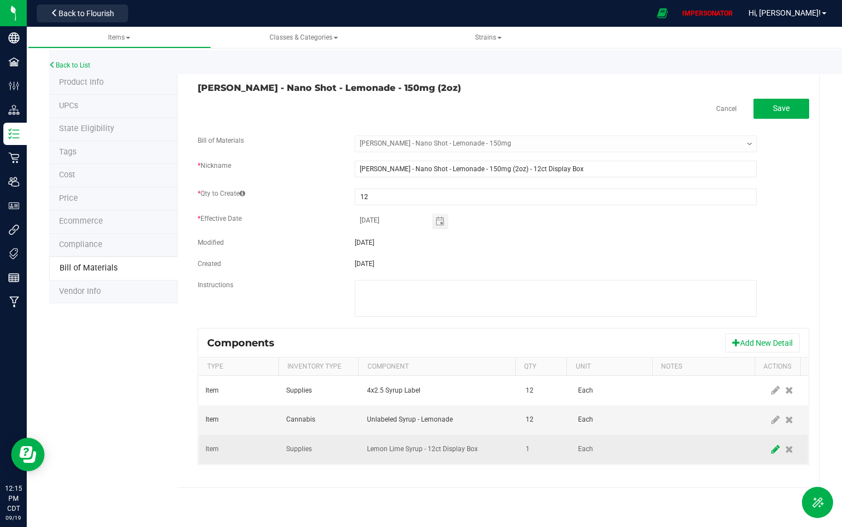
click at [757, 407] on icon at bounding box center [776, 449] width 8 height 10
click at [436, 407] on span "Lemon Lime Syrup - 12ct Display Box" at bounding box center [433, 449] width 130 height 16
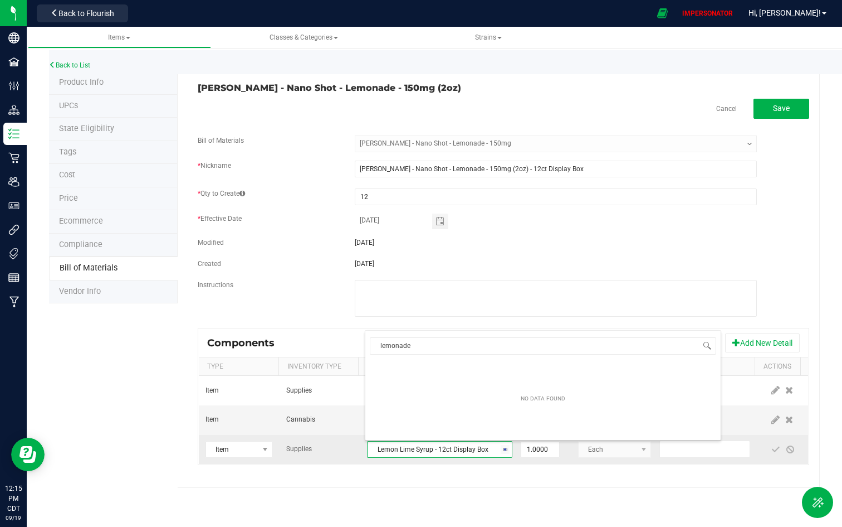
type input "lemonade"
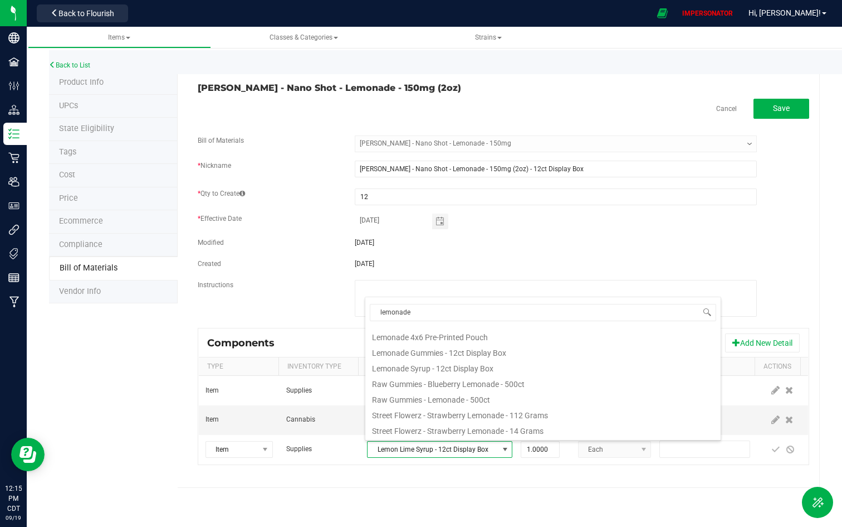
scroll to position [140, 0]
click at [485, 368] on li "Lemonade Syrup - 12ct Display Box" at bounding box center [542, 366] width 355 height 16
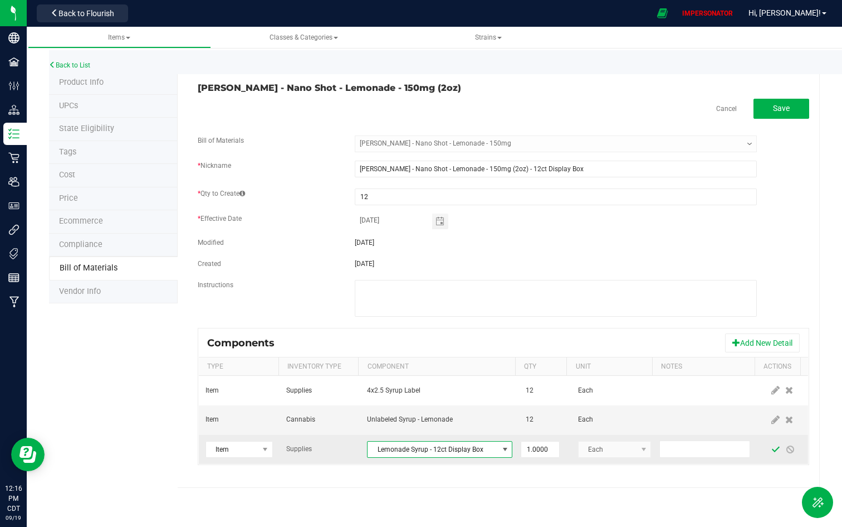
click at [757, 407] on span at bounding box center [776, 449] width 14 height 20
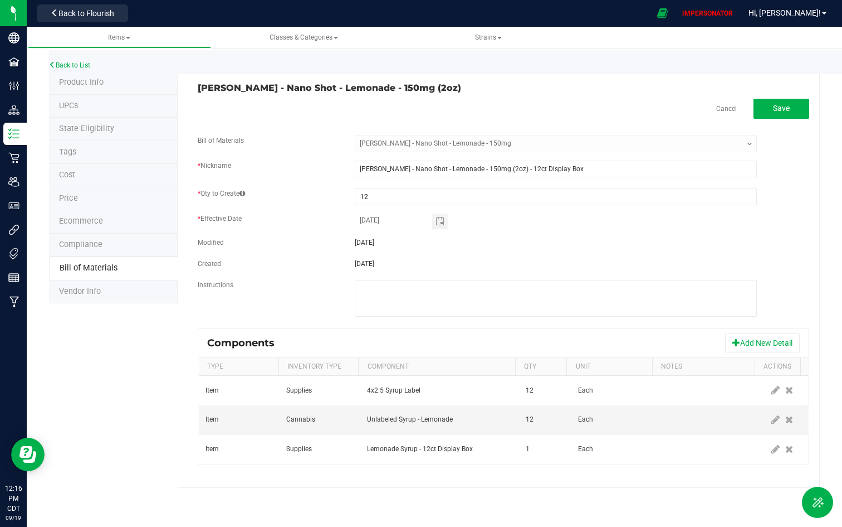
click at [757, 96] on div "[PERSON_NAME] - Nano Shot - Lemonade - 150mg (2oz) Cancel Save Bill of Material…" at bounding box center [499, 279] width 642 height 416
click at [757, 102] on button "Save" at bounding box center [782, 109] width 56 height 20
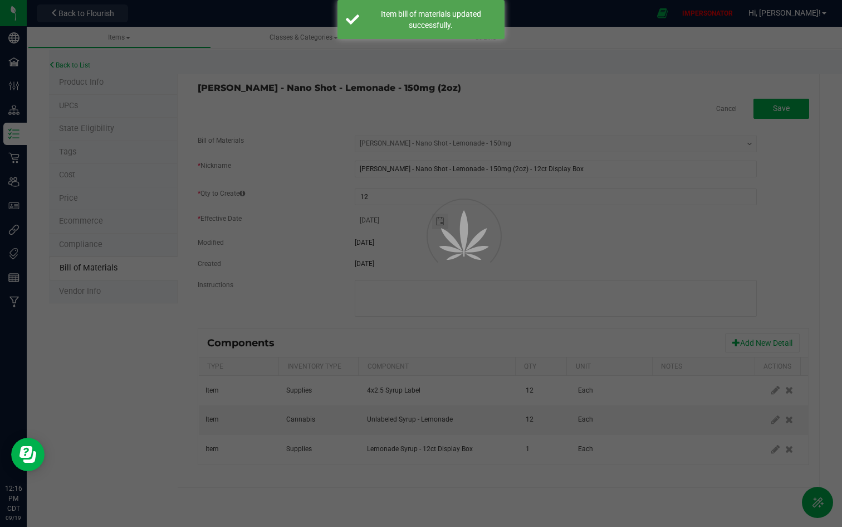
select select "5371"
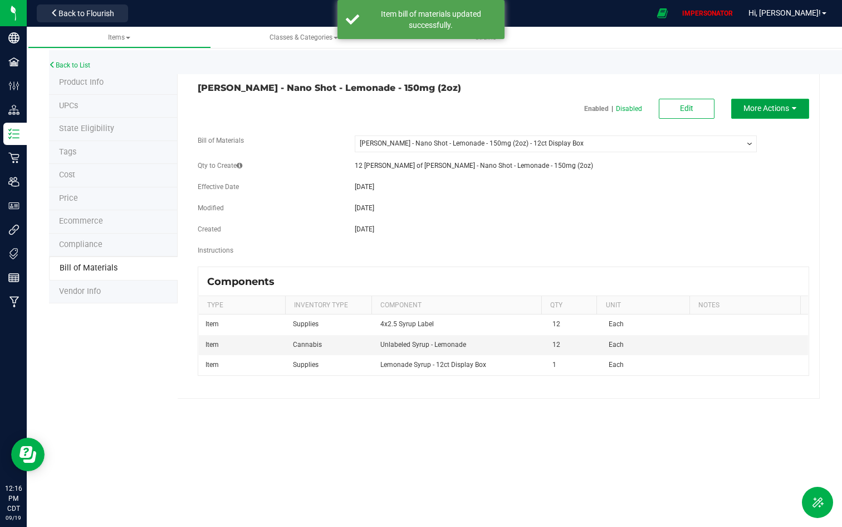
click at [757, 110] on span "More Actions" at bounding box center [767, 108] width 46 height 9
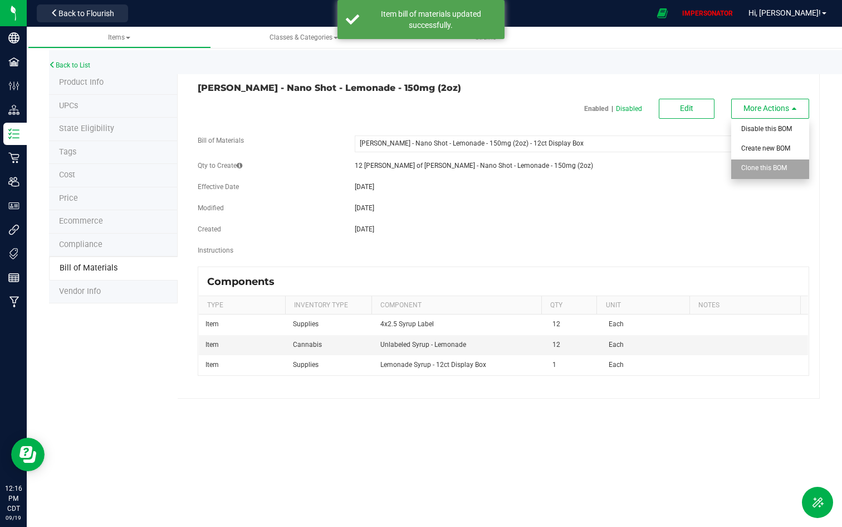
click at [757, 164] on span "Clone this BOM" at bounding box center [765, 168] width 46 height 8
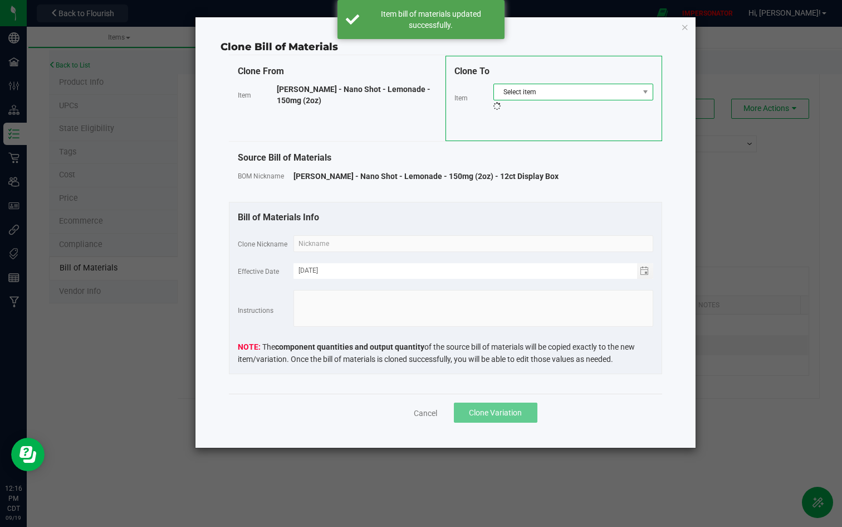
click at [597, 91] on span "Select item" at bounding box center [566, 92] width 145 height 16
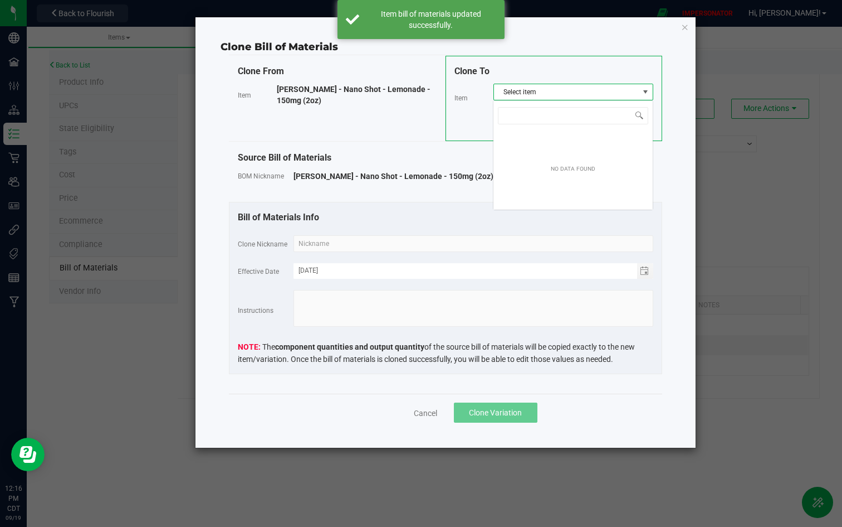
scroll to position [17, 160]
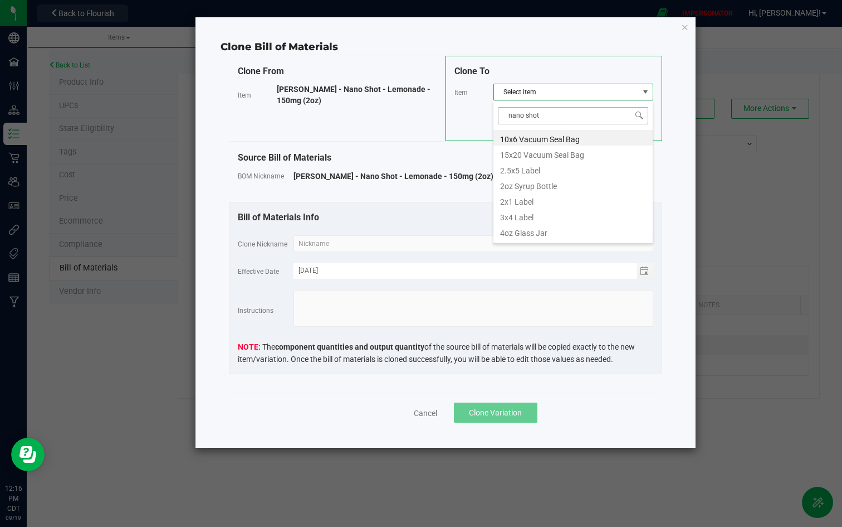
click at [506, 117] on input "nano shot" at bounding box center [573, 115] width 150 height 17
click at [596, 119] on input "nano shot" at bounding box center [573, 115] width 150 height 17
type input "nano shot"
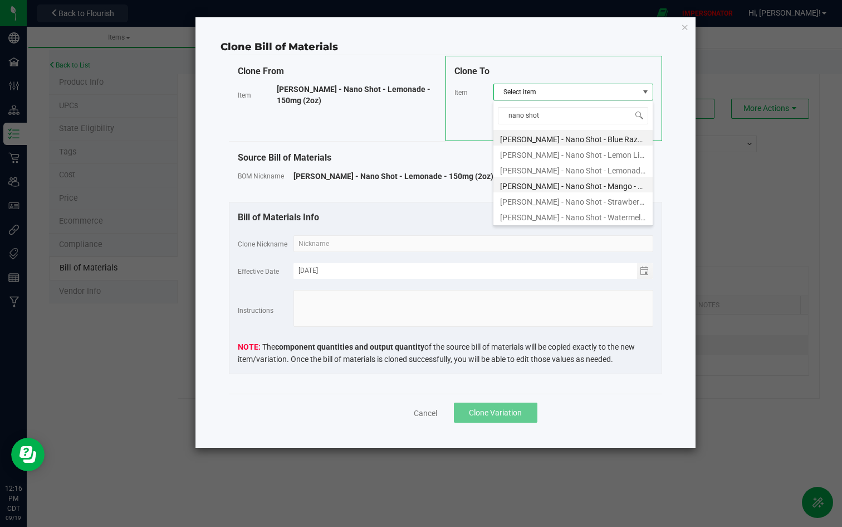
click at [610, 187] on li "[PERSON_NAME] - Nano Shot - Mango - 150mg (2oz)" at bounding box center [573, 185] width 159 height 16
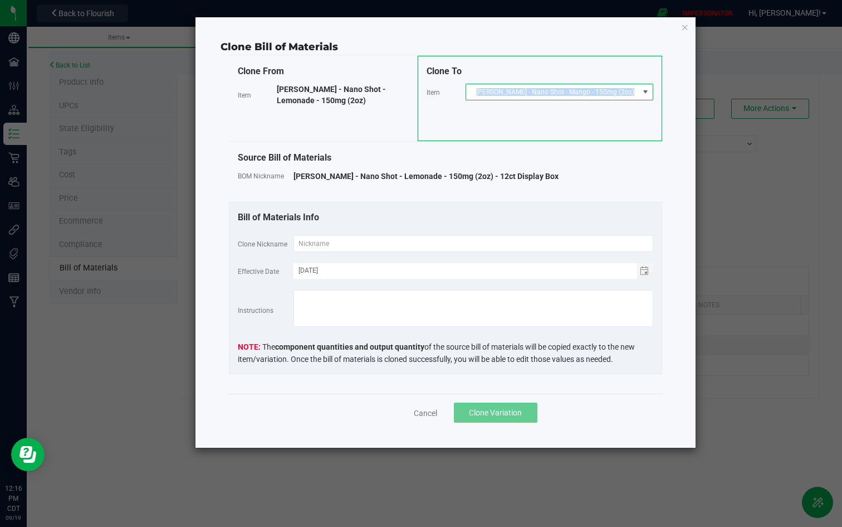
drag, startPoint x: 639, startPoint y: 93, endPoint x: 491, endPoint y: 91, distance: 148.2
click at [491, 91] on span "[PERSON_NAME] - Nano Shot - Mango - 150mg (2oz)" at bounding box center [560, 92] width 188 height 17
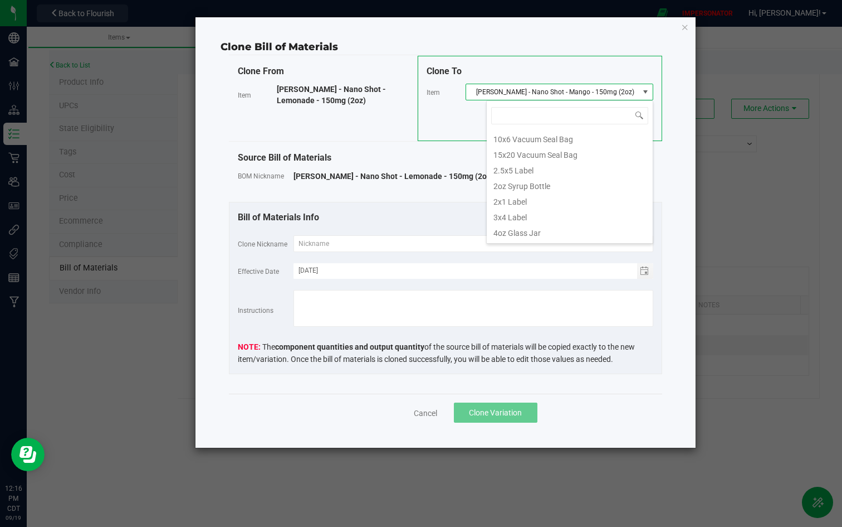
scroll to position [17, 167]
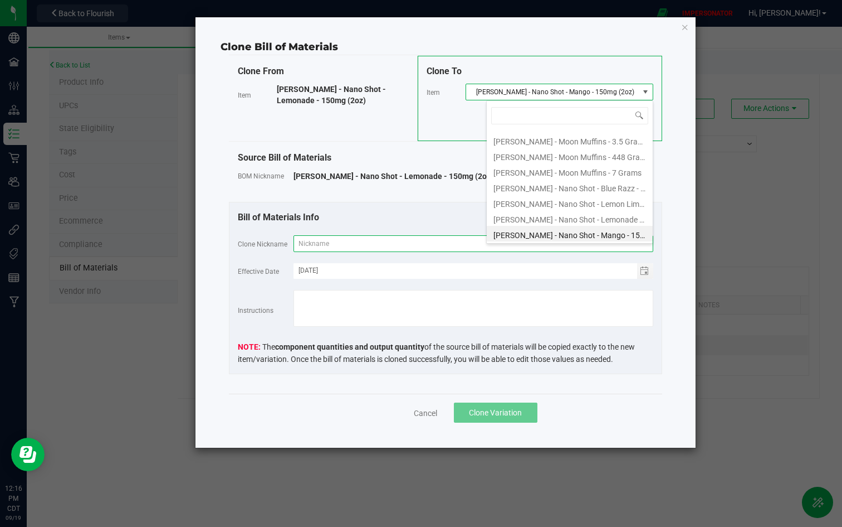
click at [371, 247] on input "text" at bounding box center [474, 243] width 360 height 17
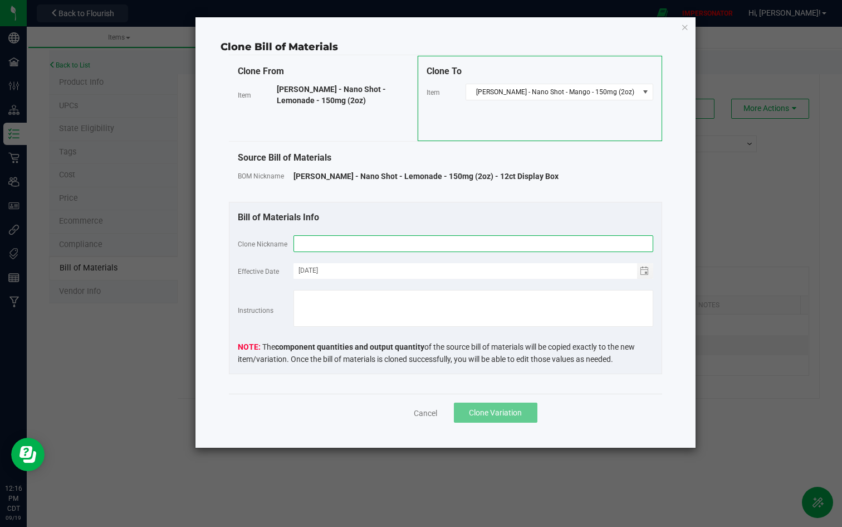
paste input "[PERSON_NAME] - Nano Shot - Lemonade - 150mg (2oz)"
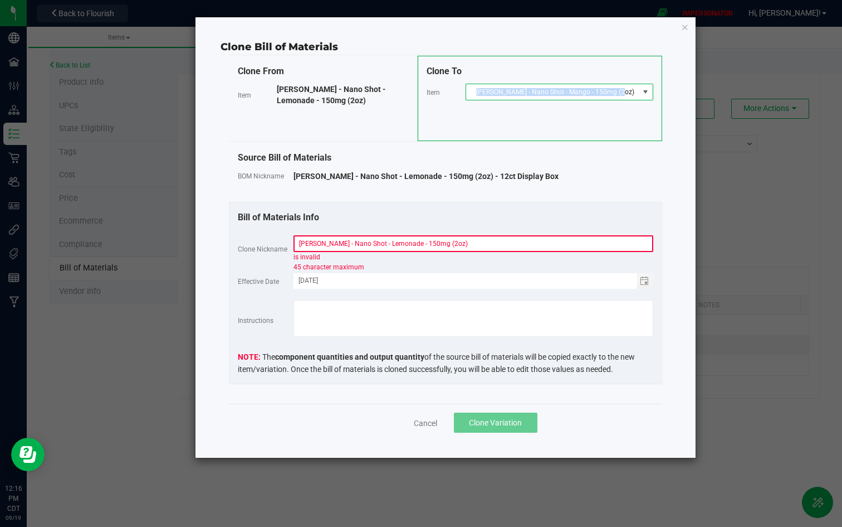
drag, startPoint x: 497, startPoint y: 89, endPoint x: 635, endPoint y: 90, distance: 137.6
click at [635, 90] on span "[PERSON_NAME] - Nano Shot - Mango - 150mg (2oz)" at bounding box center [552, 92] width 173 height 16
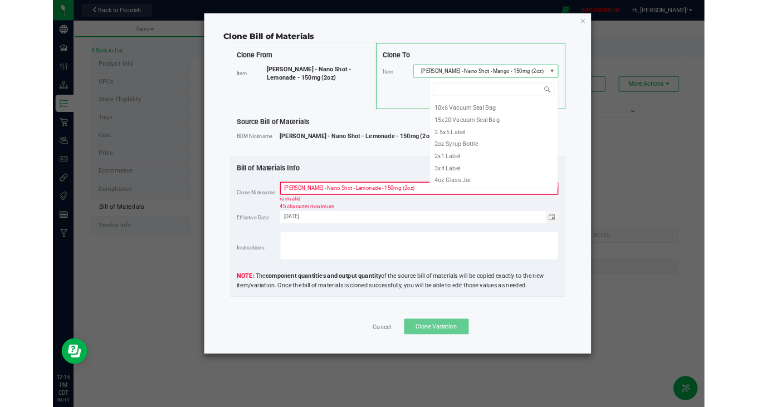
scroll to position [85925, 0]
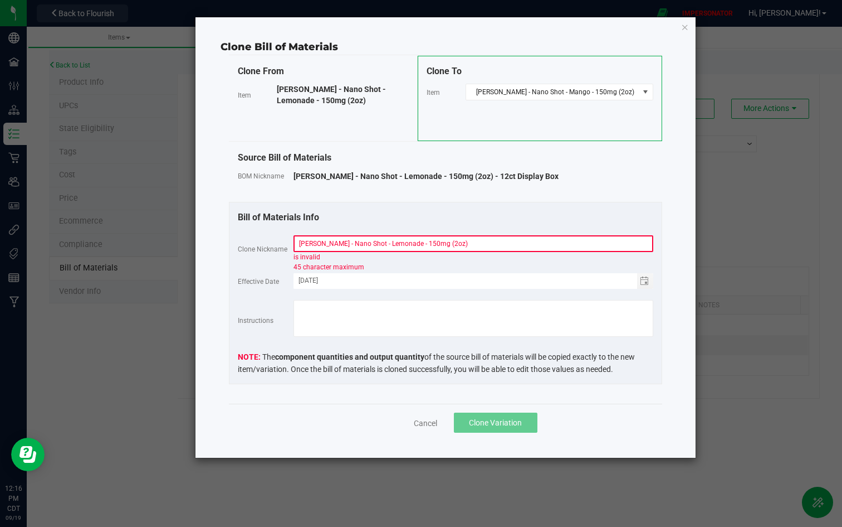
click at [383, 252] on div "is invalid" at bounding box center [474, 257] width 360 height 10
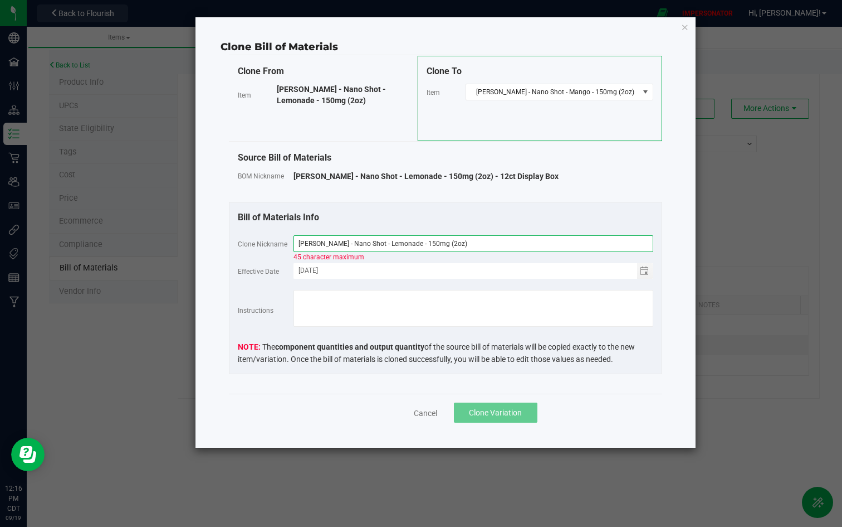
drag, startPoint x: 474, startPoint y: 242, endPoint x: 221, endPoint y: 234, distance: 253.1
click at [221, 234] on div "Clone From Item [PERSON_NAME] - Nano Shot - Lemonade - 150mg (2oz) Clone To Ite…" at bounding box center [446, 225] width 450 height 338
paste input "Mango"
type input "[PERSON_NAME] - Nano Shot - Mango - 150mg (2oz)"
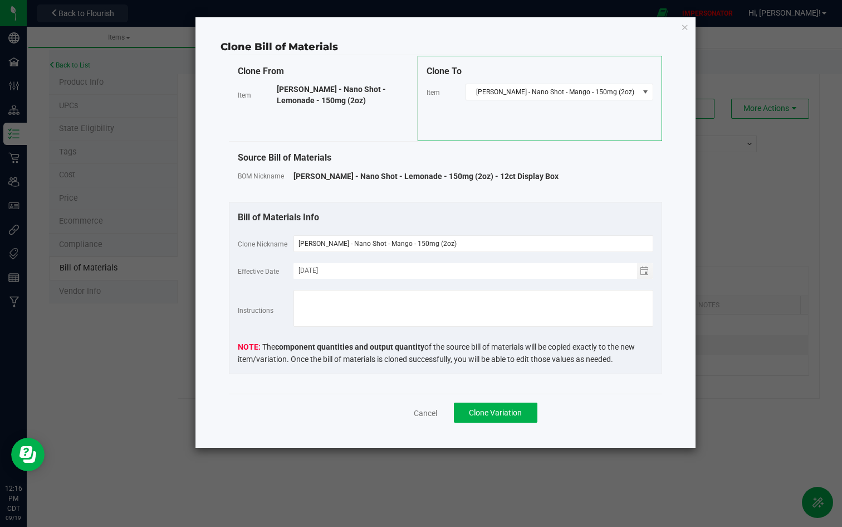
click at [391, 199] on div "Source Bill of Materials BOM Nickname [PERSON_NAME] - Nano Shot - Lemonade - 15…" at bounding box center [445, 172] width 433 height 60
click at [492, 407] on span "Clone Variation" at bounding box center [495, 412] width 53 height 9
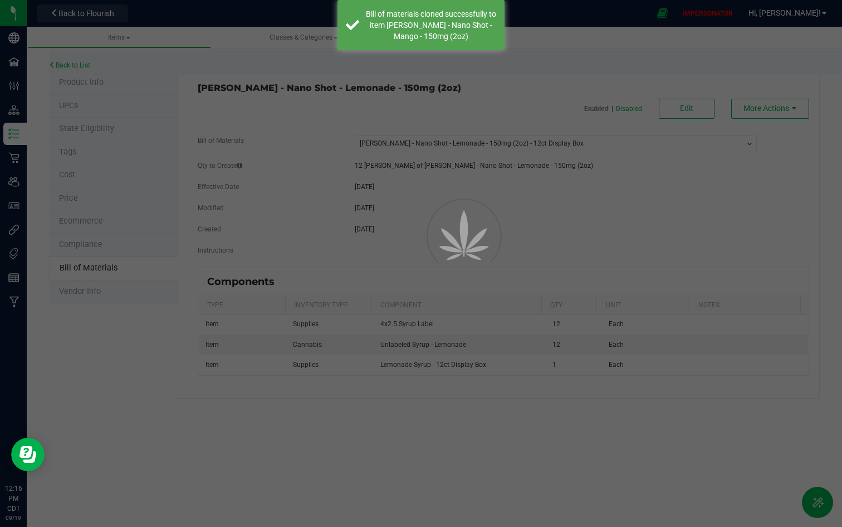
select select "5371"
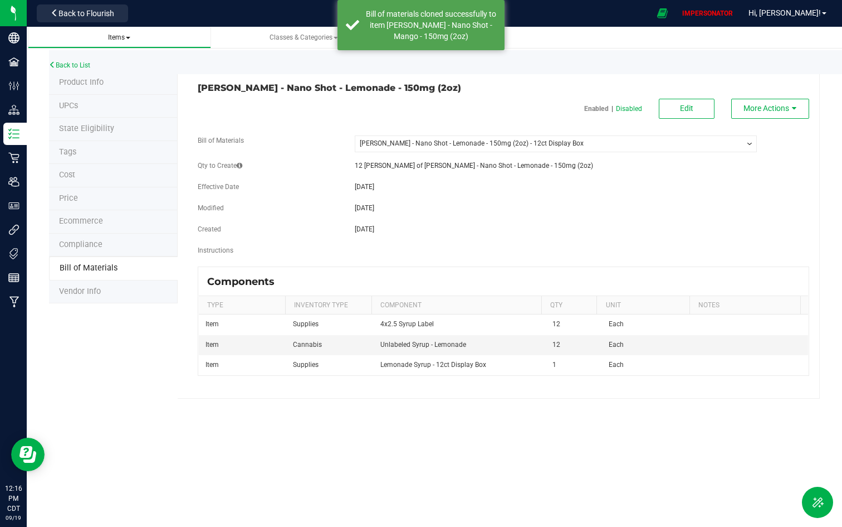
click at [122, 41] on span "Items" at bounding box center [119, 37] width 165 height 9
click at [130, 35] on span "Items" at bounding box center [119, 37] width 22 height 8
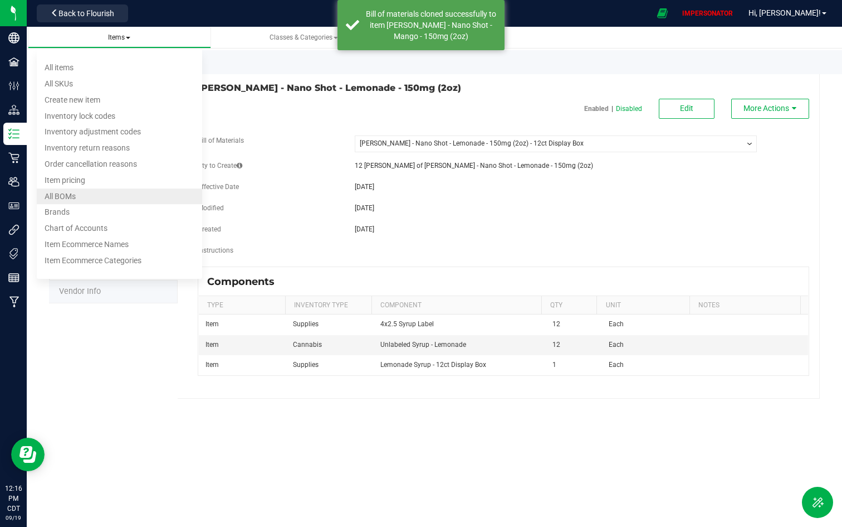
click at [84, 200] on li "All BOMs" at bounding box center [119, 196] width 165 height 16
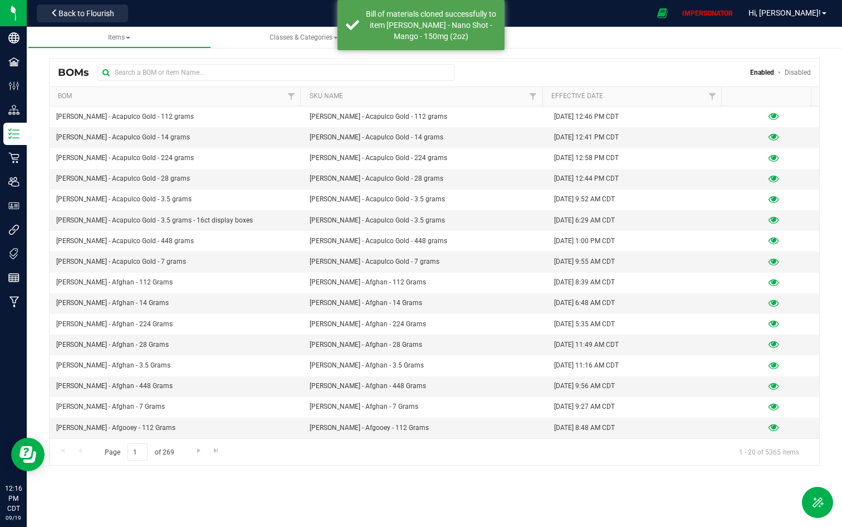
click at [279, 60] on div "BOMs Enabled Disabled" at bounding box center [435, 73] width 770 height 28
click at [277, 74] on input "text" at bounding box center [276, 72] width 357 height 17
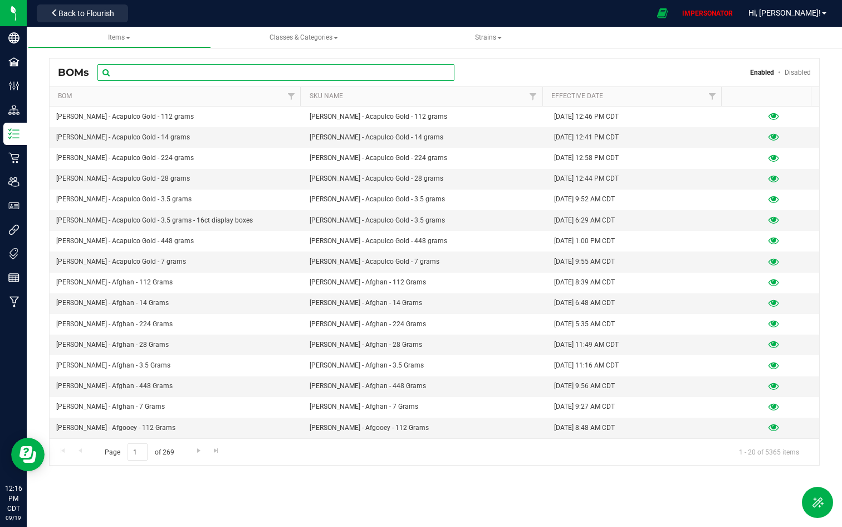
paste input "[PERSON_NAME] - Nano Shot - Mango - 150mg (2oz)"
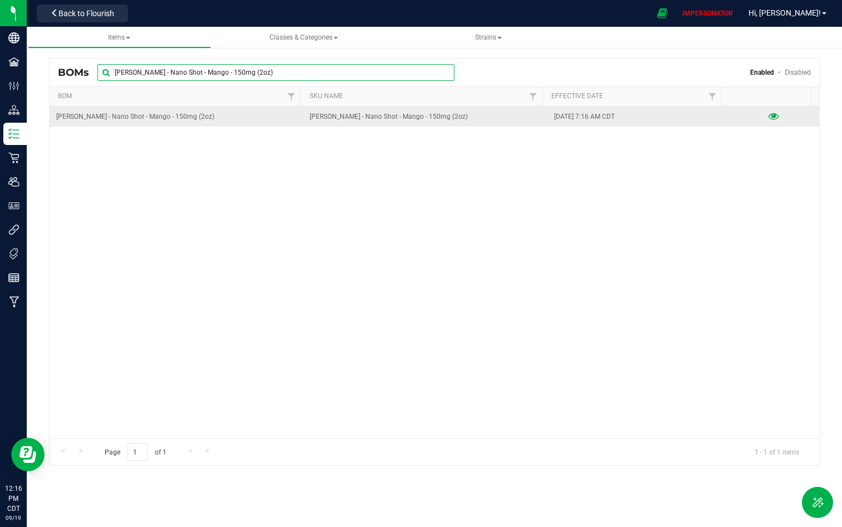
type input "[PERSON_NAME] - Nano Shot - Mango - 150mg (2oz)"
click at [757, 117] on icon at bounding box center [774, 117] width 11 height 8
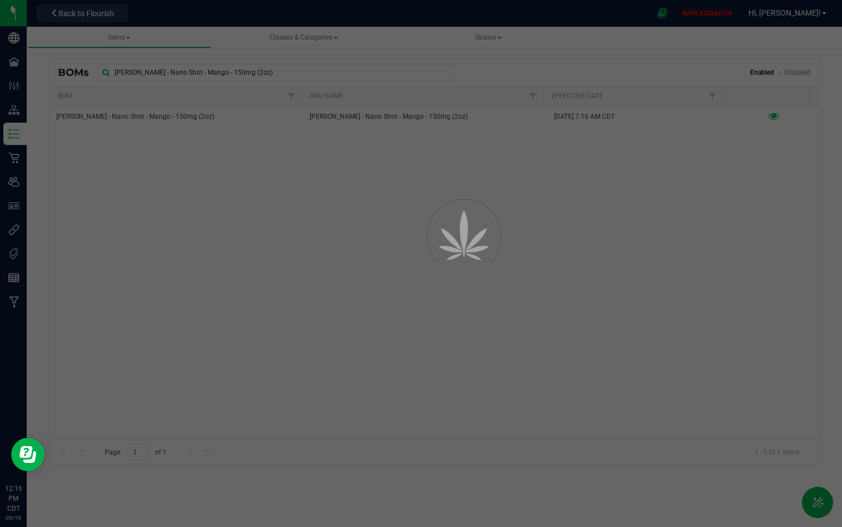
select select "5372"
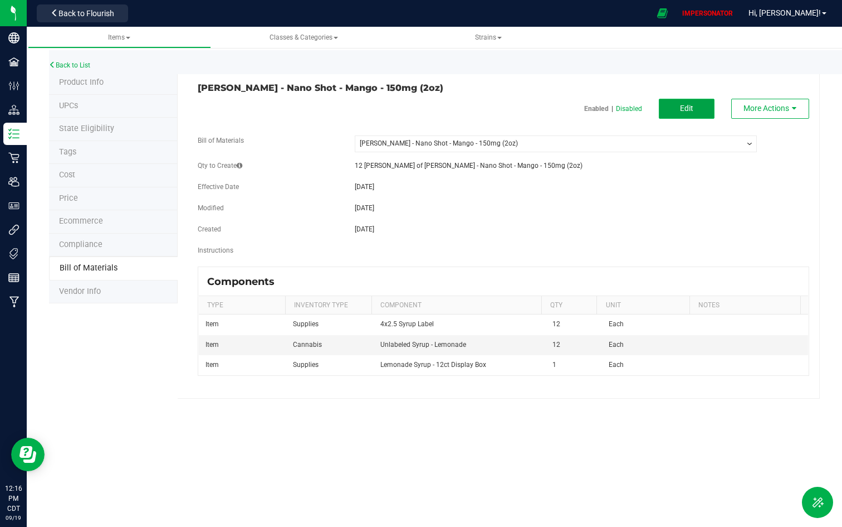
click at [670, 110] on button "Edit" at bounding box center [687, 109] width 56 height 20
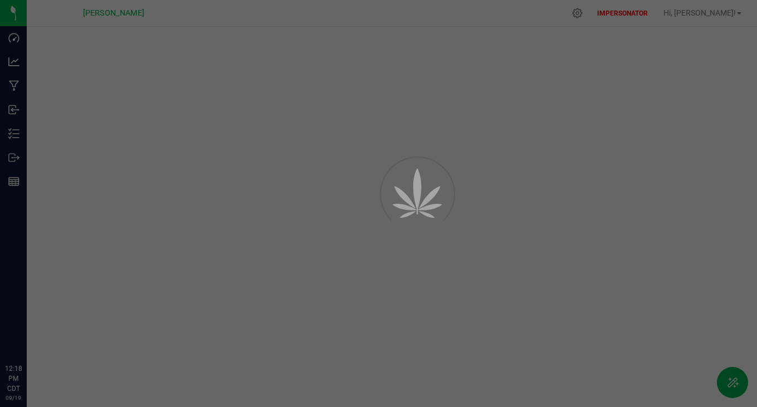
select select "5372"
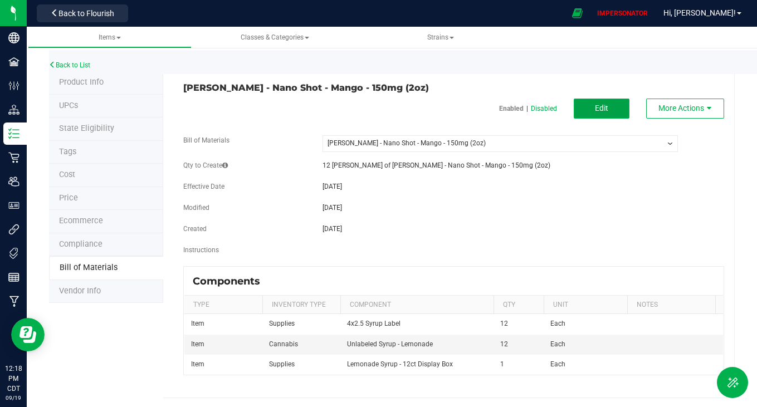
click at [595, 111] on span "Edit" at bounding box center [601, 108] width 13 height 9
select select "5372"
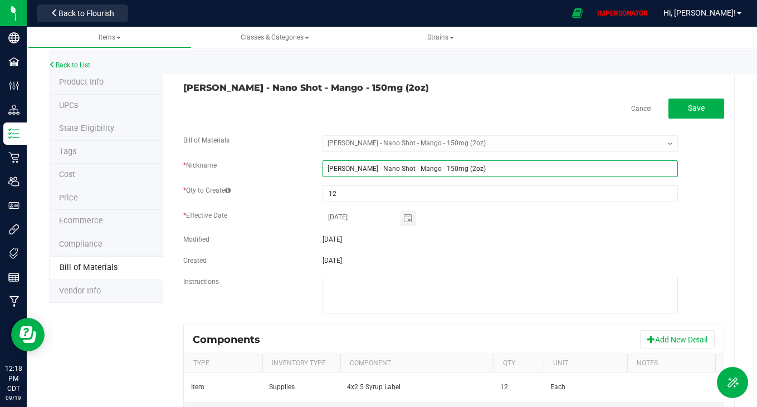
click at [516, 172] on input "[PERSON_NAME] - Nano Shot - Mango - 150mg (2oz)" at bounding box center [500, 168] width 355 height 17
click at [491, 168] on input "Wyatt Purp - Nano Shot - Mango - 150mg (2oz) - 12ct deisplay box" at bounding box center [500, 168] width 355 height 17
click at [537, 174] on input "Wyatt Purp - Nano Shot - Mango - 150mg (2oz) - 12ct display box" at bounding box center [500, 168] width 355 height 17
type input "Wyatt Purp - Nano Shot - Mango - 150mg (2oz) - 12ct display box"
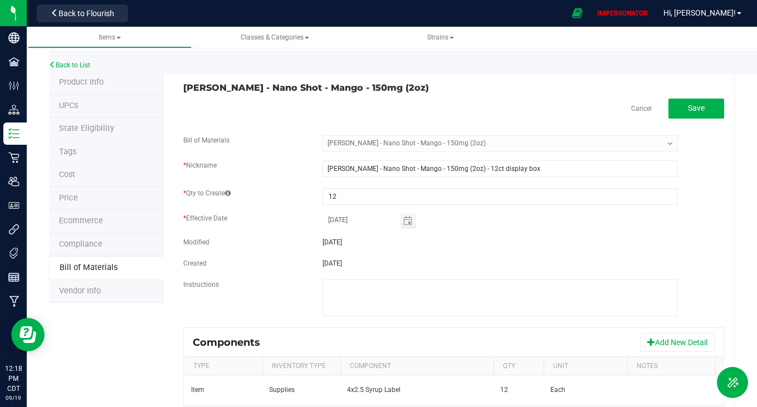
click at [484, 223] on div "[DATE]" at bounding box center [500, 221] width 372 height 16
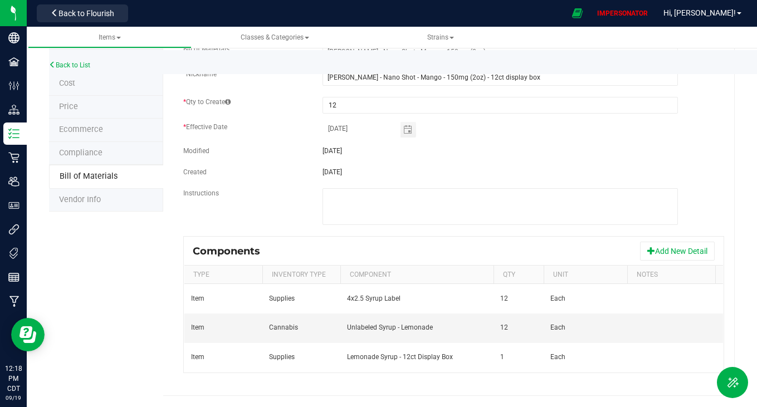
click at [544, 375] on div "Wyatt Purp - Nano Shot - Mango - 150mg (2oz) Cancel Save Bill of Materials -- S…" at bounding box center [449, 188] width 572 height 416
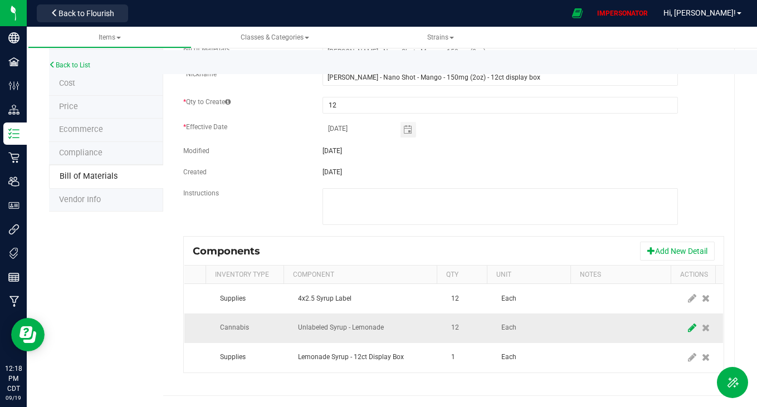
click at [688, 323] on icon at bounding box center [692, 328] width 8 height 10
click at [389, 320] on span "Unlabeled Syrup - Lemonade" at bounding box center [361, 328] width 125 height 16
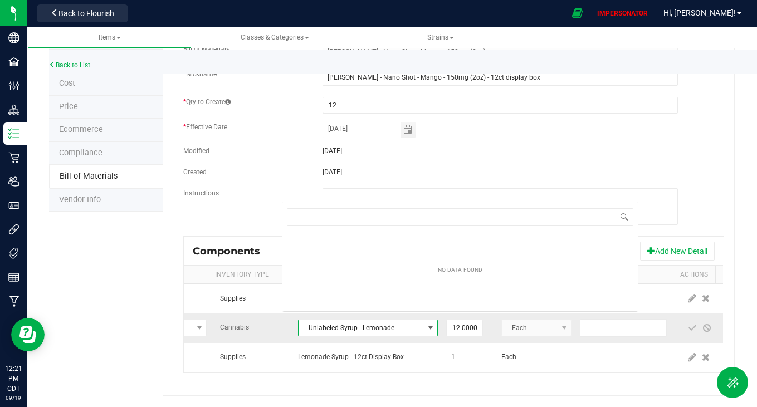
scroll to position [17, 140]
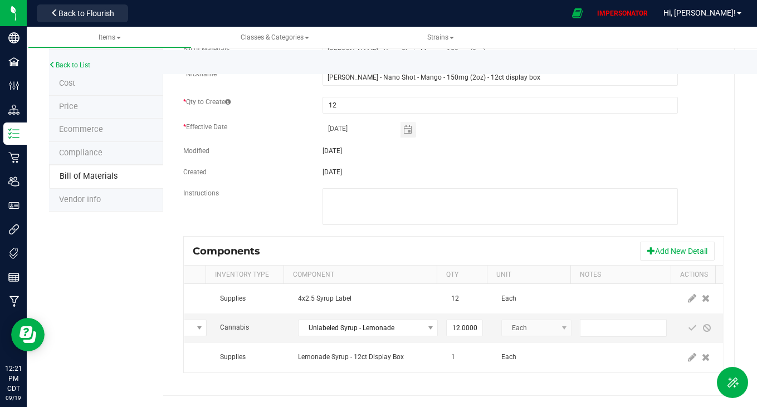
click at [729, 204] on div "Back to List Product Info UPCs State Eligibility Tags Cost Price Ecommerce Comp…" at bounding box center [392, 174] width 730 height 466
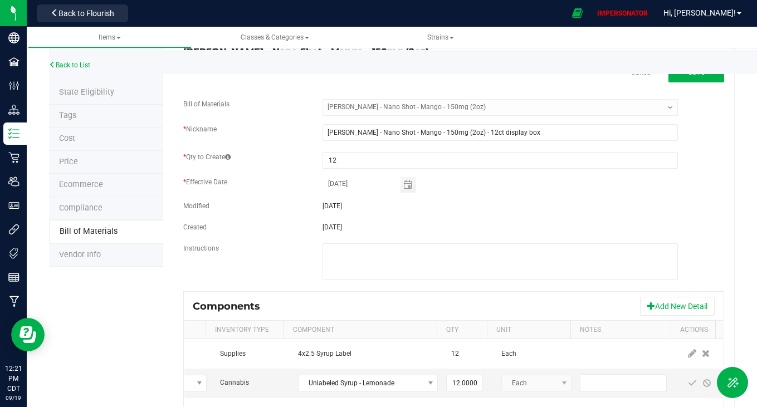
scroll to position [99, 0]
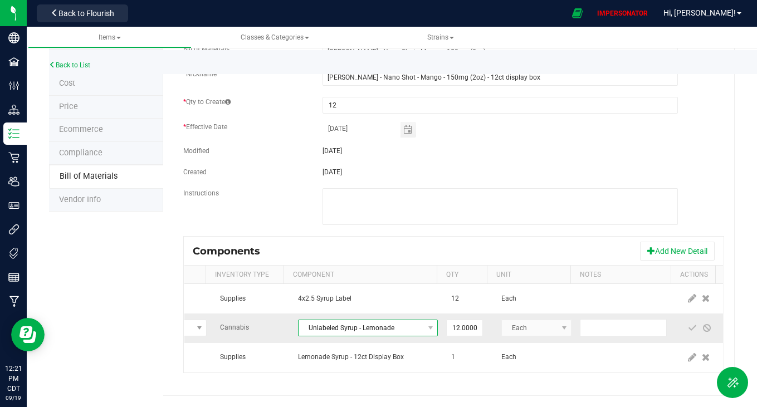
click at [339, 322] on span "Unlabeled Syrup - Lemonade" at bounding box center [361, 328] width 125 height 16
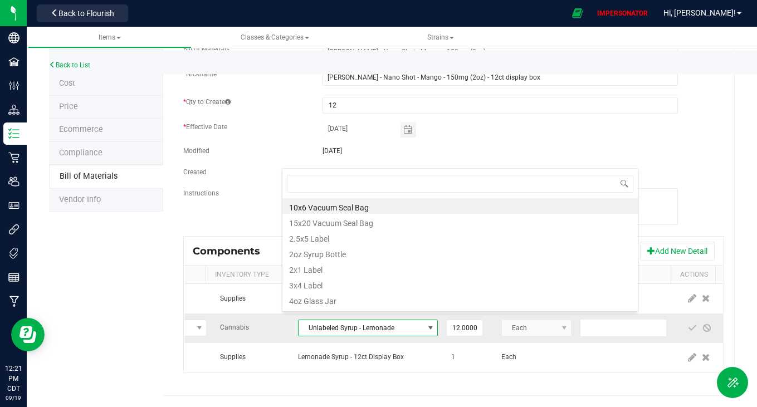
scroll to position [17, 140]
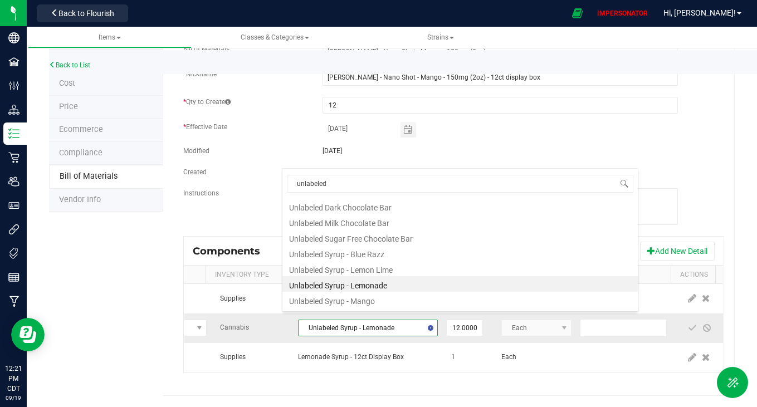
type input "unlabeled"
click at [347, 298] on li "Unlabeled Syrup - Mango" at bounding box center [459, 300] width 355 height 16
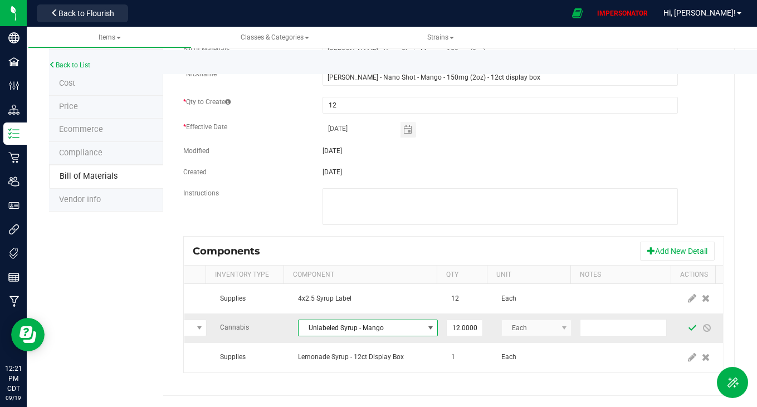
click at [688, 324] on span at bounding box center [692, 328] width 9 height 9
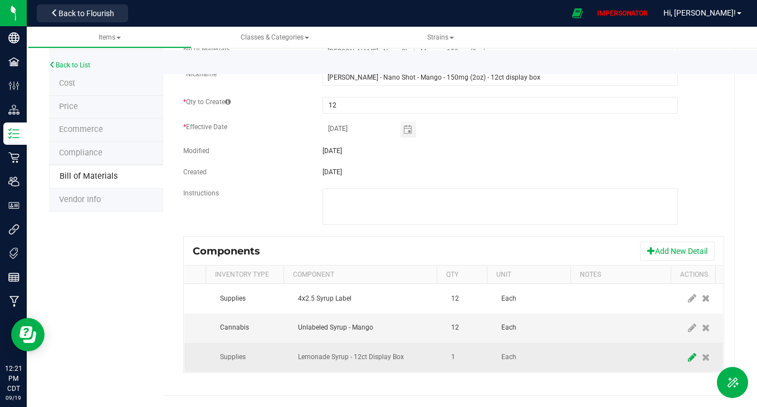
click at [688, 353] on icon at bounding box center [692, 358] width 8 height 10
click at [325, 350] on span "Lemonade Syrup - 12ct Display Box" at bounding box center [361, 358] width 125 height 16
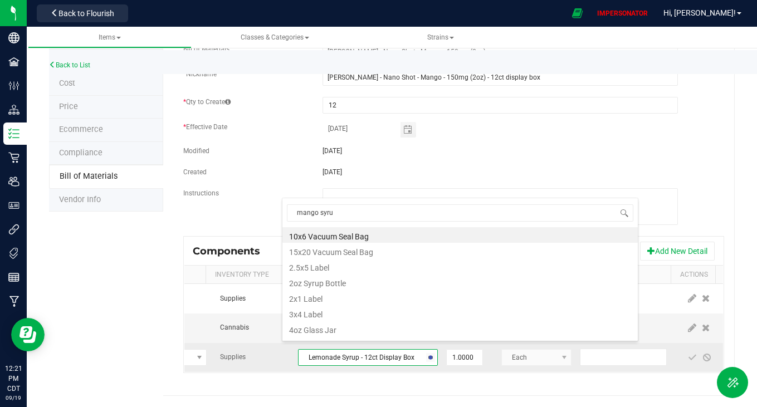
type input "mango syrup"
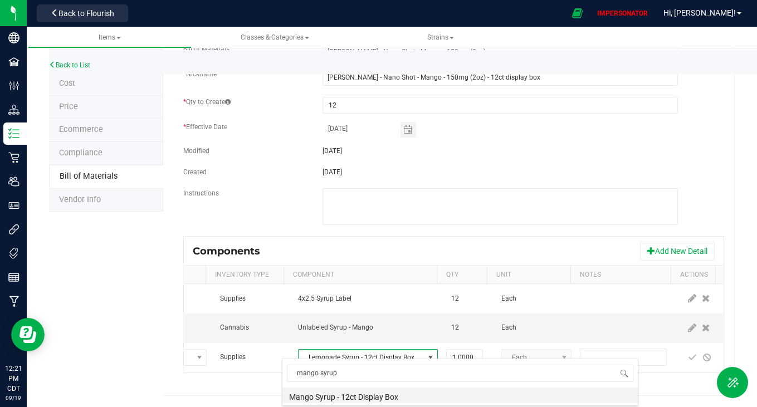
click at [378, 399] on li "Mango Syrup - 12ct Display Box" at bounding box center [459, 396] width 355 height 16
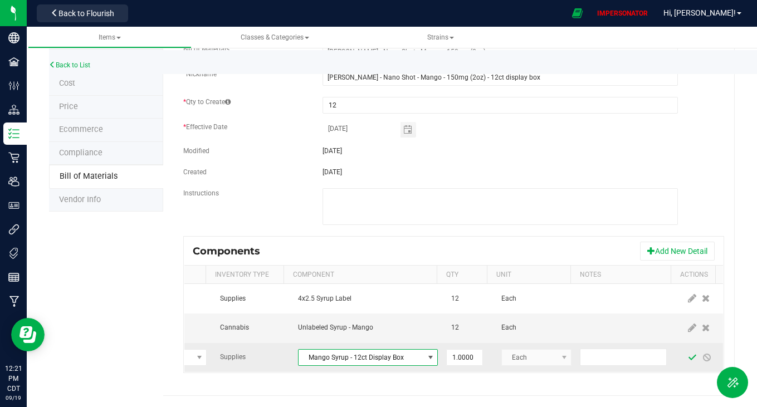
click at [688, 353] on span at bounding box center [692, 357] width 9 height 9
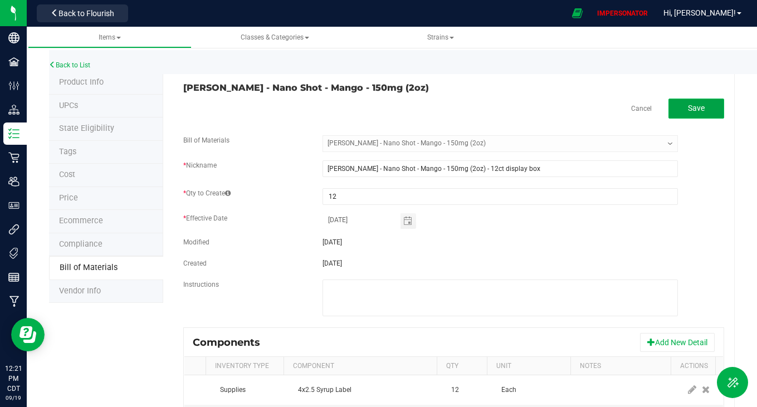
click at [688, 107] on span "Save" at bounding box center [696, 108] width 17 height 9
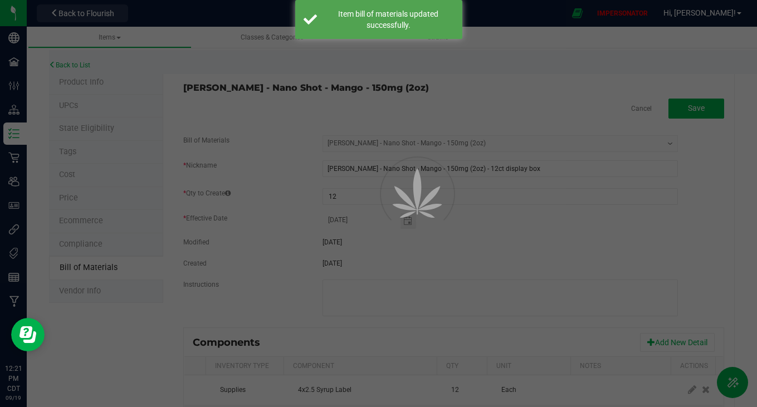
select select "5372"
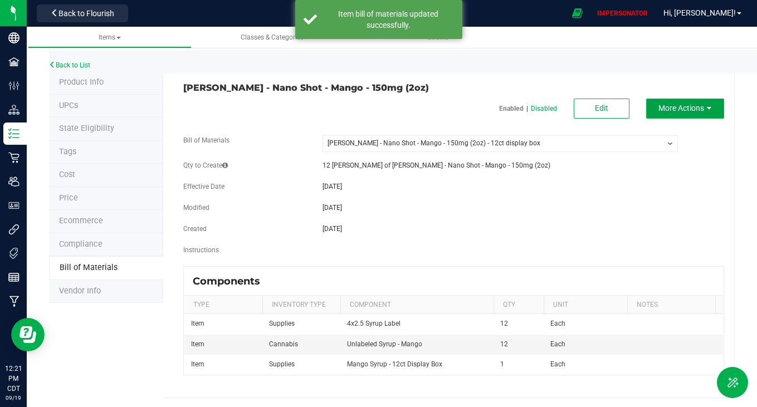
click at [672, 111] on span "More Actions" at bounding box center [682, 108] width 46 height 9
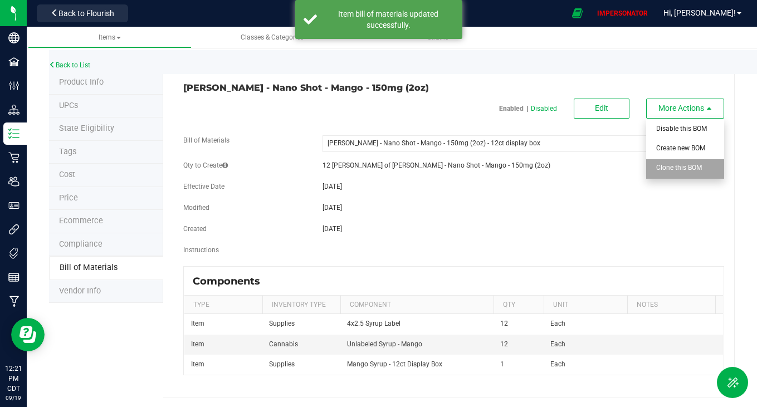
click at [672, 170] on span "Clone this BOM" at bounding box center [679, 168] width 46 height 8
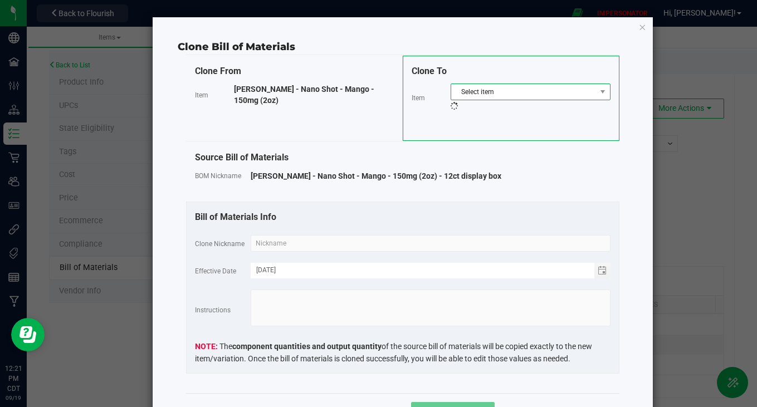
click at [519, 97] on span "Select item" at bounding box center [523, 92] width 145 height 16
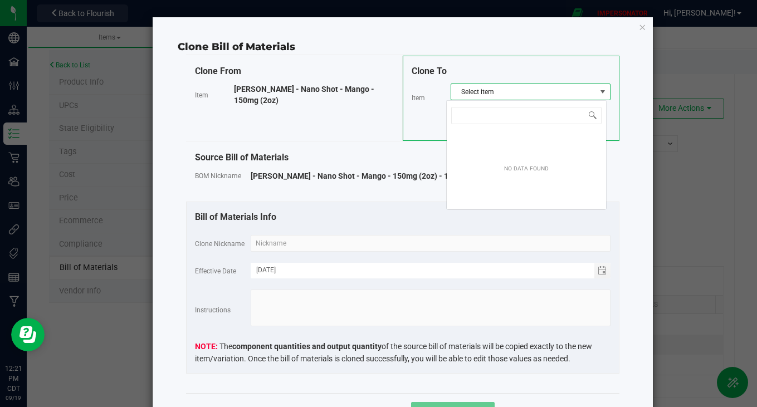
scroll to position [17, 160]
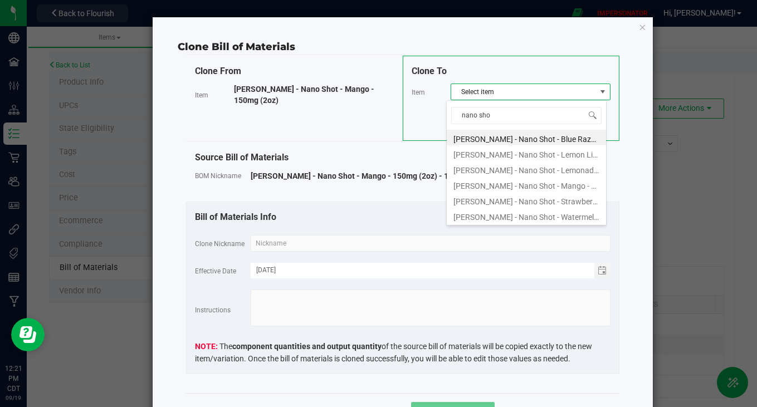
type input "nano shot"
click at [559, 199] on li "[PERSON_NAME] - Nano Shot - Strawberry - 150mg (2oz)" at bounding box center [526, 200] width 159 height 16
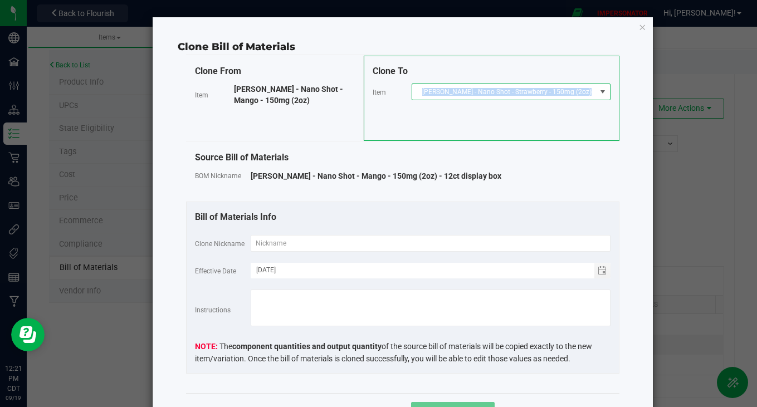
copy span "[PERSON_NAME] - Nano Shot - Strawberry - 150mg (2oz)"
drag, startPoint x: 592, startPoint y: 94, endPoint x: 438, endPoint y: 93, distance: 153.2
click at [438, 93] on span "[PERSON_NAME] - Nano Shot - Strawberry - 150mg (2oz)" at bounding box center [511, 92] width 199 height 17
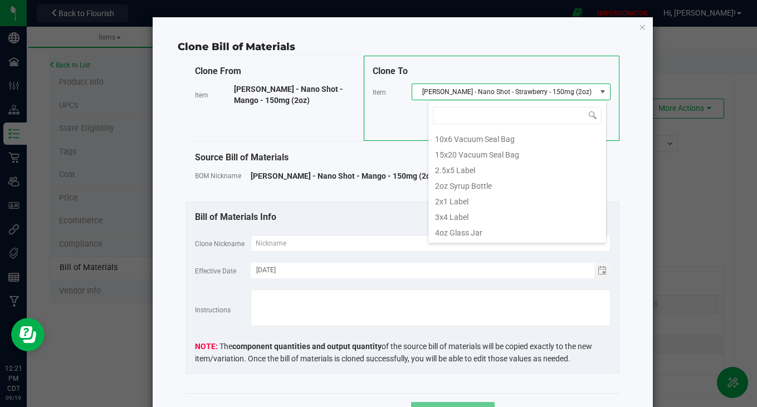
scroll to position [17, 179]
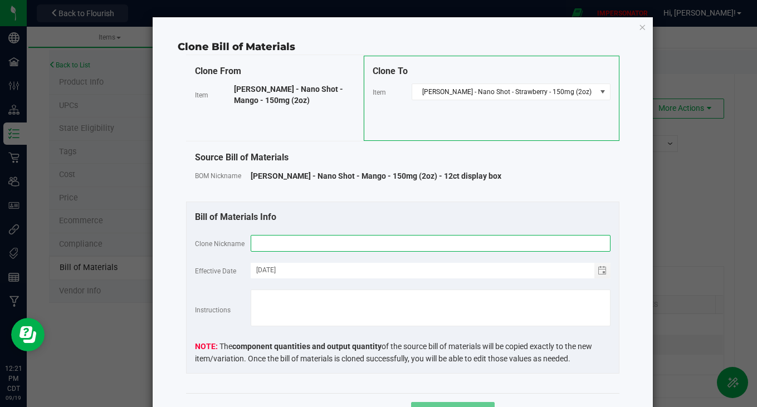
click at [291, 246] on input "text" at bounding box center [431, 243] width 360 height 17
paste input "[PERSON_NAME] - Nano Shot - Strawberry - 150mg (2oz)"
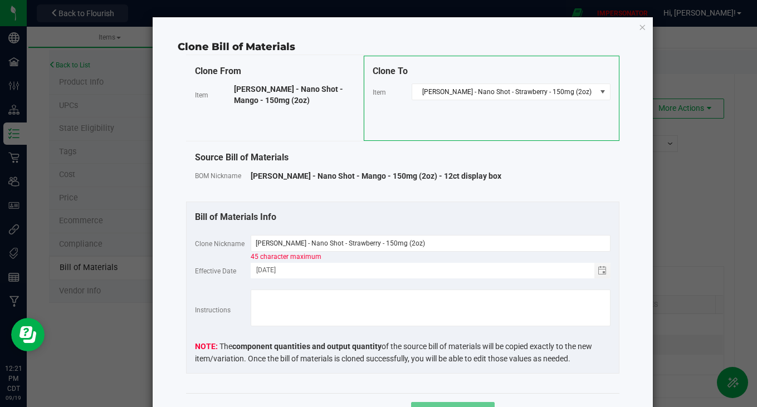
click at [434, 217] on div "Bill of Materials Info" at bounding box center [403, 217] width 416 height 13
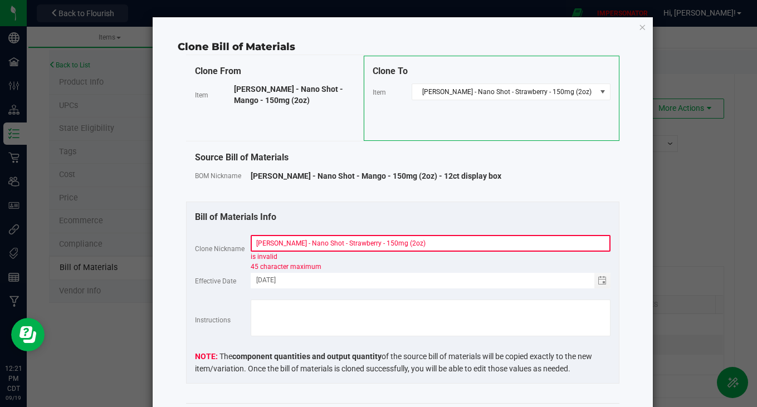
click at [414, 244] on input "[PERSON_NAME] - Nano Shot - Strawberry - 150mg (2oz)" at bounding box center [431, 243] width 360 height 17
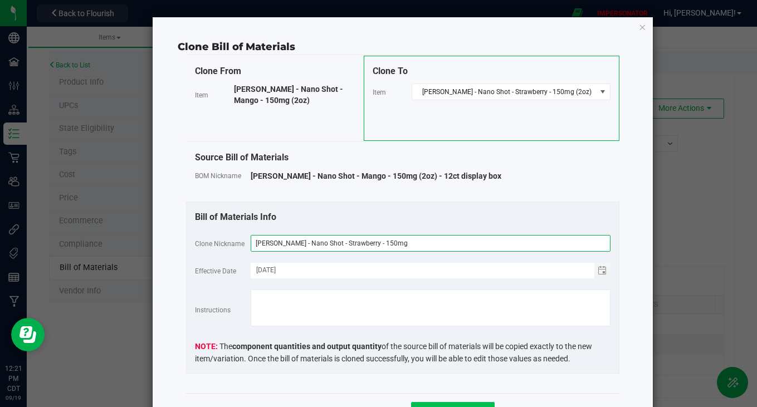
type input "Wyatt Purp - Nano Shot - Strawberry - 150mg"
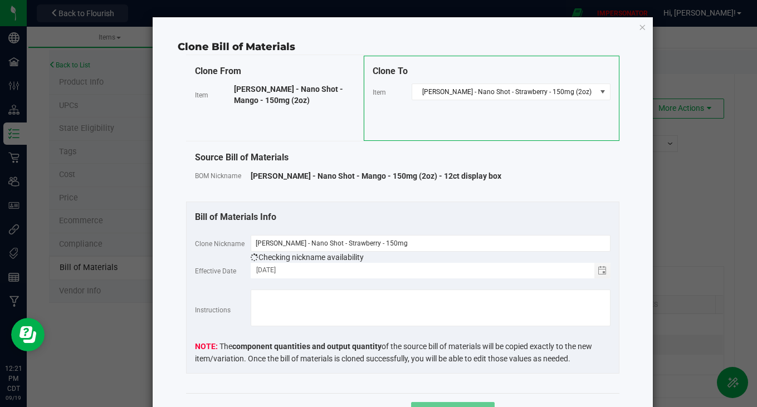
click at [439, 403] on button "Clone Variation" at bounding box center [453, 412] width 84 height 20
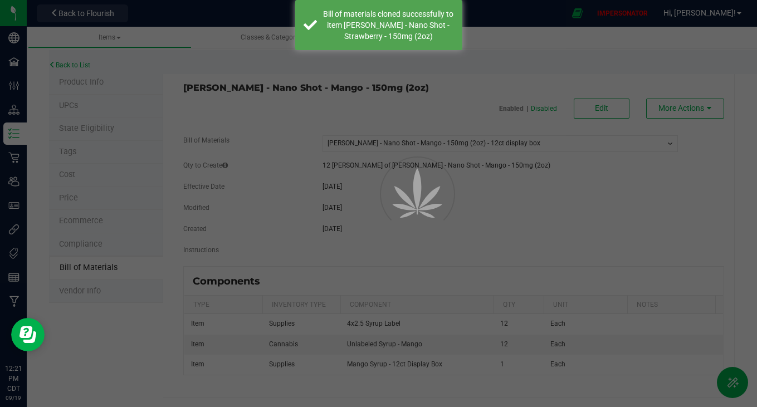
select select "5372"
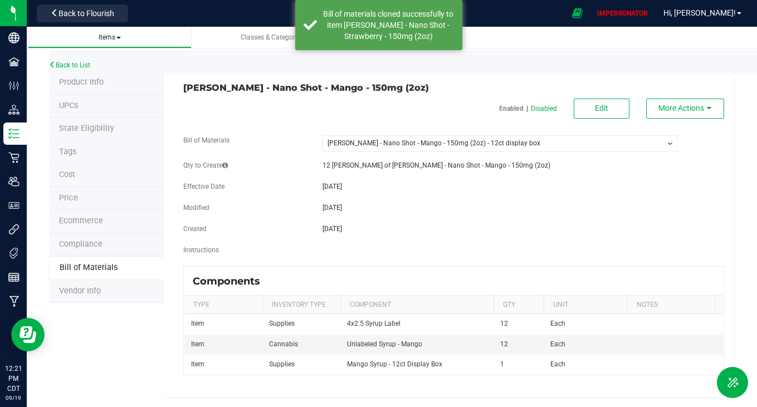
click at [111, 37] on span "Items" at bounding box center [110, 37] width 22 height 8
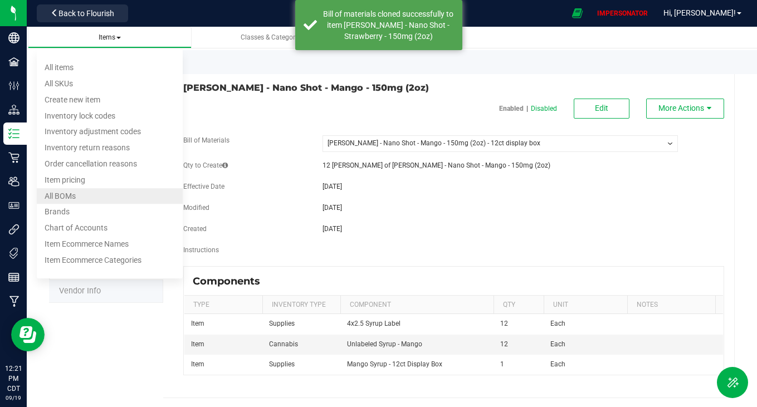
click at [92, 189] on li "All BOMs" at bounding box center [110, 196] width 147 height 16
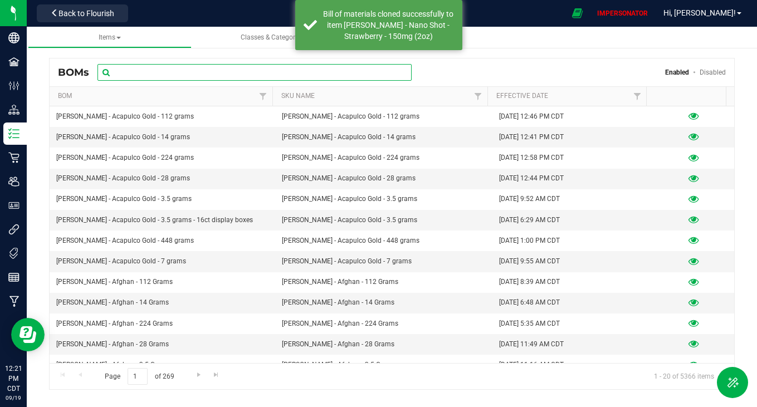
click at [275, 73] on input "text" at bounding box center [255, 72] width 314 height 17
paste input "[PERSON_NAME] - Nano Shot - Strawberry - 150mg (2oz)"
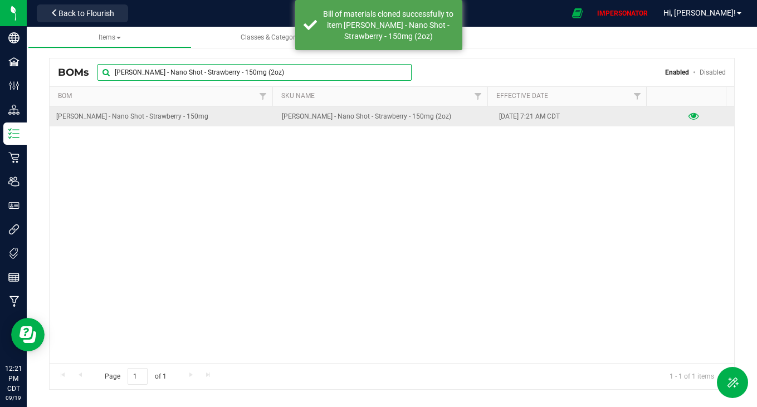
type input "[PERSON_NAME] - Nano Shot - Strawberry - 150mg (2oz)"
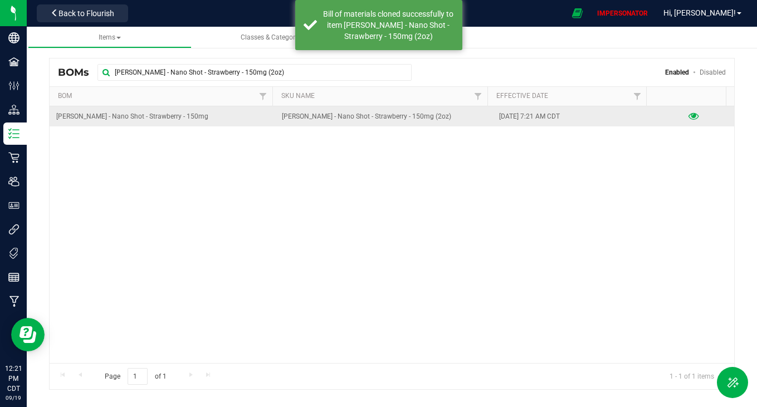
click at [689, 117] on icon at bounding box center [694, 117] width 11 height 8
select select "5373"
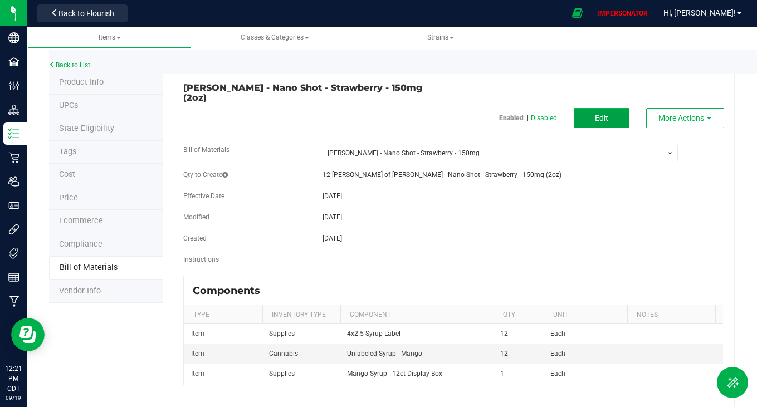
click at [603, 111] on button "Edit" at bounding box center [602, 118] width 56 height 20
select select "5373"
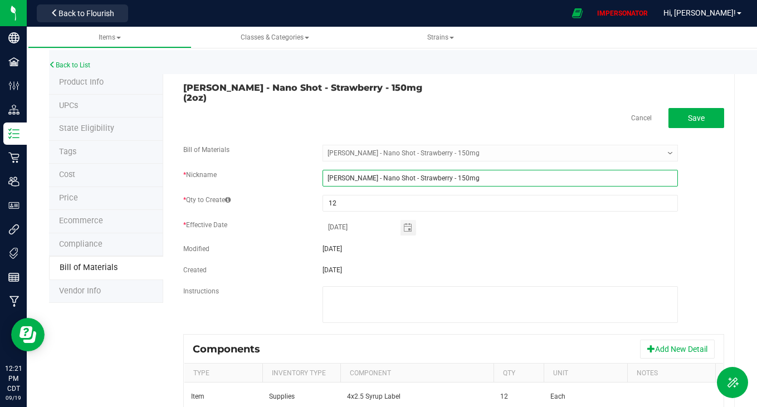
drag, startPoint x: 466, startPoint y: 165, endPoint x: 247, endPoint y: 176, distance: 218.6
click at [247, 176] on div "* Nickname Wyatt Purp - Nano Shot - Strawberry - 150mg" at bounding box center [454, 178] width 558 height 17
drag, startPoint x: 461, startPoint y: 170, endPoint x: 312, endPoint y: 153, distance: 150.4
click at [312, 153] on fieldset "Bill of Materials -- Select -- Wyatt Purp - Nano Shot - Strawberry - 150mg * Ni…" at bounding box center [453, 239] width 541 height 189
paste input "(2oz)"
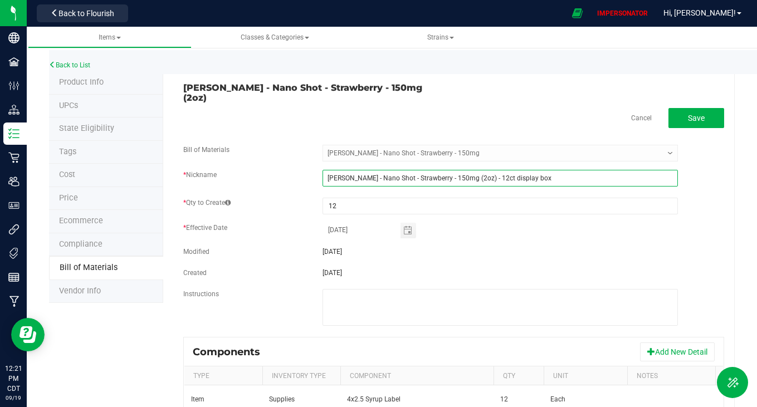
scroll to position [99, 0]
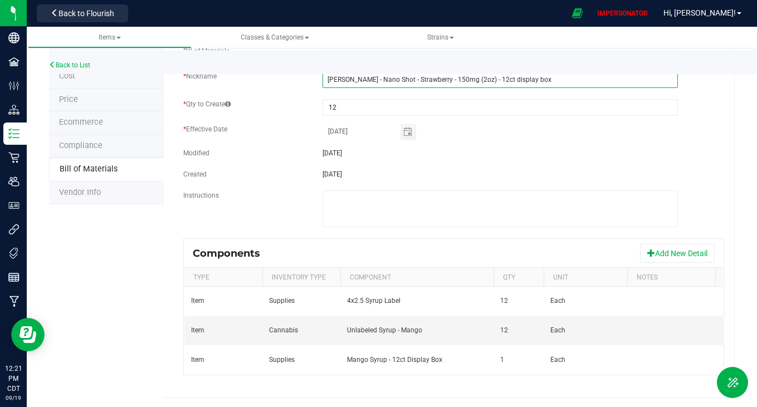
type input "Wyatt Purp - Nano Shot - Strawberry - 150mg (2oz) - 12ct display box"
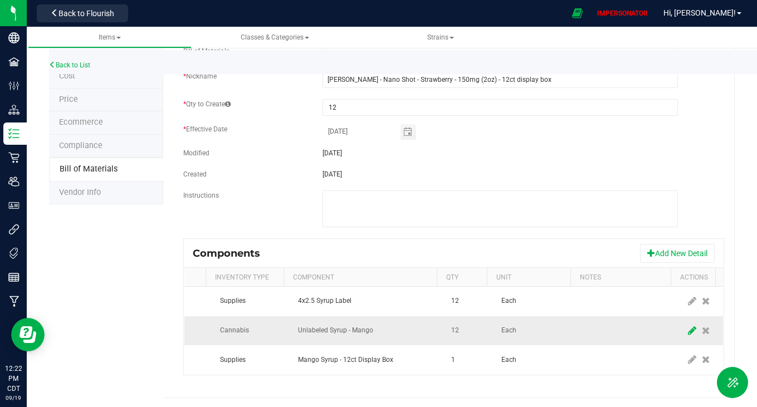
click at [688, 326] on icon at bounding box center [692, 331] width 8 height 10
click at [339, 323] on span "Unlabeled Syrup - Mango" at bounding box center [361, 331] width 125 height 16
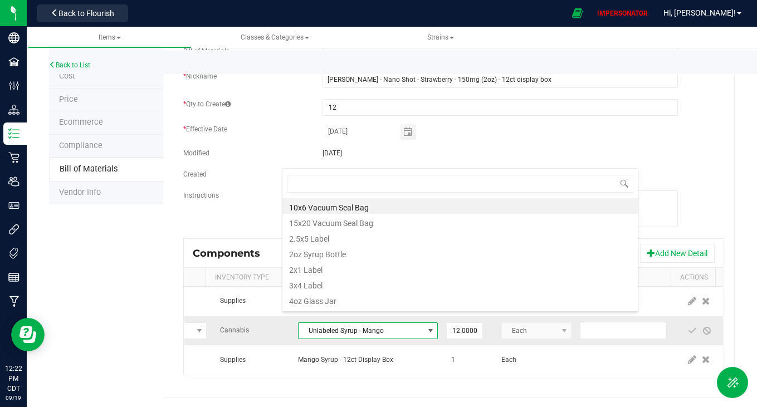
scroll to position [17, 140]
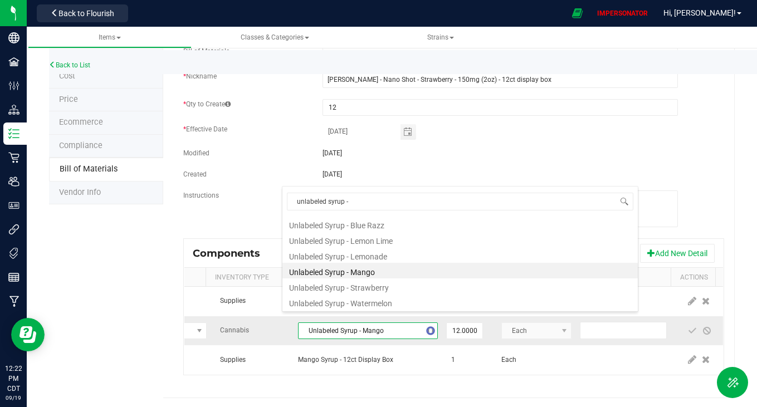
type input "unlabeled syrup -"
click at [400, 285] on li "Unlabeled Syrup - Strawberry" at bounding box center [459, 287] width 355 height 16
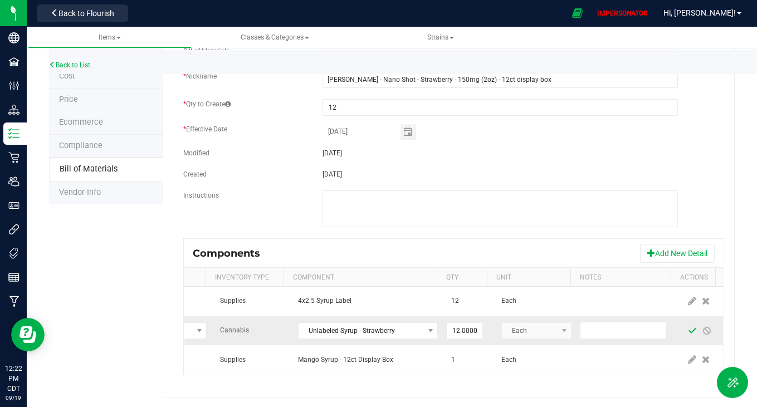
click at [688, 326] on span at bounding box center [692, 330] width 9 height 9
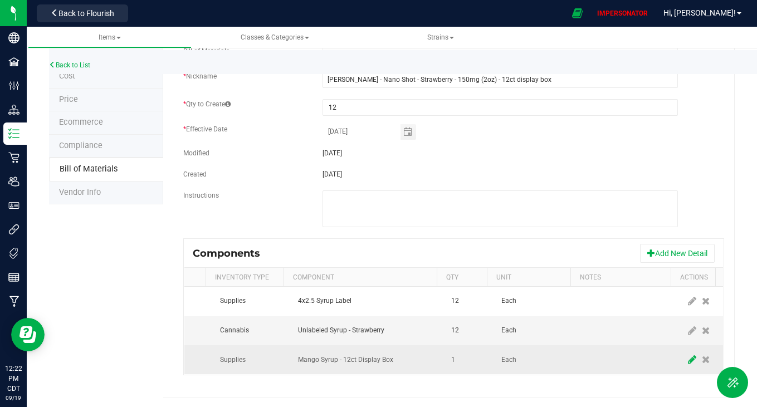
click at [688, 355] on icon at bounding box center [692, 360] width 8 height 10
click at [373, 353] on span "Mango Syrup - 12ct Display Box" at bounding box center [361, 360] width 125 height 16
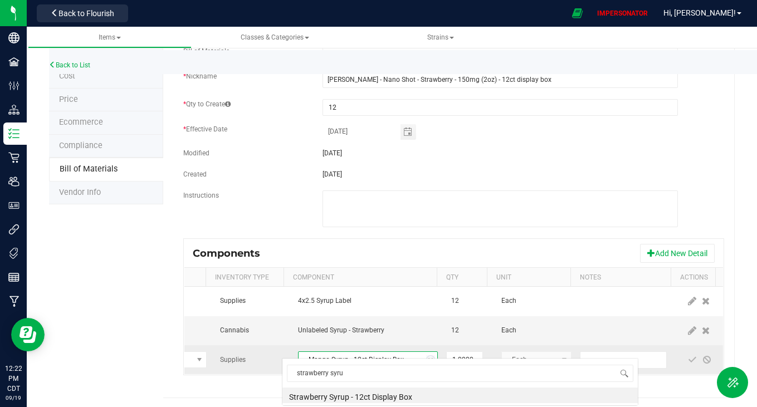
type input "strawberry syrup"
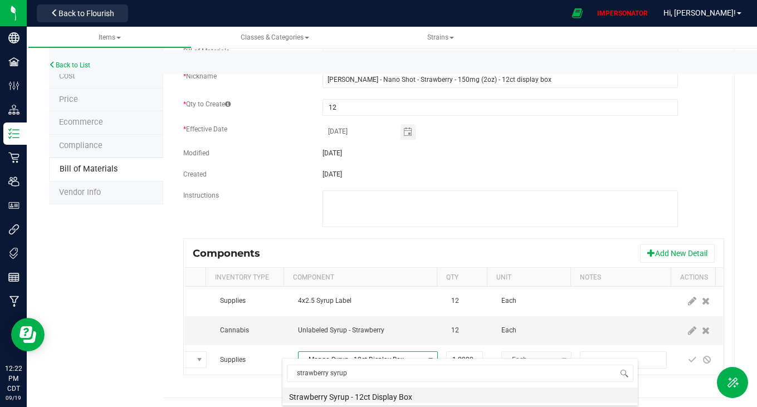
click at [407, 395] on li "Strawberry Syrup - 12ct Display Box" at bounding box center [459, 396] width 355 height 16
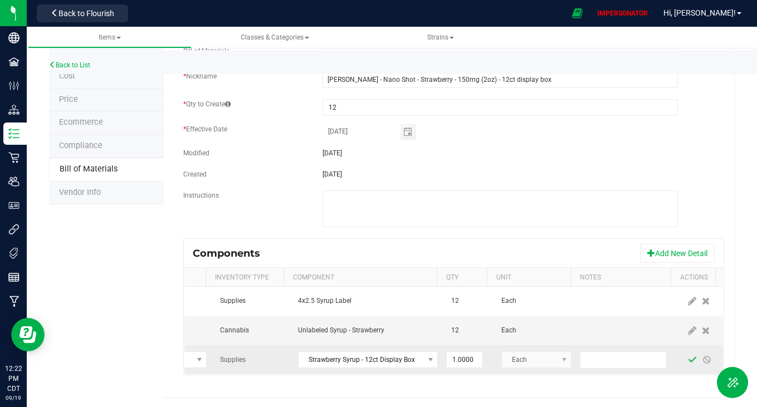
click at [688, 355] on span at bounding box center [692, 359] width 9 height 9
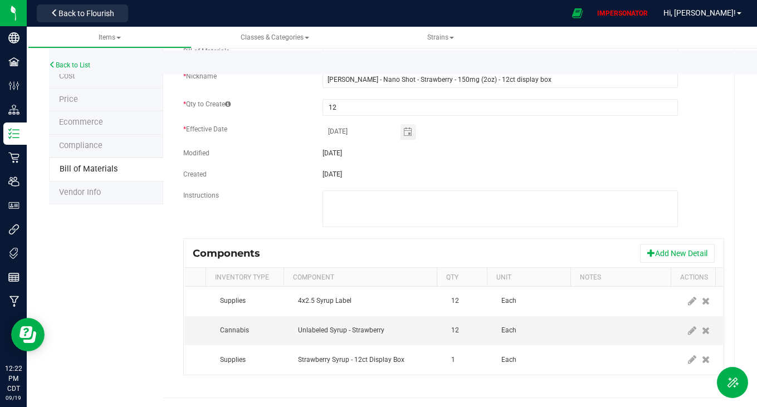
drag, startPoint x: 748, startPoint y: 236, endPoint x: 748, endPoint y: 163, distance: 72.4
click at [748, 163] on div "Back to List Product Info UPCs State Eligibility Tags Cost Price Ecommerce Comp…" at bounding box center [392, 172] width 730 height 476
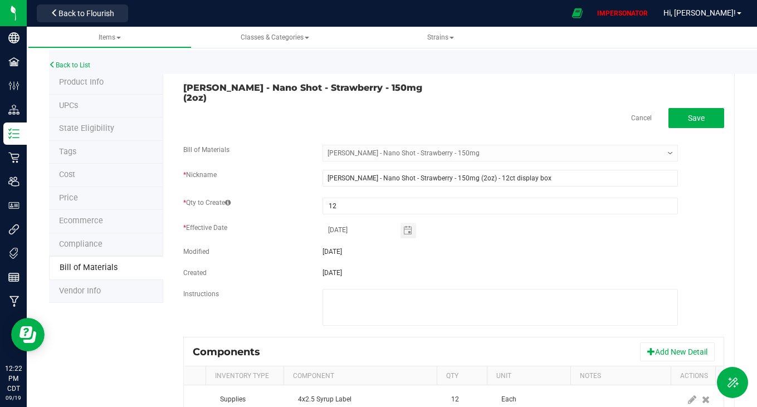
scroll to position [99, 0]
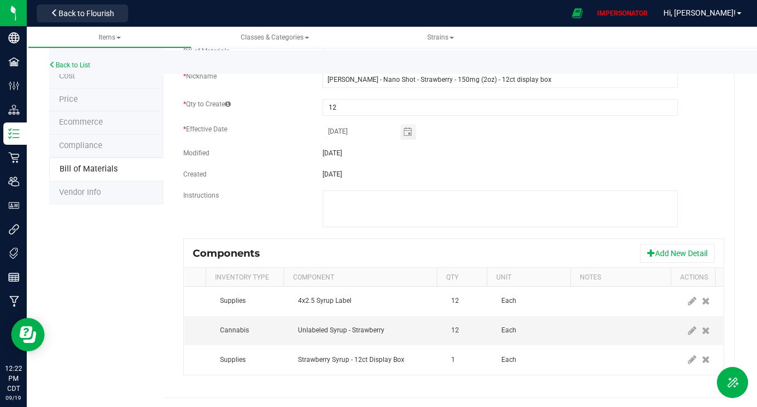
click at [611, 226] on fieldset "Bill of Materials -- Select -- Wyatt Purp - Nano Shot - Strawberry - 150mg * Ni…" at bounding box center [453, 142] width 541 height 192
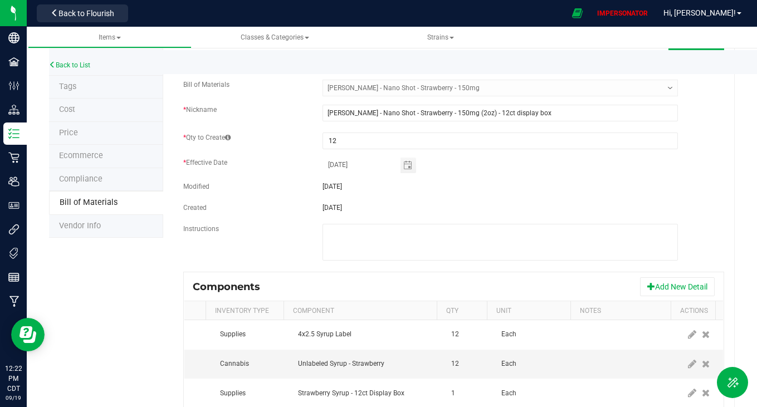
scroll to position [0, 0]
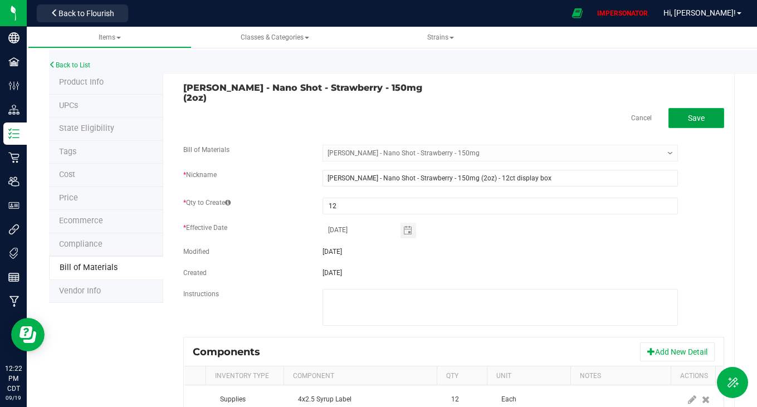
click at [687, 108] on button "Save" at bounding box center [697, 118] width 56 height 20
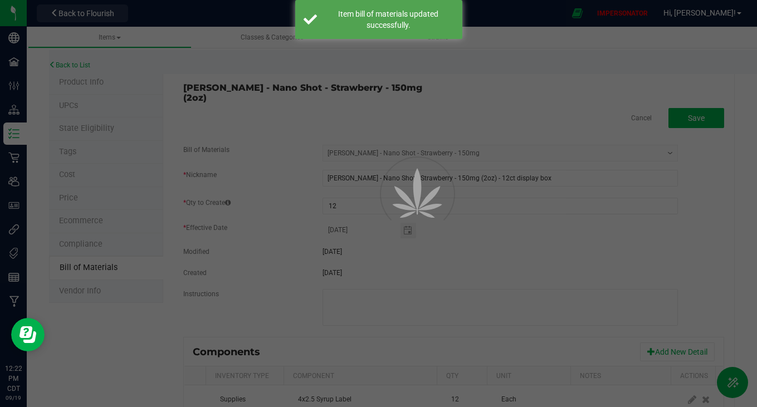
select select "5373"
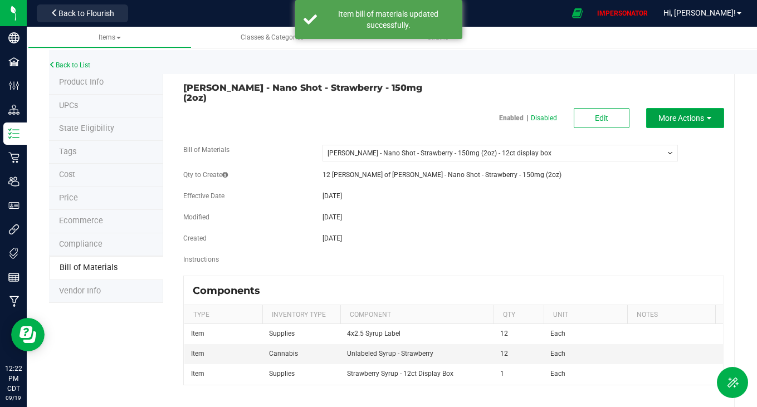
click at [659, 114] on span "More Actions" at bounding box center [682, 118] width 46 height 9
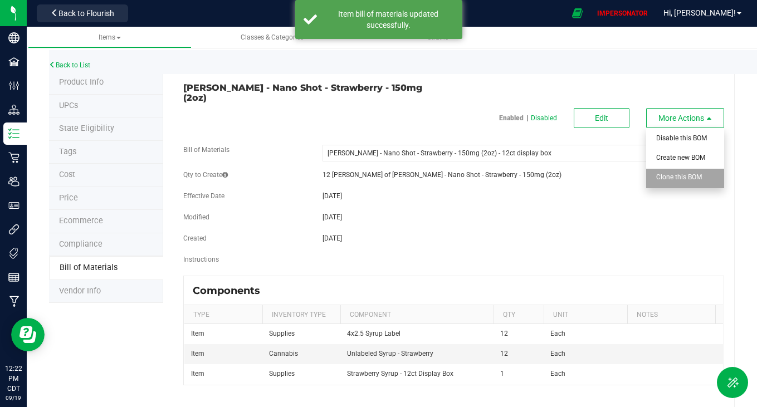
click at [662, 173] on span "Clone this BOM" at bounding box center [679, 177] width 46 height 8
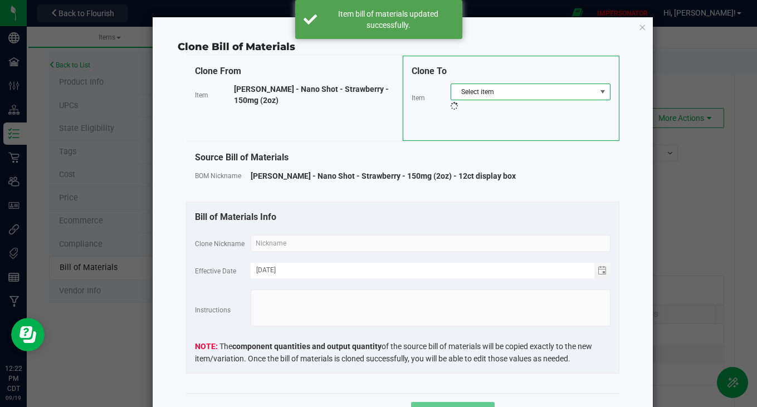
click at [499, 89] on span "Select item" at bounding box center [523, 92] width 145 height 16
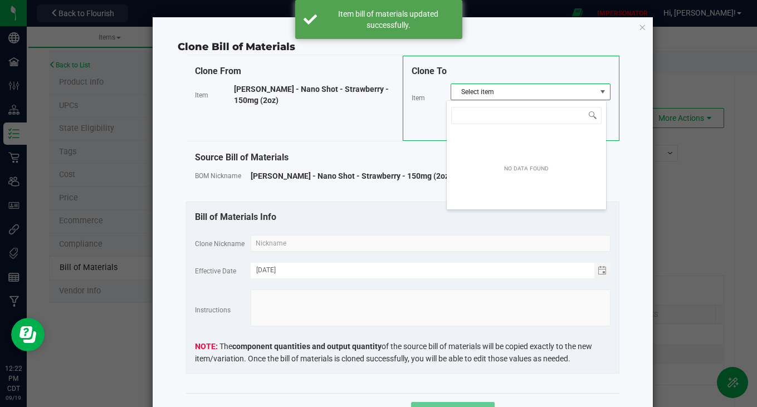
scroll to position [17, 160]
click at [506, 82] on div "Clone To Item Select item" at bounding box center [511, 98] width 217 height 85
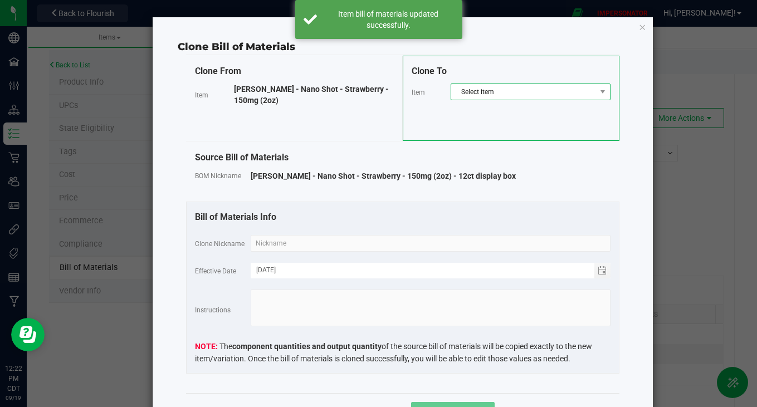
click at [513, 93] on span "Select item" at bounding box center [523, 92] width 145 height 16
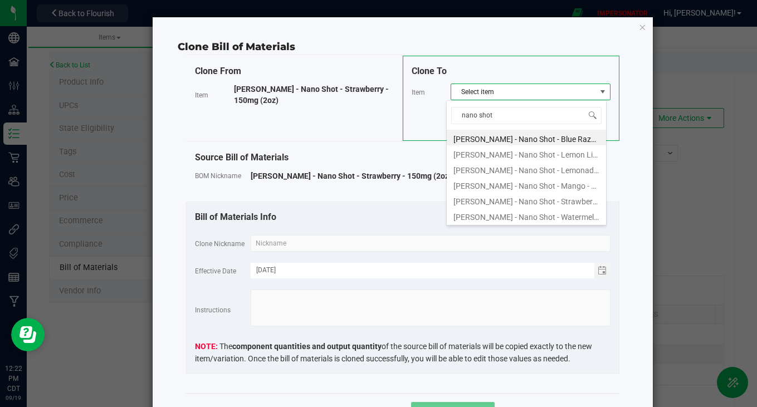
type input "nano shot"
click at [553, 220] on li "[PERSON_NAME] - Nano Shot - Watermelon - 150mg (2oz)" at bounding box center [526, 216] width 159 height 16
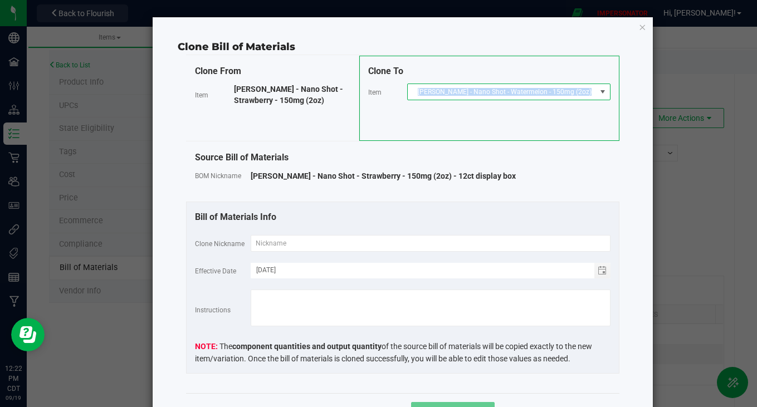
copy span "[PERSON_NAME] - Nano Shot - Watermelon - 150mg (2oz)"
drag, startPoint x: 434, startPoint y: 92, endPoint x: 592, endPoint y: 97, distance: 157.7
click at [592, 97] on span "[PERSON_NAME] - Nano Shot - Watermelon - 150mg (2oz)" at bounding box center [508, 92] width 203 height 17
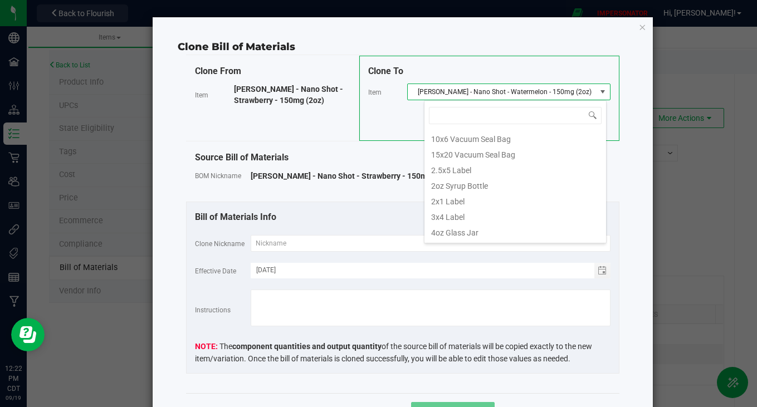
scroll to position [17, 182]
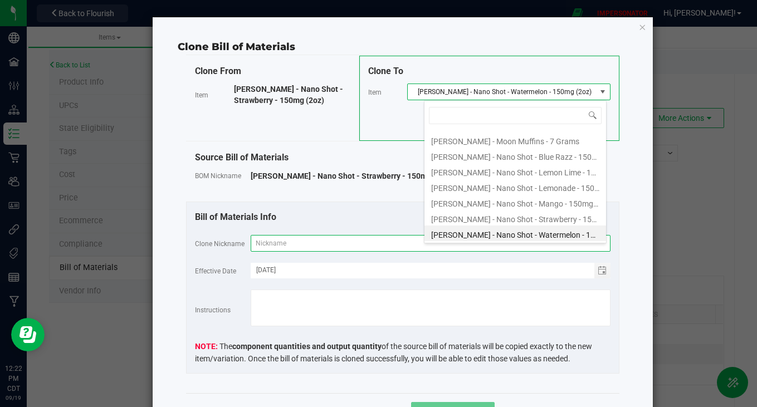
click at [289, 245] on input "text" at bounding box center [431, 243] width 360 height 17
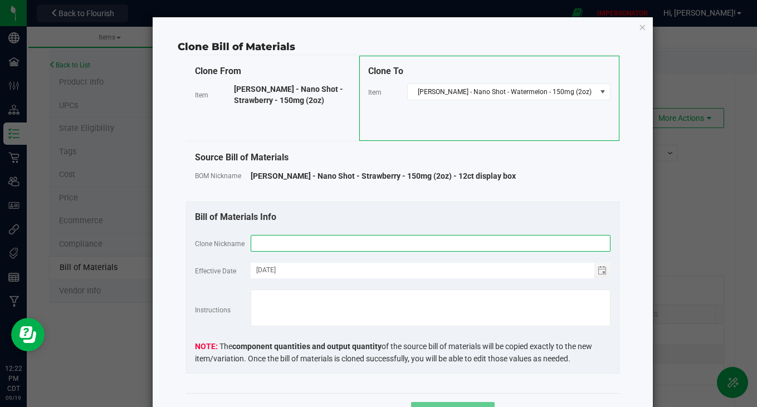
paste input "[PERSON_NAME] - Nano Shot - Watermelon - 150mg (2oz)"
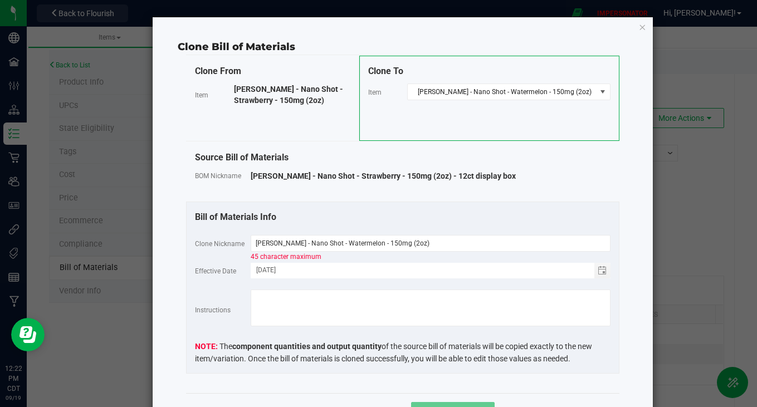
click at [376, 202] on div "Bill of Materials Info Clone Nickname Wyatt Purp - Nano Shot - Watermelon - 150…" at bounding box center [402, 288] width 433 height 172
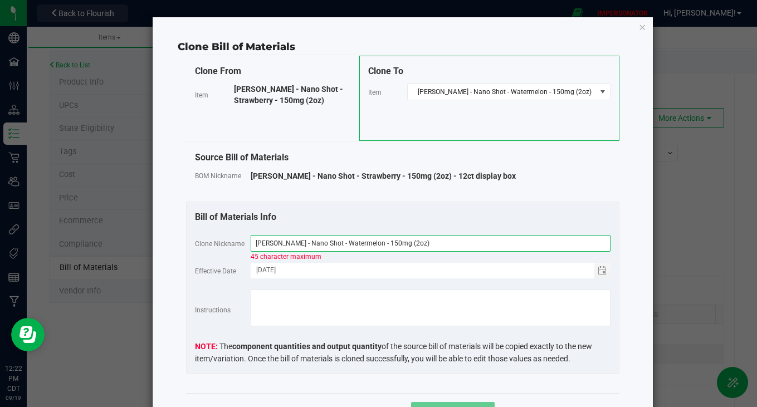
click at [411, 238] on input "[PERSON_NAME] - Nano Shot - Watermelon - 150mg (2oz)" at bounding box center [431, 243] width 360 height 17
click at [411, 246] on input "[PERSON_NAME] - Nano Shot - Watermelon - 150mg (2oz)" at bounding box center [431, 243] width 360 height 17
type input "Wyatt Purp - Nano Shot - Watermelon - 150mg"
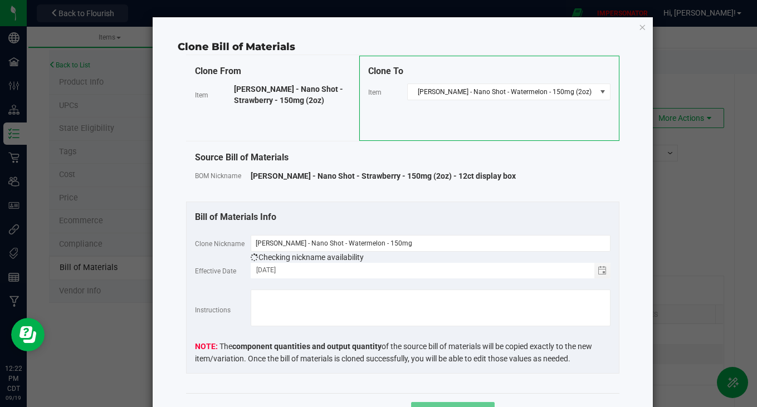
click at [427, 403] on button "Clone Variation" at bounding box center [453, 412] width 84 height 20
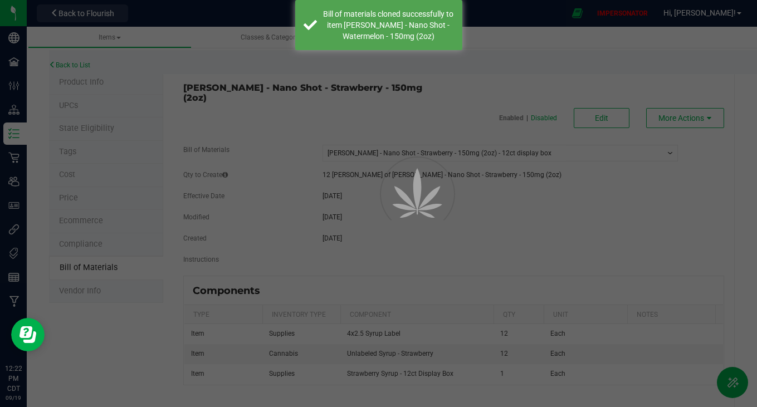
select select "5373"
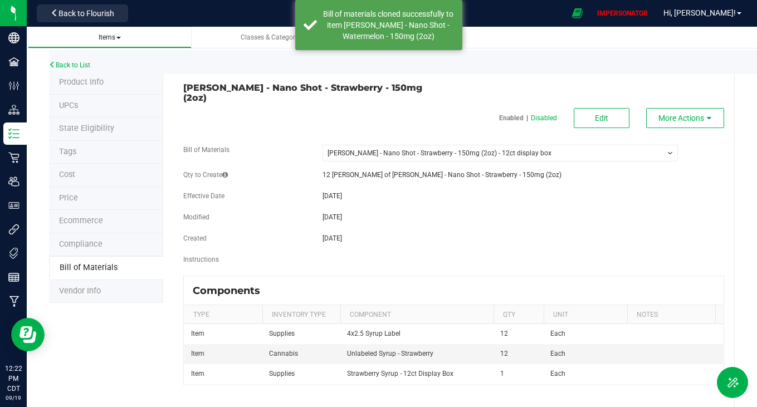
click at [118, 36] on span "Items" at bounding box center [110, 37] width 22 height 8
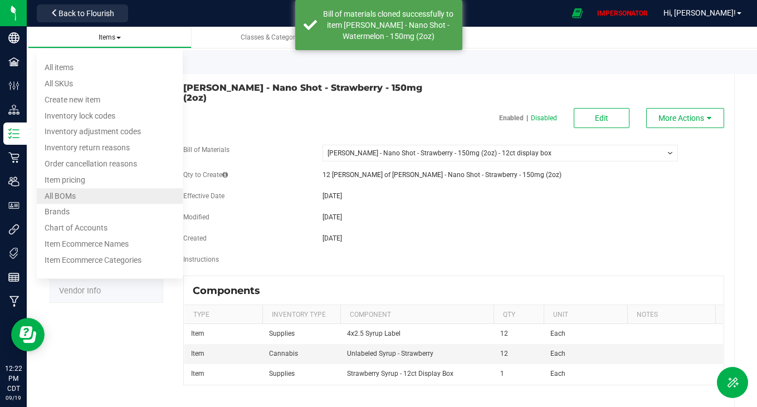
click at [94, 195] on li "All BOMs" at bounding box center [110, 196] width 147 height 16
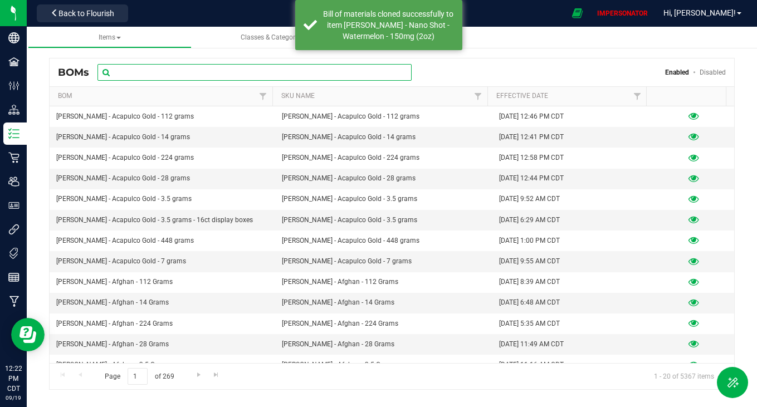
click at [272, 75] on input "text" at bounding box center [255, 72] width 314 height 17
paste input "[PERSON_NAME] - Nano Shot - Watermelon - 150mg (2oz)"
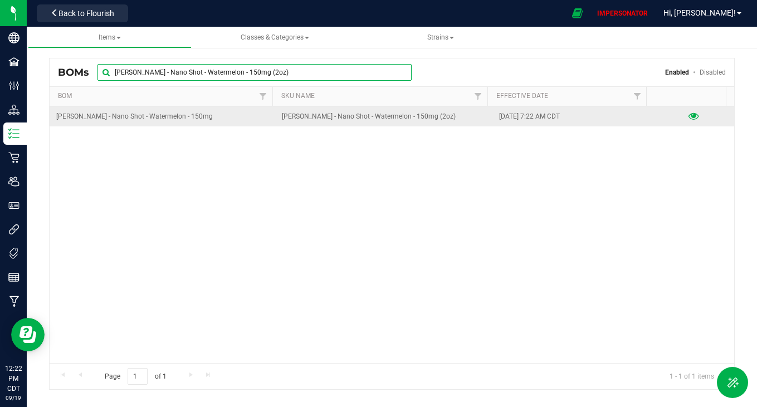
type input "[PERSON_NAME] - Nano Shot - Watermelon - 150mg (2oz)"
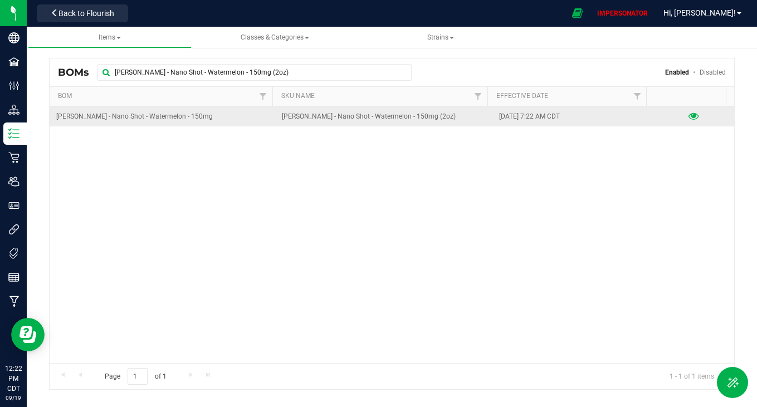
click at [689, 116] on icon at bounding box center [694, 117] width 11 height 8
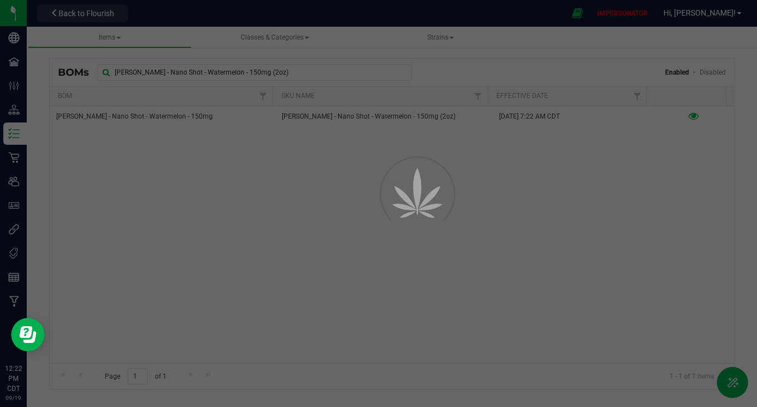
select select "5374"
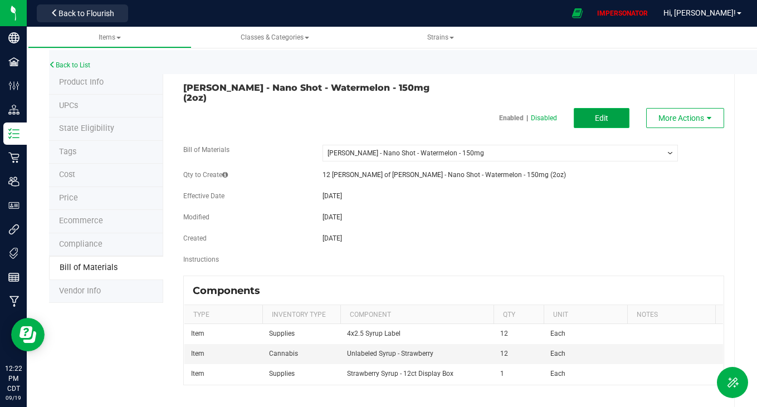
click at [595, 114] on span "Edit" at bounding box center [601, 118] width 13 height 9
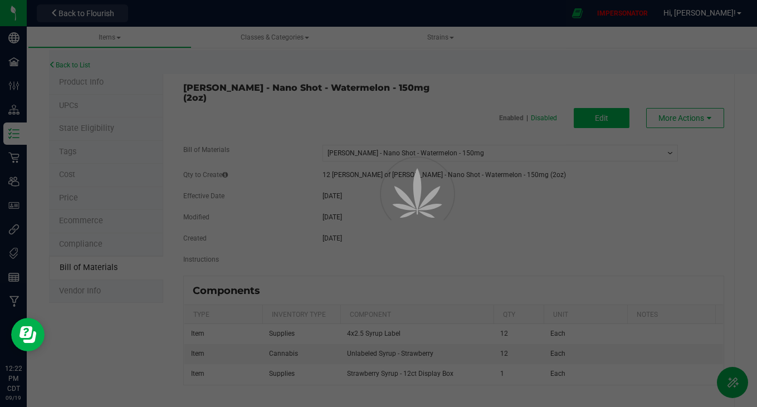
select select "5374"
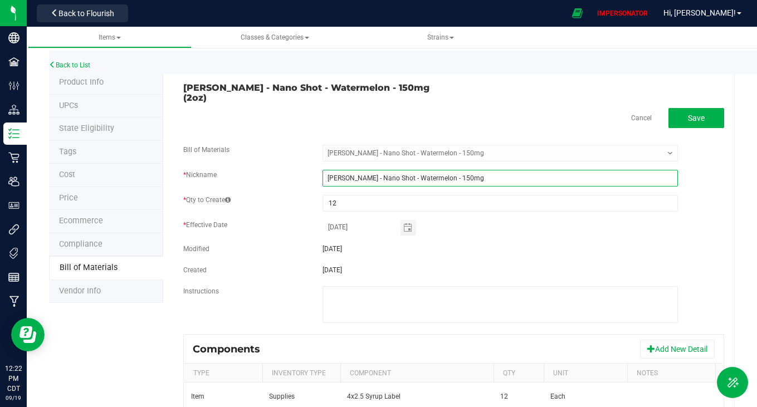
drag, startPoint x: 465, startPoint y: 169, endPoint x: 299, endPoint y: 169, distance: 166.0
click at [299, 170] on div "* Nickname Wyatt Purp - Nano Shot - Watermelon - 150mg" at bounding box center [454, 178] width 558 height 17
paste input "(2oz)"
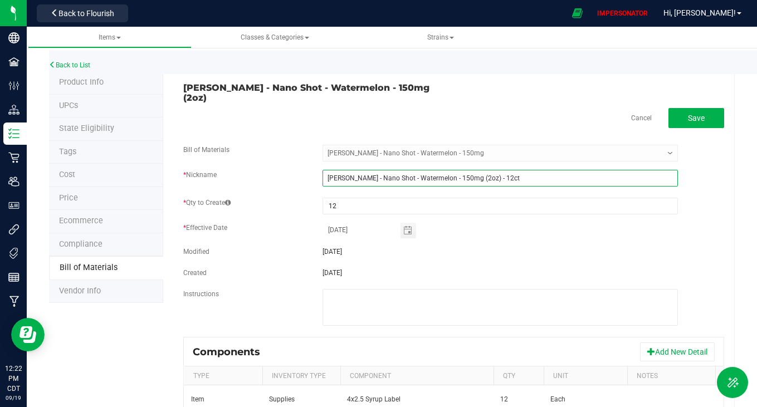
click at [484, 170] on input "Wyatt Purp - Nano Shot - Watermelon - 150mg (2oz) - 12ct" at bounding box center [500, 178] width 355 height 17
click at [510, 170] on input "Wyatt Purp - Nano Shot - Watermelon - 150mg (2oz) - 12ct" at bounding box center [500, 178] width 355 height 17
type input "Wyatt Purp - Nano Shot - Watermelon - 150mg (2oz) - 12ct display box"
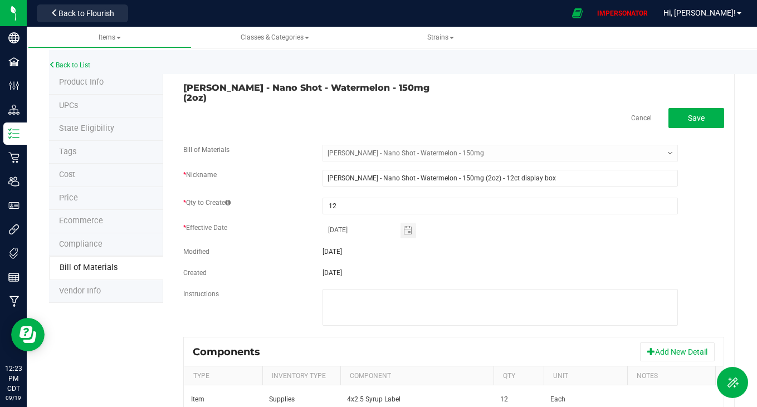
click at [513, 233] on fieldset "Bill of Materials -- Select -- Wyatt Purp - Nano Shot - Watermelon - 150mg * Ni…" at bounding box center [453, 241] width 541 height 192
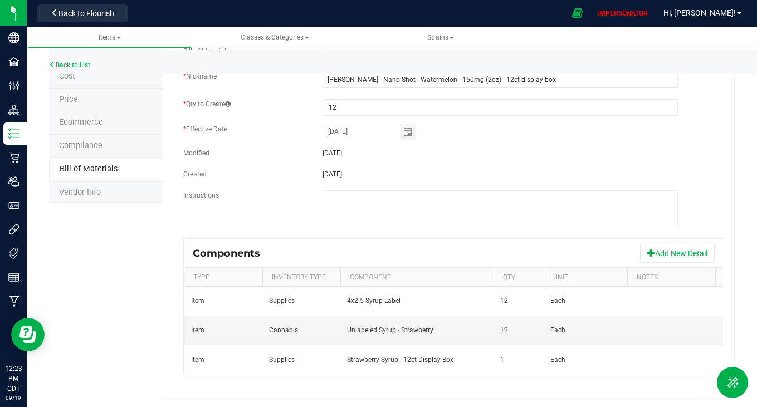
scroll to position [0, 64]
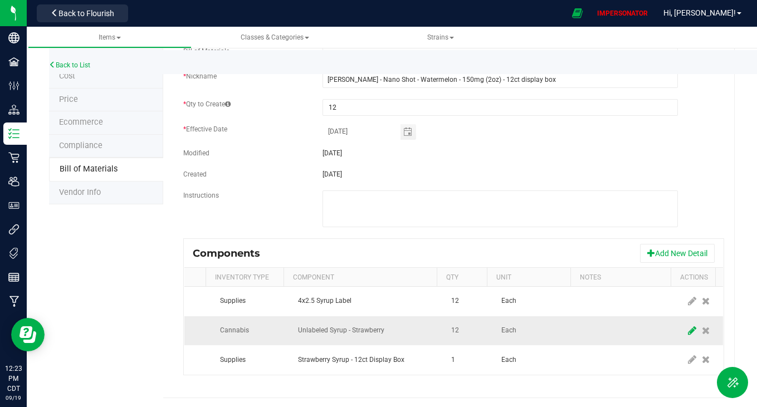
click at [688, 326] on icon at bounding box center [692, 331] width 8 height 10
click at [386, 323] on span "Unlabeled Syrup - Strawberry" at bounding box center [361, 331] width 125 height 16
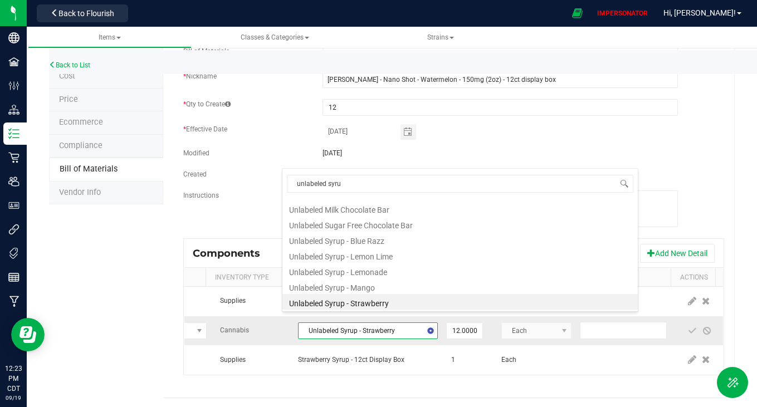
scroll to position [0, 0]
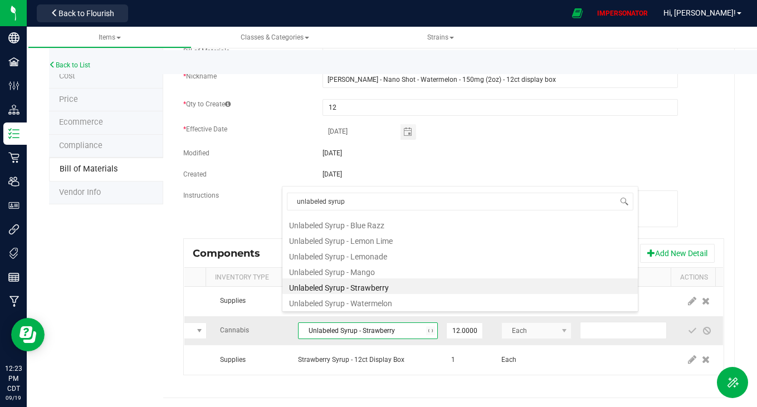
type input "unlabeled syrup"
click at [379, 301] on li "Unlabeled Syrup - Watermelon" at bounding box center [459, 302] width 355 height 16
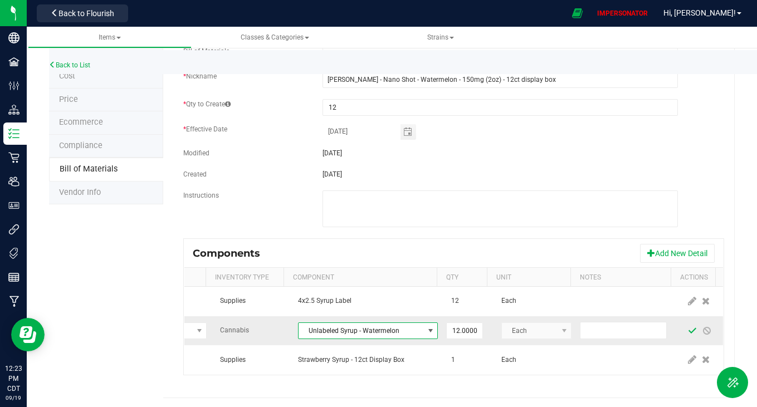
click at [688, 326] on span at bounding box center [692, 330] width 9 height 9
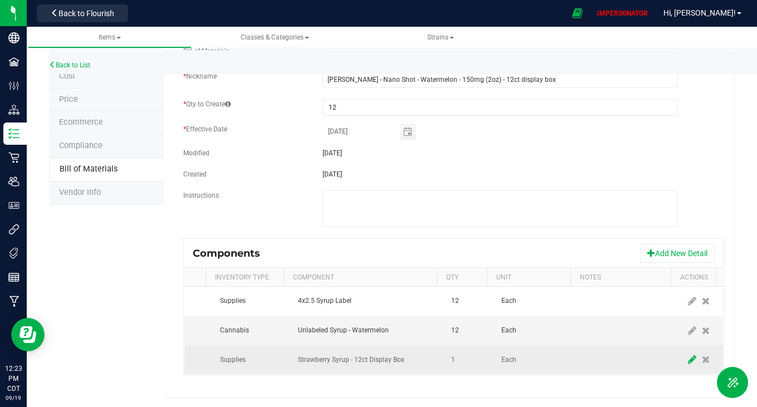
click at [688, 355] on icon at bounding box center [692, 360] width 8 height 10
click at [354, 353] on span "Strawberry Syrup - 12ct Display Box" at bounding box center [361, 360] width 125 height 16
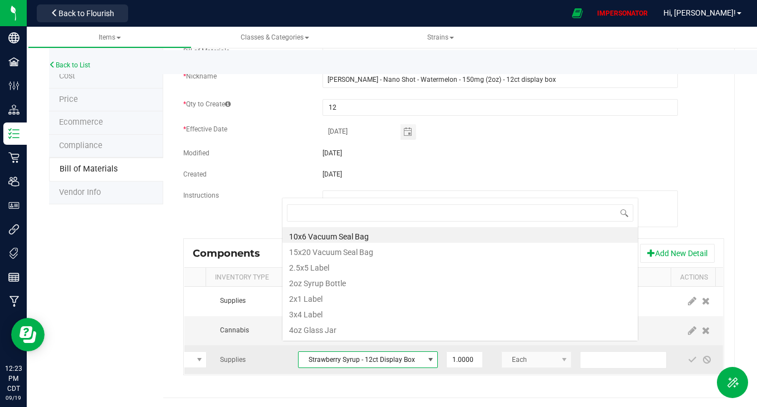
scroll to position [17, 140]
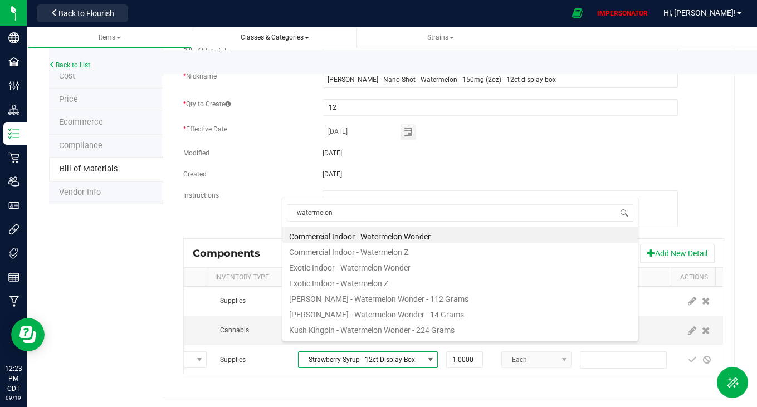
type input "watermelon"
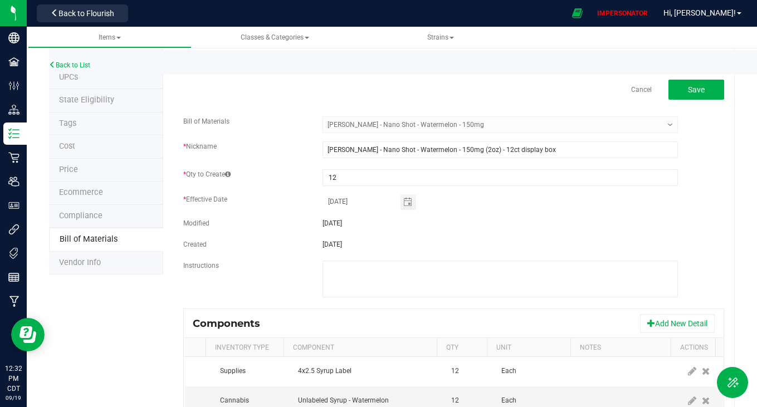
scroll to position [99, 0]
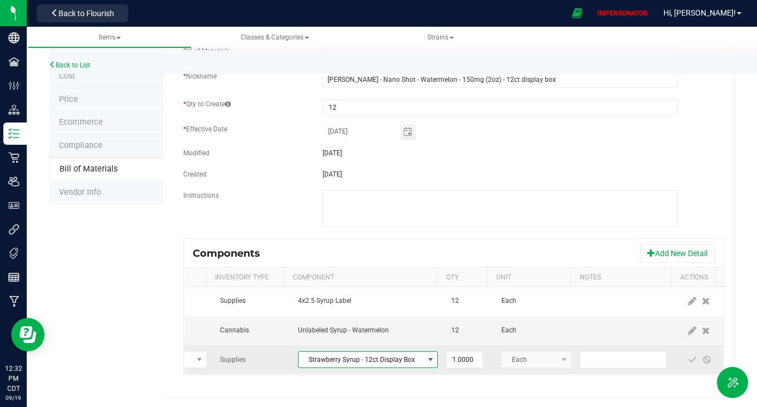
click at [365, 352] on span "Strawberry Syrup - 12ct Display Box" at bounding box center [361, 360] width 125 height 16
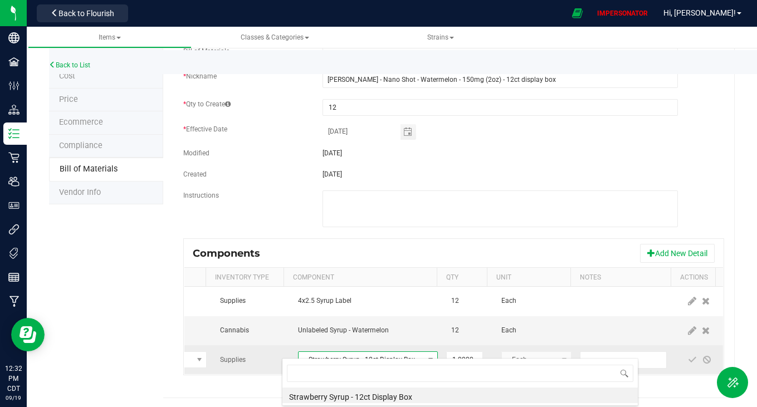
scroll to position [17, 140]
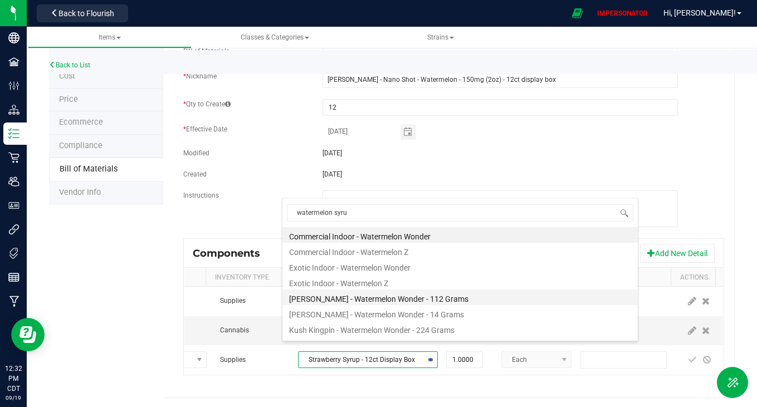
type input "watermelon syrup"
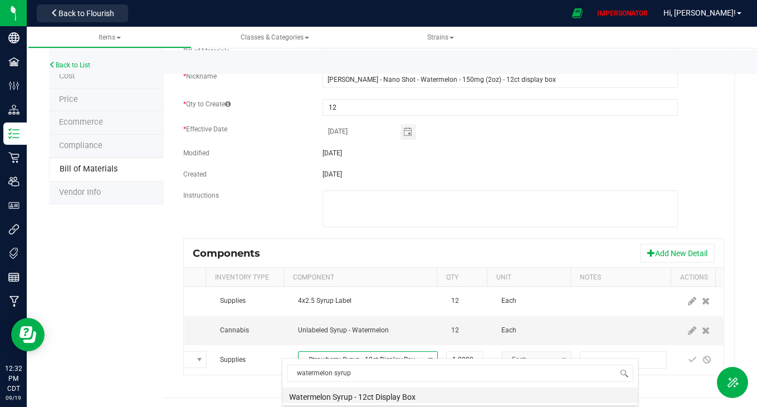
click at [365, 397] on li "Watermelon Syrup - 12ct Display Box" at bounding box center [459, 396] width 355 height 16
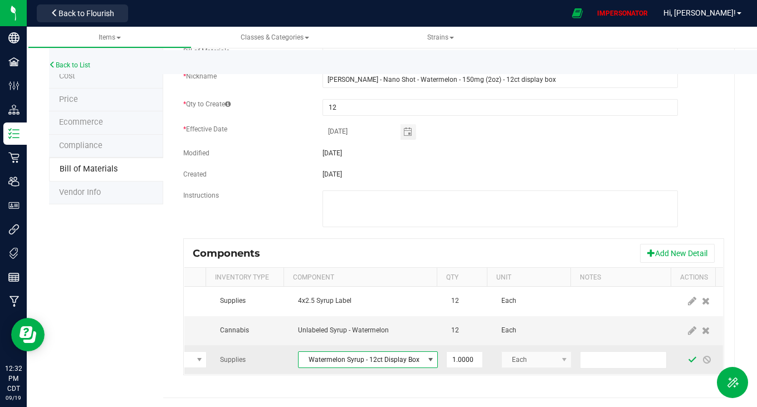
click at [688, 355] on span at bounding box center [692, 359] width 9 height 9
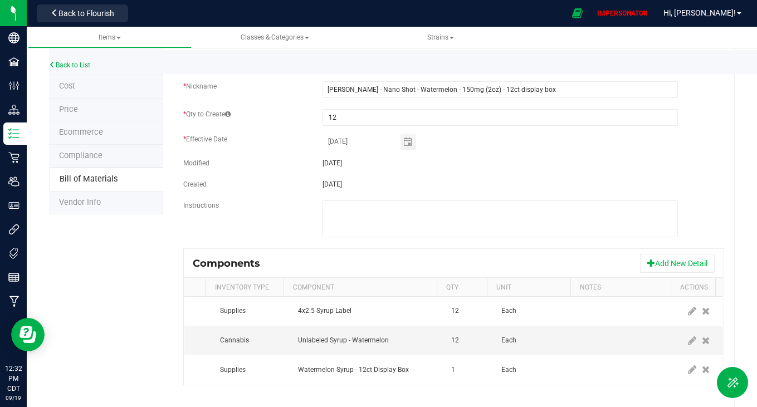
scroll to position [0, 0]
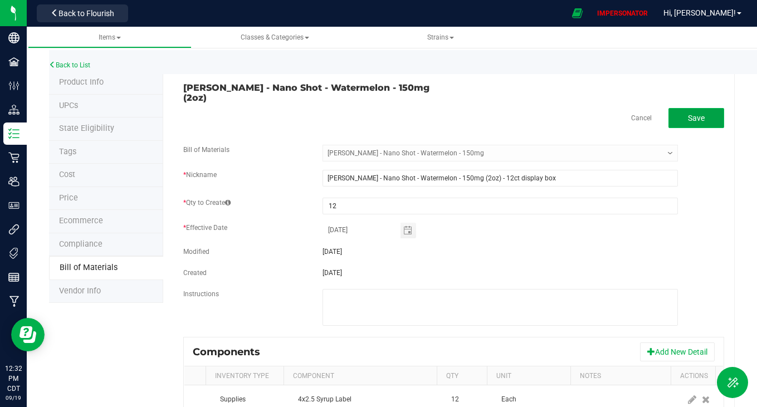
click at [691, 114] on span "Save" at bounding box center [696, 118] width 17 height 9
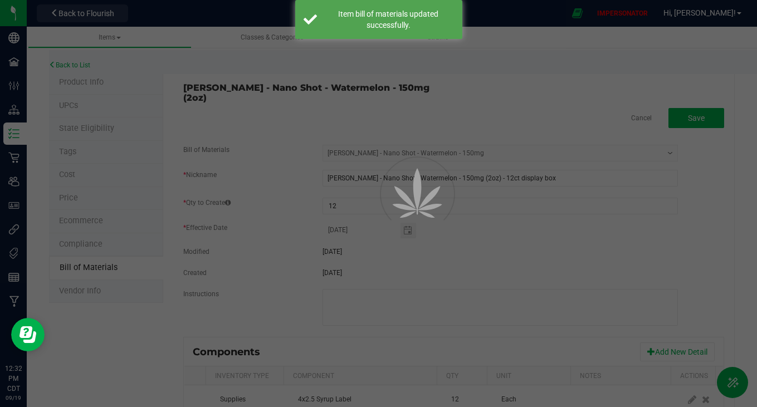
select select "5374"
